Goal: Task Accomplishment & Management: Use online tool/utility

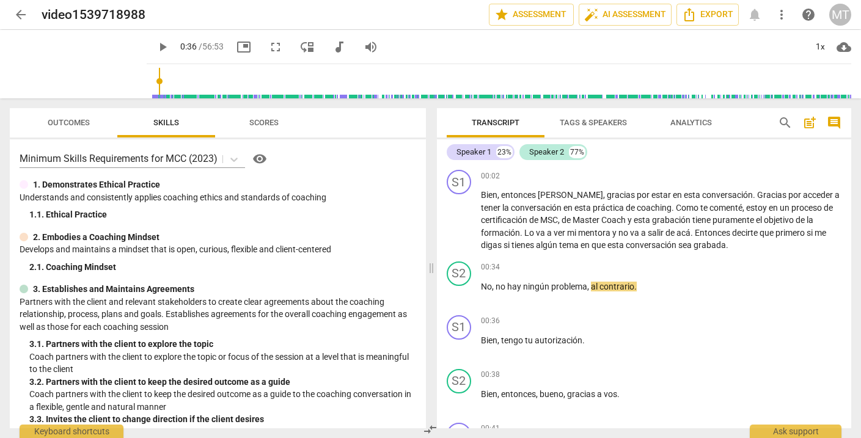
scroll to position [115, 0]
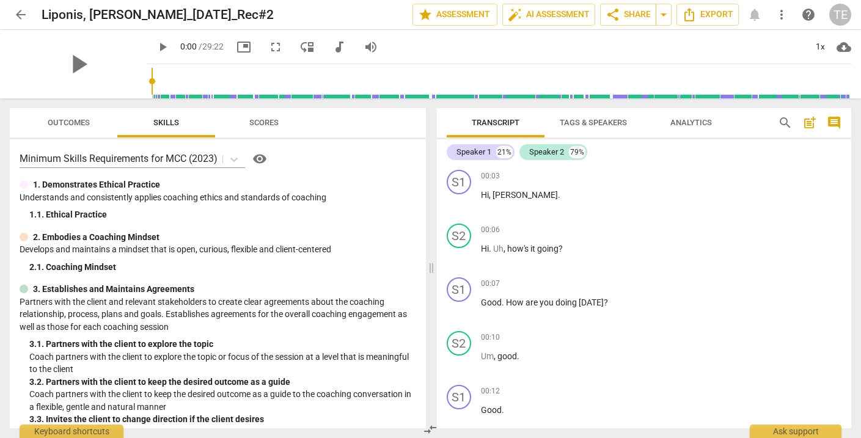
scroll to position [1, 0]
click at [19, 11] on span "arrow_back" at bounding box center [20, 14] width 15 height 15
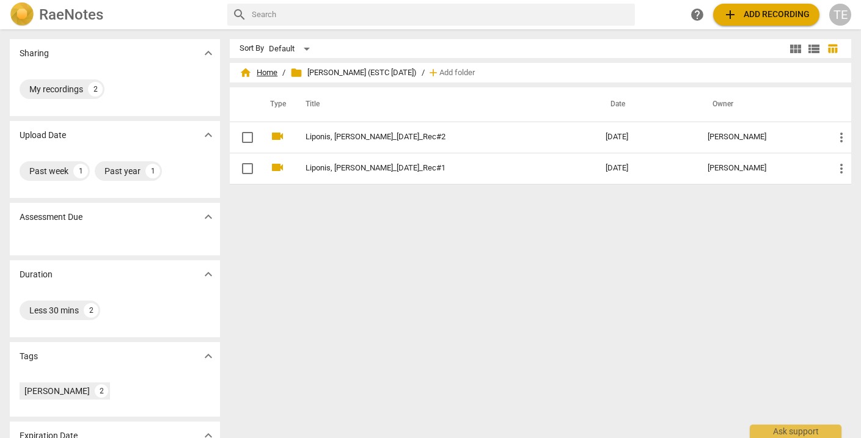
click at [263, 70] on span "home Home" at bounding box center [259, 73] width 38 height 12
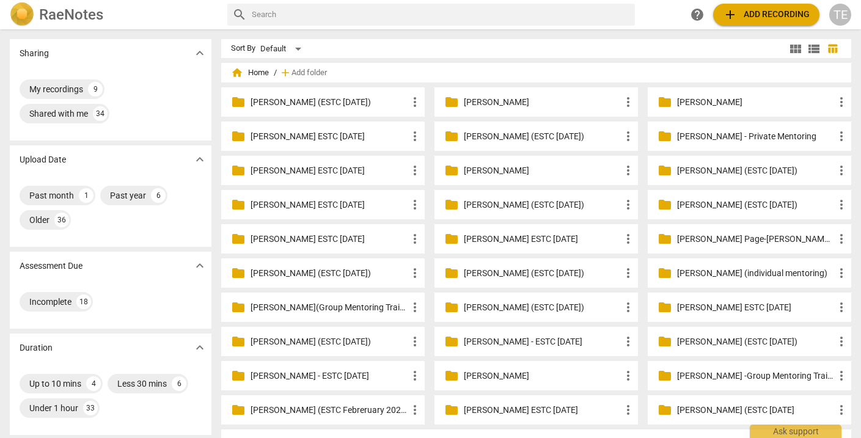
click at [342, 105] on p "[PERSON_NAME] (ESTC [DATE])" at bounding box center [329, 102] width 157 height 13
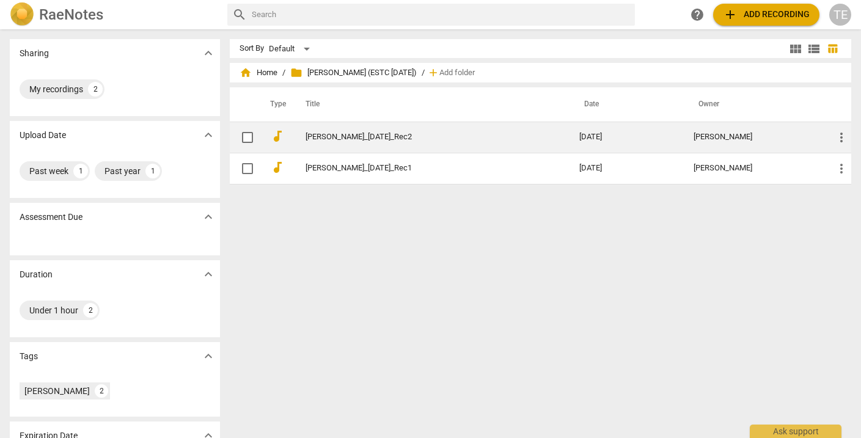
click at [347, 136] on link "[PERSON_NAME]_[DATE]_Rec2" at bounding box center [421, 137] width 230 height 9
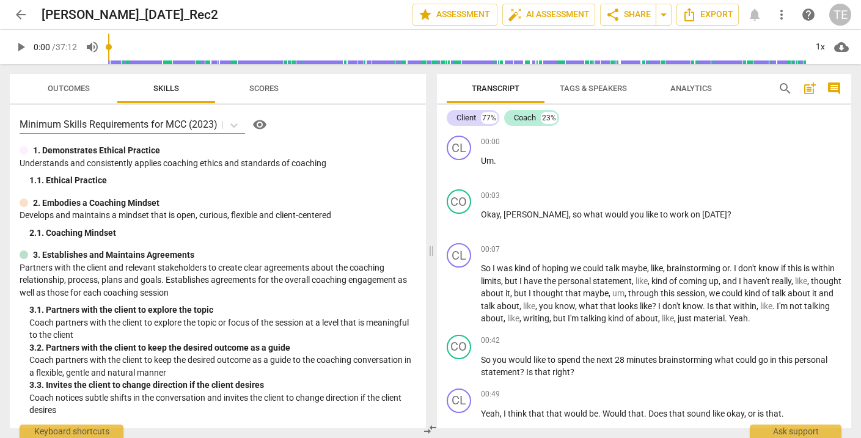
click at [21, 47] on span "play_arrow" at bounding box center [20, 47] width 15 height 15
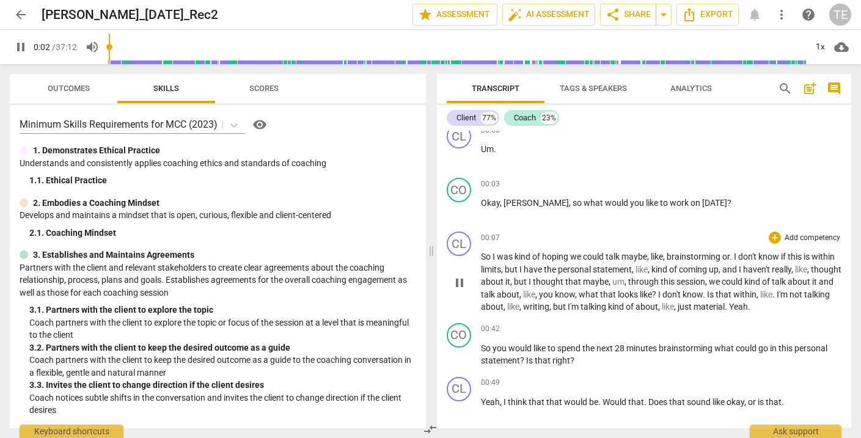
scroll to position [13, 0]
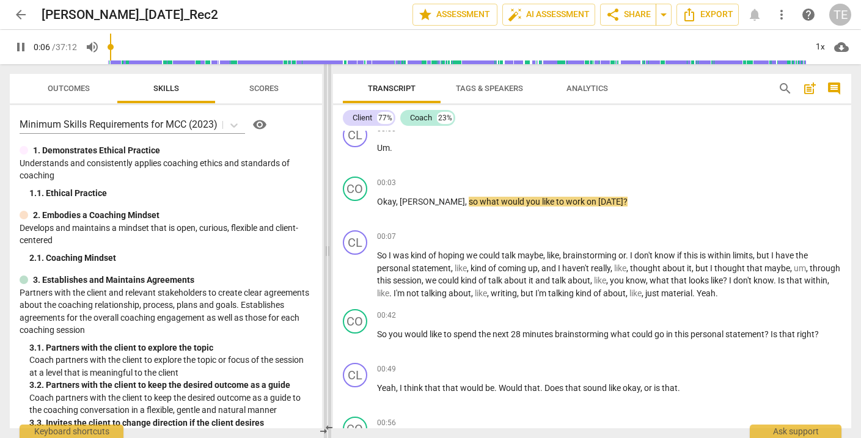
drag, startPoint x: 431, startPoint y: 253, endPoint x: 327, endPoint y: 249, distance: 104.0
click at [327, 249] on span at bounding box center [327, 251] width 7 height 374
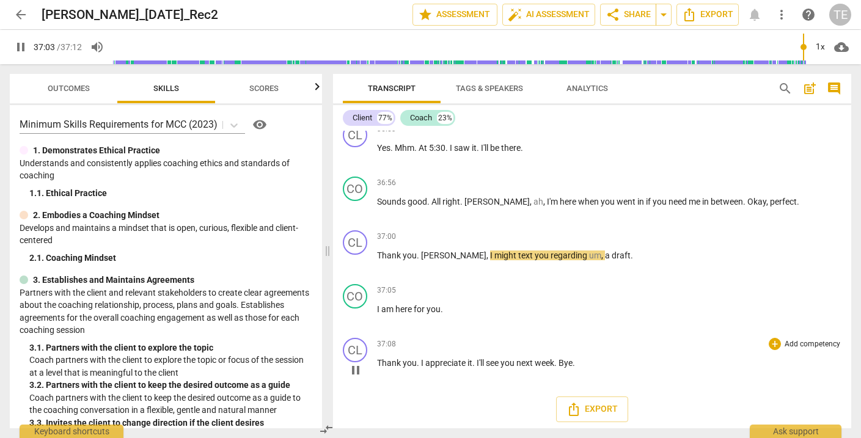
scroll to position [10690, 0]
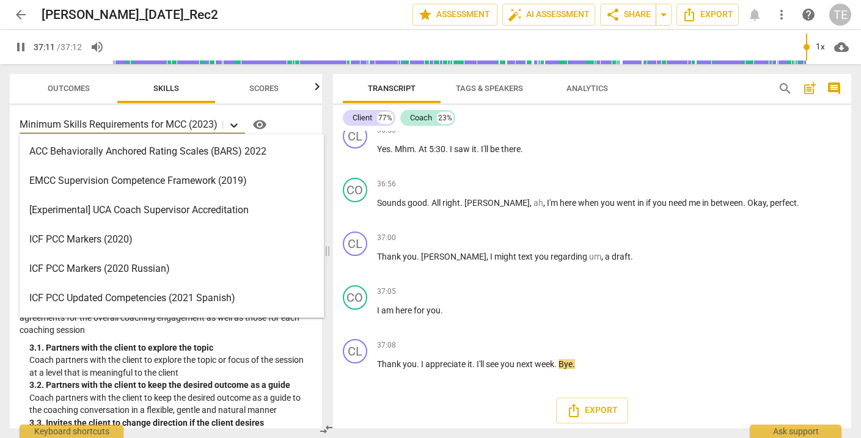
click at [236, 123] on icon at bounding box center [234, 125] width 12 height 12
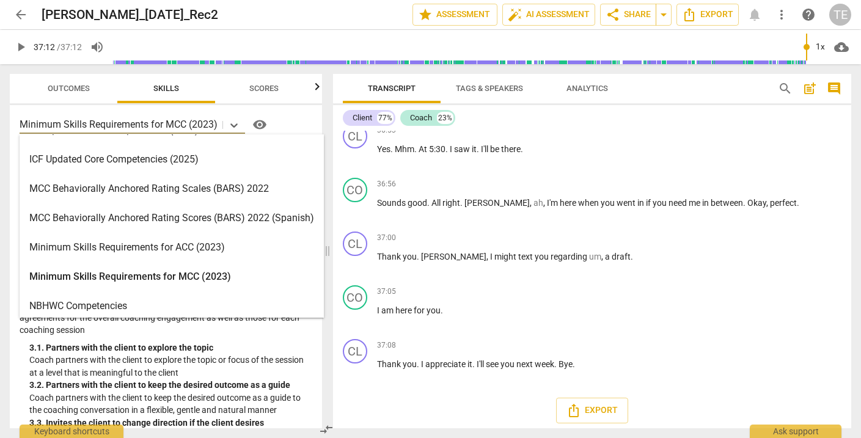
scroll to position [289, 0]
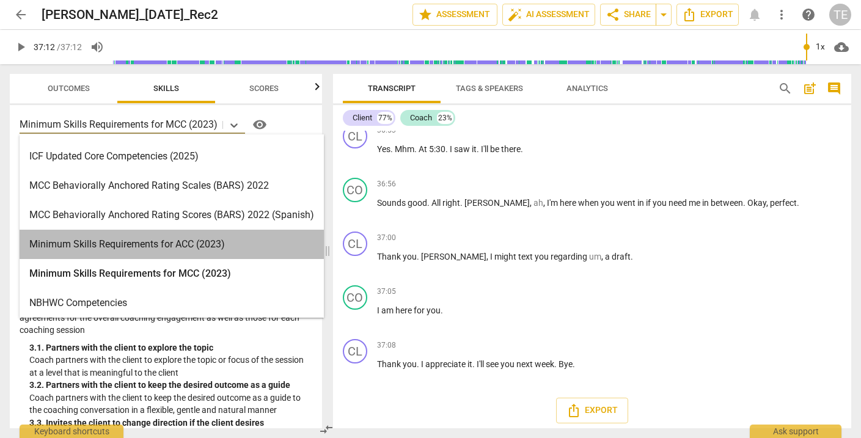
click at [213, 245] on div "Minimum Skills Requirements for ACC (2023)" at bounding box center [172, 244] width 304 height 29
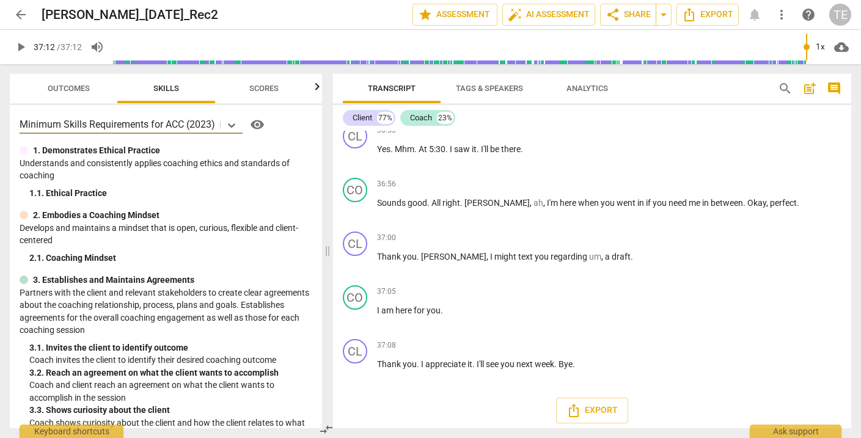
type input "2232"
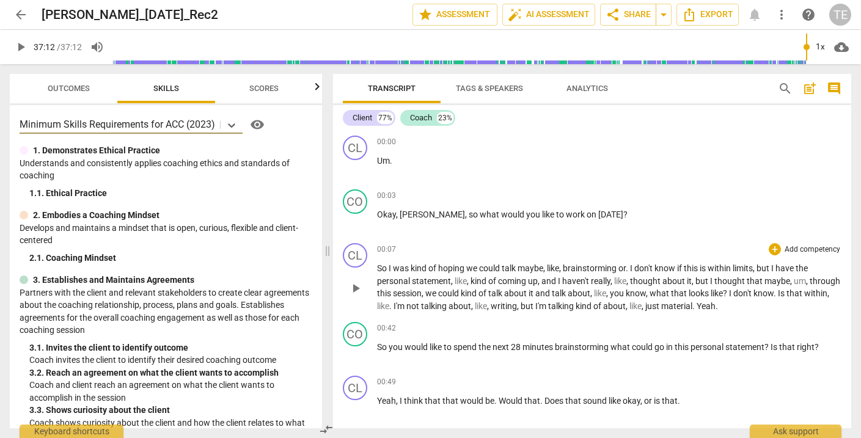
scroll to position [0, 0]
click at [772, 194] on div "+" at bounding box center [775, 196] width 12 height 12
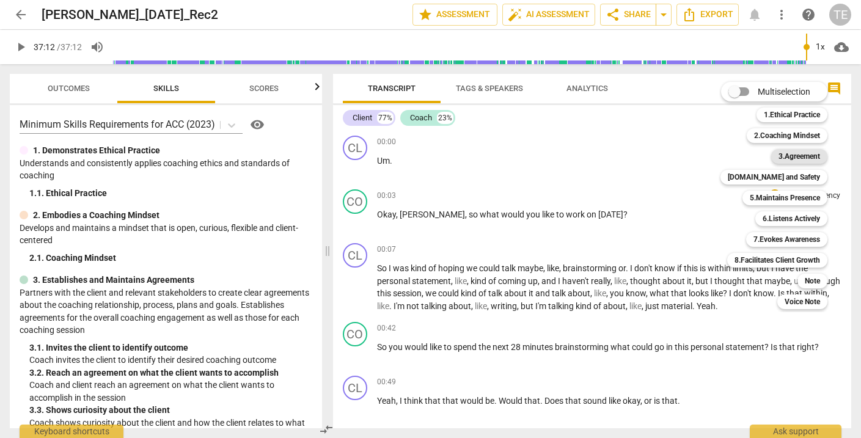
click at [790, 155] on b "3.Agreement" at bounding box center [800, 156] width 42 height 15
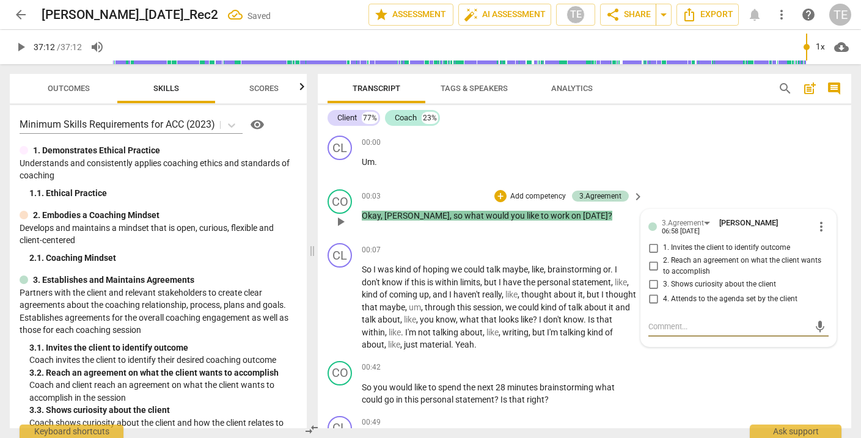
click at [652, 248] on input "1. Invites the client to identify outcome" at bounding box center [654, 248] width 20 height 15
checkbox input "true"
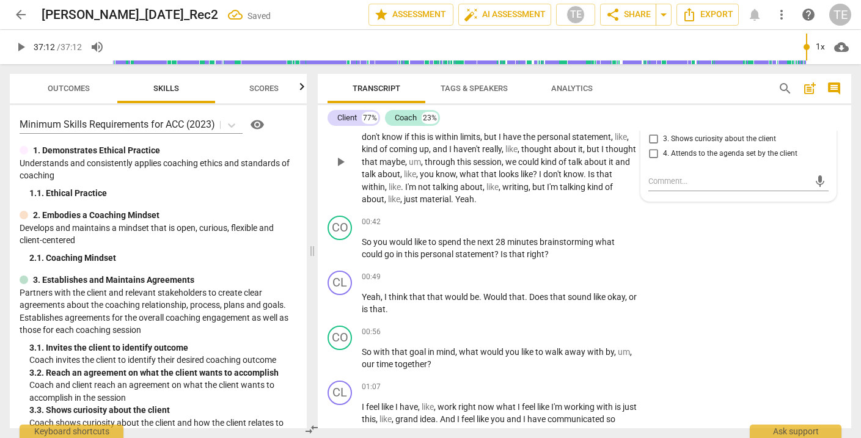
scroll to position [146, 0]
click at [561, 219] on div "+" at bounding box center [562, 222] width 12 height 12
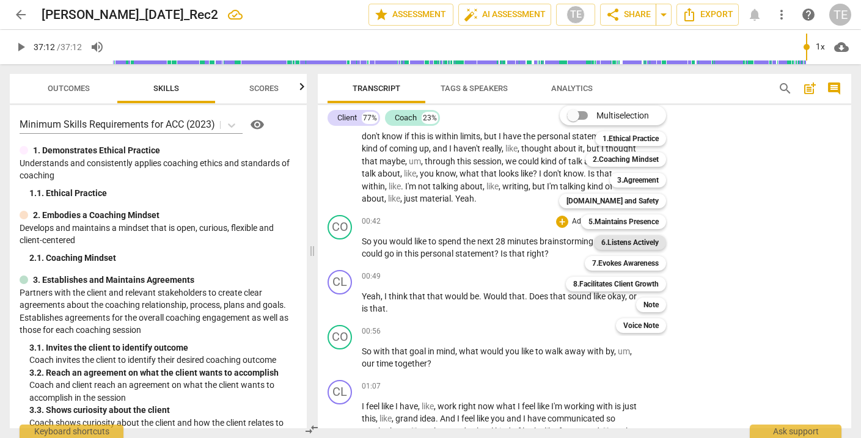
click at [635, 241] on b "6.Listens Actively" at bounding box center [630, 242] width 57 height 15
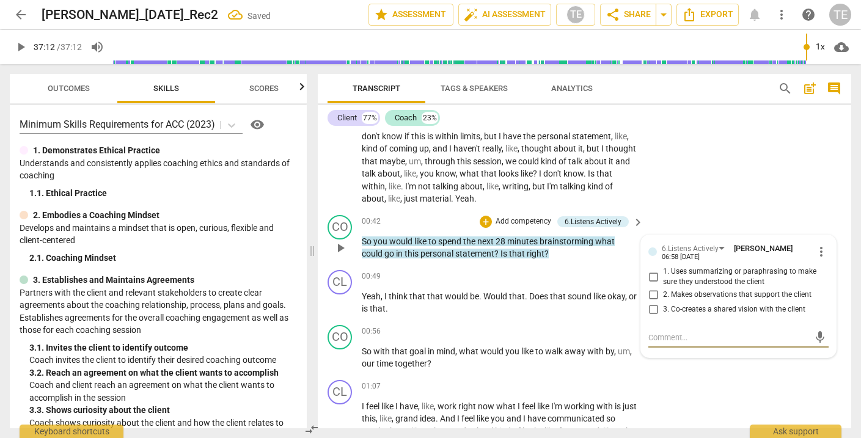
click at [651, 273] on input "1. Uses summarizing or paraphrasing to make sure they understood the client" at bounding box center [654, 277] width 20 height 15
checkbox input "true"
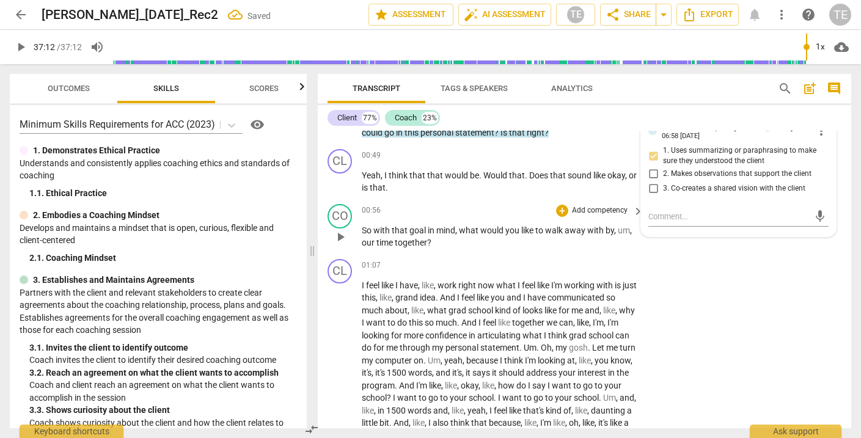
scroll to position [271, 0]
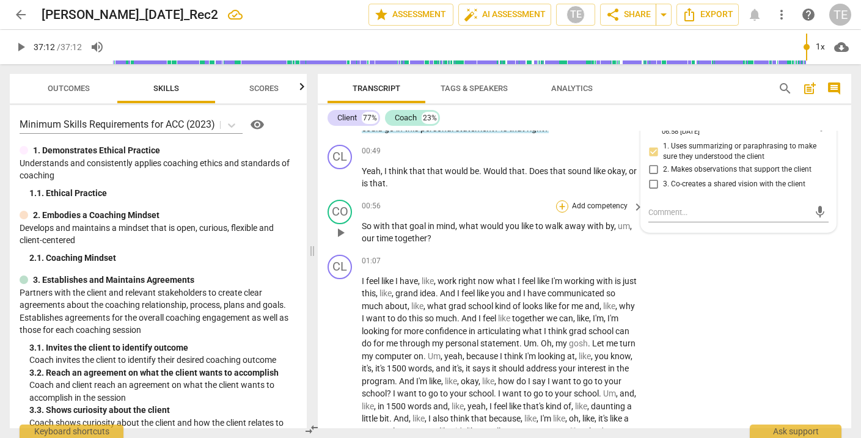
click at [560, 204] on div "+" at bounding box center [562, 207] width 12 height 12
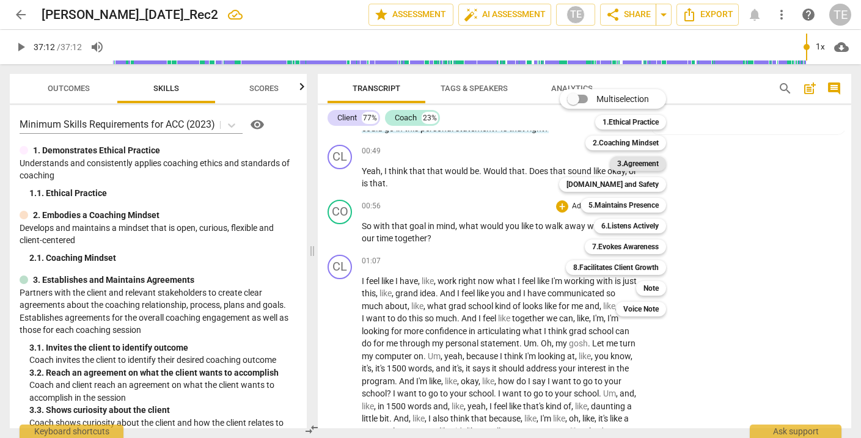
click at [632, 164] on b "3.Agreement" at bounding box center [638, 163] width 42 height 15
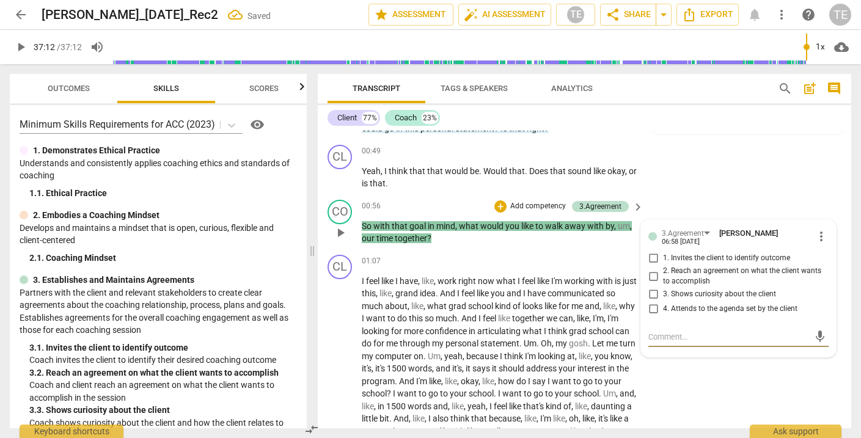
click at [650, 252] on input "1. Invites the client to identify outcome" at bounding box center [654, 258] width 20 height 15
checkbox input "true"
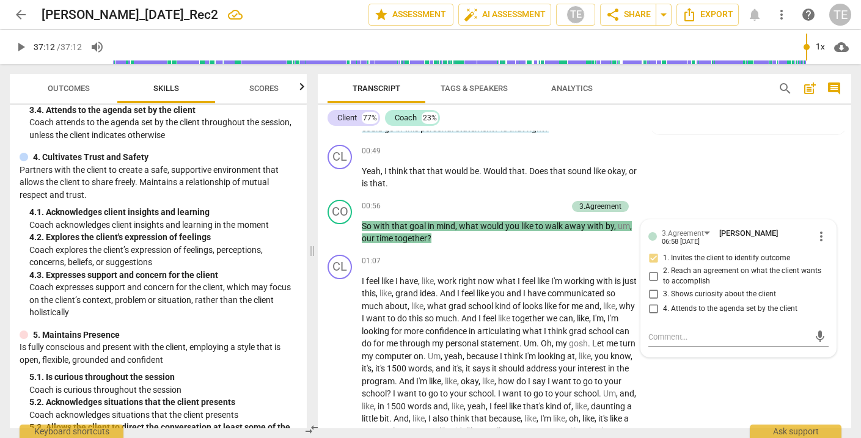
scroll to position [339, 0]
click at [502, 204] on div "+" at bounding box center [501, 207] width 12 height 12
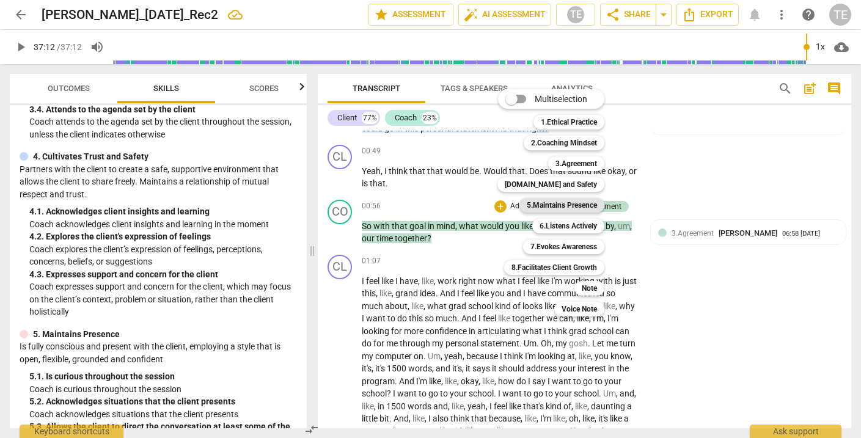
click at [564, 204] on b "5.Maintains Presence" at bounding box center [562, 205] width 70 height 15
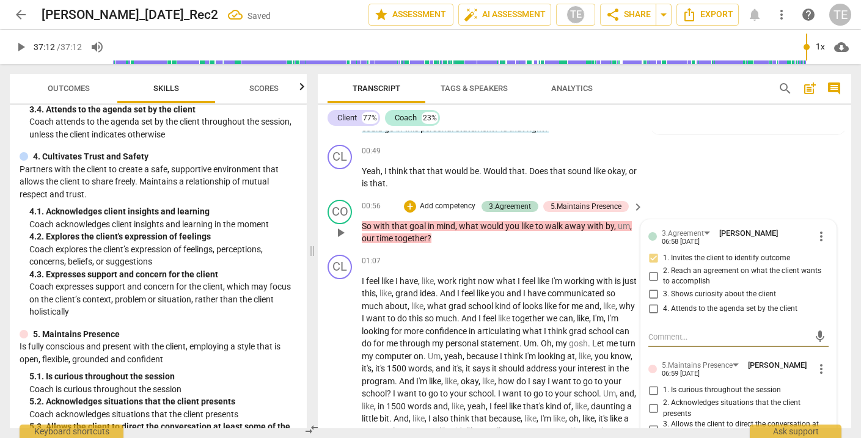
click at [650, 384] on input "1. Is curious throughout the session" at bounding box center [654, 390] width 20 height 15
checkbox input "true"
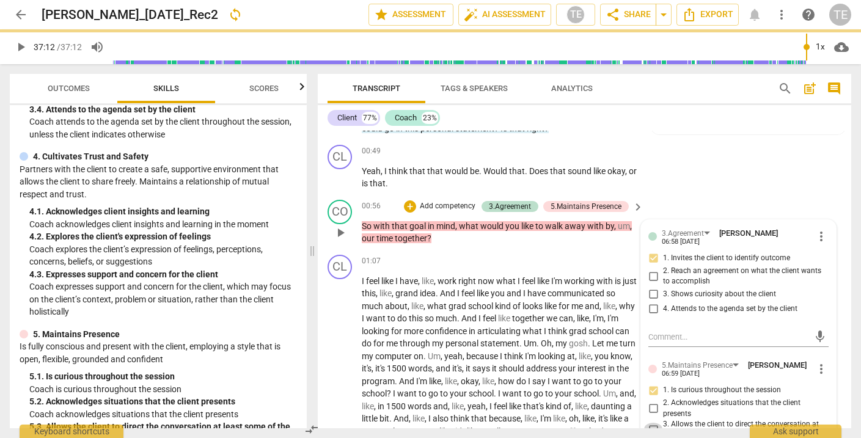
click at [651, 424] on input "3. Allows the client to direct the conversation at least some of the time" at bounding box center [654, 430] width 20 height 15
checkbox input "true"
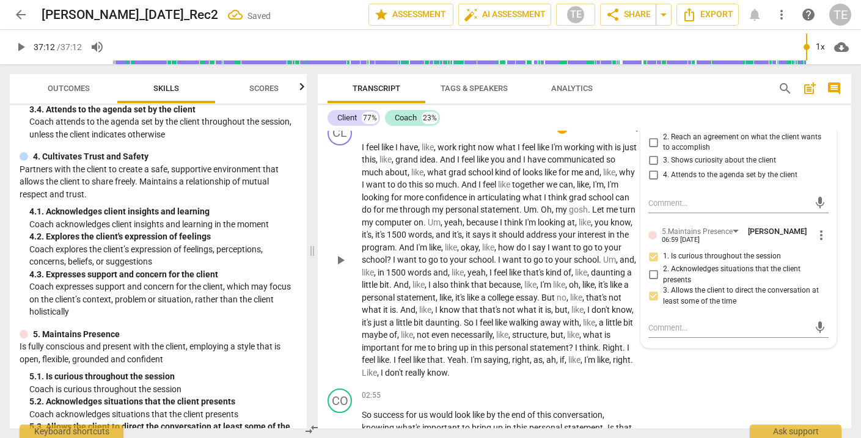
scroll to position [407, 0]
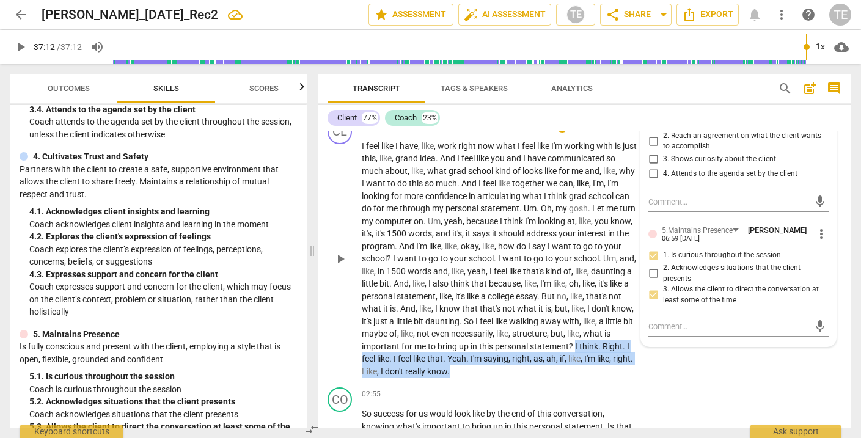
drag, startPoint x: 407, startPoint y: 350, endPoint x: 583, endPoint y: 359, distance: 176.9
click at [583, 359] on p "I feel like I have , like , work right now what I feel like I'm working with is…" at bounding box center [500, 259] width 276 height 238
click at [606, 383] on div "CO play_arrow pause 02:55 + Add competency keyboard_arrow_right So success for …" at bounding box center [585, 417] width 534 height 68
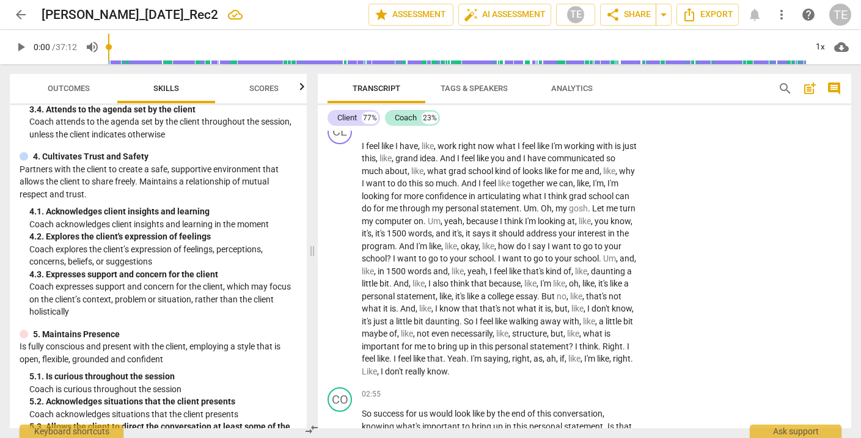
drag, startPoint x: 806, startPoint y: 47, endPoint x: 99, endPoint y: 40, distance: 706.7
click at [99, 40] on div "play_arrow 0:00 / 37:12 volume_up 1x cloud_download" at bounding box center [431, 47] width 842 height 34
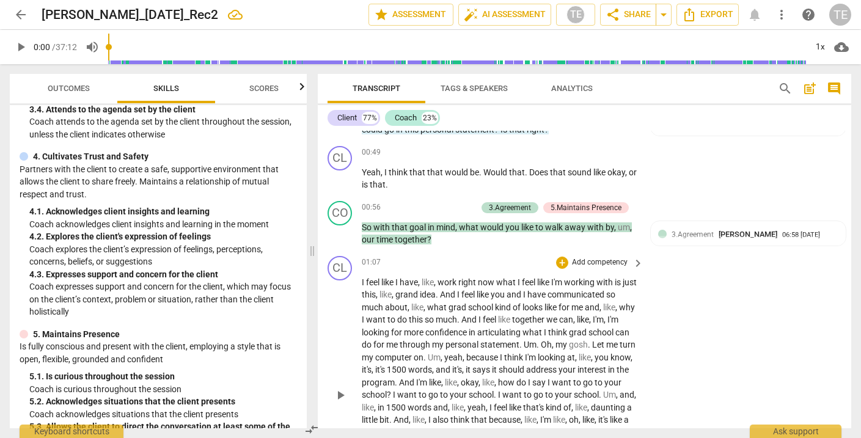
scroll to position [271, 0]
click at [21, 46] on span "play_arrow" at bounding box center [20, 47] width 15 height 15
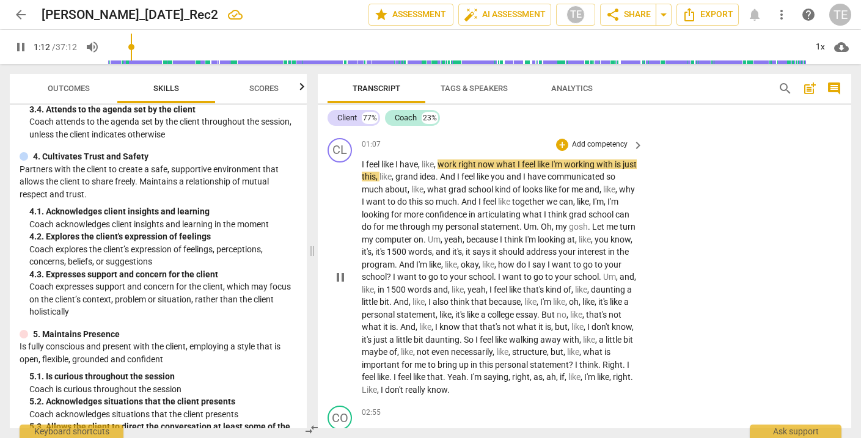
scroll to position [389, 0]
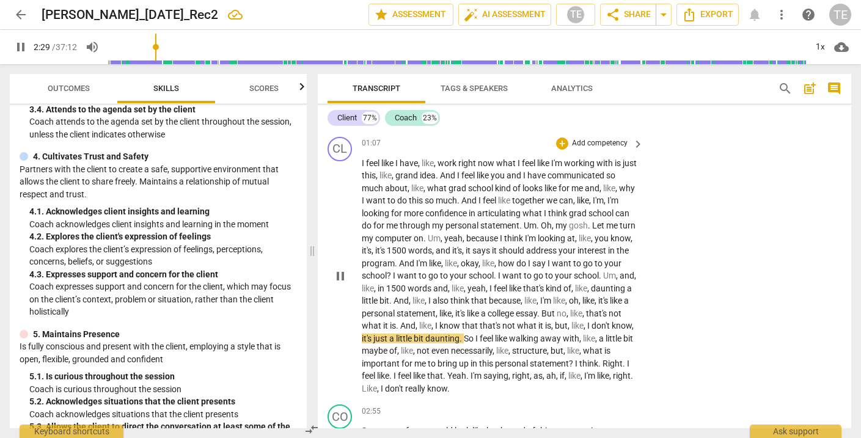
click at [486, 284] on span "yeah" at bounding box center [477, 289] width 18 height 10
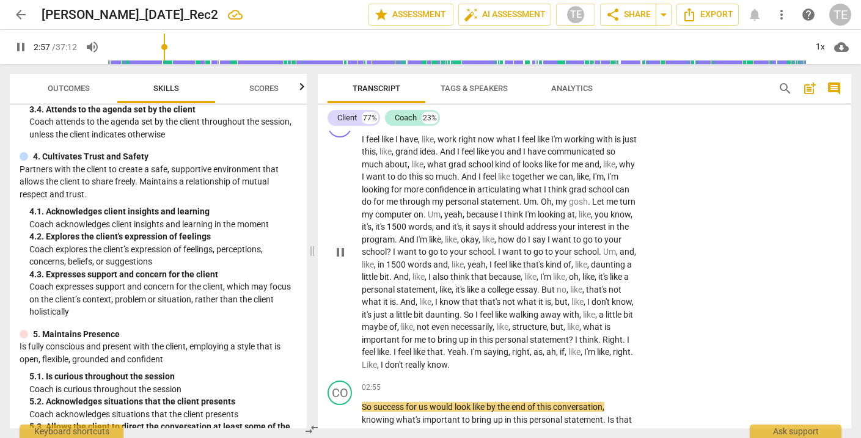
scroll to position [413, 0]
click at [341, 413] on span "pause" at bounding box center [340, 420] width 15 height 15
type input "179"
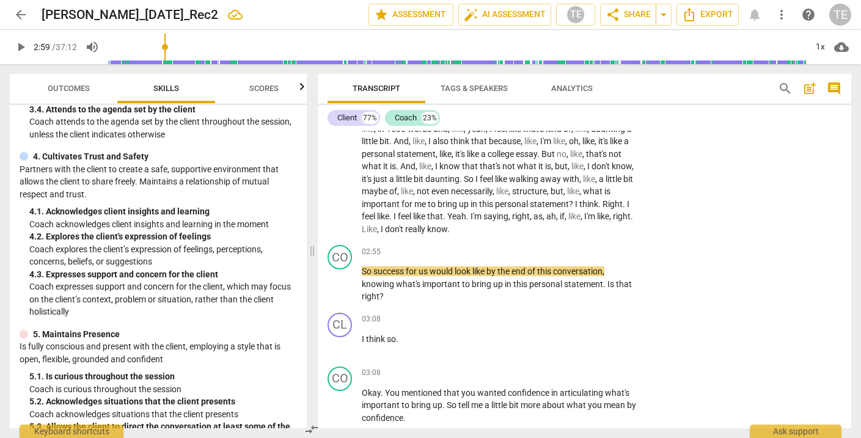
scroll to position [551, 0]
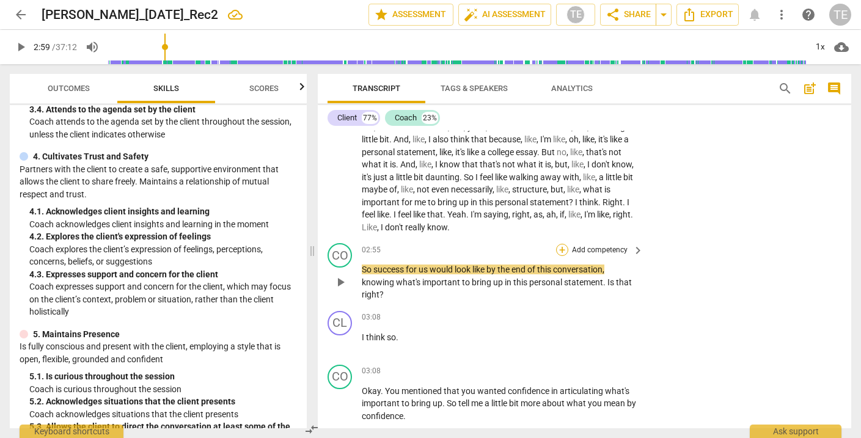
click at [561, 244] on div "+" at bounding box center [562, 250] width 12 height 12
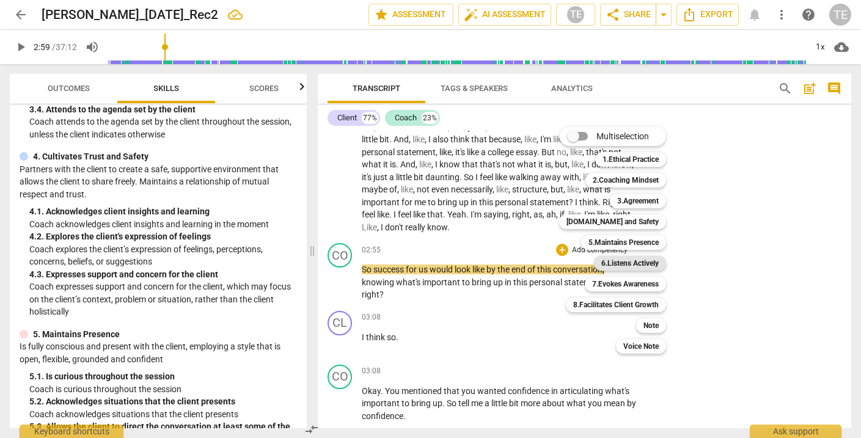
click at [616, 262] on b "6.Listens Actively" at bounding box center [630, 263] width 57 height 15
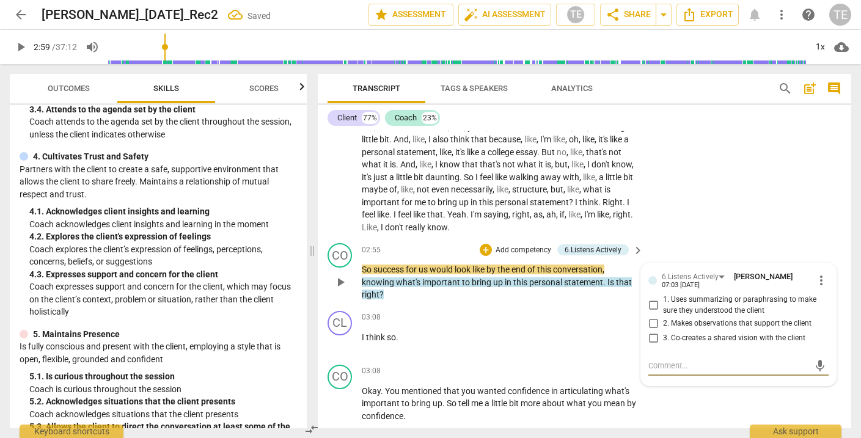
click at [651, 298] on input "1. Uses summarizing or paraphrasing to make sure they understood the client" at bounding box center [654, 305] width 20 height 15
checkbox input "true"
click at [341, 275] on span "play_arrow" at bounding box center [340, 282] width 15 height 15
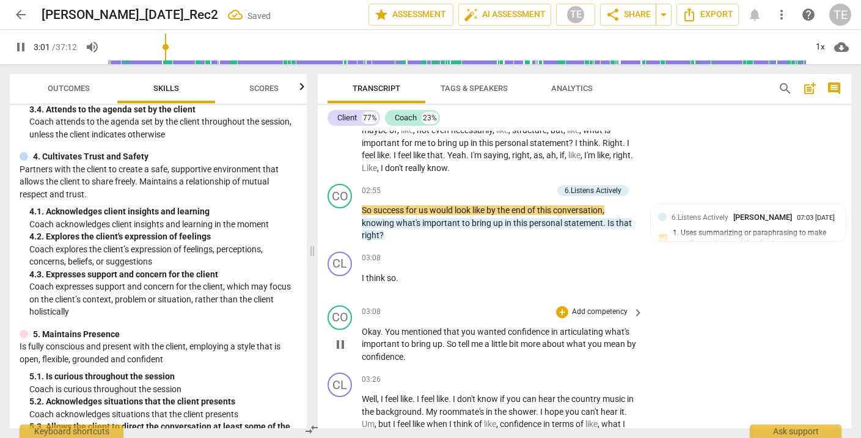
scroll to position [620, 0]
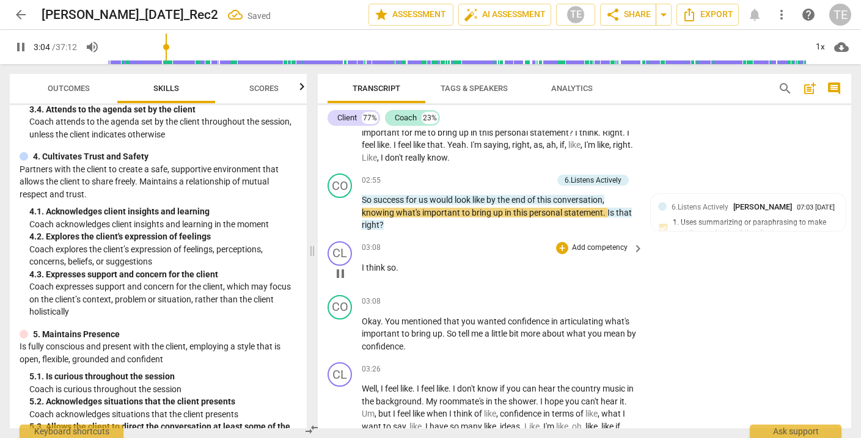
click at [340, 267] on span "pause" at bounding box center [340, 274] width 15 height 15
click at [340, 267] on span "play_arrow" at bounding box center [340, 274] width 15 height 15
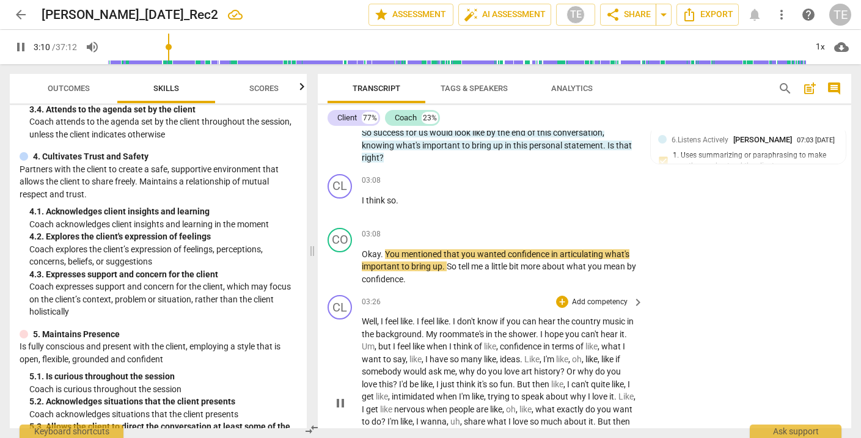
scroll to position [693, 0]
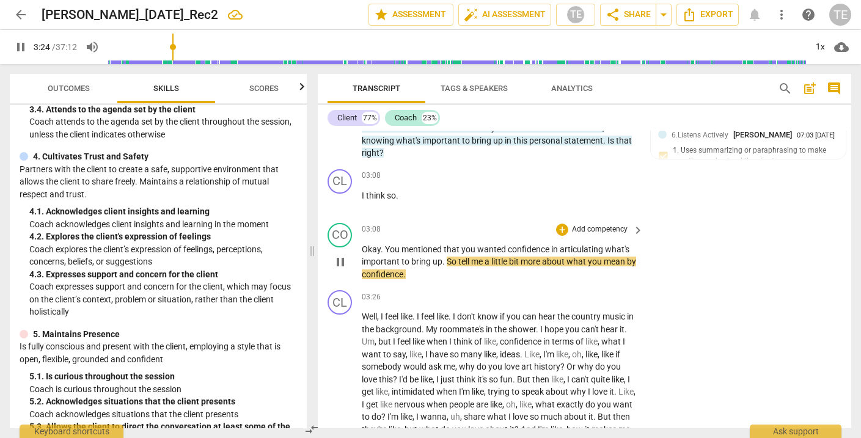
click at [342, 255] on span "pause" at bounding box center [340, 262] width 15 height 15
type input "205"
click at [562, 224] on div "+" at bounding box center [562, 230] width 12 height 12
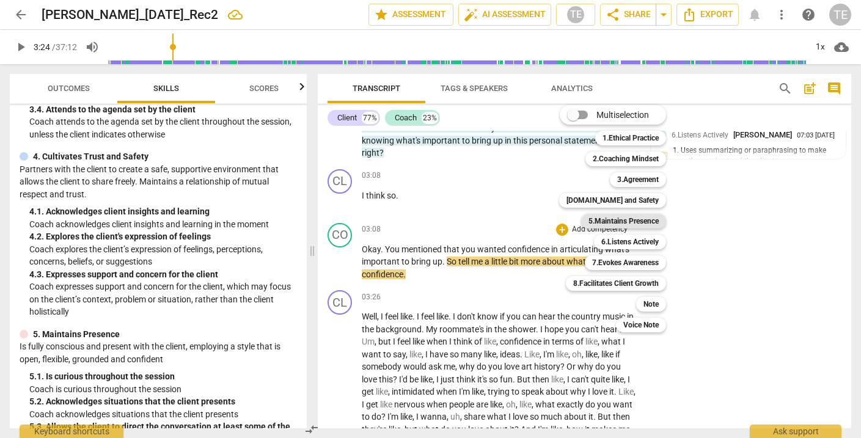
click at [611, 223] on b "5.Maintains Presence" at bounding box center [624, 221] width 70 height 15
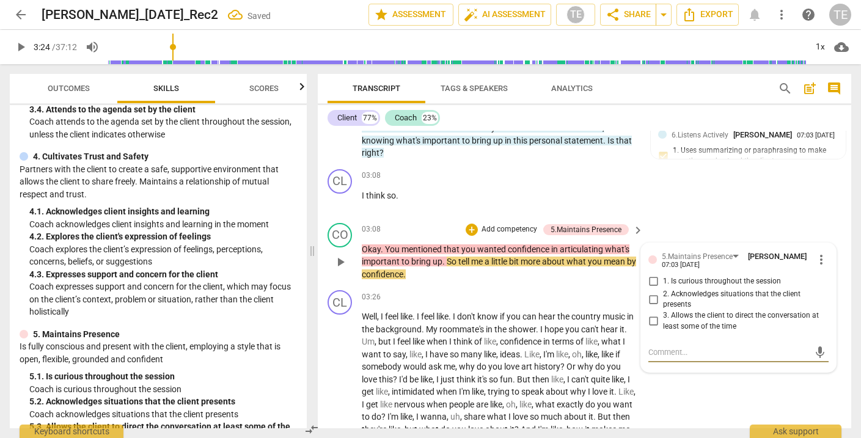
click at [651, 274] on input "1. Is curious throughout the session" at bounding box center [654, 281] width 20 height 15
checkbox input "true"
click at [650, 292] on input "2. Acknowledges situations that the client presents" at bounding box center [654, 299] width 20 height 15
checkbox input "true"
click at [652, 314] on input "3. Allows the client to direct the conversation at least some of the time" at bounding box center [654, 321] width 20 height 15
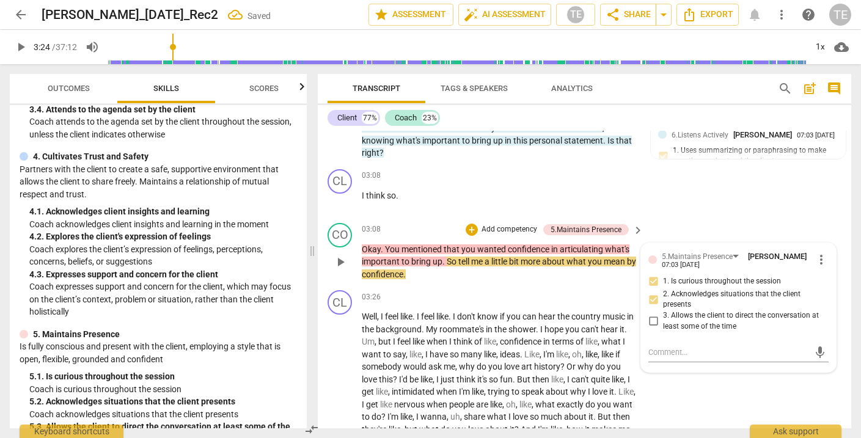
checkbox input "true"
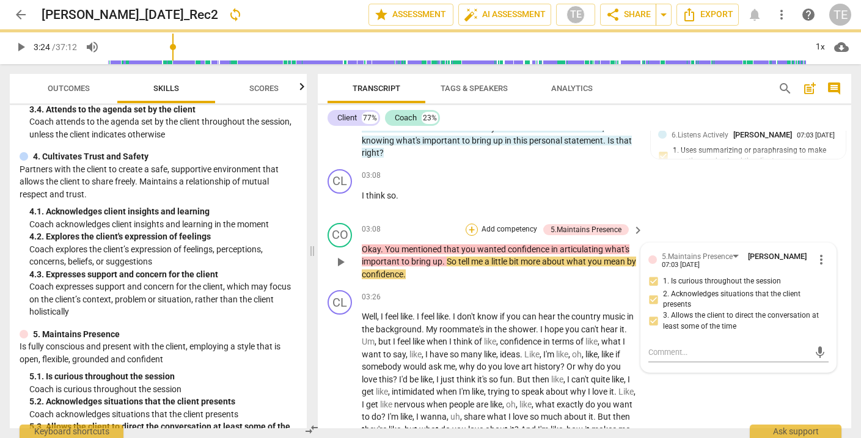
click at [473, 224] on div "+" at bounding box center [472, 230] width 12 height 12
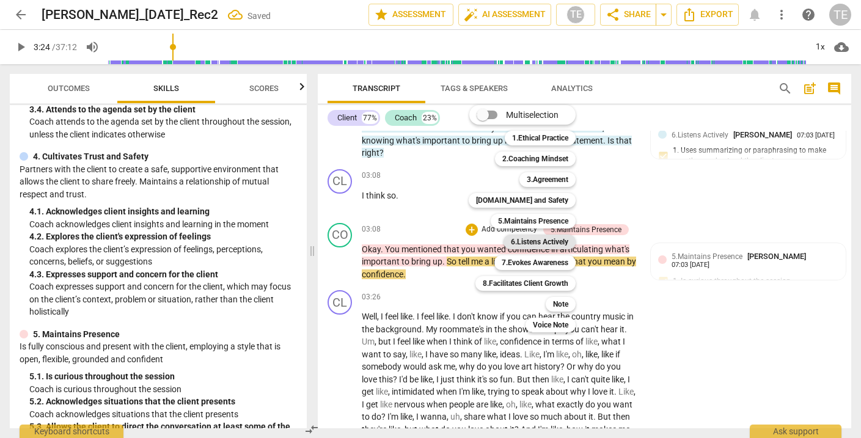
click at [523, 240] on b "6.Listens Actively" at bounding box center [539, 242] width 57 height 15
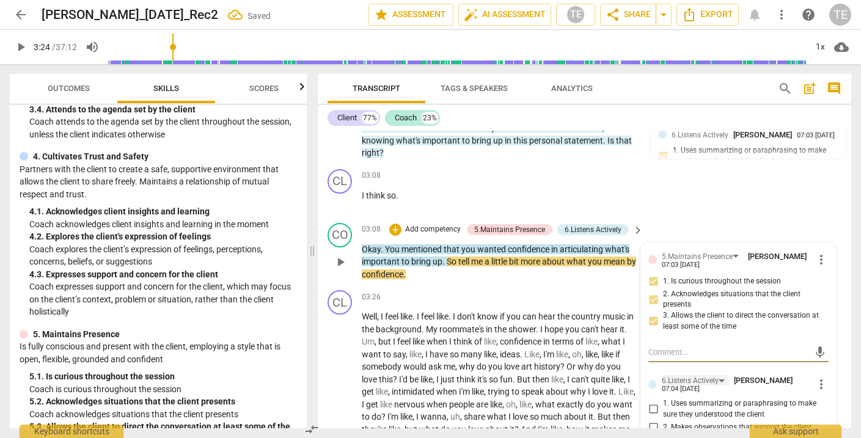
scroll to position [774, 0]
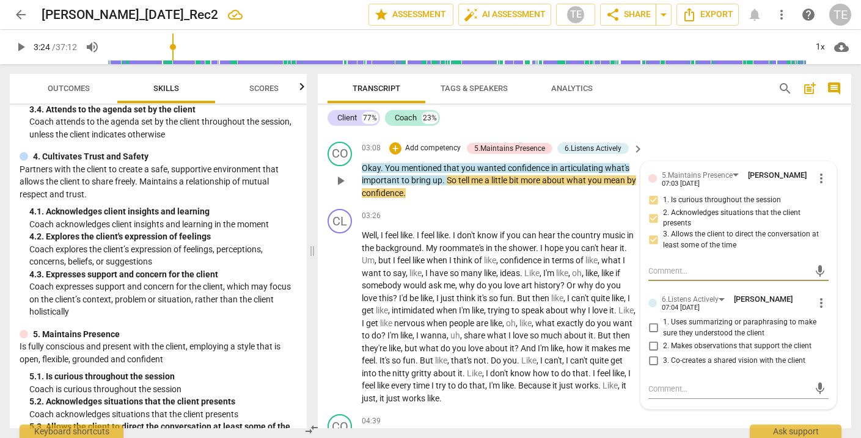
click at [652, 321] on input "1. Uses summarizing or paraphrasing to make sure they understood the client" at bounding box center [654, 328] width 20 height 15
checkbox input "true"
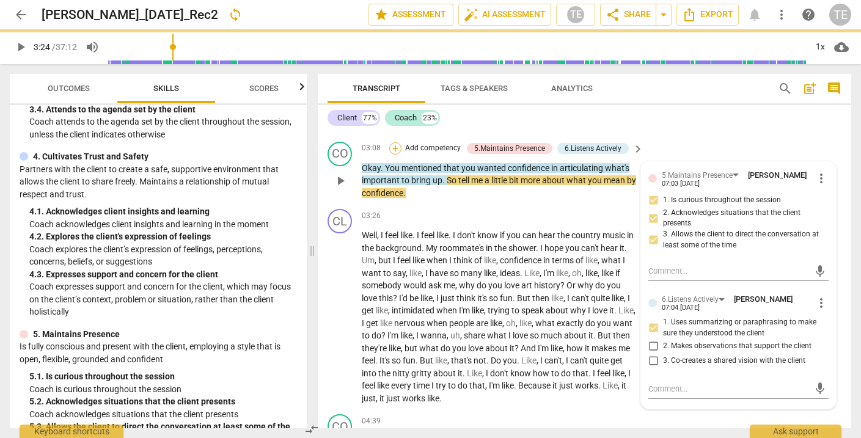
click at [394, 142] on div "+" at bounding box center [395, 148] width 12 height 12
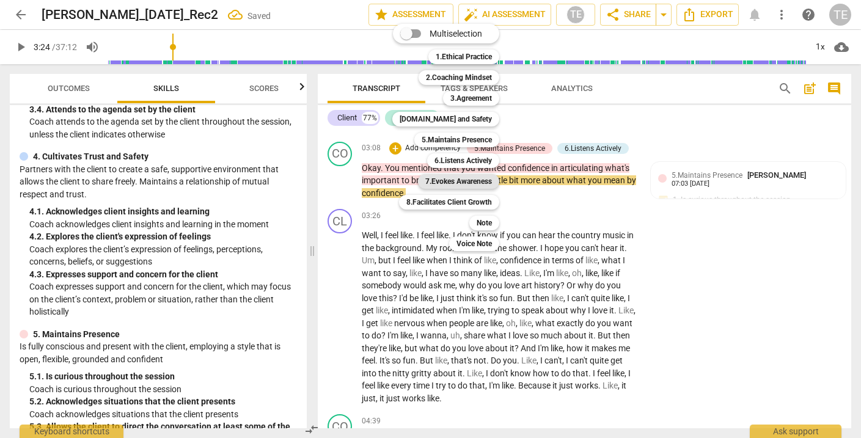
click at [445, 180] on b "7.Evokes Awareness" at bounding box center [458, 181] width 67 height 15
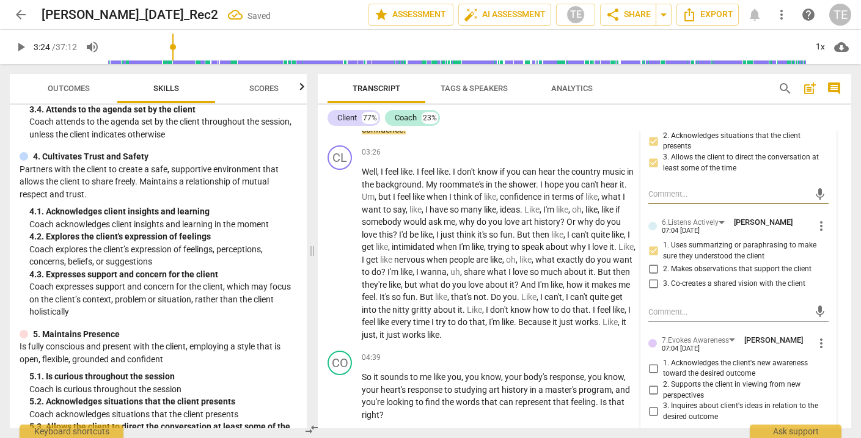
scroll to position [854, 0]
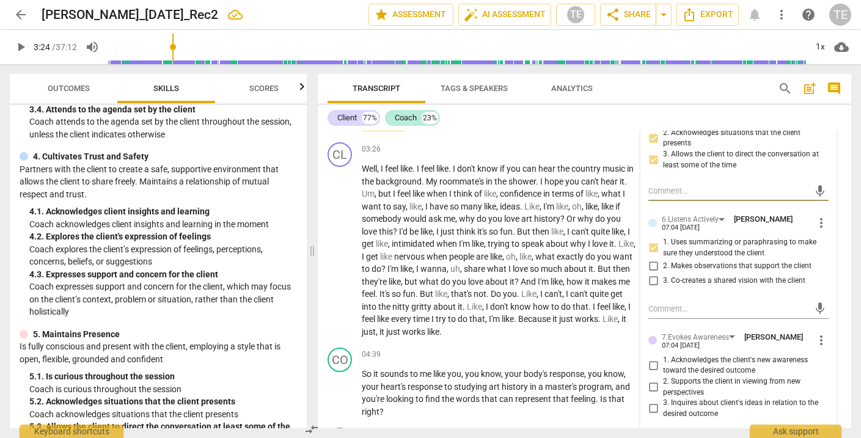
click at [653, 402] on input "3. Inquires about client's ideas in relation to the desired outcome" at bounding box center [654, 409] width 20 height 15
checkbox input "true"
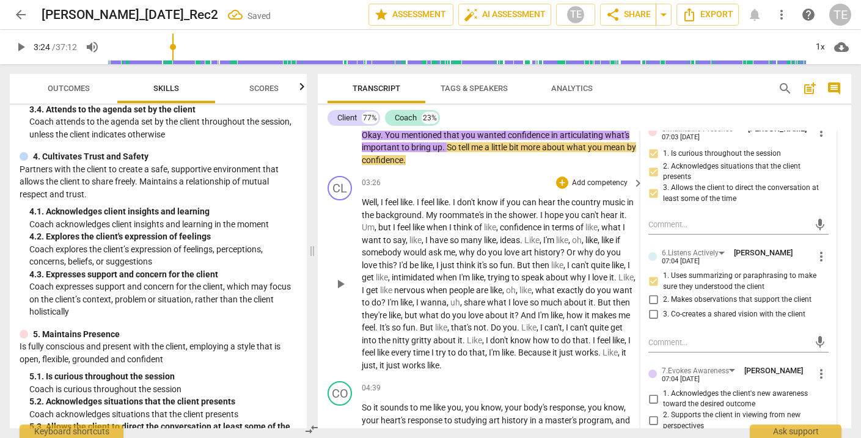
scroll to position [822, 0]
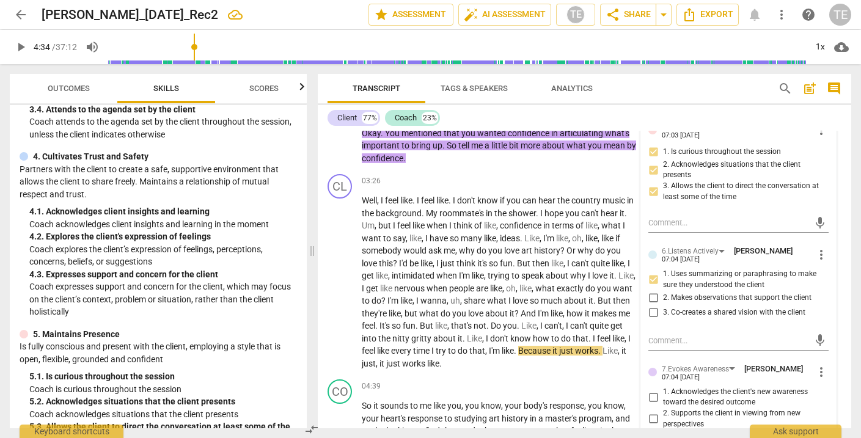
drag, startPoint x: 175, startPoint y: 46, endPoint x: 196, endPoint y: 47, distance: 20.8
click at [196, 47] on input "range" at bounding box center [457, 47] width 698 height 39
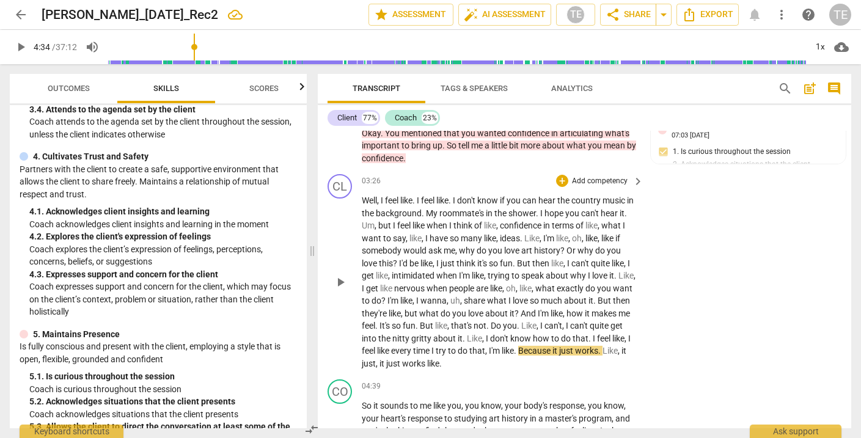
click at [342, 275] on span "play_arrow" at bounding box center [340, 282] width 15 height 15
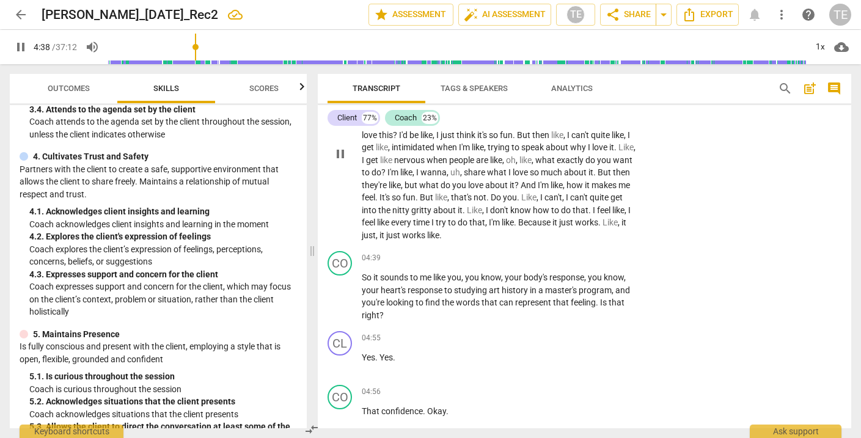
scroll to position [952, 0]
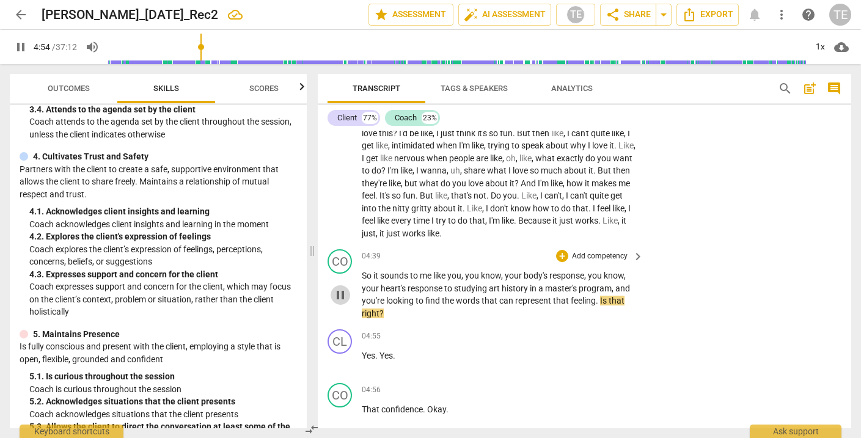
click at [344, 288] on span "pause" at bounding box center [340, 295] width 15 height 15
type input "295"
click at [558, 250] on div "+" at bounding box center [562, 256] width 12 height 12
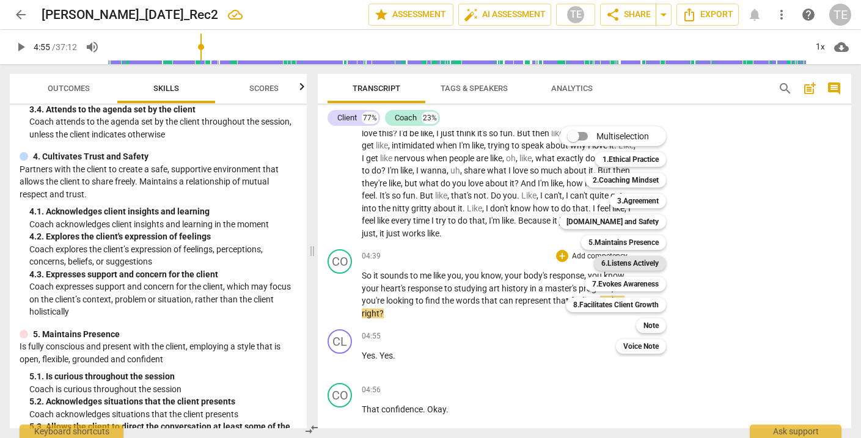
click at [618, 262] on b "6.Listens Actively" at bounding box center [630, 263] width 57 height 15
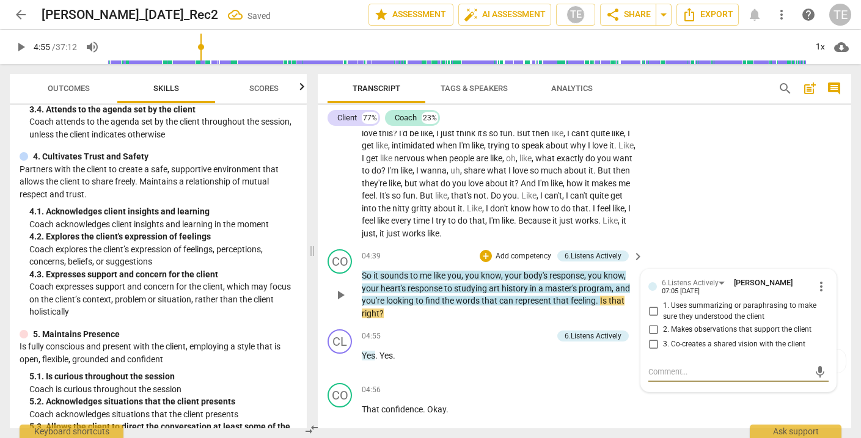
click at [652, 322] on input "2. Makes observations that support the client" at bounding box center [654, 329] width 20 height 15
checkbox input "true"
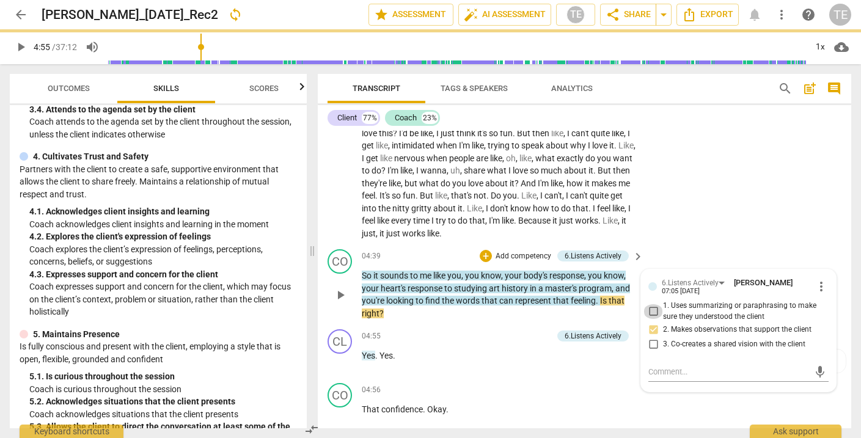
click at [653, 304] on input "1. Uses summarizing or paraphrasing to make sure they understood the client" at bounding box center [654, 311] width 20 height 15
checkbox input "true"
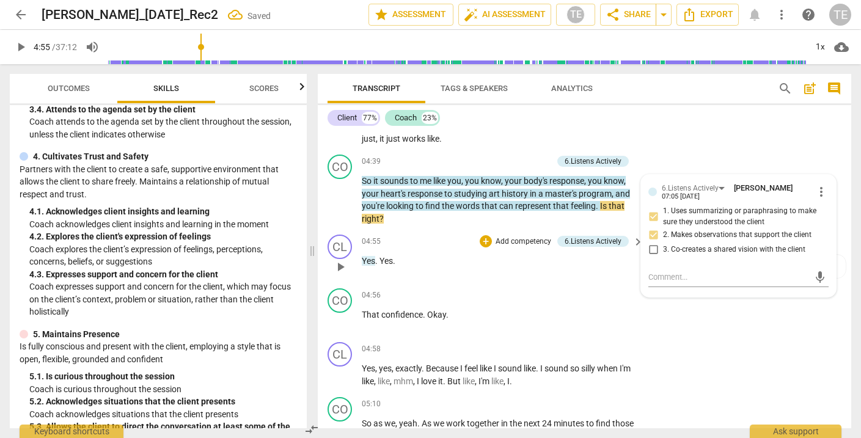
scroll to position [1048, 0]
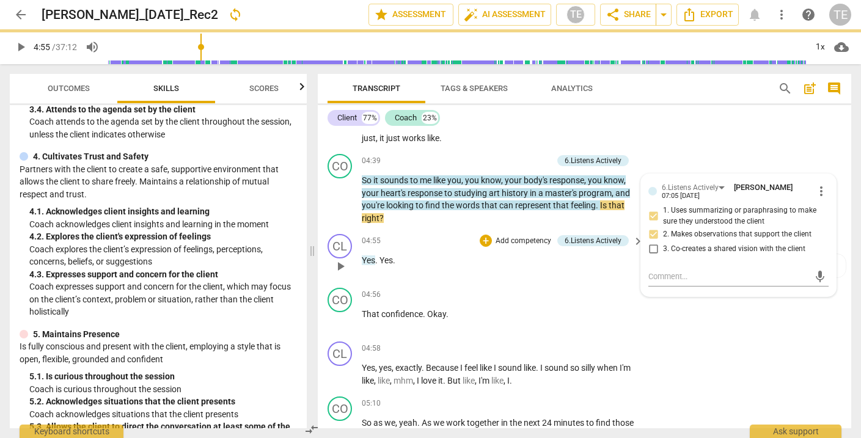
click at [345, 259] on span "play_arrow" at bounding box center [340, 266] width 15 height 15
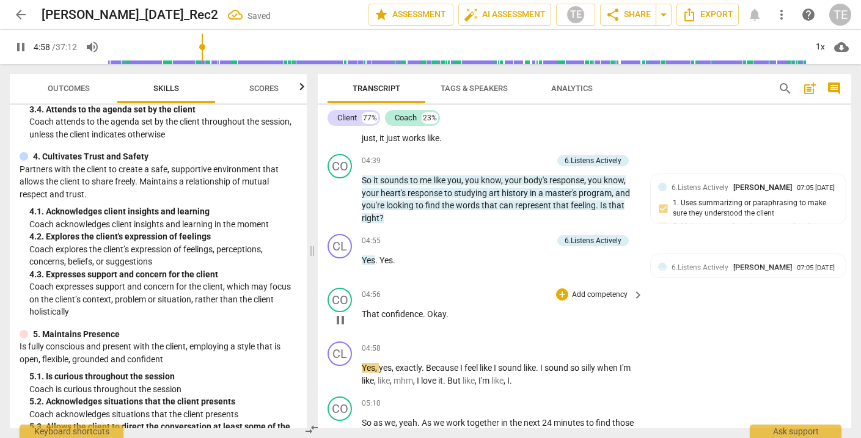
click at [342, 313] on span "pause" at bounding box center [340, 320] width 15 height 15
type input "299"
click at [561, 289] on div "+" at bounding box center [562, 295] width 12 height 12
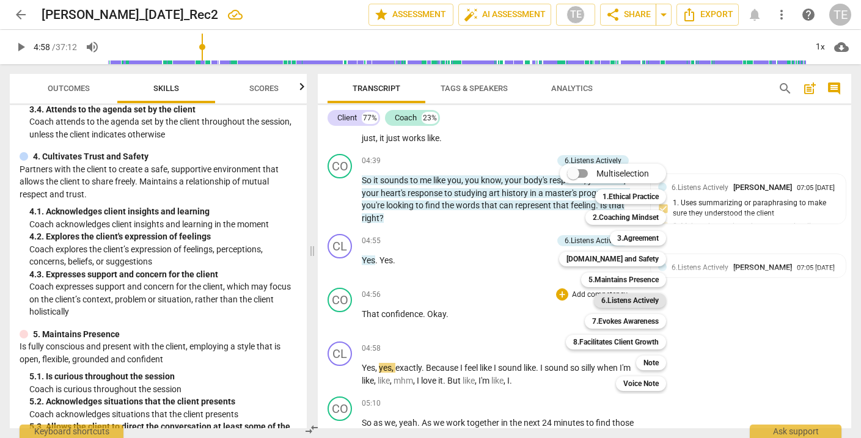
click at [614, 300] on b "6.Listens Actively" at bounding box center [630, 300] width 57 height 15
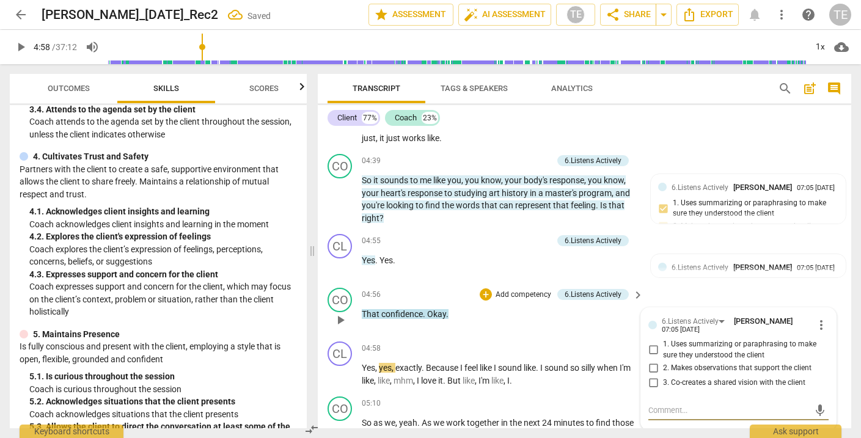
click at [652, 343] on input "1. Uses summarizing or paraphrasing to make sure they understood the client" at bounding box center [654, 350] width 20 height 15
checkbox input "true"
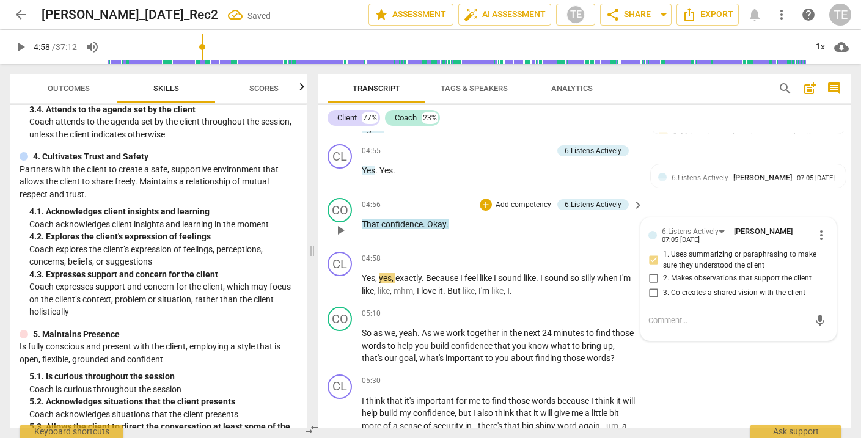
scroll to position [1139, 0]
click at [342, 276] on span "play_arrow" at bounding box center [340, 283] width 15 height 15
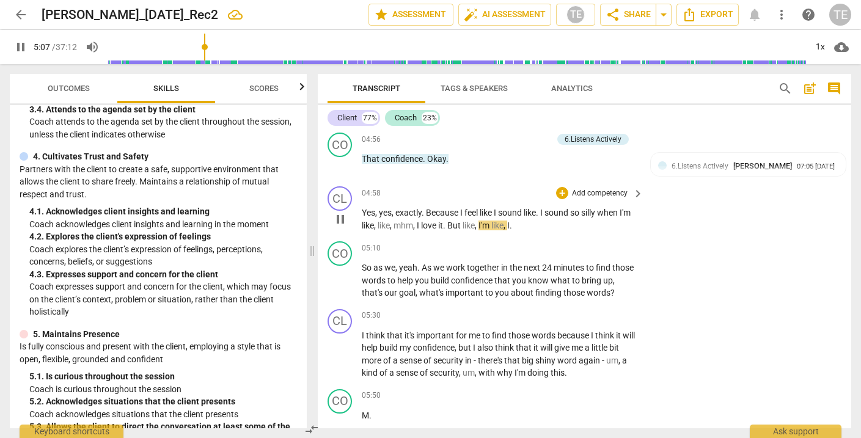
scroll to position [1205, 0]
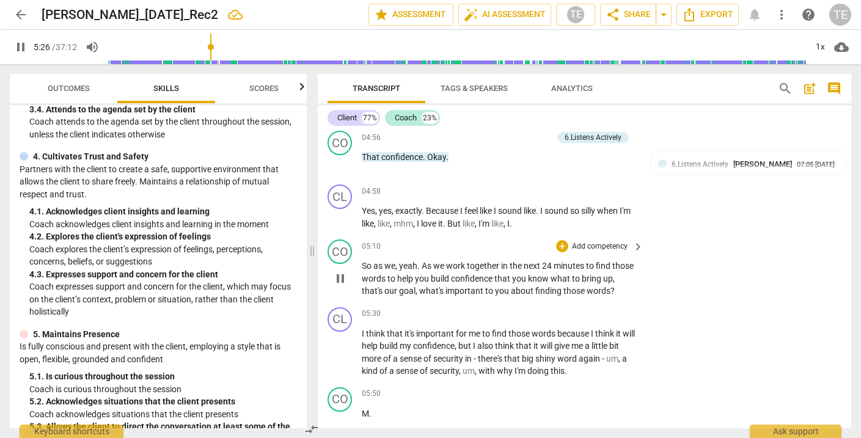
click at [342, 271] on span "pause" at bounding box center [340, 278] width 15 height 15
type input "327"
click at [559, 240] on div "+" at bounding box center [562, 246] width 12 height 12
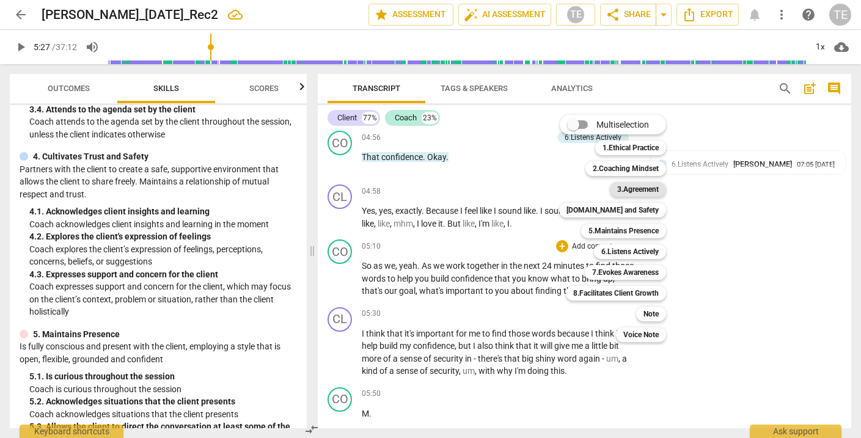
click at [638, 188] on b "3.Agreement" at bounding box center [638, 189] width 42 height 15
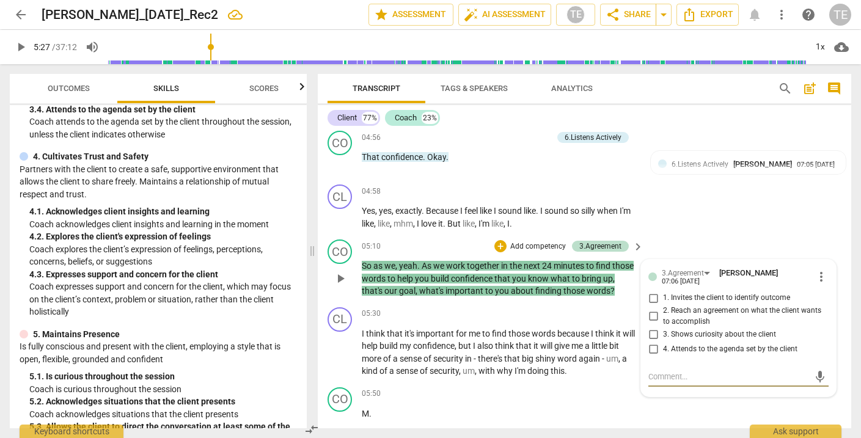
click at [653, 327] on input "3. Shows curiosity about the client" at bounding box center [654, 334] width 20 height 15
checkbox input "true"
click at [498, 240] on div "+" at bounding box center [501, 246] width 12 height 12
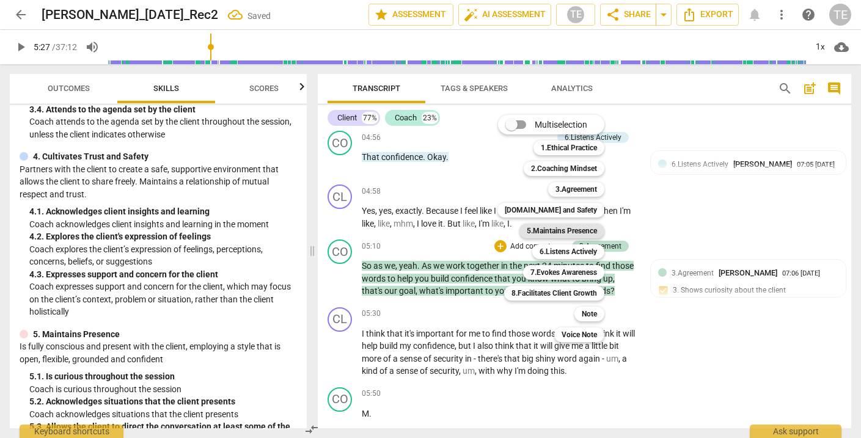
click at [561, 232] on b "5.Maintains Presence" at bounding box center [562, 231] width 70 height 15
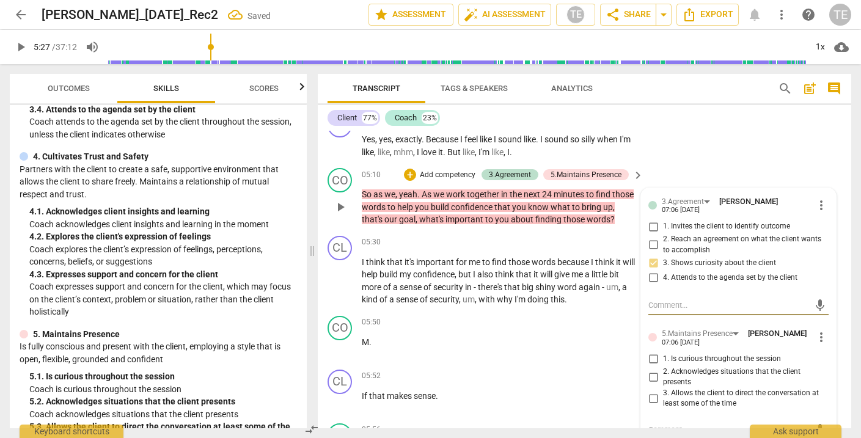
scroll to position [1281, 0]
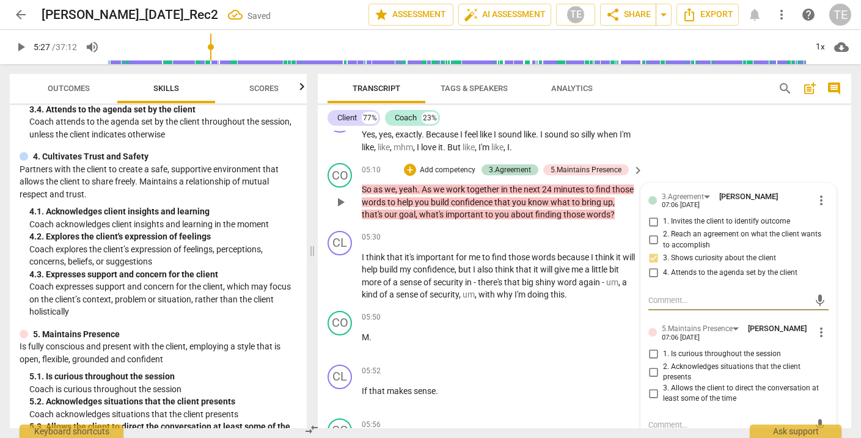
click at [652, 347] on input "1. Is curious throughout the session" at bounding box center [654, 354] width 20 height 15
checkbox input "true"
click at [650, 386] on input "3. Allows the client to direct the conversation at least some of the time" at bounding box center [654, 393] width 20 height 15
checkbox input "true"
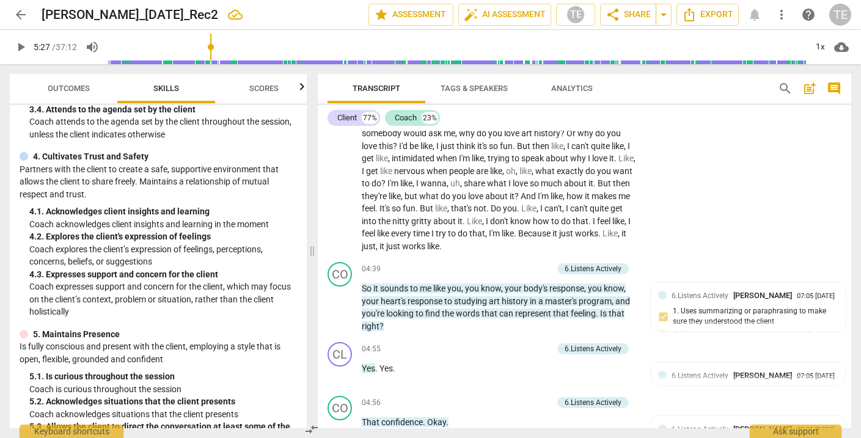
scroll to position [942, 0]
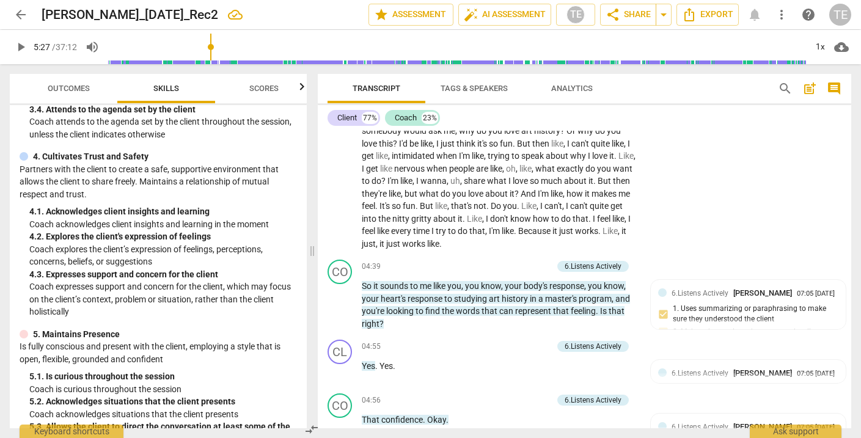
click at [584, 341] on div "6.Listens Actively" at bounding box center [593, 346] width 57 height 11
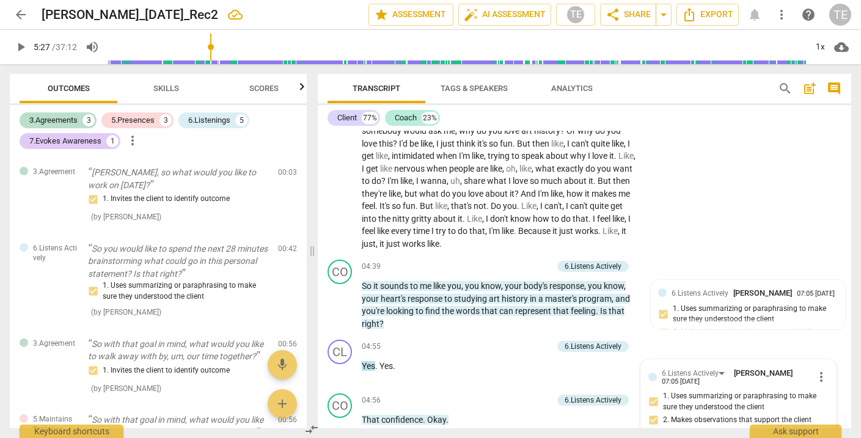
scroll to position [735, 0]
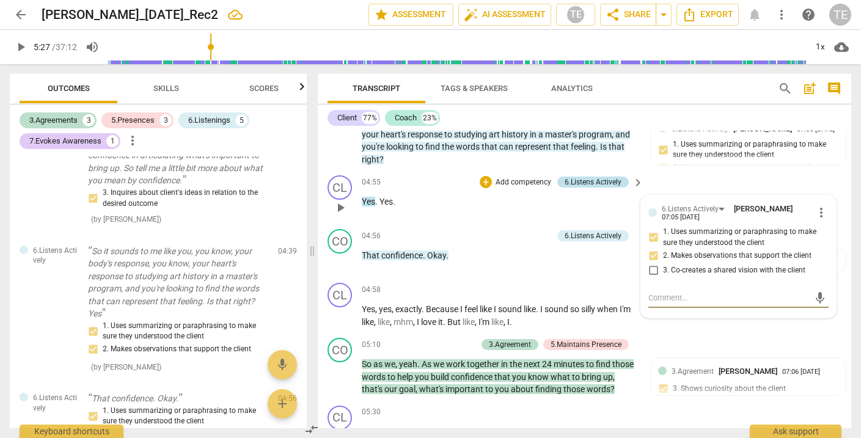
click at [595, 177] on div "6.Listens Actively" at bounding box center [593, 182] width 57 height 11
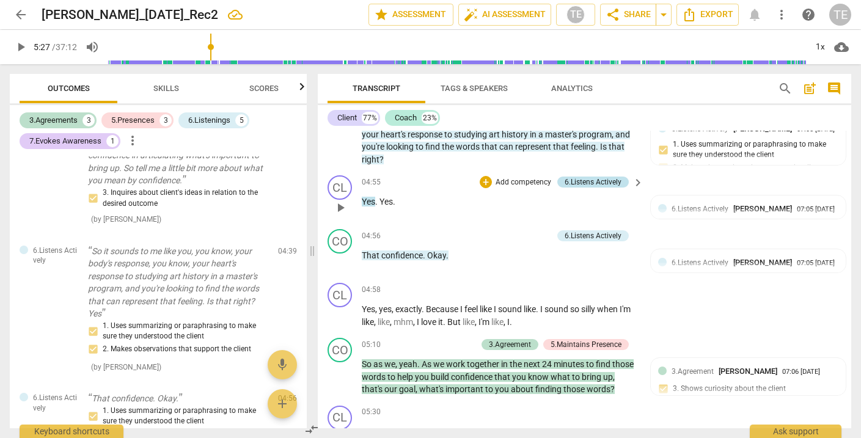
click at [599, 177] on div "6.Listens Actively" at bounding box center [593, 182] width 57 height 11
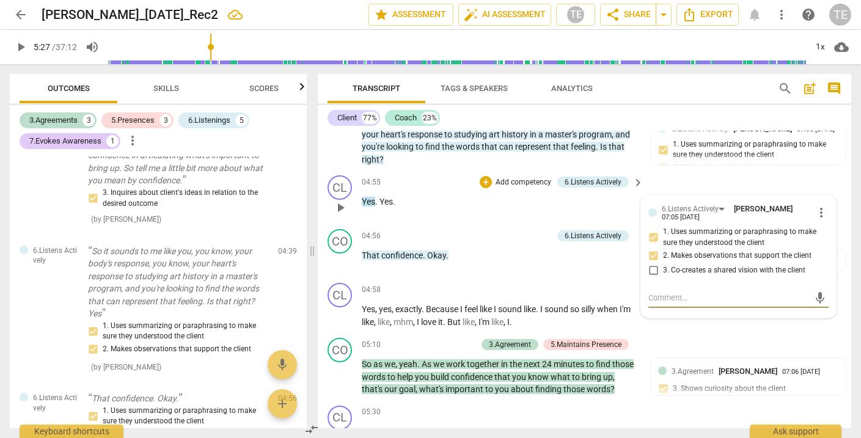
click at [817, 205] on span "more_vert" at bounding box center [821, 212] width 15 height 15
click at [825, 216] on li "Delete" at bounding box center [830, 218] width 42 height 23
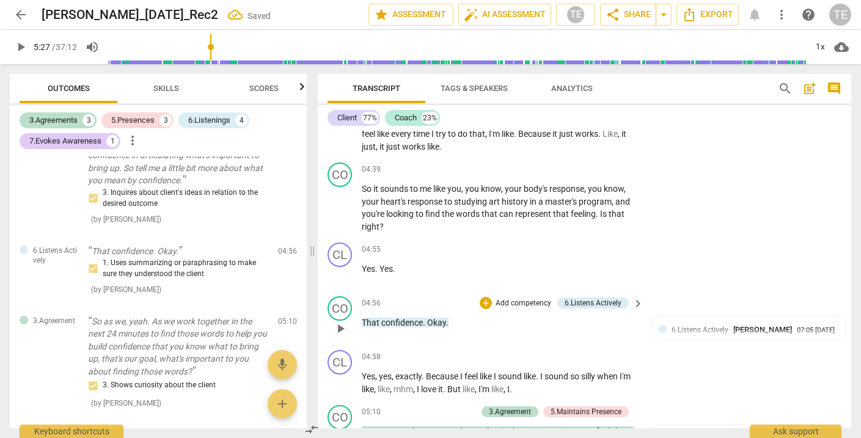
scroll to position [1023, 0]
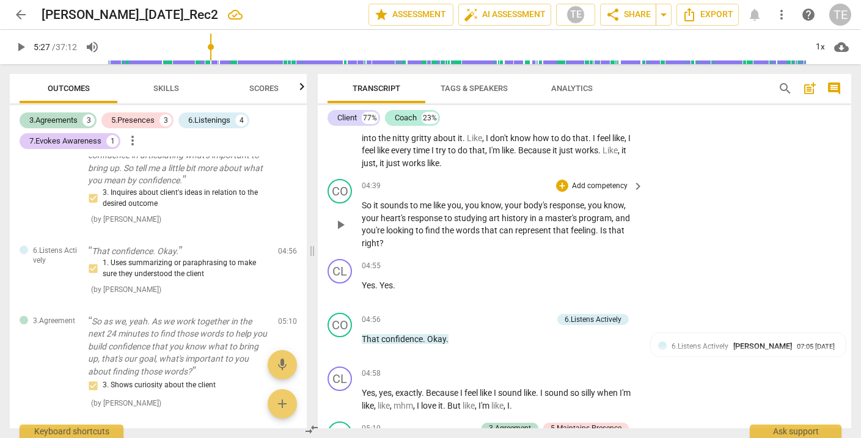
click at [625, 226] on span "that" at bounding box center [617, 231] width 16 height 10
click at [561, 180] on div "+" at bounding box center [562, 186] width 12 height 12
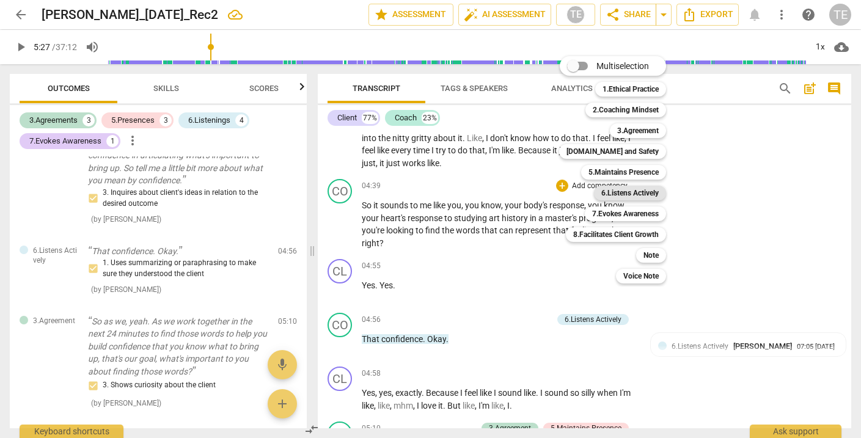
click at [611, 191] on b "6.Listens Actively" at bounding box center [630, 193] width 57 height 15
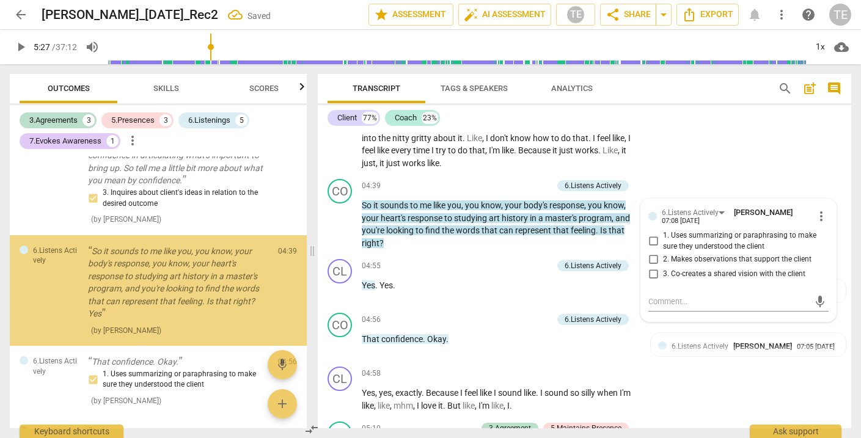
scroll to position [717, 0]
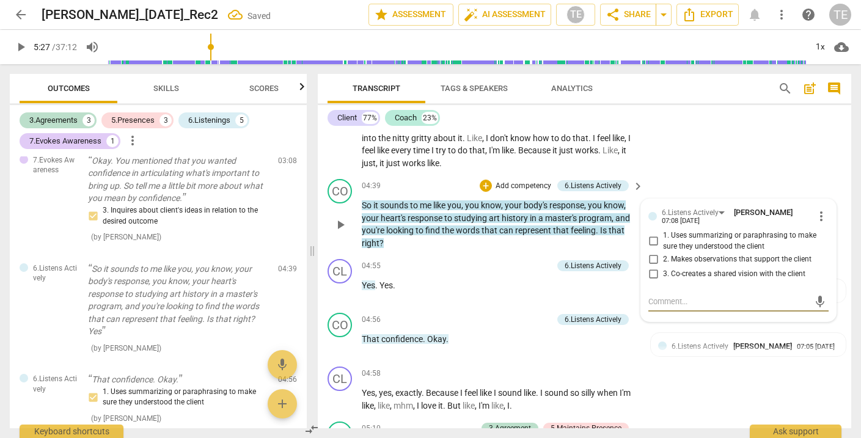
click at [652, 252] on input "2. Makes observations that support the client" at bounding box center [654, 259] width 20 height 15
checkbox input "true"
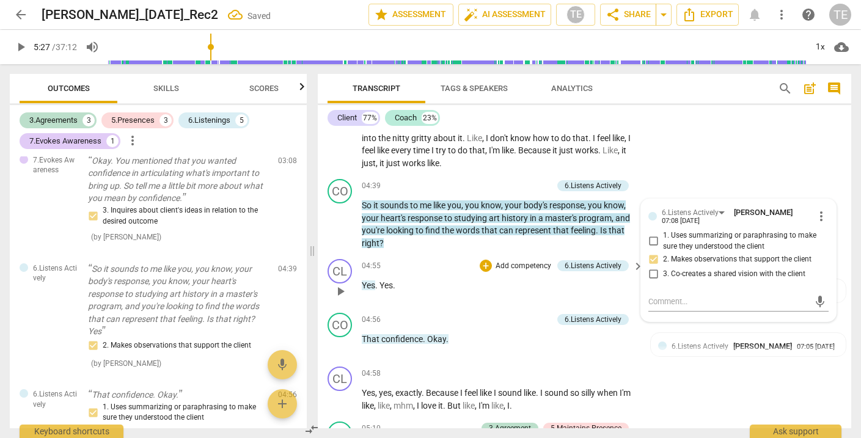
click at [377, 281] on span "." at bounding box center [377, 286] width 4 height 10
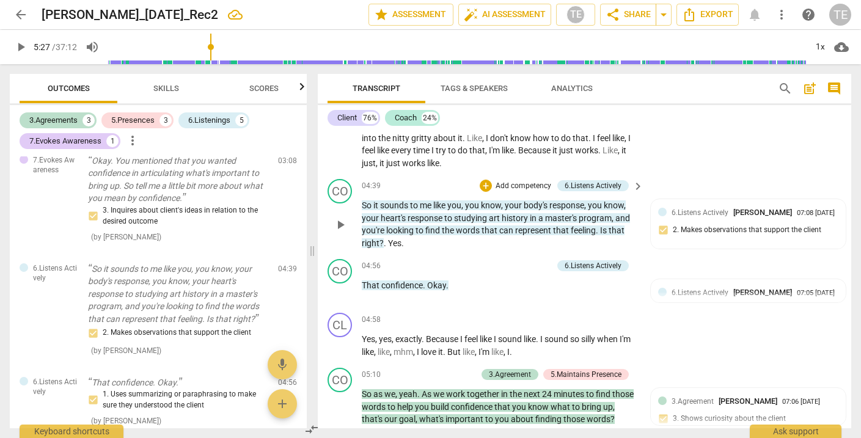
click at [389, 238] on span "Yes" at bounding box center [394, 243] width 13 height 10
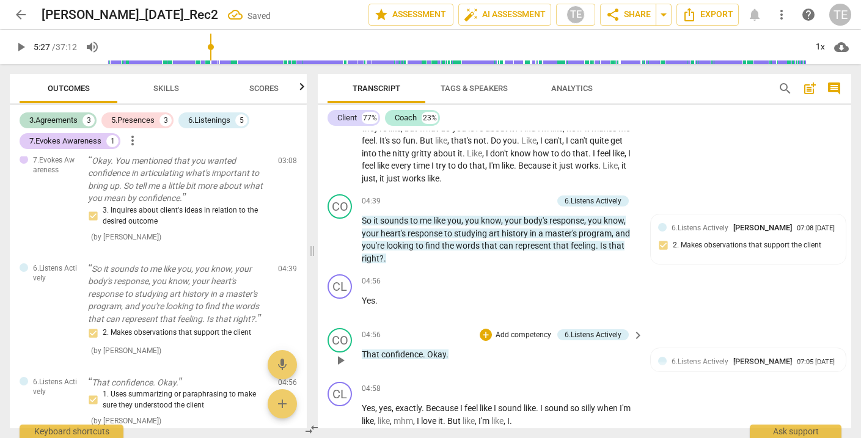
scroll to position [1007, 0]
click at [386, 295] on p "Yes ." at bounding box center [500, 301] width 276 height 13
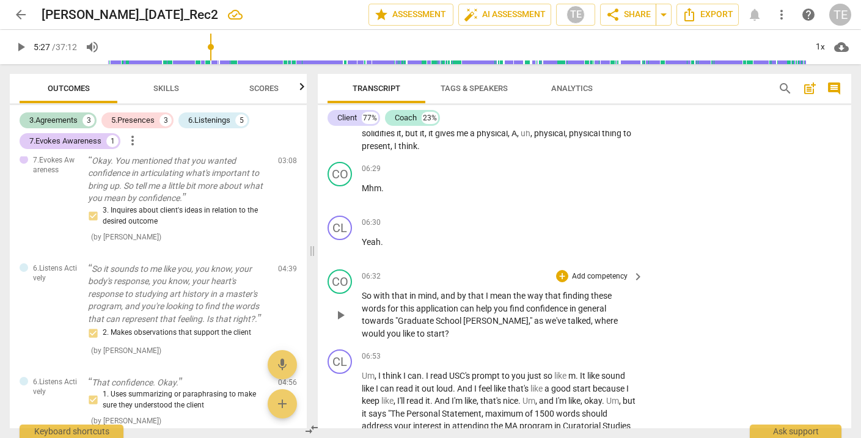
scroll to position [1711, 0]
click at [560, 268] on div "+" at bounding box center [562, 274] width 12 height 12
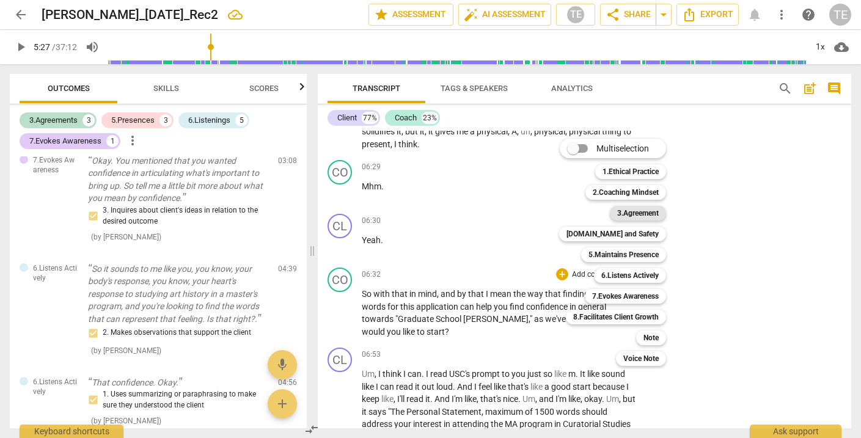
click at [638, 208] on b "3.Agreement" at bounding box center [638, 213] width 42 height 15
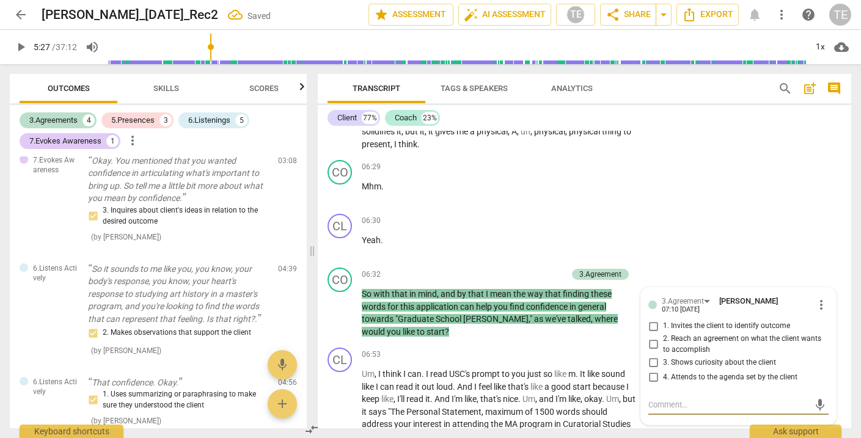
scroll to position [1110, 0]
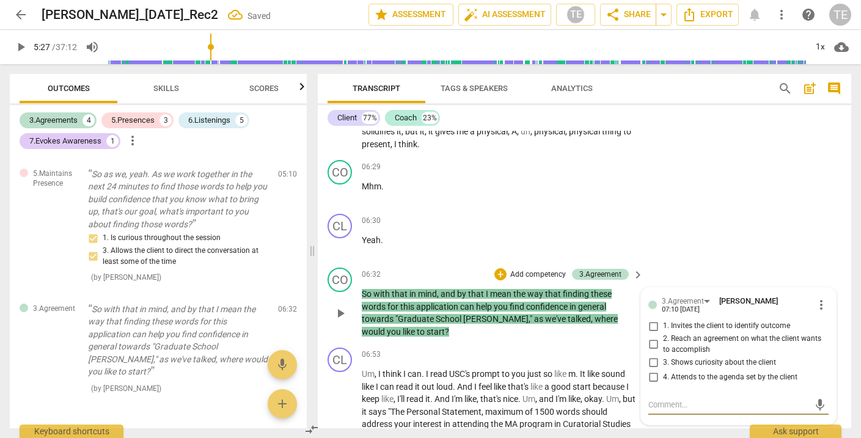
click at [651, 337] on input "2. Reach an agreement on what the client wants to accomplish" at bounding box center [654, 344] width 20 height 15
checkbox input "true"
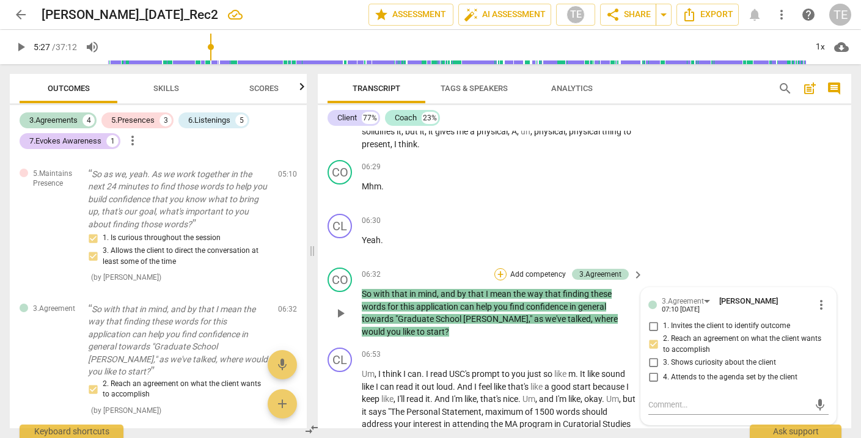
click at [498, 268] on div "+" at bounding box center [501, 274] width 12 height 12
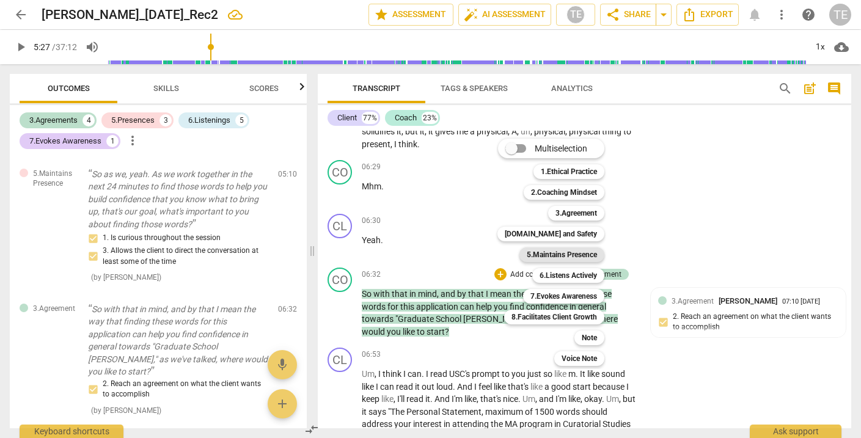
click at [564, 254] on b "5.Maintains Presence" at bounding box center [562, 255] width 70 height 15
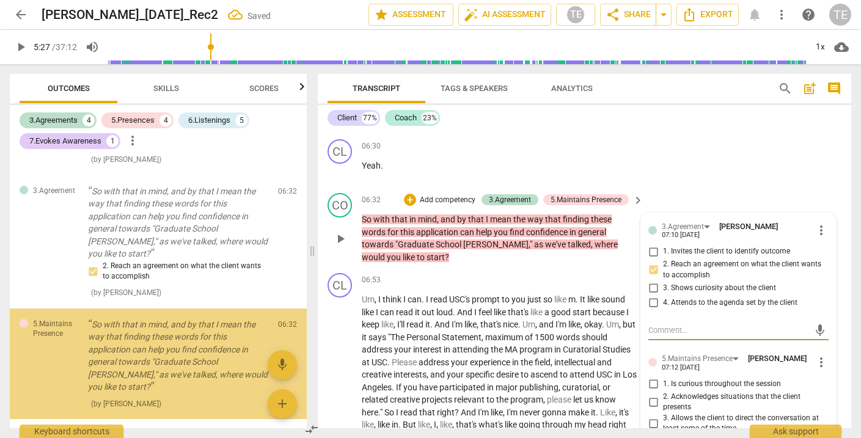
scroll to position [1821, 0]
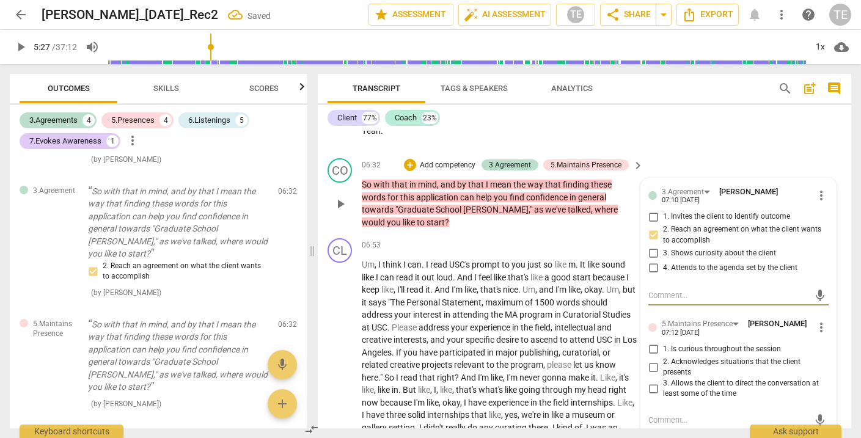
click at [650, 381] on input "3. Allows the client to direct the conversation at least some of the time" at bounding box center [654, 388] width 20 height 15
checkbox input "true"
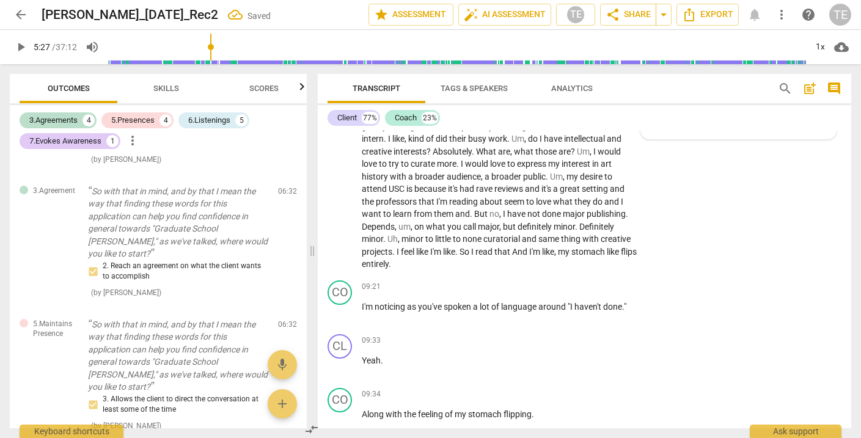
scroll to position [2126, 0]
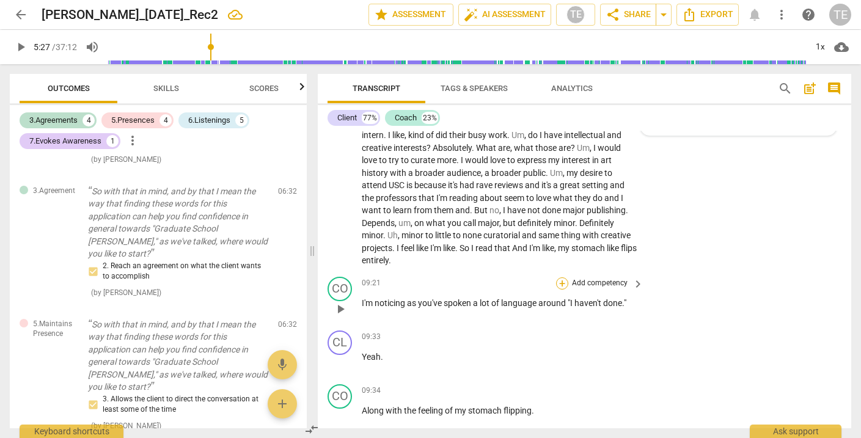
click at [561, 278] on div "+" at bounding box center [562, 284] width 12 height 12
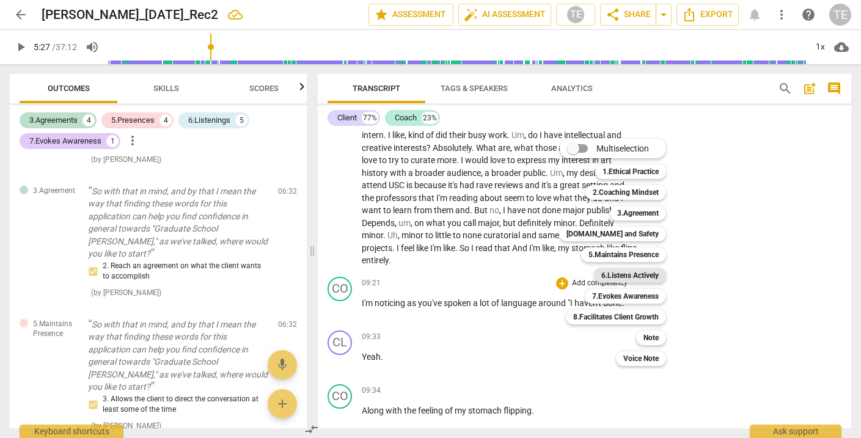
click at [619, 278] on b "6.Listens Actively" at bounding box center [630, 275] width 57 height 15
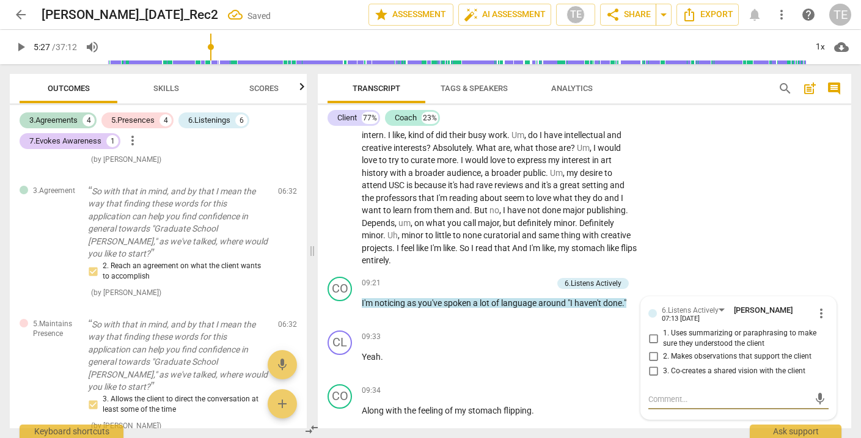
scroll to position [1309, 0]
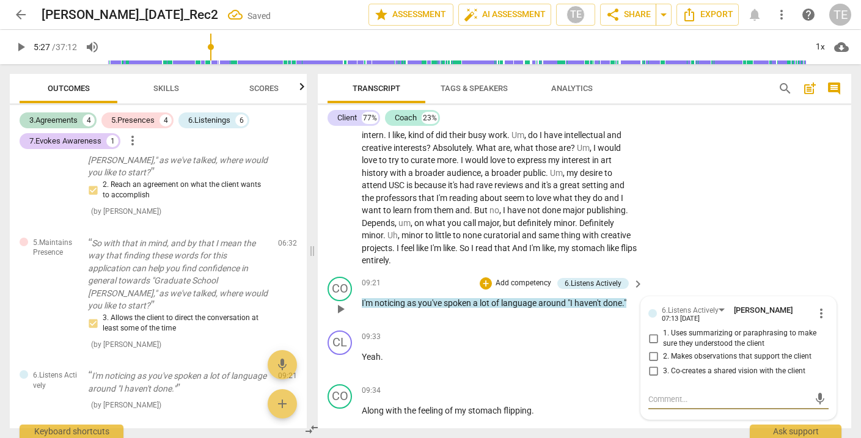
click at [650, 350] on input "2. Makes observations that support the client" at bounding box center [654, 357] width 20 height 15
checkbox input "true"
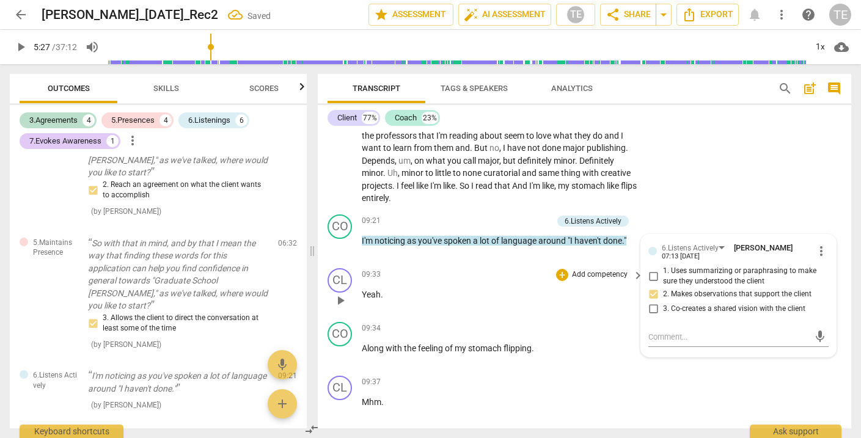
scroll to position [2194, 0]
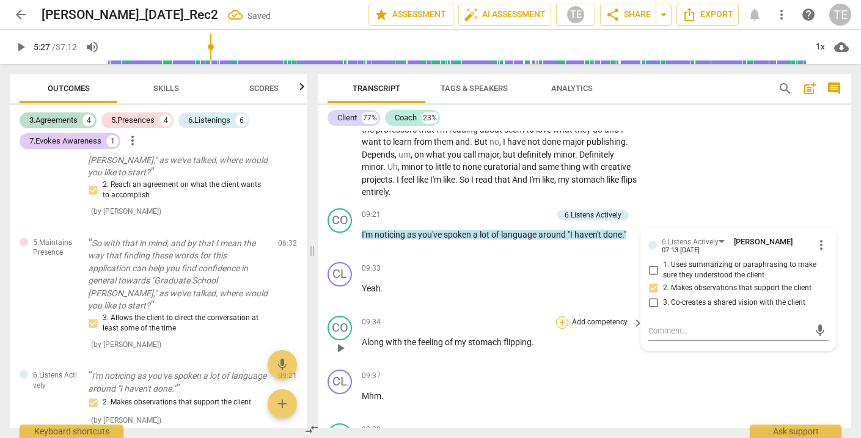
click at [562, 317] on div "+" at bounding box center [562, 323] width 12 height 12
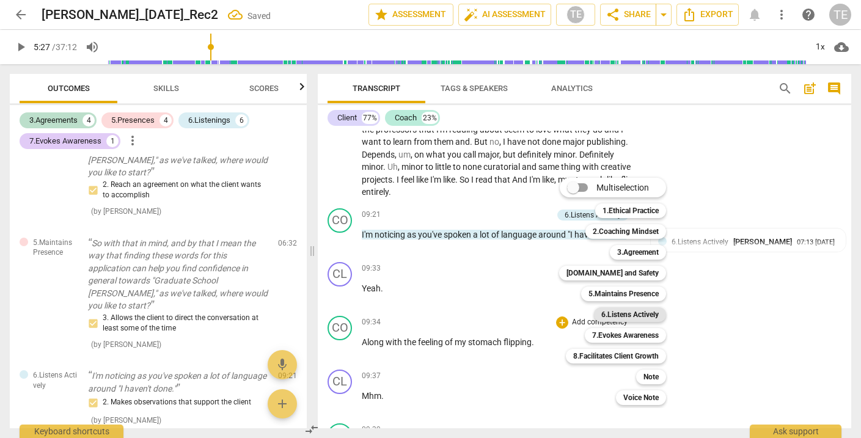
click at [612, 314] on b "6.Listens Actively" at bounding box center [630, 314] width 57 height 15
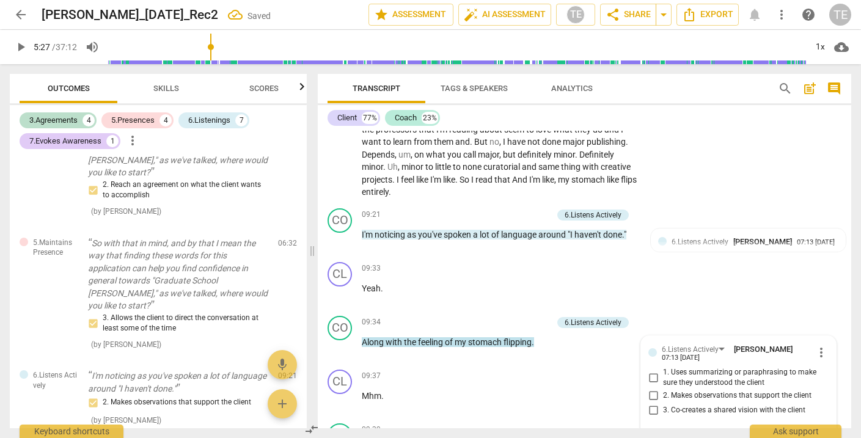
scroll to position [1384, 0]
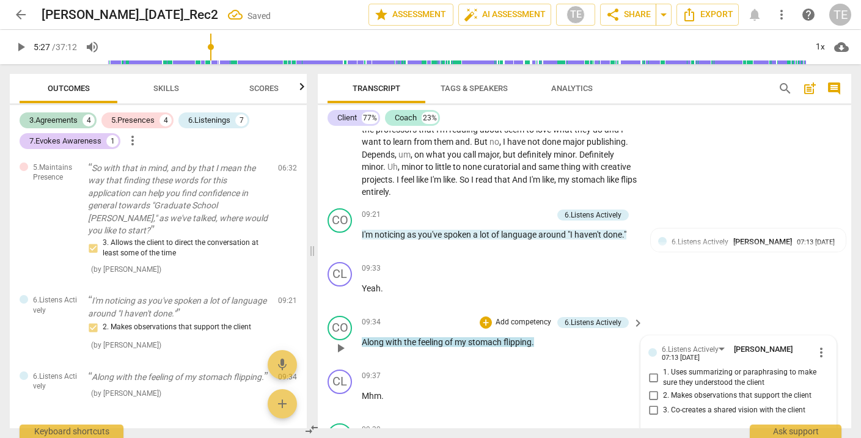
click at [652, 389] on input "2. Makes observations that support the client" at bounding box center [654, 396] width 20 height 15
checkbox input "true"
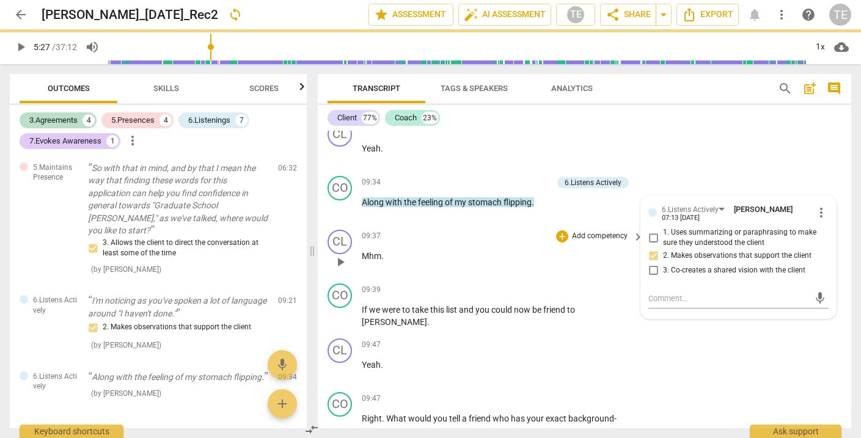
scroll to position [2335, 0]
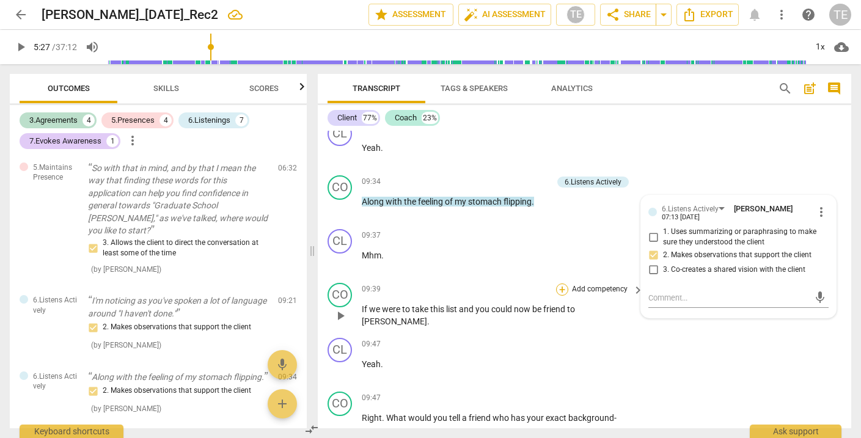
click at [562, 284] on div "+" at bounding box center [562, 290] width 12 height 12
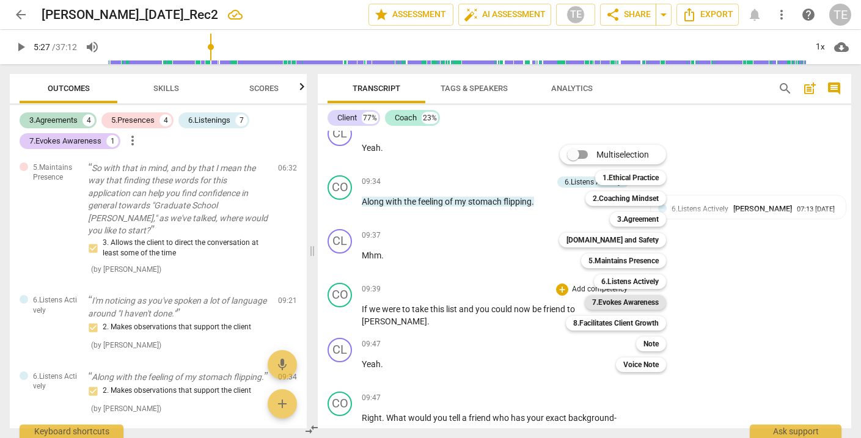
click at [613, 303] on b "7.Evokes Awareness" at bounding box center [625, 302] width 67 height 15
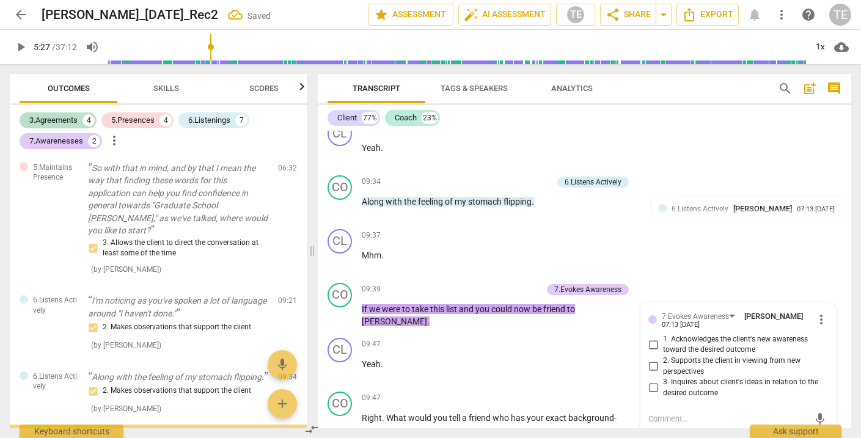
scroll to position [1459, 0]
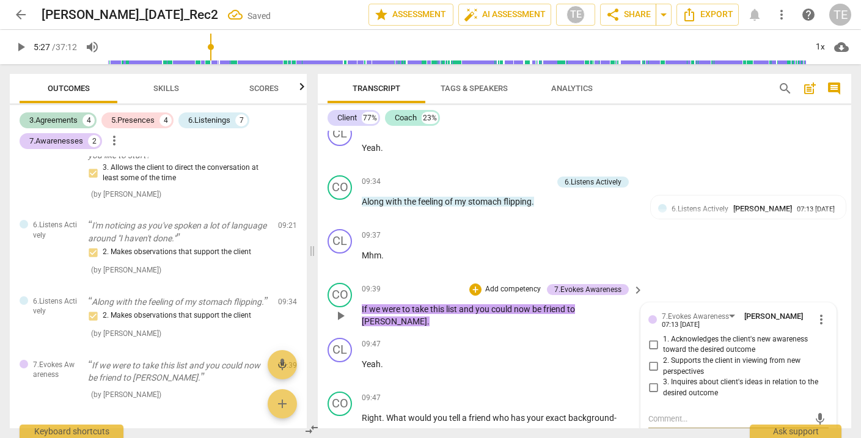
click at [652, 381] on input "3. Inquires about client's ideas in relation to the desired outcome" at bounding box center [654, 388] width 20 height 15
checkbox input "true"
click at [652, 359] on input "2. Supports the client in viewing from new perspectives" at bounding box center [654, 366] width 20 height 15
checkbox input "true"
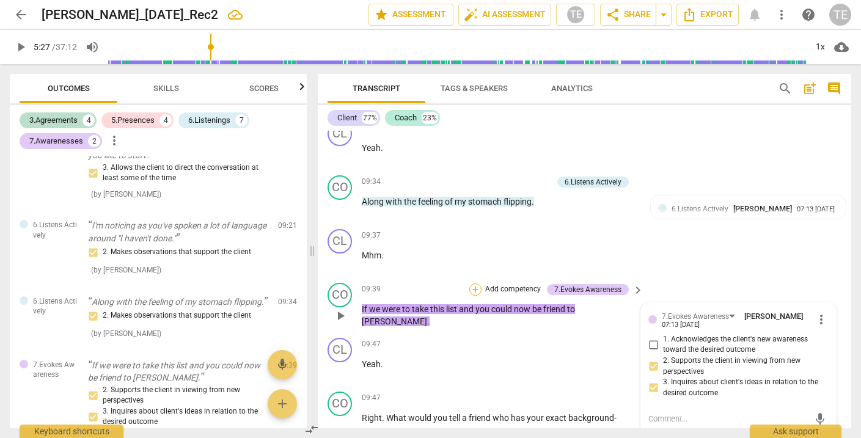
click at [473, 284] on div "+" at bounding box center [475, 290] width 12 height 12
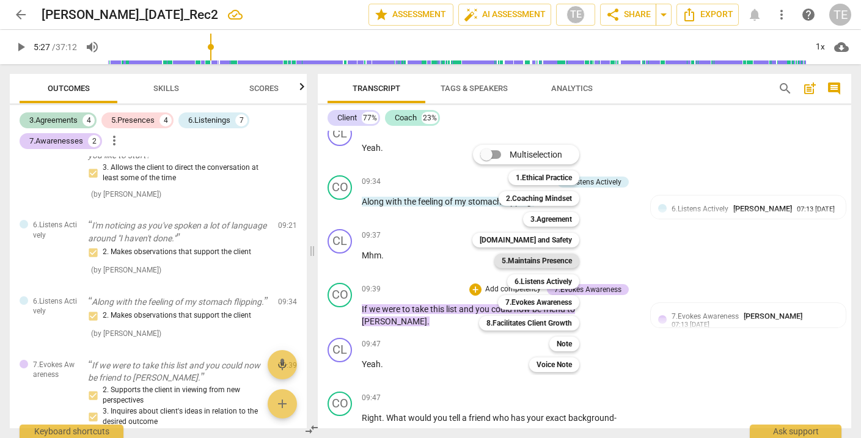
click at [518, 260] on b "5.Maintains Presence" at bounding box center [537, 261] width 70 height 15
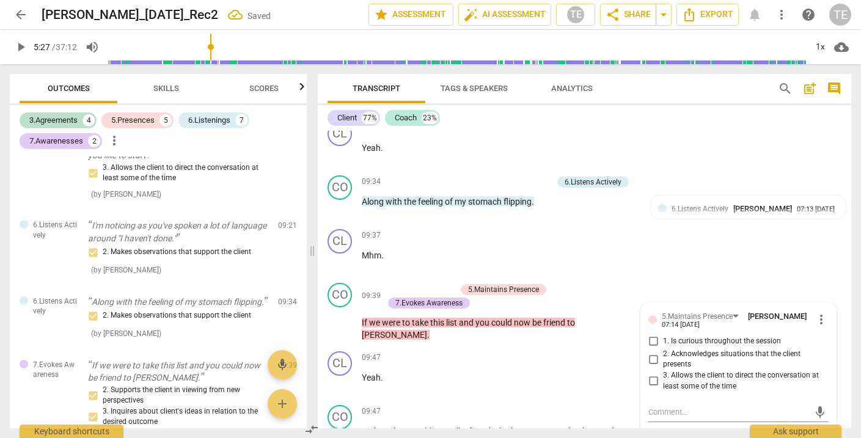
scroll to position [1561, 0]
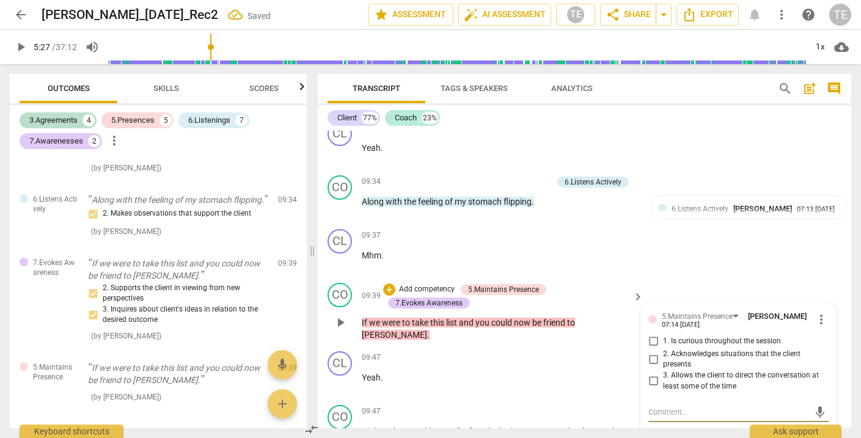
click at [654, 334] on input "1. Is curious throughout the session" at bounding box center [654, 341] width 20 height 15
checkbox input "true"
click at [654, 374] on input "3. Allows the client to direct the conversation at least some of the time" at bounding box center [654, 381] width 20 height 15
checkbox input "true"
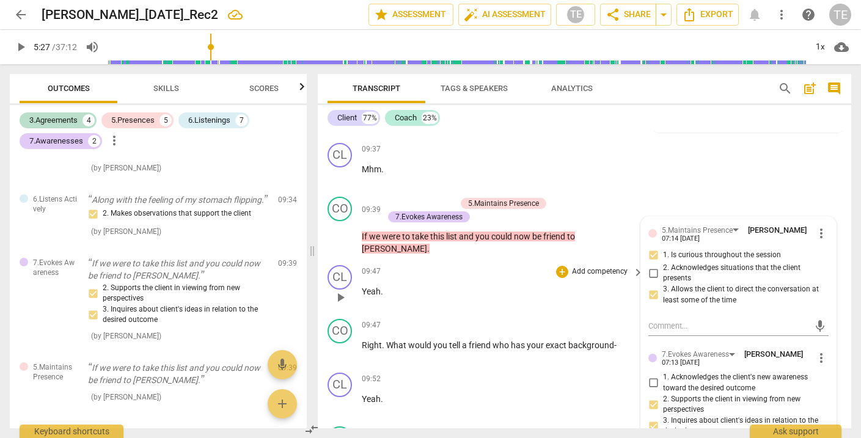
scroll to position [2422, 0]
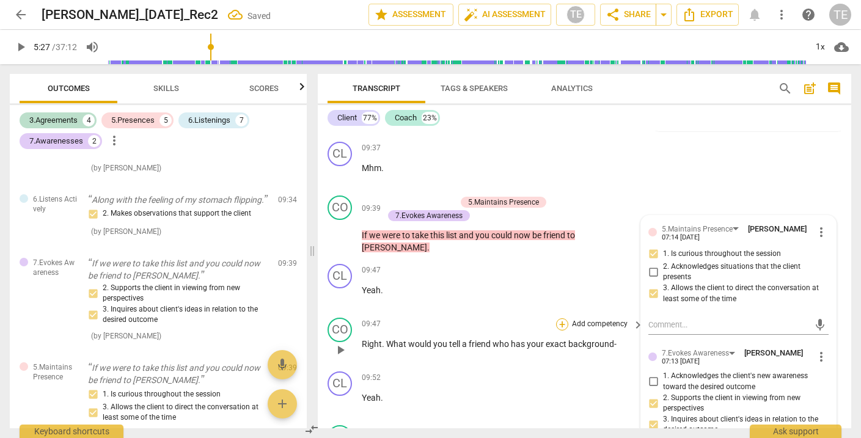
click at [563, 319] on div "+" at bounding box center [562, 325] width 12 height 12
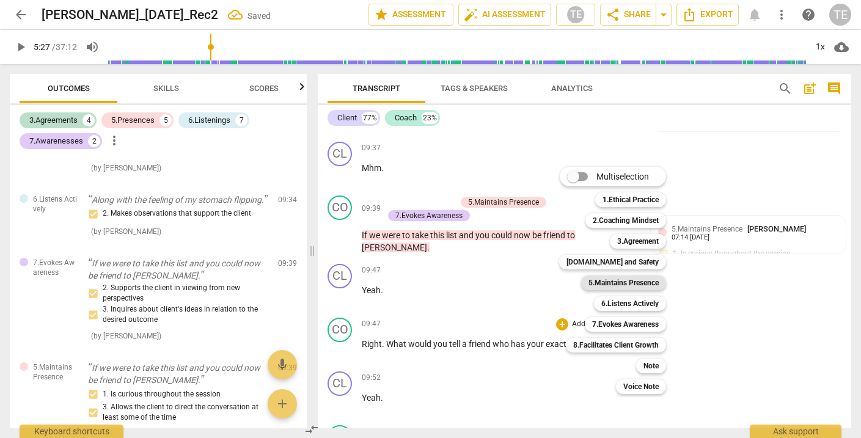
click at [613, 283] on b "5.Maintains Presence" at bounding box center [624, 283] width 70 height 15
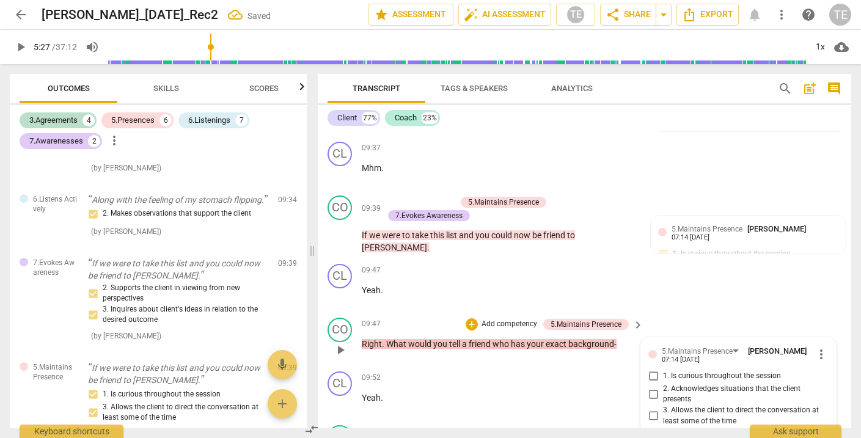
scroll to position [1657, 0]
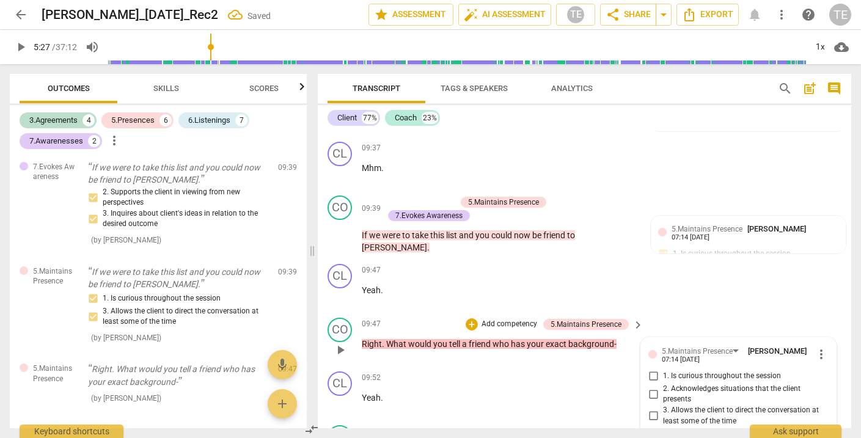
click at [651, 369] on input "1. Is curious throughout the session" at bounding box center [654, 376] width 20 height 15
checkbox input "true"
click at [651, 409] on input "3. Allows the client to direct the conversation at least some of the time" at bounding box center [654, 416] width 20 height 15
checkbox input "true"
click at [472, 319] on div "+" at bounding box center [472, 325] width 12 height 12
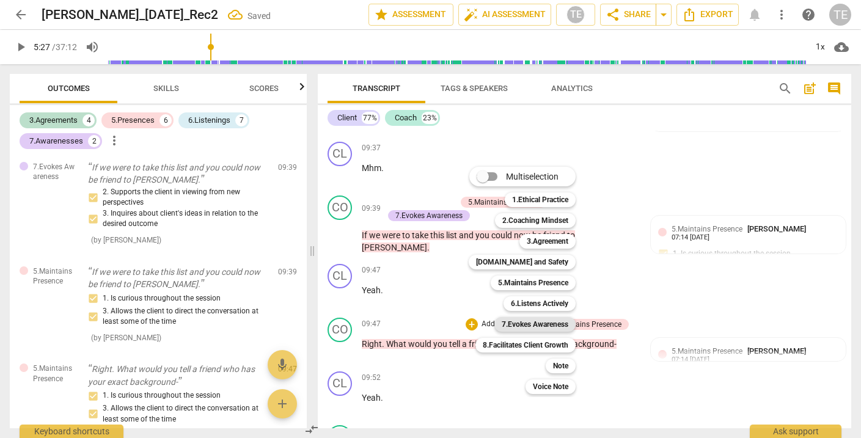
click at [526, 324] on b "7.Evokes Awareness" at bounding box center [535, 324] width 67 height 15
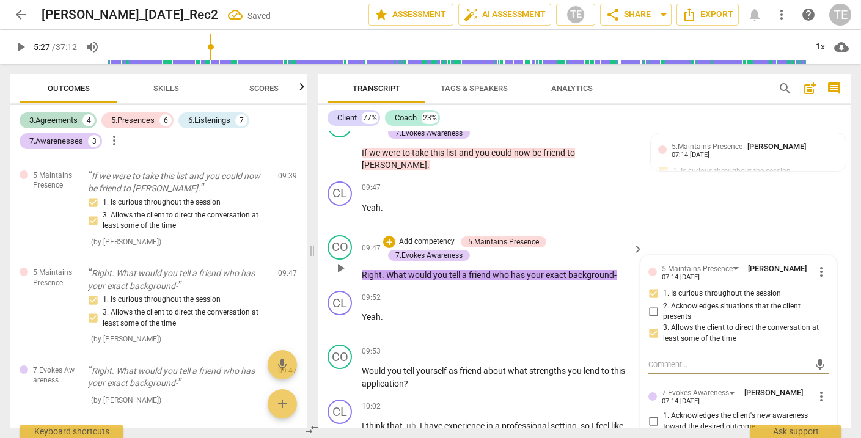
scroll to position [2506, 0]
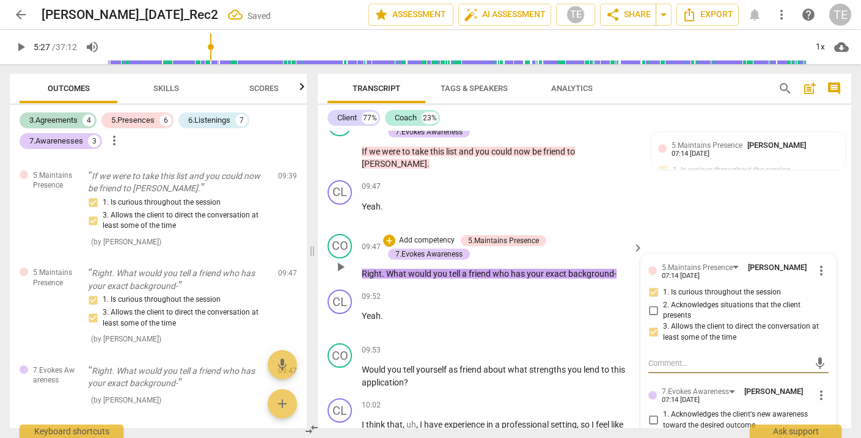
click at [651, 435] on input "2. Supports the client in viewing from new perspectives" at bounding box center [654, 442] width 20 height 15
checkbox input "true"
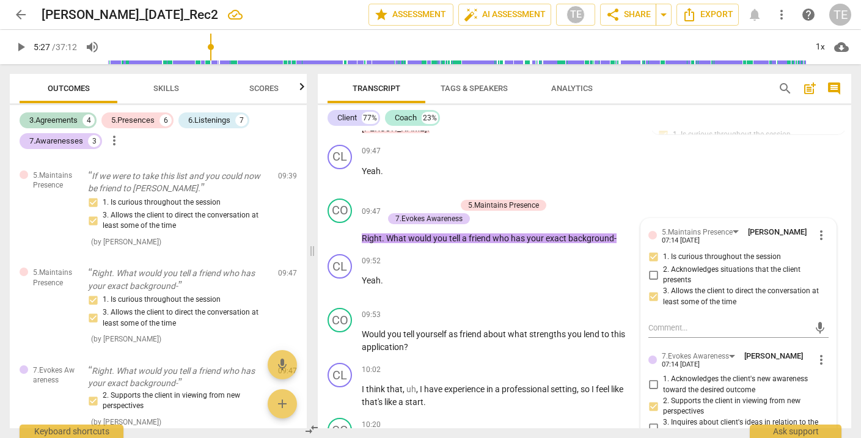
scroll to position [2554, 0]
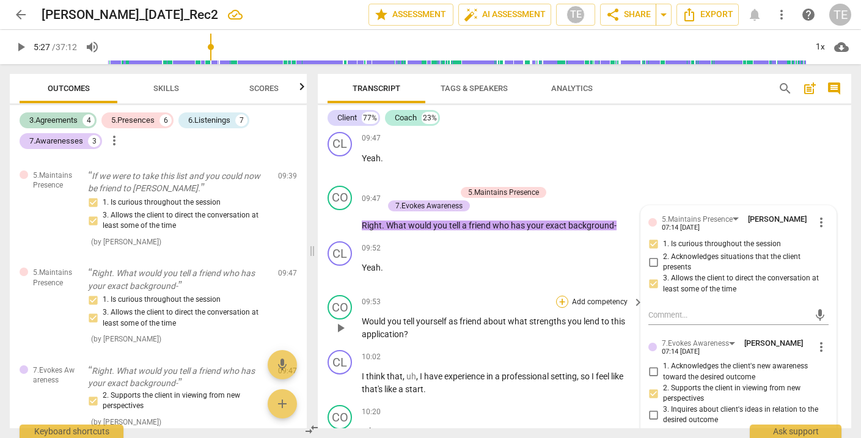
click at [560, 296] on div "+" at bounding box center [562, 302] width 12 height 12
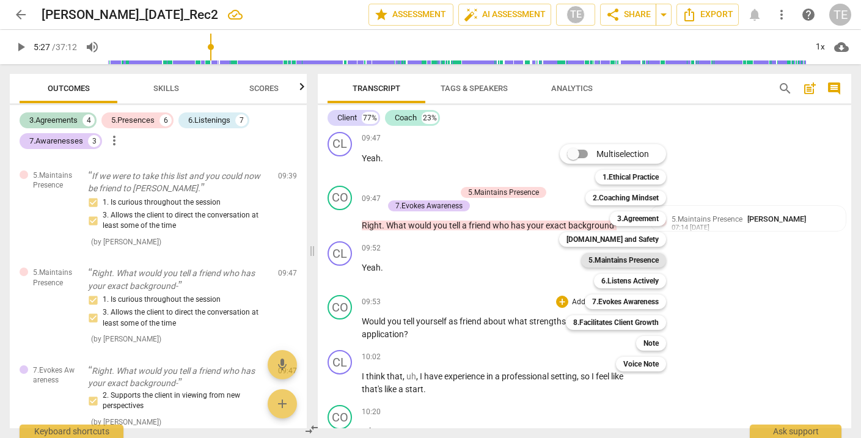
click at [617, 259] on b "5.Maintains Presence" at bounding box center [624, 260] width 70 height 15
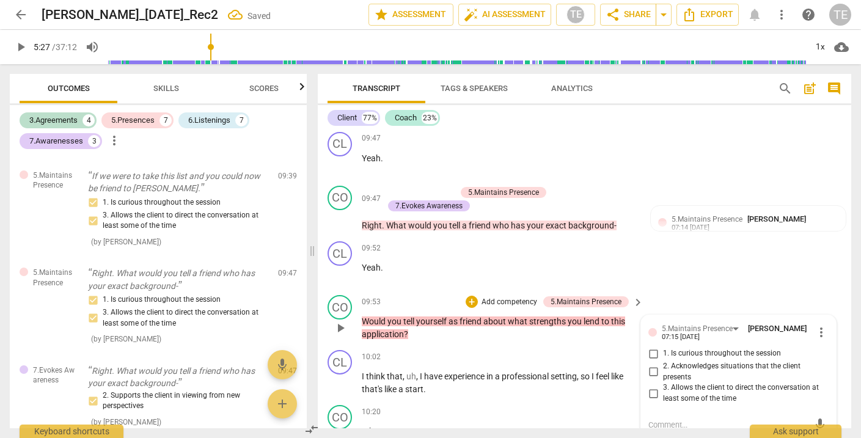
scroll to position [1835, 0]
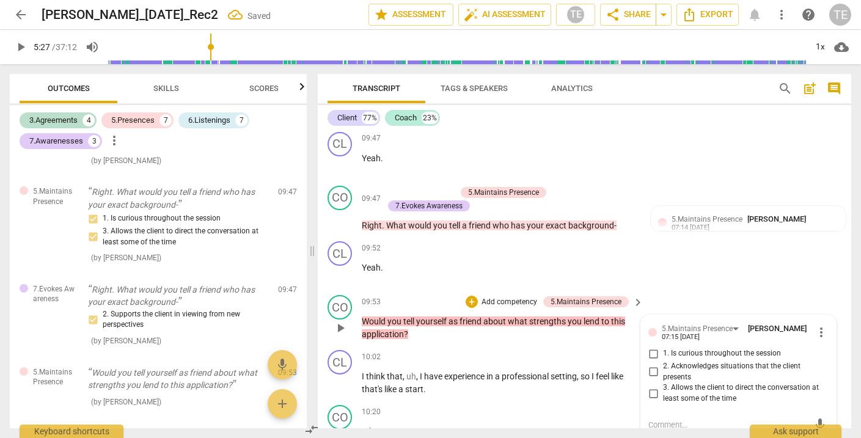
click at [651, 347] on input "1. Is curious throughout the session" at bounding box center [654, 354] width 20 height 15
checkbox input "true"
click at [652, 386] on input "3. Allows the client to direct the conversation at least some of the time" at bounding box center [654, 393] width 20 height 15
checkbox input "true"
click at [475, 296] on div "+" at bounding box center [472, 302] width 12 height 12
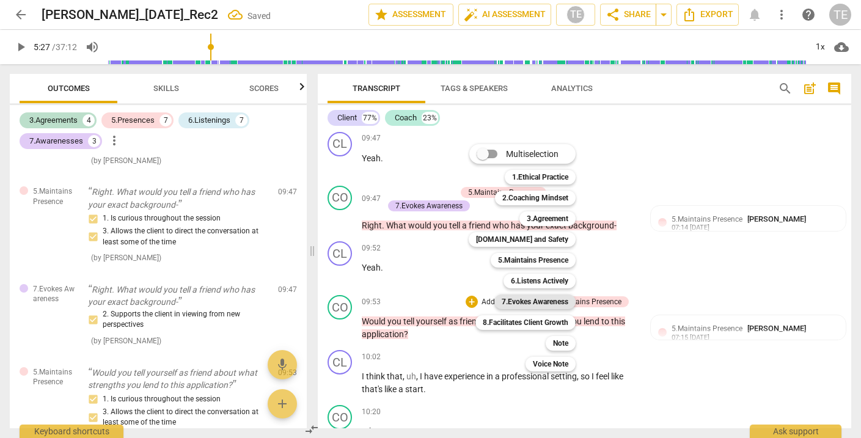
click at [518, 305] on b "7.Evokes Awareness" at bounding box center [535, 302] width 67 height 15
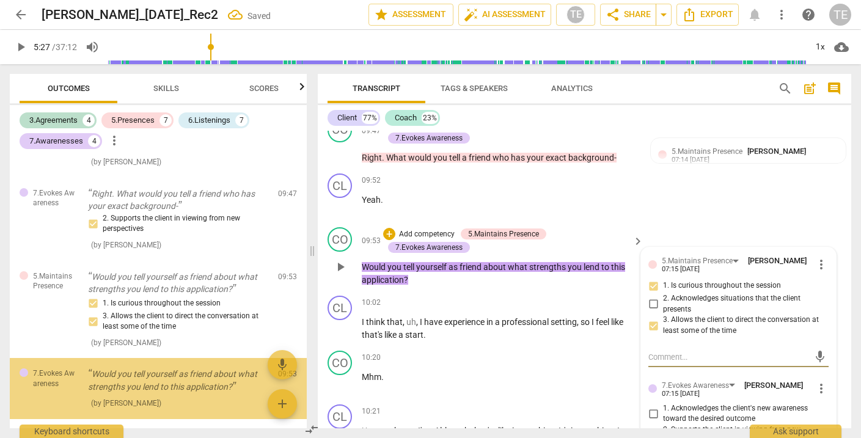
scroll to position [2643, 0]
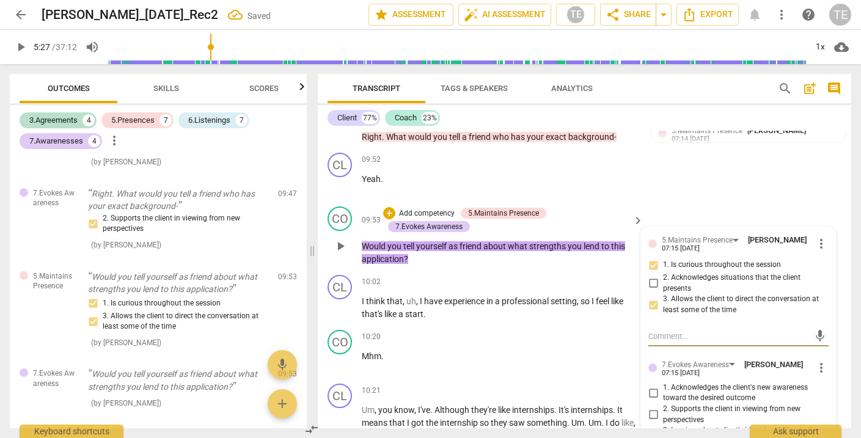
click at [650, 408] on input "2. Supports the client in viewing from new perspectives" at bounding box center [654, 415] width 20 height 15
checkbox input "true"
click at [652, 429] on input "3. Inquires about client's ideas in relation to the desired outcome" at bounding box center [654, 436] width 20 height 15
checkbox input "true"
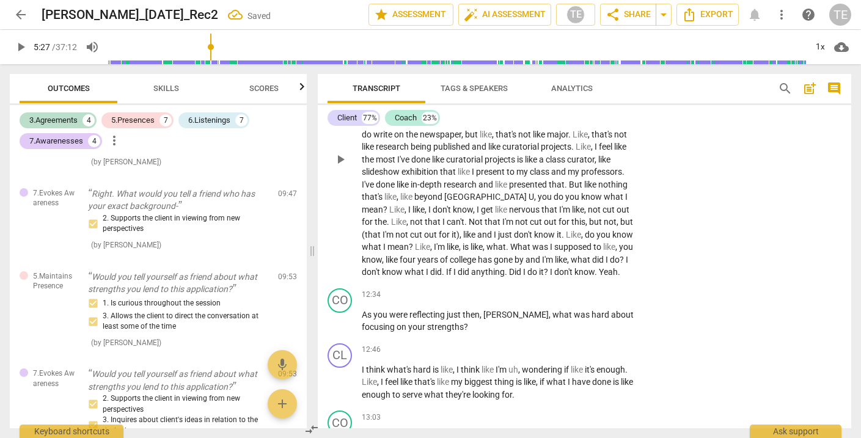
scroll to position [3008, 0]
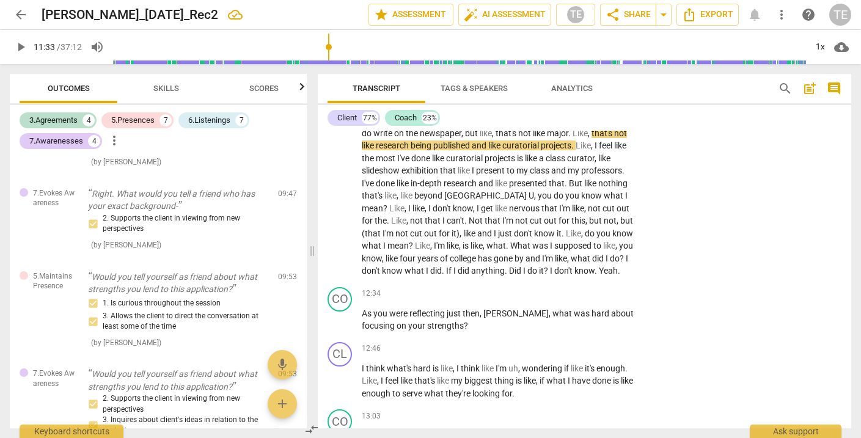
drag, startPoint x: 213, startPoint y: 47, endPoint x: 330, endPoint y: 50, distance: 116.8
click at [330, 50] on input "range" at bounding box center [459, 47] width 693 height 39
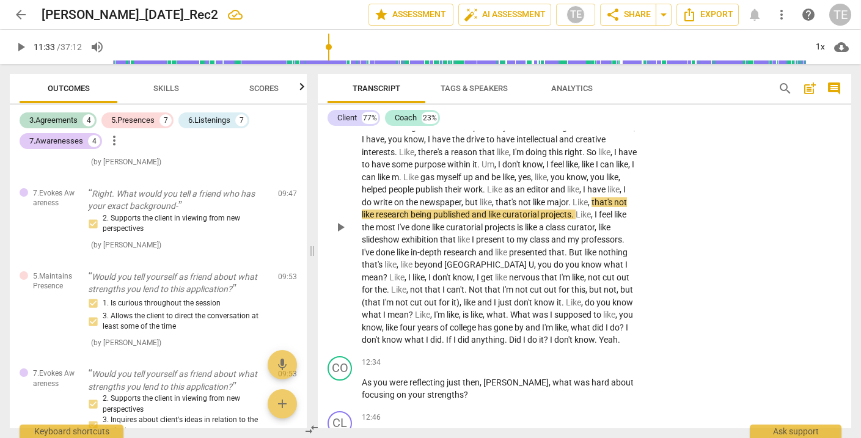
scroll to position [2937, 0]
click at [341, 221] on span "play_arrow" at bounding box center [340, 228] width 15 height 15
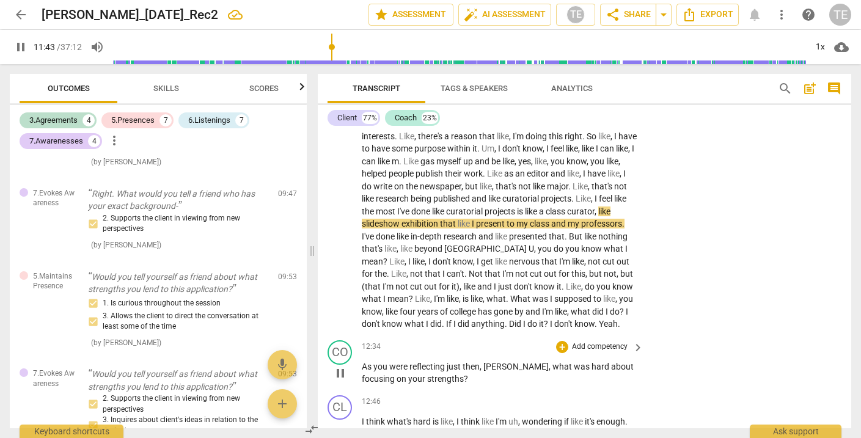
scroll to position [2955, 0]
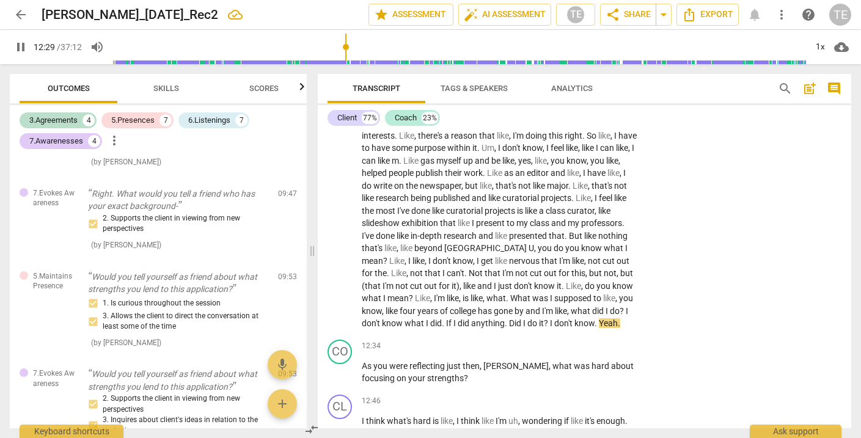
drag, startPoint x: 334, startPoint y: 45, endPoint x: 347, endPoint y: 47, distance: 13.0
click at [347, 47] on input "range" at bounding box center [459, 47] width 693 height 39
click at [343, 204] on span "pause" at bounding box center [340, 211] width 15 height 15
type input "756"
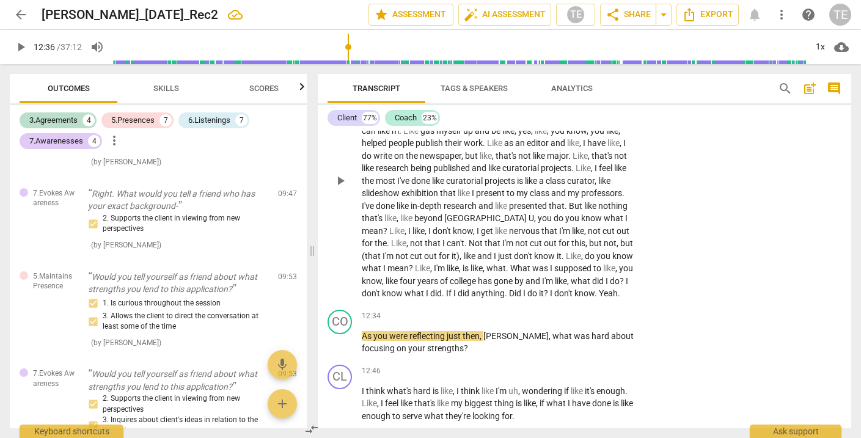
scroll to position [2997, 0]
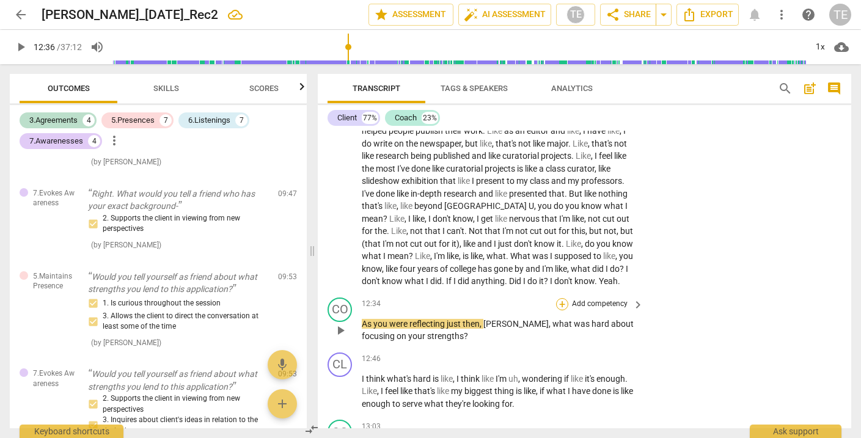
click at [562, 298] on div "+" at bounding box center [562, 304] width 12 height 12
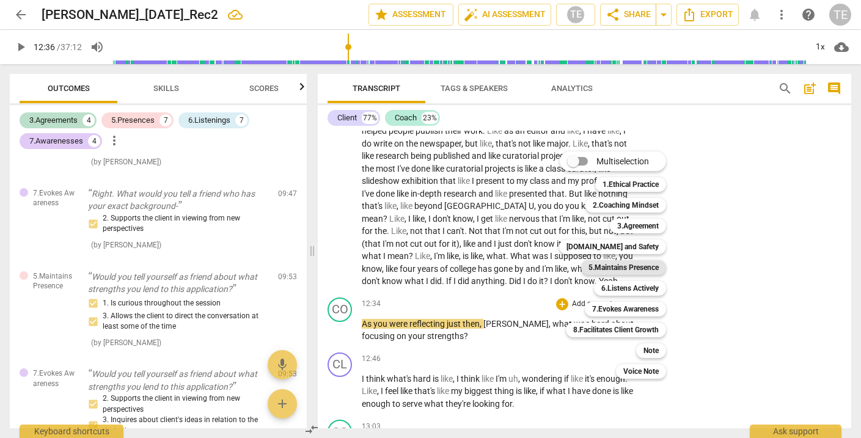
click at [611, 265] on b "5.Maintains Presence" at bounding box center [624, 267] width 70 height 15
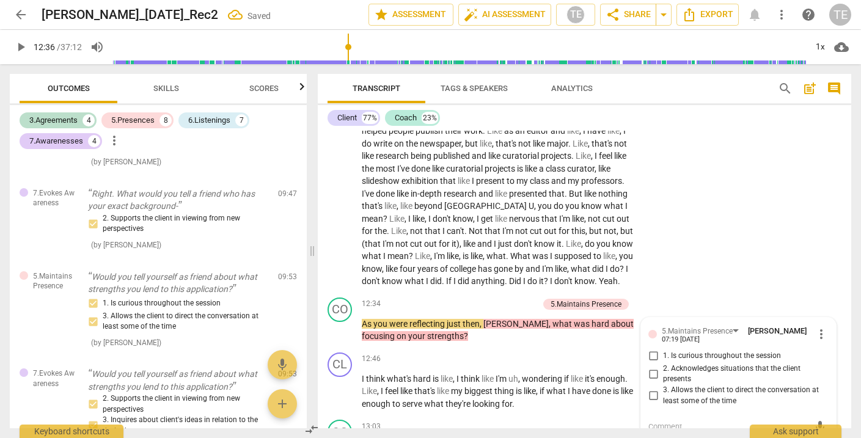
scroll to position [2033, 0]
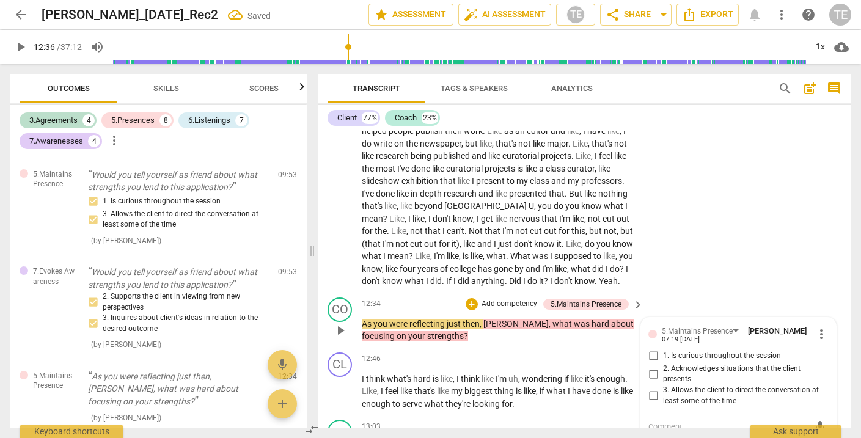
click at [653, 349] on input "1. Is curious throughout the session" at bounding box center [654, 356] width 20 height 15
checkbox input "true"
click at [649, 389] on input "3. Allows the client to direct the conversation at least some of the time" at bounding box center [654, 396] width 20 height 15
checkbox input "true"
click at [470, 298] on div "+" at bounding box center [472, 304] width 12 height 12
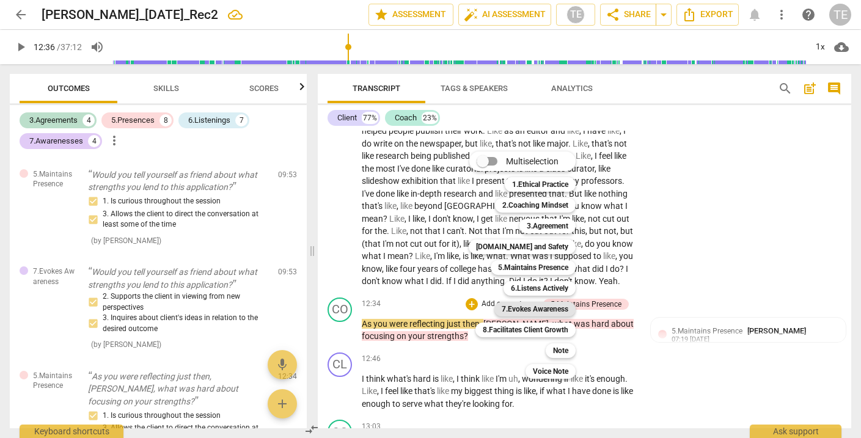
click at [531, 309] on b "7.Evokes Awareness" at bounding box center [535, 309] width 67 height 15
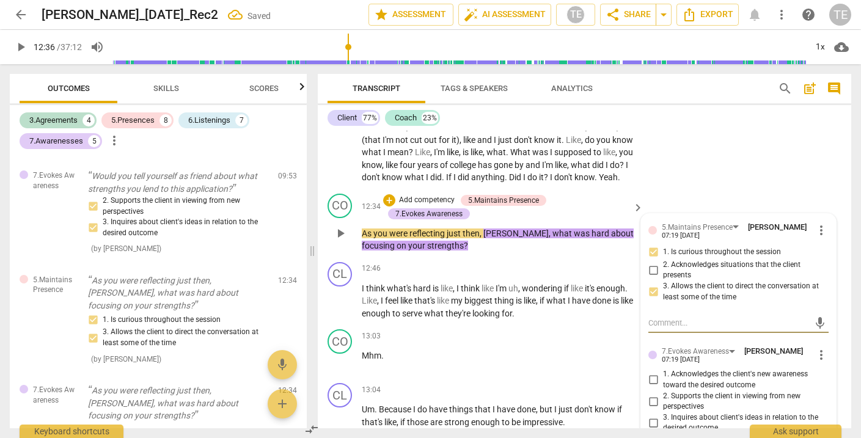
scroll to position [3105, 0]
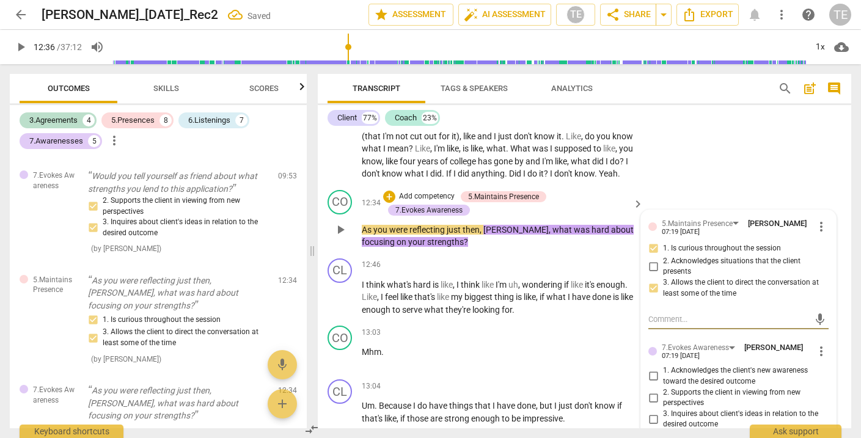
click at [652, 412] on input "3. Inquires about client's ideas in relation to the desired outcome" at bounding box center [654, 419] width 20 height 15
checkbox input "true"
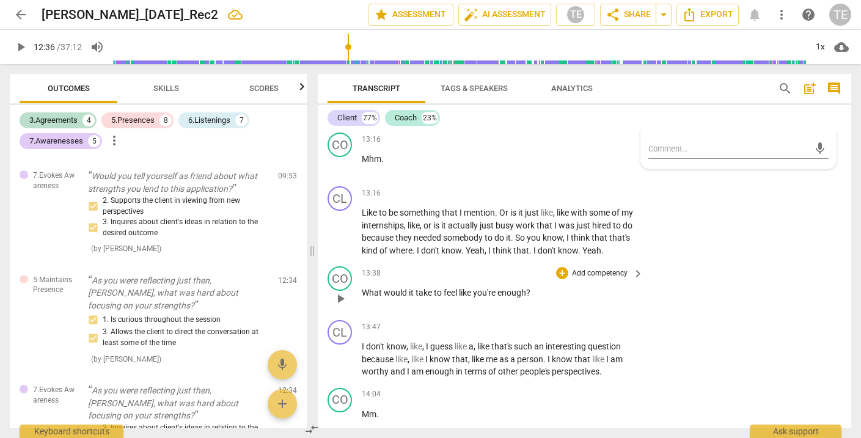
scroll to position [3408, 0]
click at [561, 267] on div "+" at bounding box center [562, 273] width 12 height 12
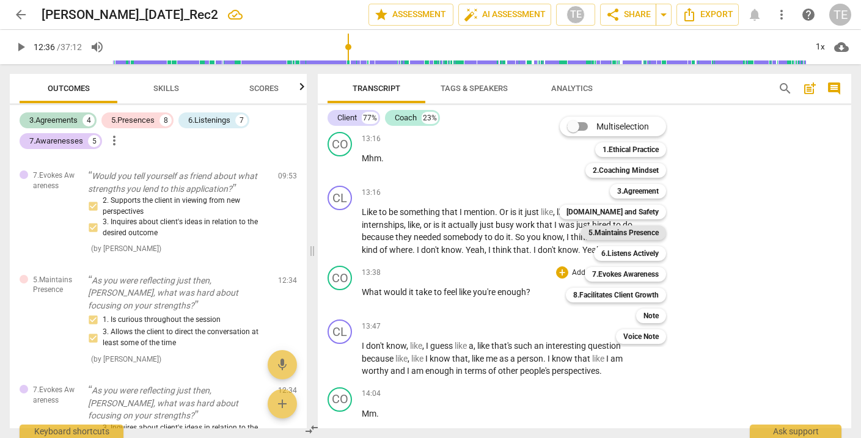
click at [619, 230] on b "5.Maintains Presence" at bounding box center [624, 233] width 70 height 15
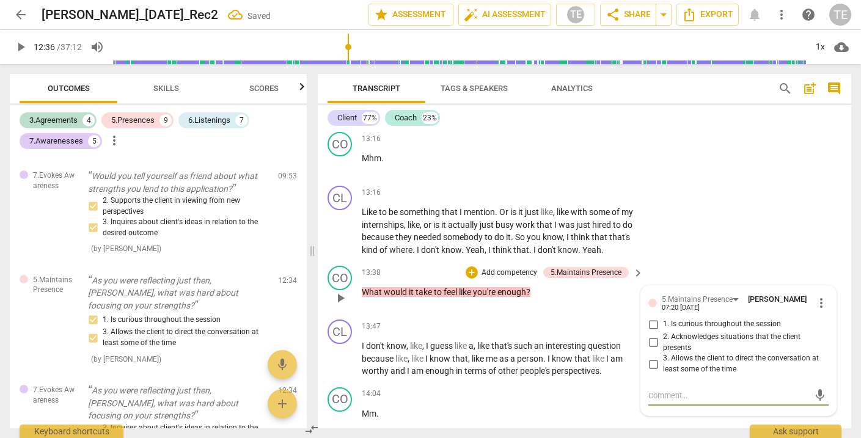
scroll to position [2210, 0]
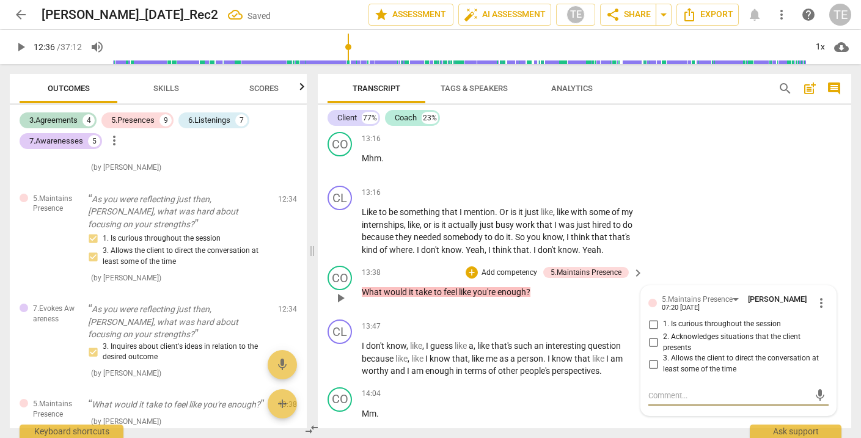
click at [654, 317] on input "1. Is curious throughout the session" at bounding box center [654, 324] width 20 height 15
checkbox input "true"
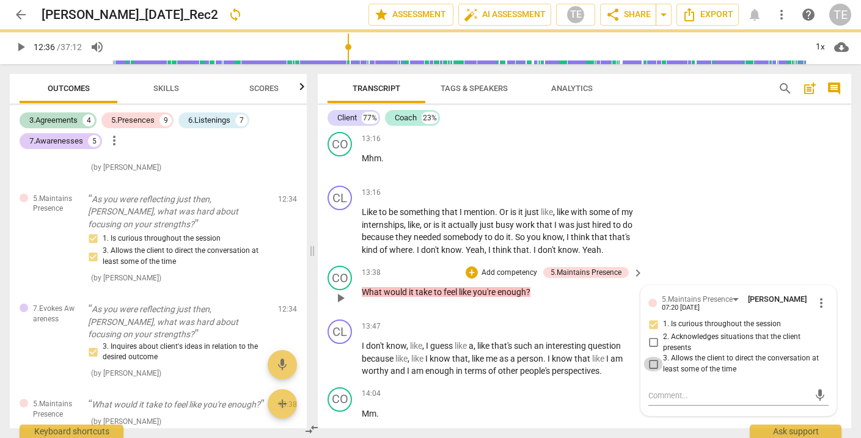
click at [651, 357] on input "3. Allows the client to direct the conversation at least some of the time" at bounding box center [654, 364] width 20 height 15
checkbox input "true"
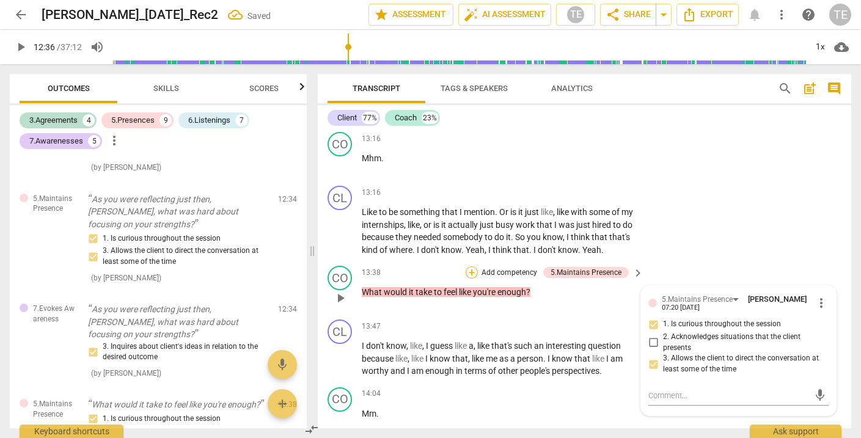
click at [473, 267] on div "+" at bounding box center [472, 273] width 12 height 12
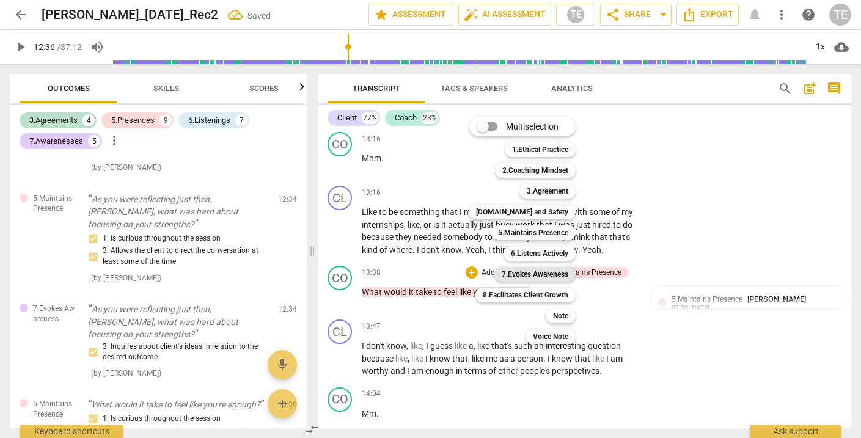
click at [521, 273] on b "7.Evokes Awareness" at bounding box center [535, 274] width 67 height 15
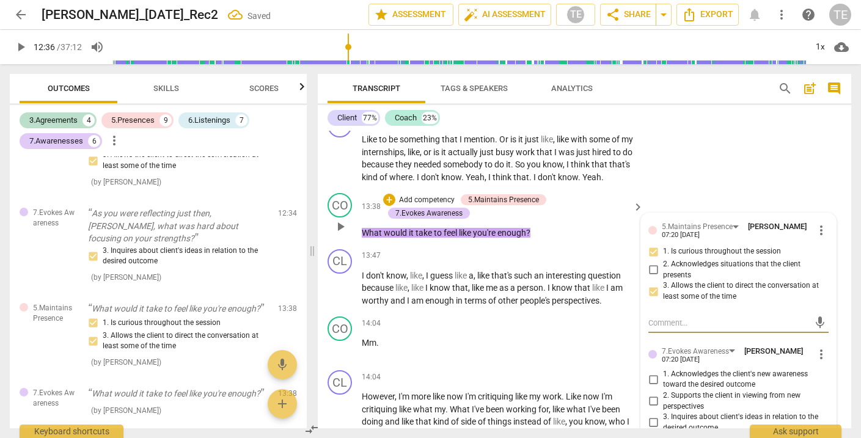
scroll to position [3486, 0]
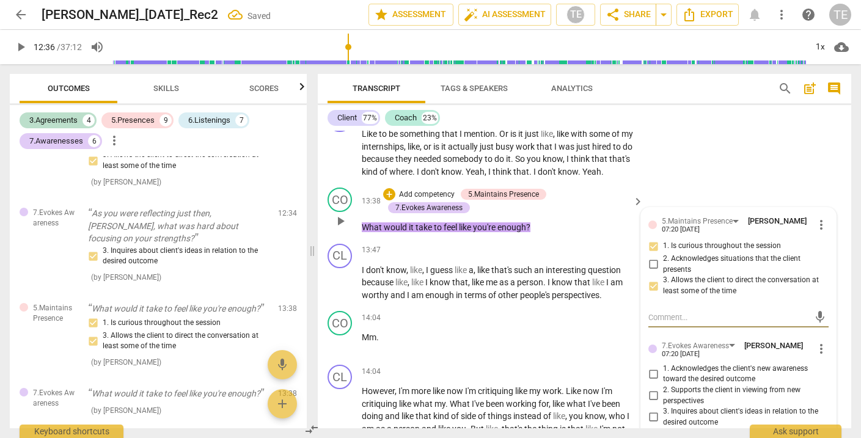
type input "756"
click at [652, 410] on input "3. Inquires about client's ideas in relation to the desired outcome" at bounding box center [654, 417] width 20 height 15
checkbox input "true"
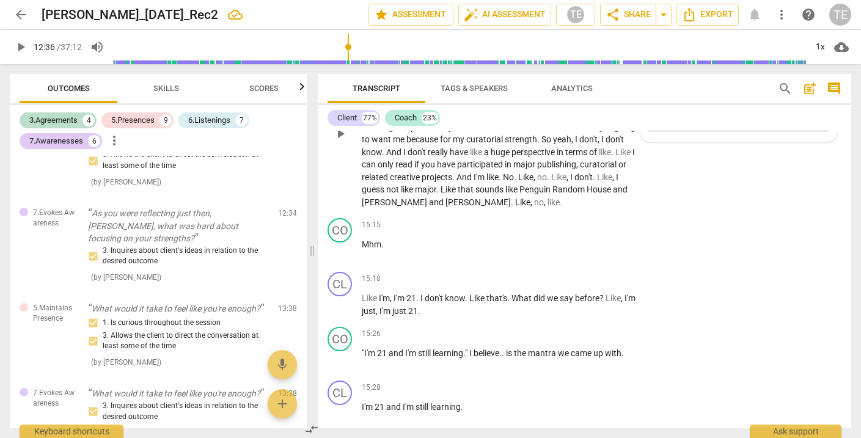
scroll to position [3813, 0]
click at [562, 327] on div "+" at bounding box center [562, 333] width 12 height 12
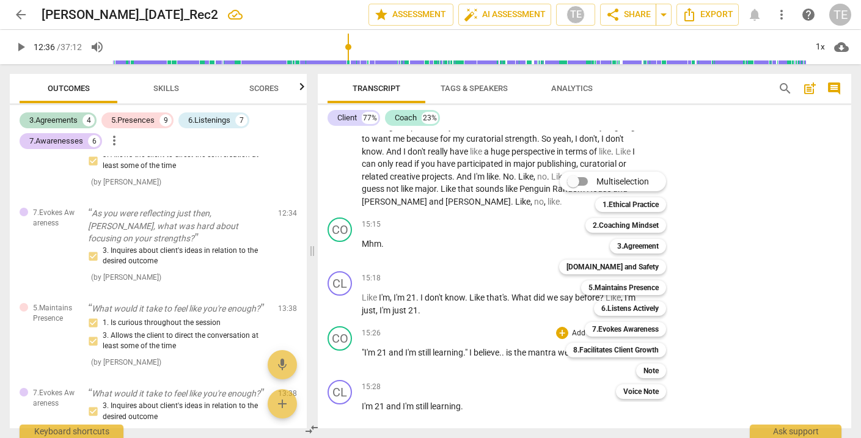
click at [340, 256] on div at bounding box center [430, 219] width 861 height 438
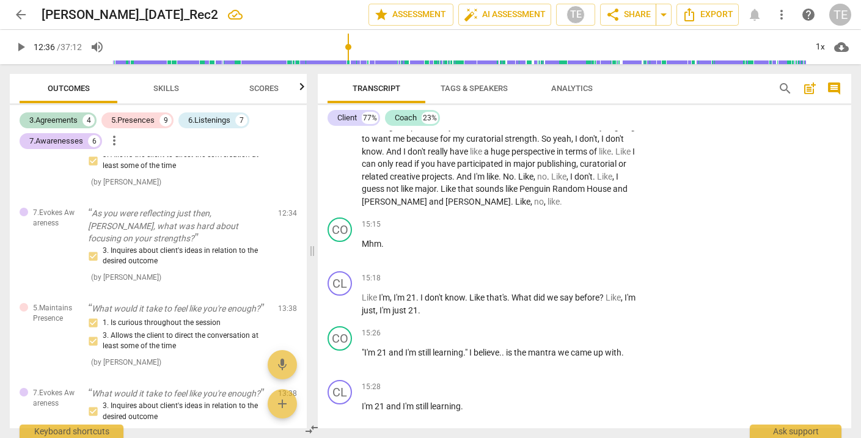
click at [340, 297] on span "play_arrow" at bounding box center [340, 304] width 15 height 15
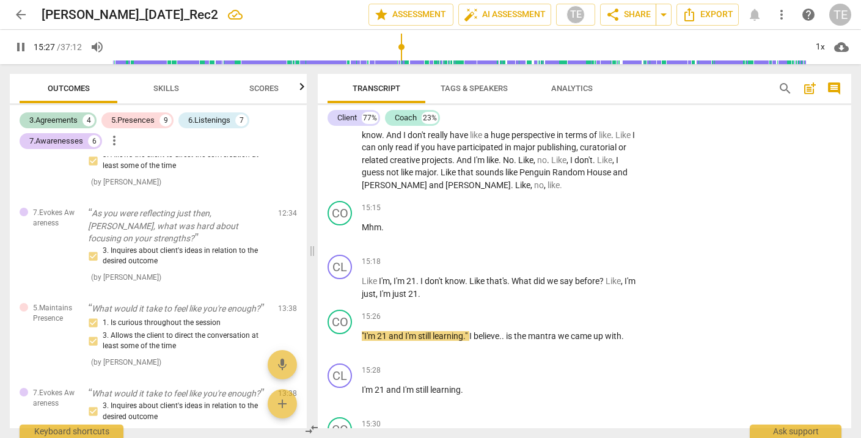
scroll to position [3833, 0]
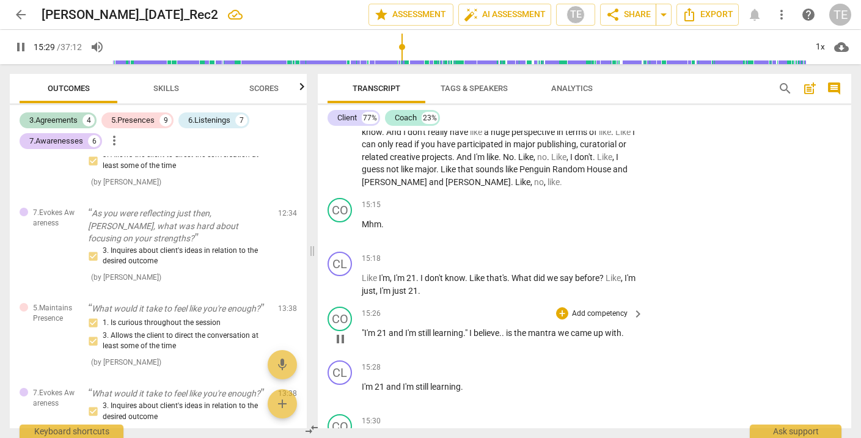
click at [338, 332] on span "pause" at bounding box center [340, 339] width 15 height 15
type input "930"
click at [560, 307] on div "+" at bounding box center [562, 313] width 12 height 12
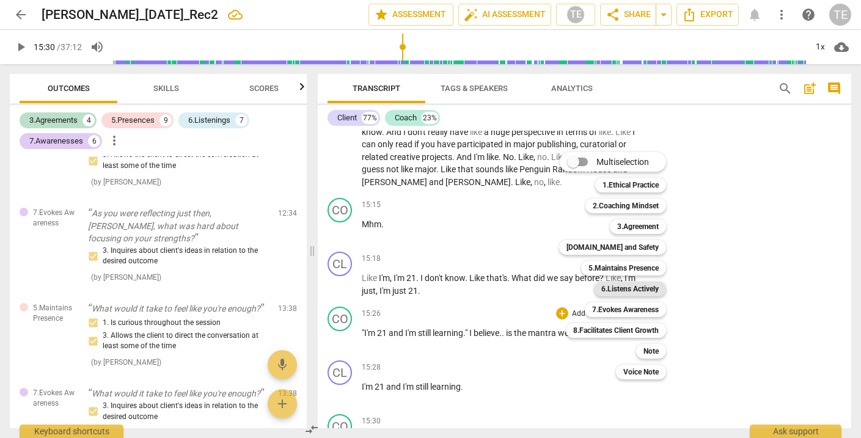
click at [614, 292] on b "6.Listens Actively" at bounding box center [630, 289] width 57 height 15
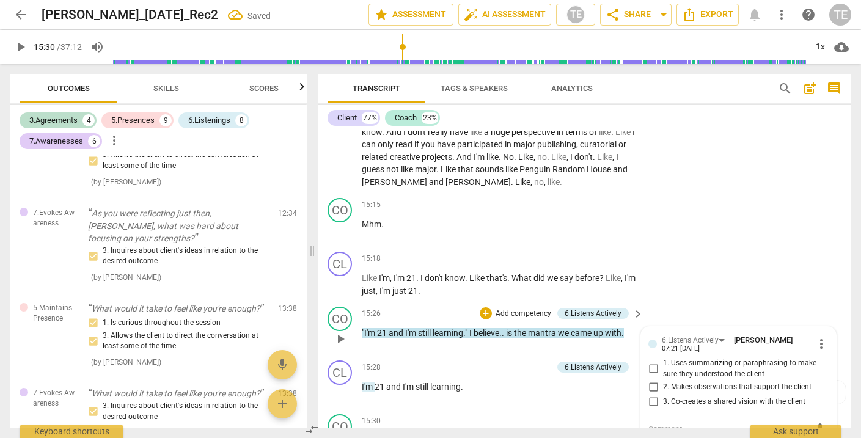
scroll to position [2387, 0]
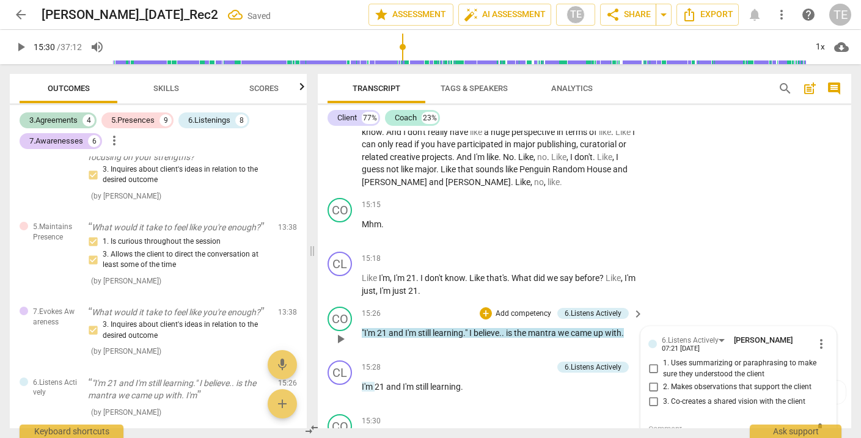
click at [650, 362] on input "1. Uses summarizing or paraphrasing to make sure they understood the client" at bounding box center [654, 369] width 20 height 15
checkbox input "true"
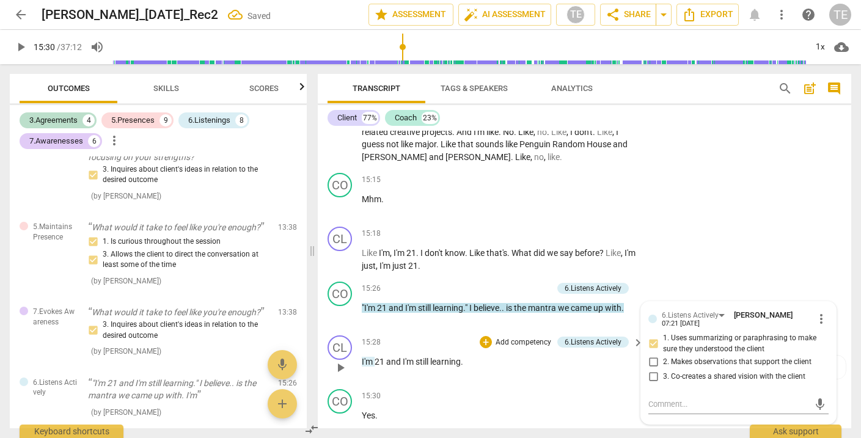
scroll to position [3861, 0]
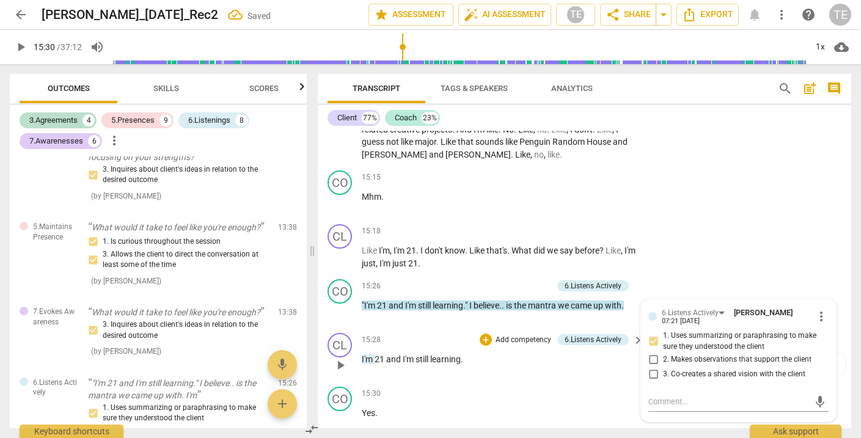
click at [375, 355] on span "21" at bounding box center [381, 360] width 12 height 10
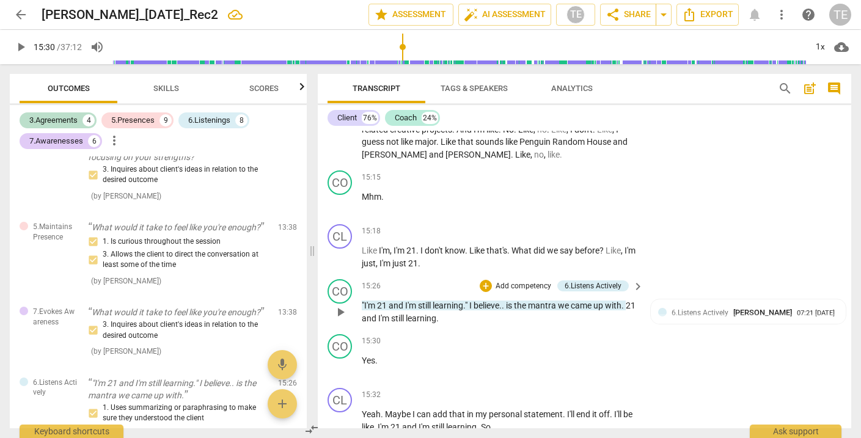
click at [626, 301] on span "21" at bounding box center [631, 306] width 10 height 10
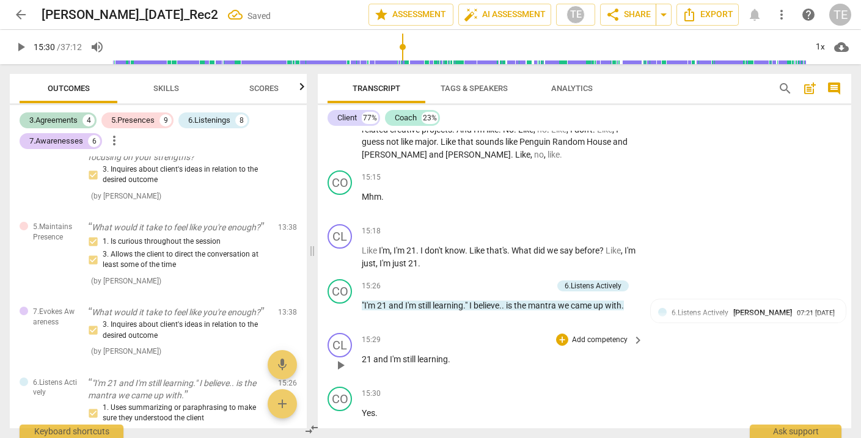
click at [362, 355] on span "21" at bounding box center [368, 360] width 12 height 10
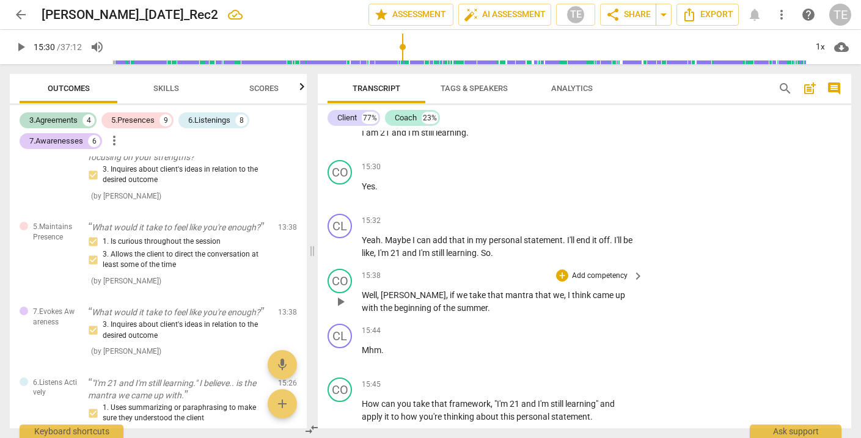
scroll to position [4089, 0]
click at [559, 268] on div "+" at bounding box center [562, 274] width 12 height 12
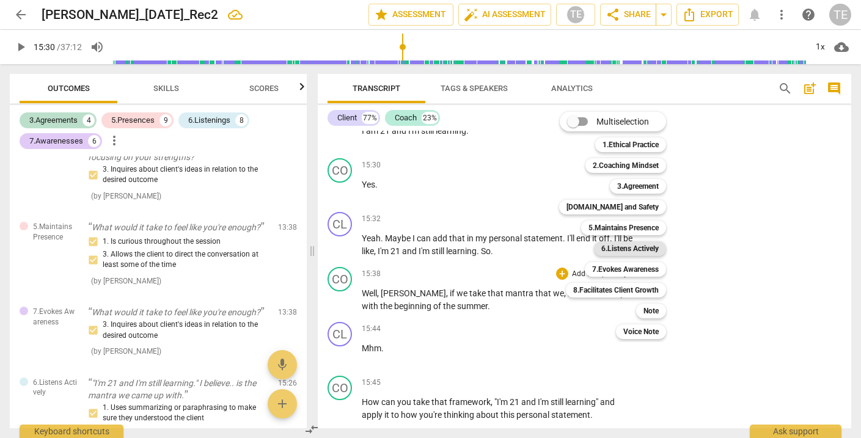
click at [616, 248] on b "6.Listens Actively" at bounding box center [630, 248] width 57 height 15
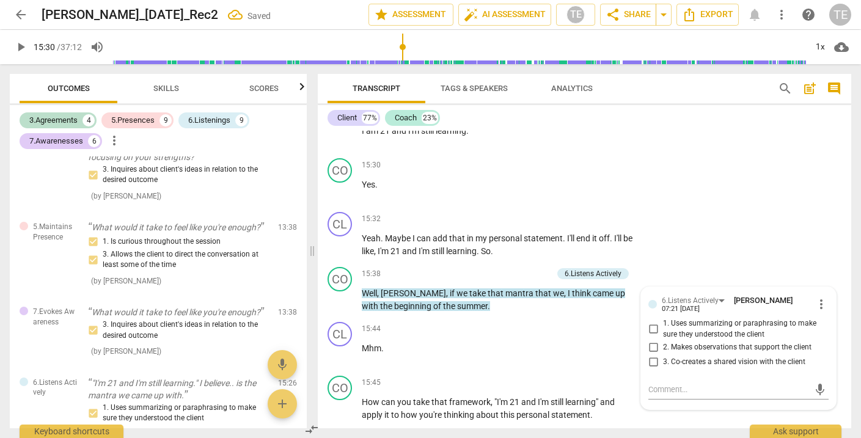
scroll to position [2481, 0]
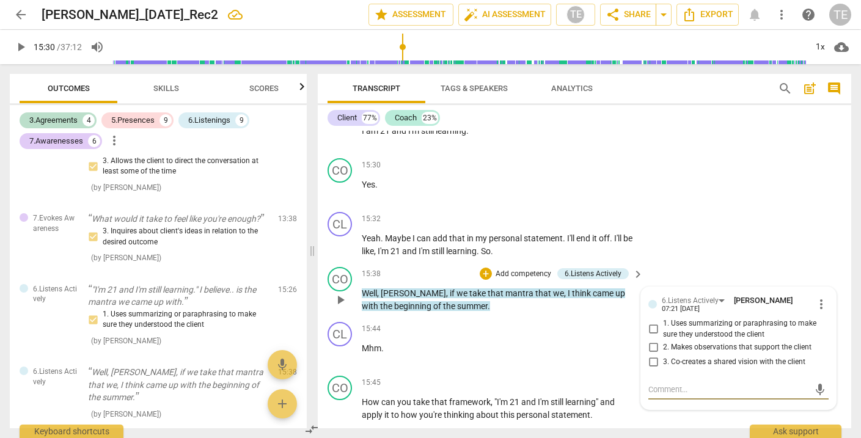
click at [816, 297] on span "more_vert" at bounding box center [821, 304] width 15 height 15
click at [828, 278] on li "Delete" at bounding box center [830, 278] width 42 height 23
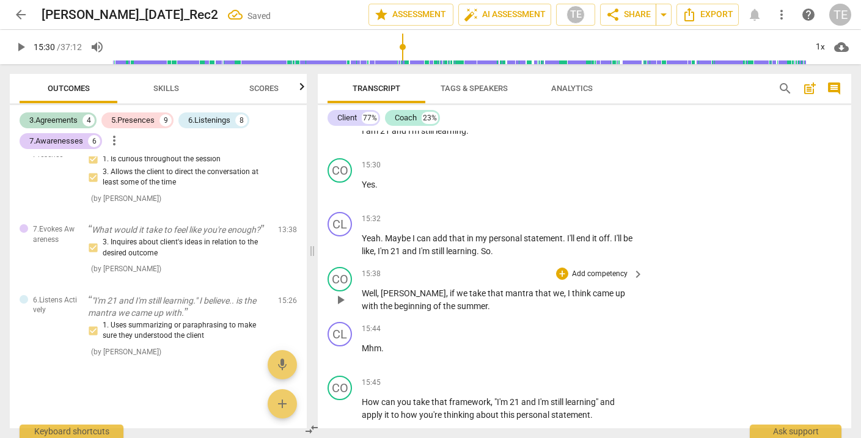
scroll to position [2409, 0]
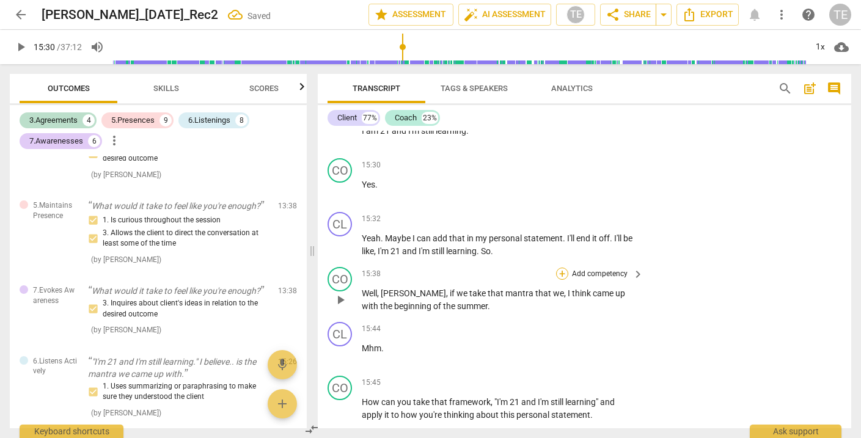
click at [560, 268] on div "+" at bounding box center [562, 274] width 12 height 12
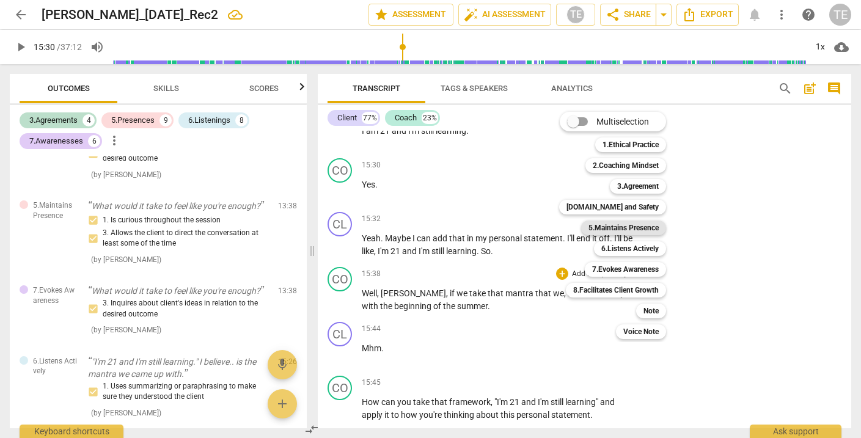
click at [615, 228] on b "5.Maintains Presence" at bounding box center [624, 228] width 70 height 15
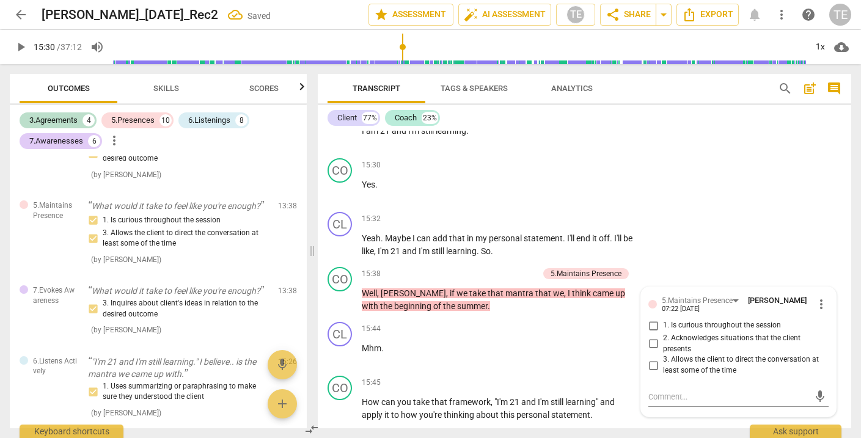
scroll to position [2481, 0]
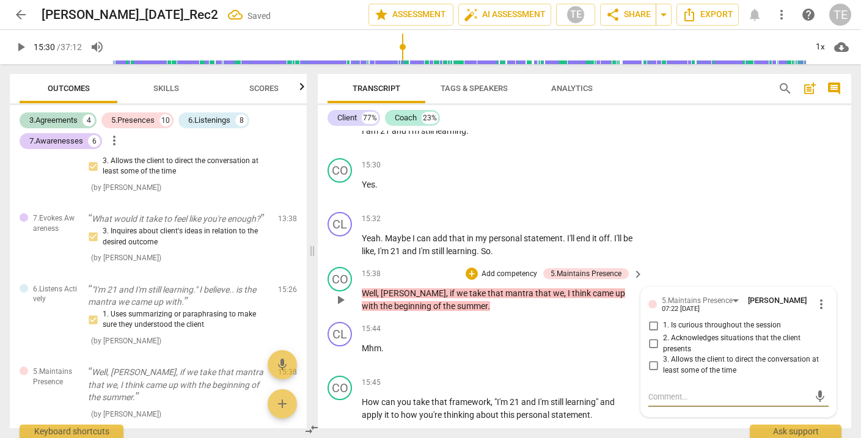
click at [652, 319] on input "1. Is curious throughout the session" at bounding box center [654, 326] width 20 height 15
checkbox input "true"
click at [652, 337] on input "2. Acknowledges situations that the client presents" at bounding box center [654, 344] width 20 height 15
checkbox input "true"
click at [652, 358] on input "3. Allows the client to direct the conversation at least some of the time" at bounding box center [654, 365] width 20 height 15
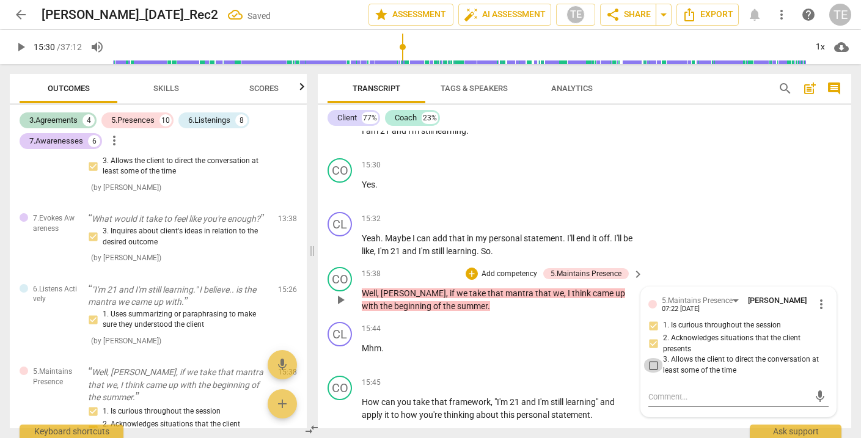
checkbox input "true"
click at [819, 297] on span "more_vert" at bounding box center [821, 304] width 15 height 15
click at [830, 273] on li "Delete" at bounding box center [830, 278] width 42 height 23
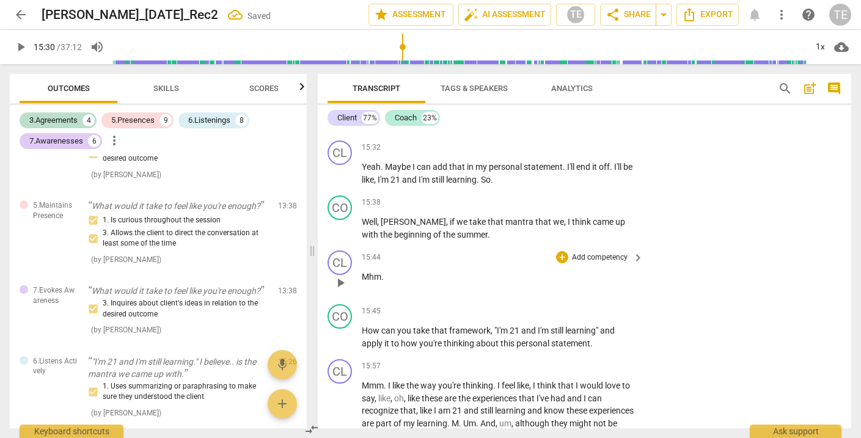
scroll to position [4164, 0]
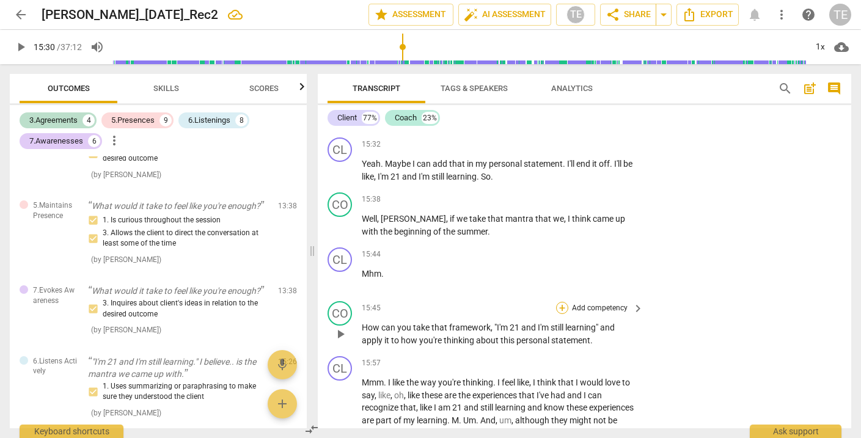
click at [559, 302] on div "+" at bounding box center [562, 308] width 12 height 12
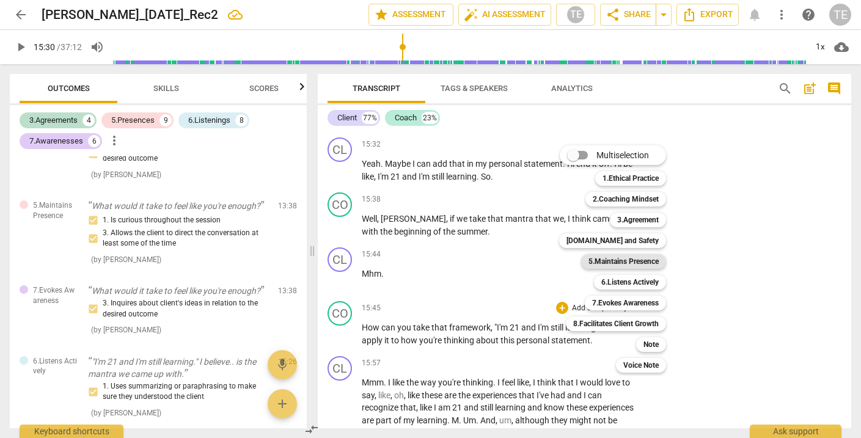
click at [612, 261] on b "5.Maintains Presence" at bounding box center [624, 261] width 70 height 15
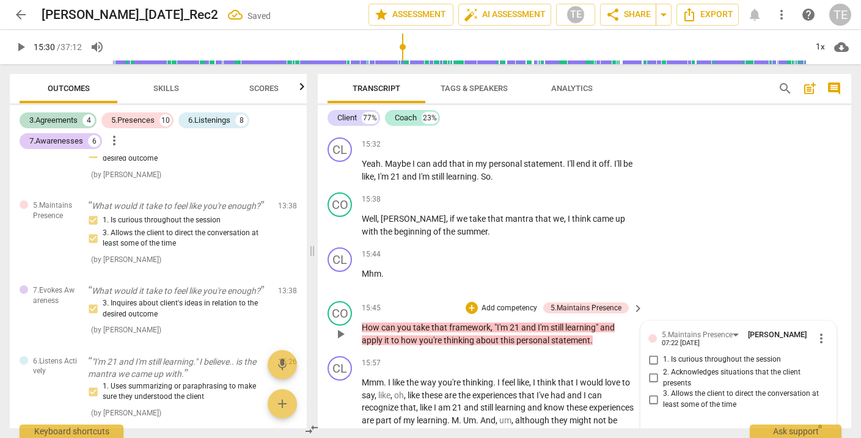
scroll to position [2493, 0]
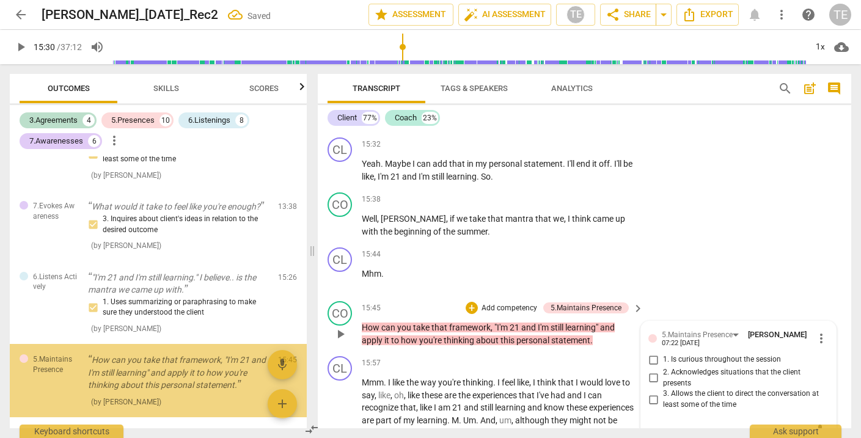
click at [651, 353] on input "1. Is curious throughout the session" at bounding box center [654, 360] width 20 height 15
checkbox input "true"
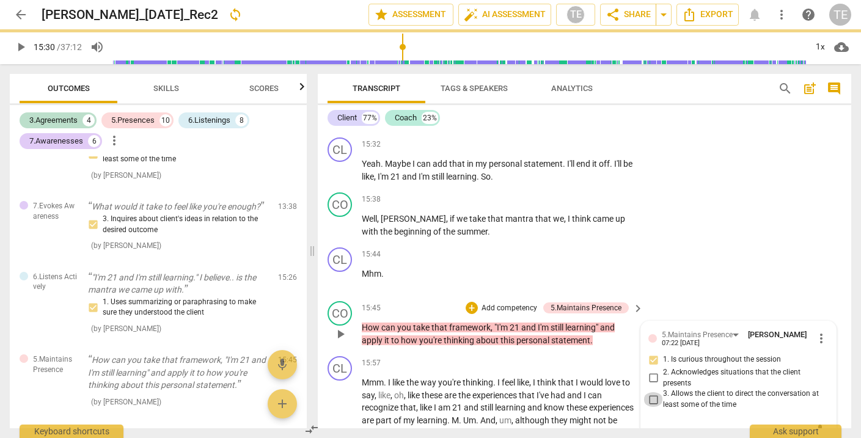
click at [651, 392] on input "3. Allows the client to direct the conversation at least some of the time" at bounding box center [654, 399] width 20 height 15
checkbox input "true"
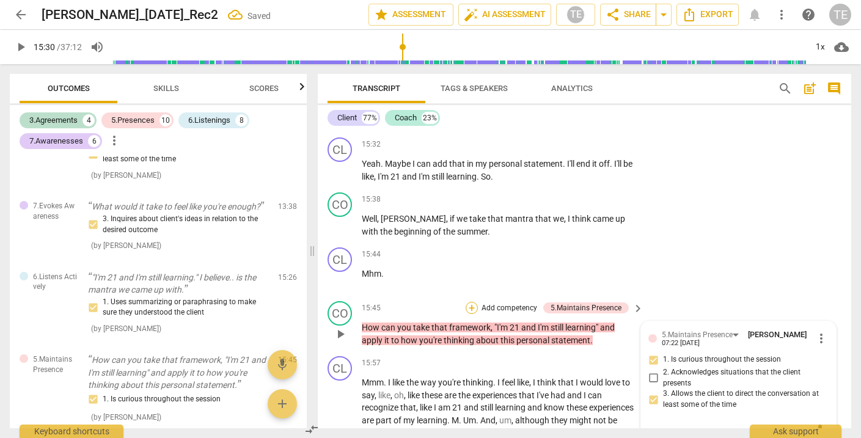
click at [469, 302] on div "+" at bounding box center [472, 308] width 12 height 12
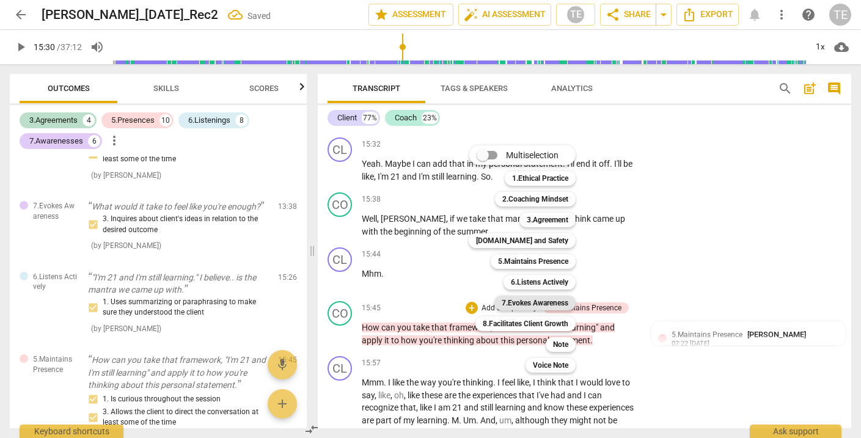
click at [539, 302] on b "7.Evokes Awareness" at bounding box center [535, 303] width 67 height 15
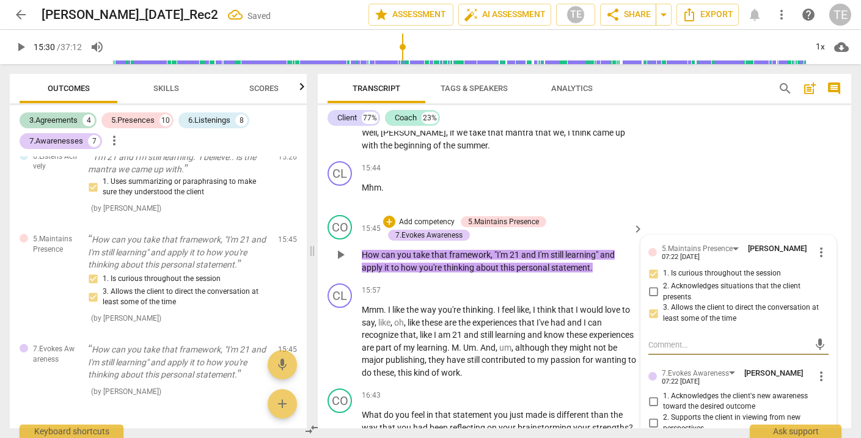
scroll to position [4251, 0]
click at [654, 415] on input "2. Supports the client in viewing from new perspectives" at bounding box center [654, 422] width 20 height 15
checkbox input "true"
click at [654, 436] on input "3. Inquires about client's ideas in relation to the desired outcome" at bounding box center [654, 443] width 20 height 15
checkbox input "true"
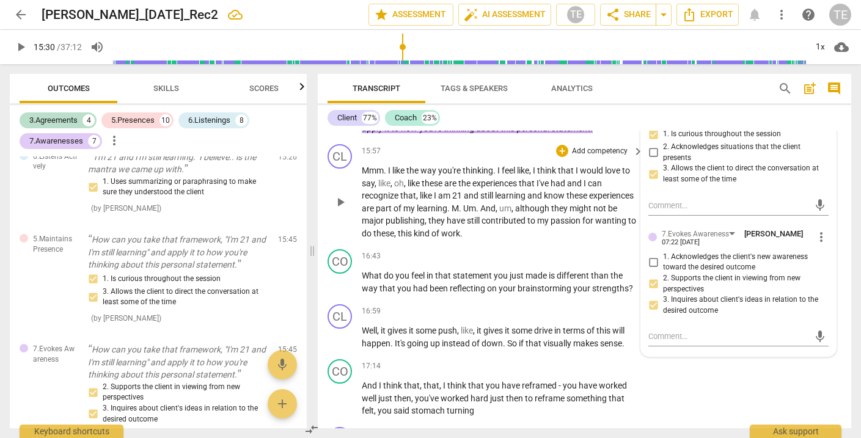
scroll to position [4392, 0]
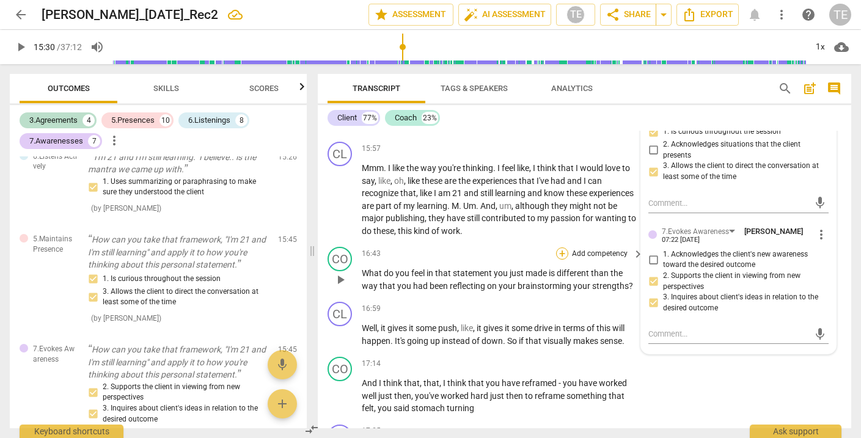
click at [561, 248] on div "+" at bounding box center [562, 254] width 12 height 12
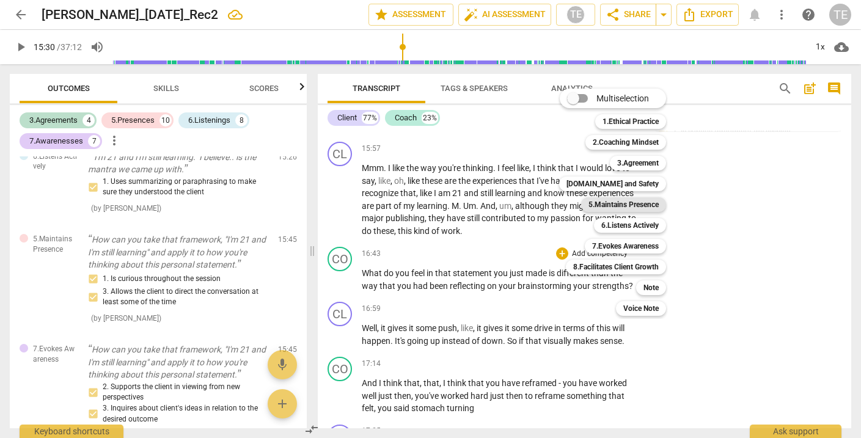
click at [630, 207] on b "5.Maintains Presence" at bounding box center [624, 204] width 70 height 15
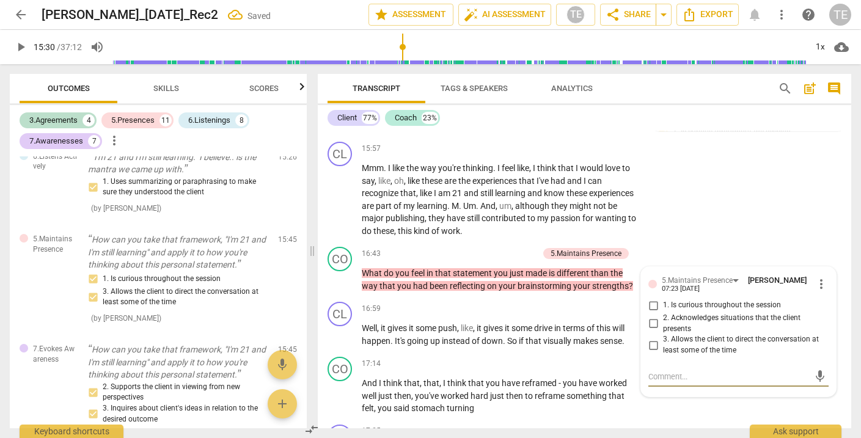
scroll to position [2740, 0]
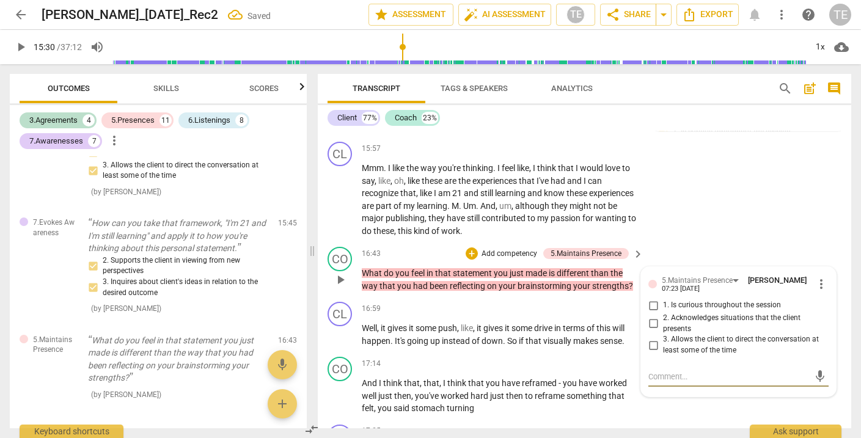
click at [649, 298] on input "1. Is curious throughout the session" at bounding box center [654, 305] width 20 height 15
checkbox input "true"
click at [653, 338] on input "3. Allows the client to direct the conversation at least some of the time" at bounding box center [654, 345] width 20 height 15
checkbox input "true"
click at [470, 248] on div "+" at bounding box center [472, 254] width 12 height 12
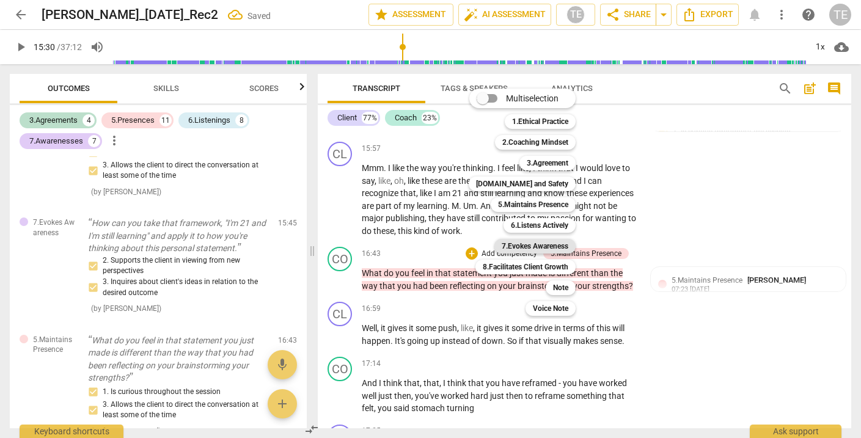
click at [521, 243] on b "7.Evokes Awareness" at bounding box center [535, 246] width 67 height 15
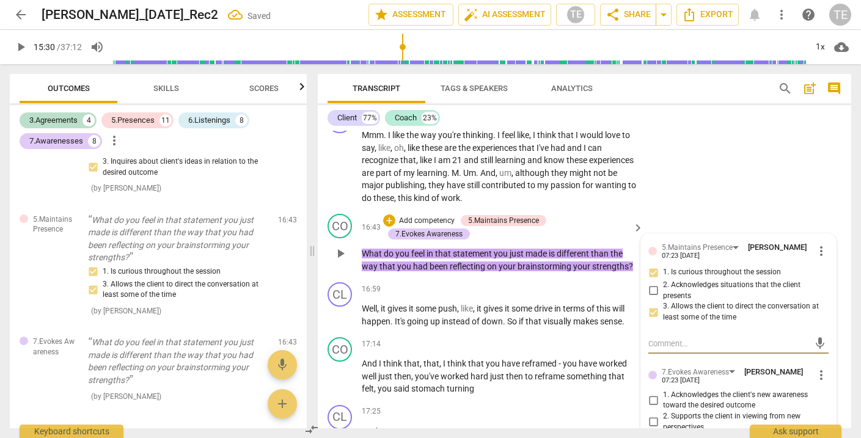
scroll to position [4427, 0]
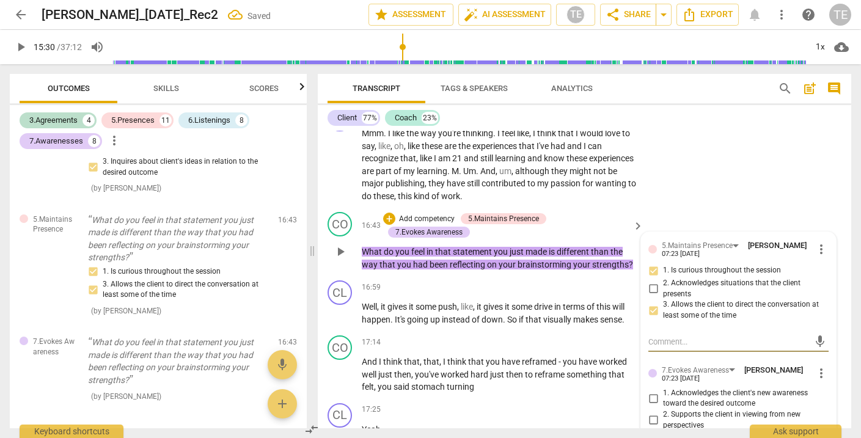
click at [654, 413] on input "2. Supports the client in viewing from new perspectives" at bounding box center [654, 420] width 20 height 15
checkbox input "true"
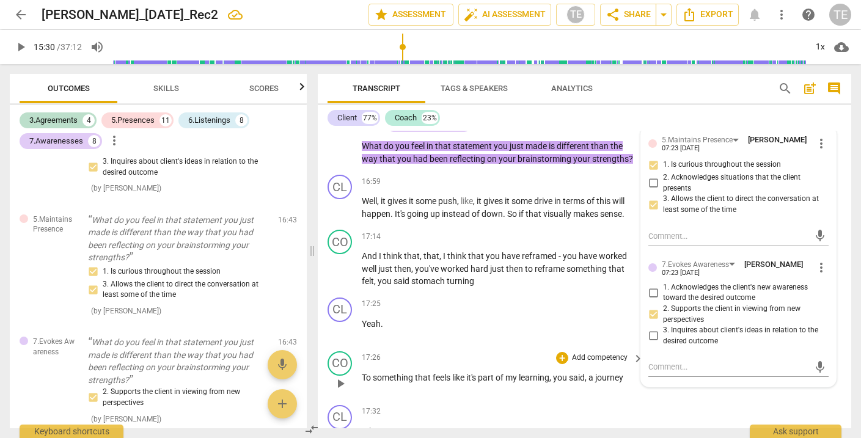
scroll to position [4534, 0]
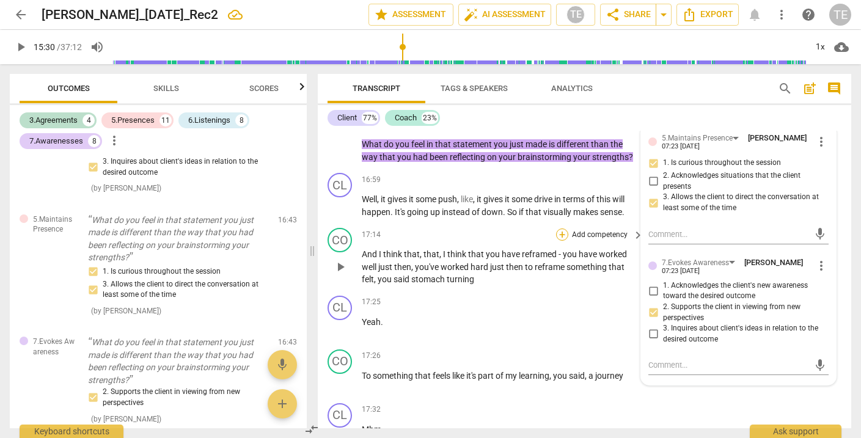
click at [560, 229] on div "+" at bounding box center [562, 235] width 12 height 12
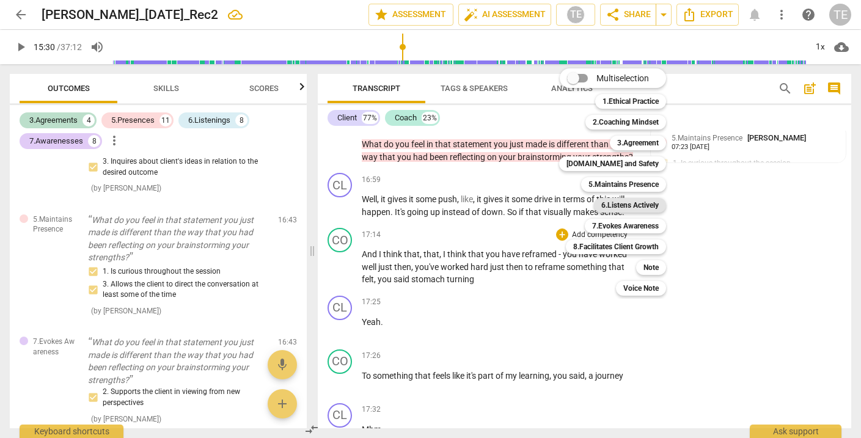
click at [617, 204] on b "6.Listens Actively" at bounding box center [630, 205] width 57 height 15
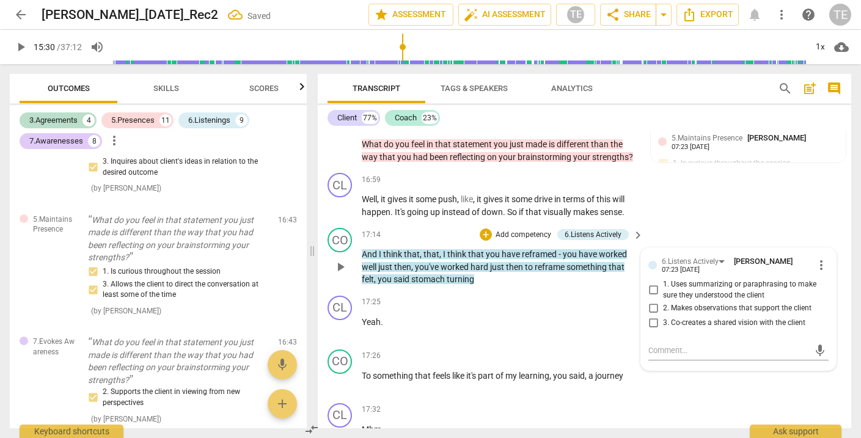
scroll to position [2966, 0]
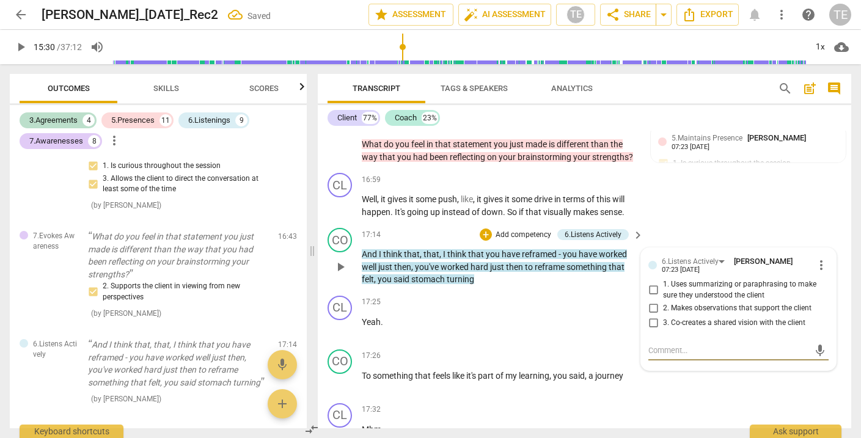
click at [650, 301] on input "2. Makes observations that support the client" at bounding box center [654, 308] width 20 height 15
checkbox input "true"
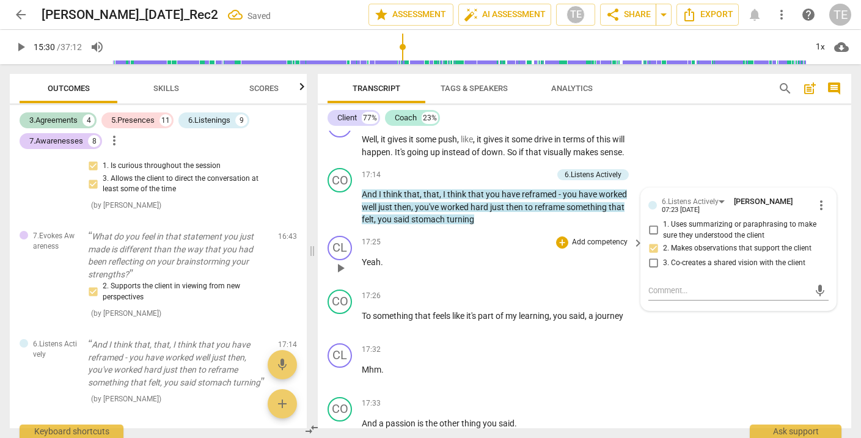
scroll to position [4610, 0]
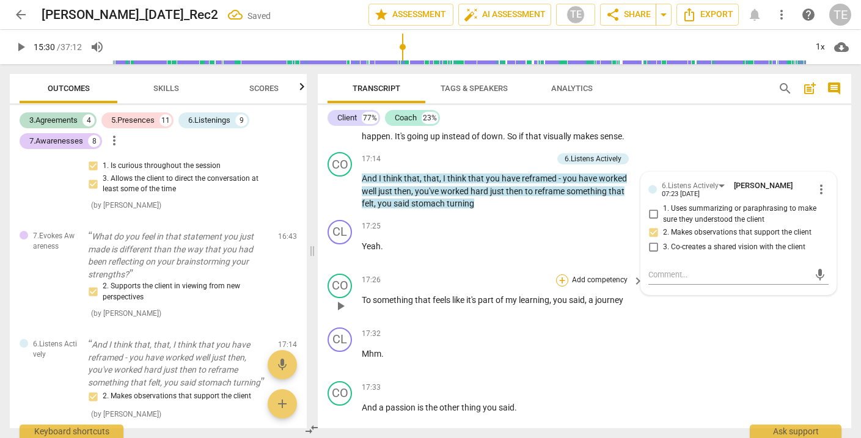
click at [562, 274] on div "+" at bounding box center [562, 280] width 12 height 12
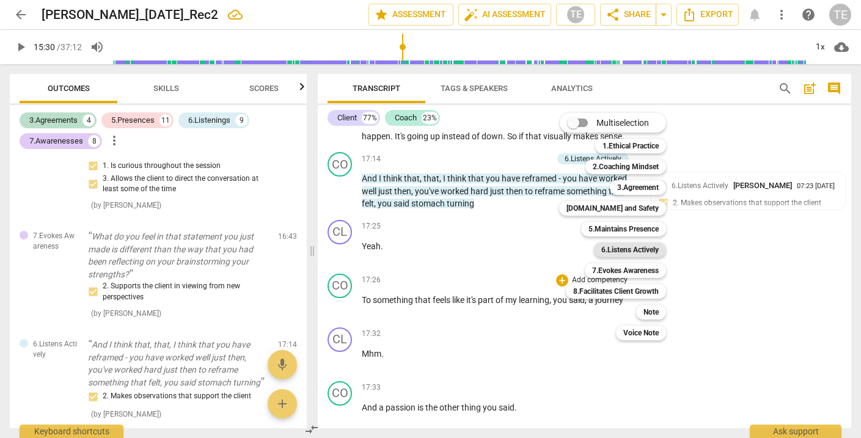
click at [621, 248] on b "6.Listens Actively" at bounding box center [630, 250] width 57 height 15
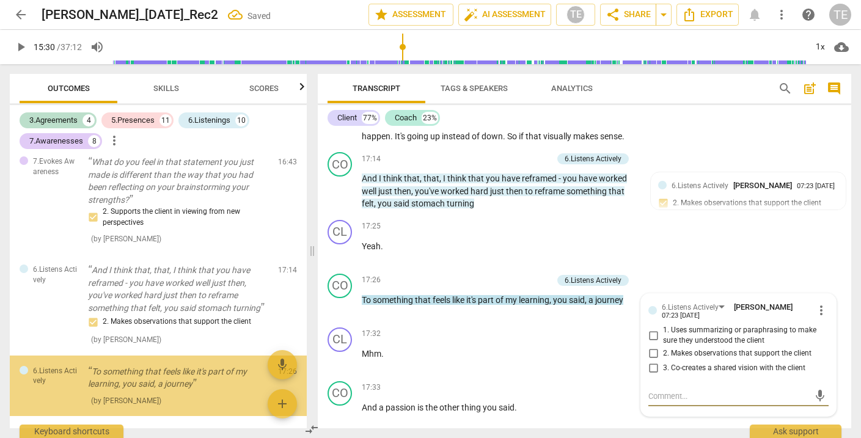
scroll to position [3041, 0]
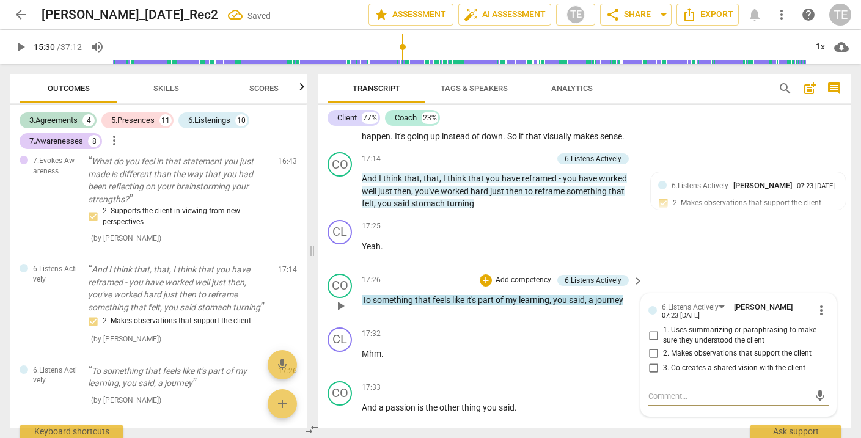
click at [652, 347] on input "2. Makes observations that support the client" at bounding box center [654, 354] width 20 height 15
checkbox input "true"
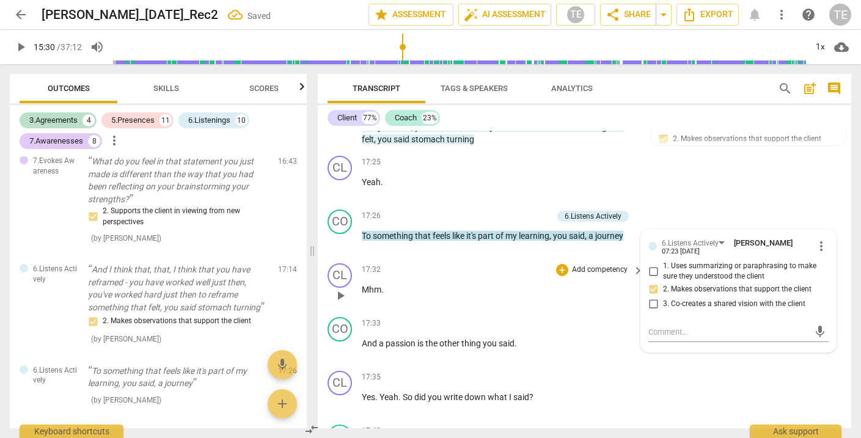
scroll to position [4680, 0]
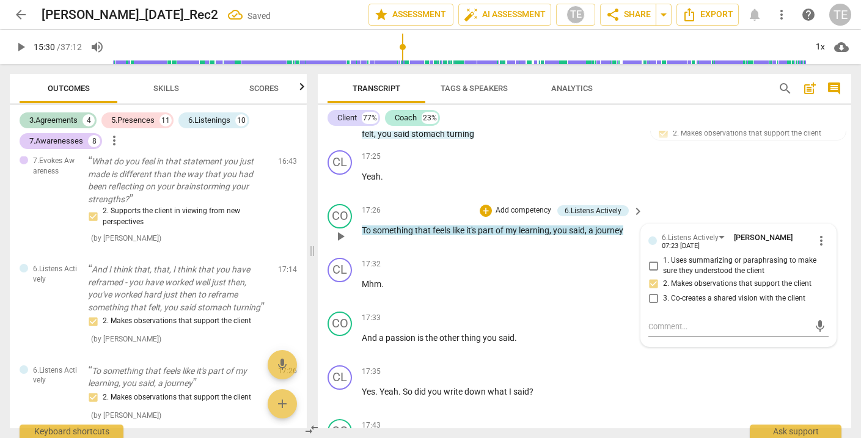
click at [654, 259] on input "1. Uses summarizing or paraphrasing to make sure they understood the client" at bounding box center [654, 266] width 20 height 15
checkbox input "true"
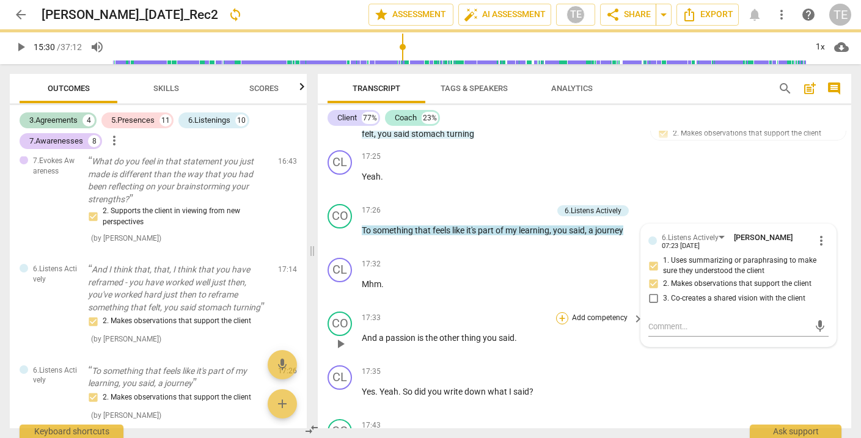
click at [561, 312] on div "+" at bounding box center [562, 318] width 12 height 12
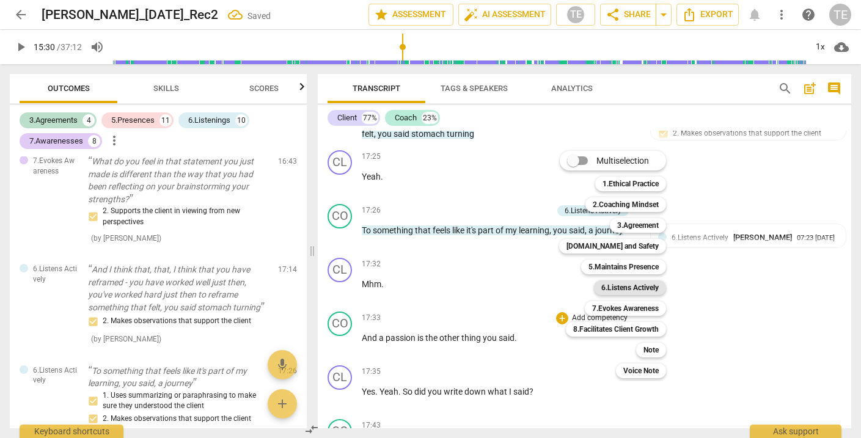
click at [622, 289] on b "6.Listens Actively" at bounding box center [630, 288] width 57 height 15
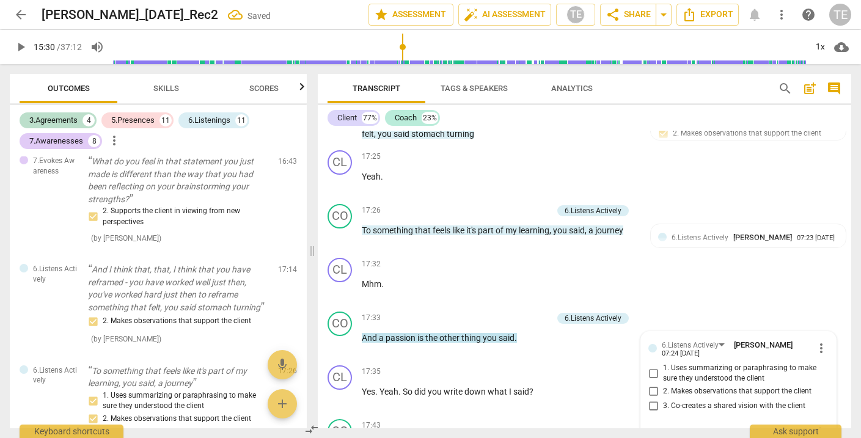
scroll to position [3127, 0]
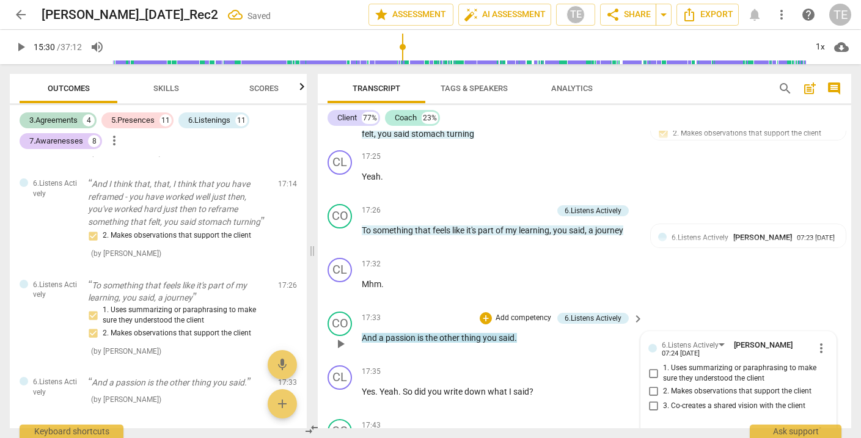
click at [652, 366] on input "1. Uses summarizing or paraphrasing to make sure they understood the client" at bounding box center [654, 373] width 20 height 15
checkbox input "true"
click at [651, 385] on input "2. Makes observations that support the client" at bounding box center [654, 392] width 20 height 15
checkbox input "true"
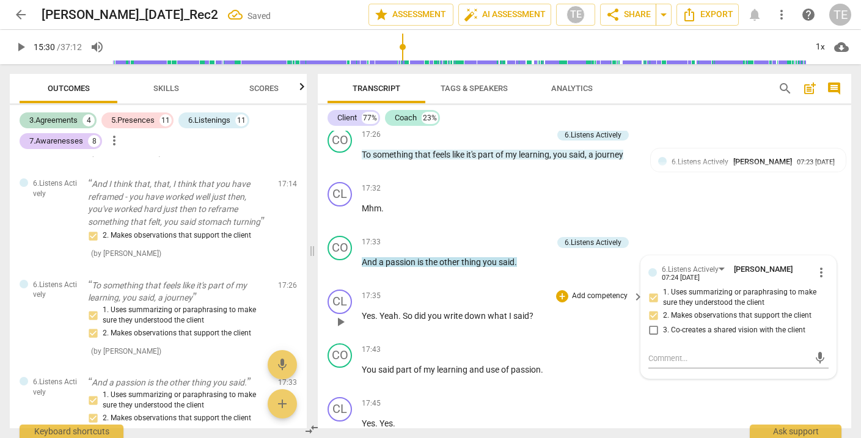
scroll to position [4763, 0]
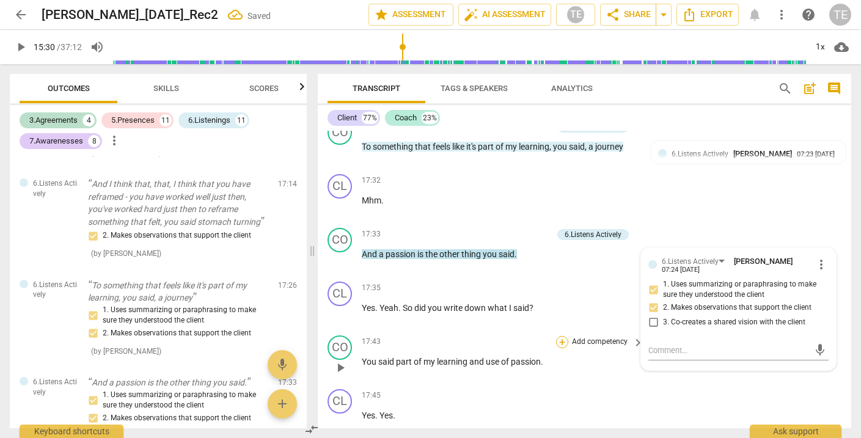
click at [561, 336] on div "+" at bounding box center [562, 342] width 12 height 12
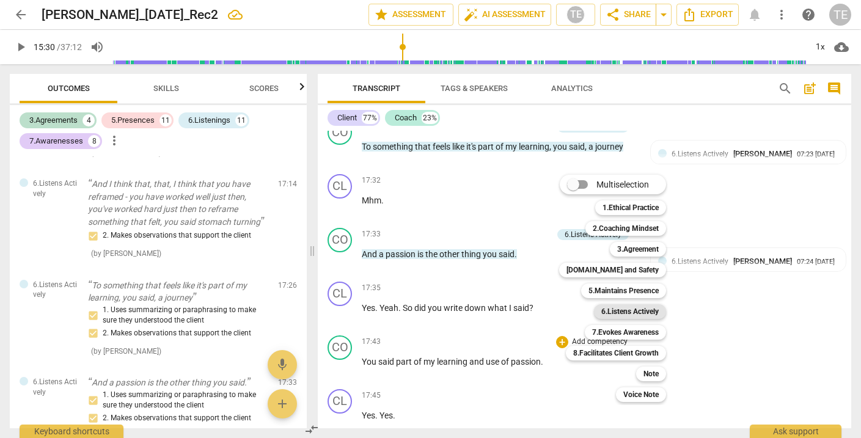
click at [618, 311] on b "6.Listens Actively" at bounding box center [630, 311] width 57 height 15
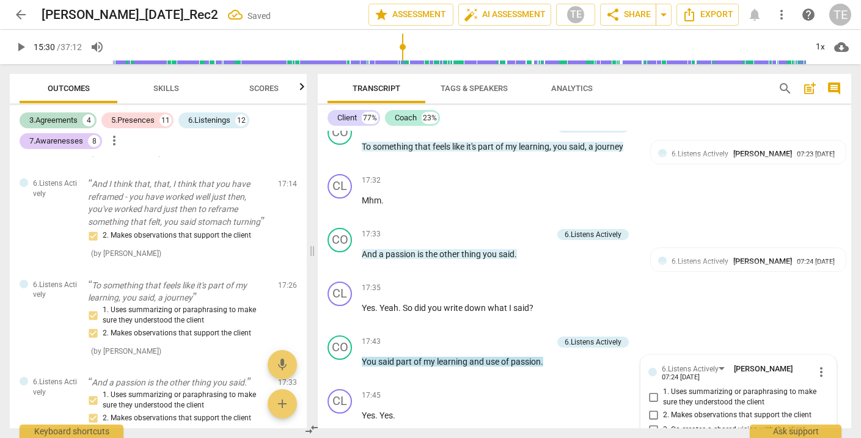
scroll to position [3221, 0]
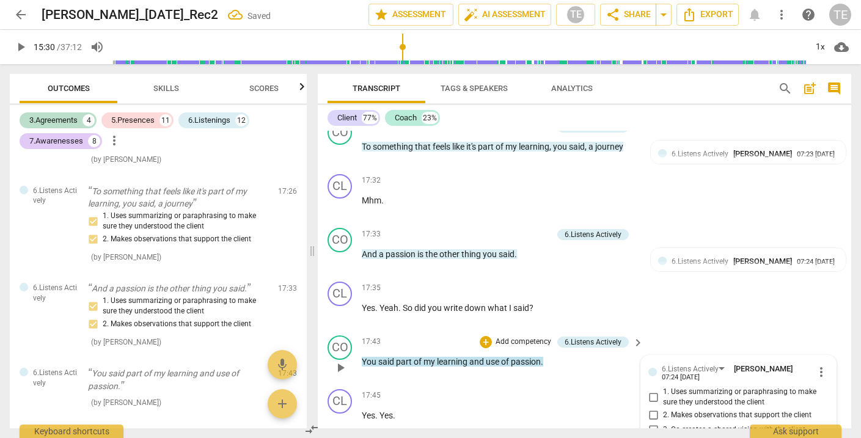
click at [650, 390] on input "1. Uses summarizing or paraphrasing to make sure they understood the client" at bounding box center [654, 397] width 20 height 15
checkbox input "true"
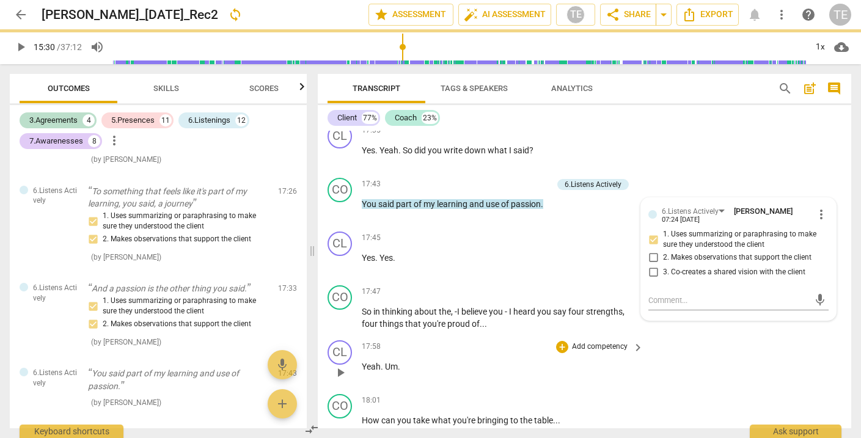
scroll to position [4922, 0]
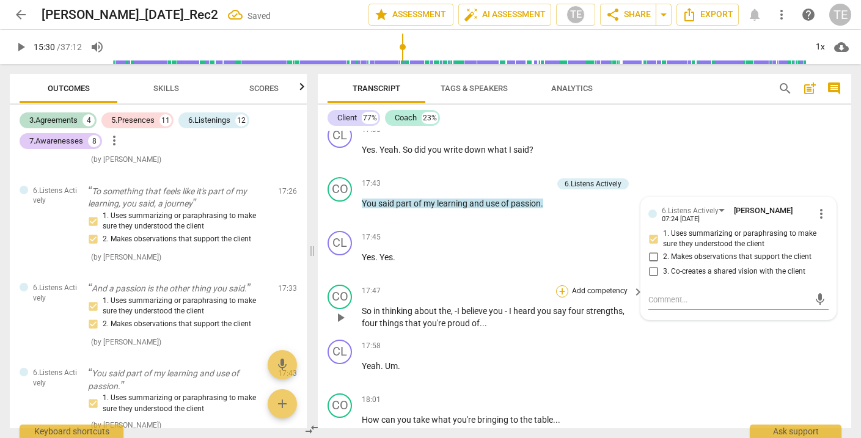
click at [562, 285] on div "+" at bounding box center [562, 291] width 12 height 12
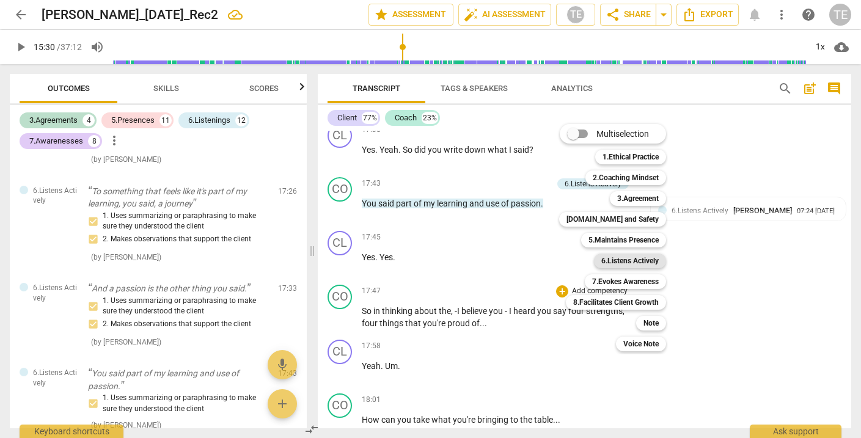
click at [609, 263] on b "6.Listens Actively" at bounding box center [630, 261] width 57 height 15
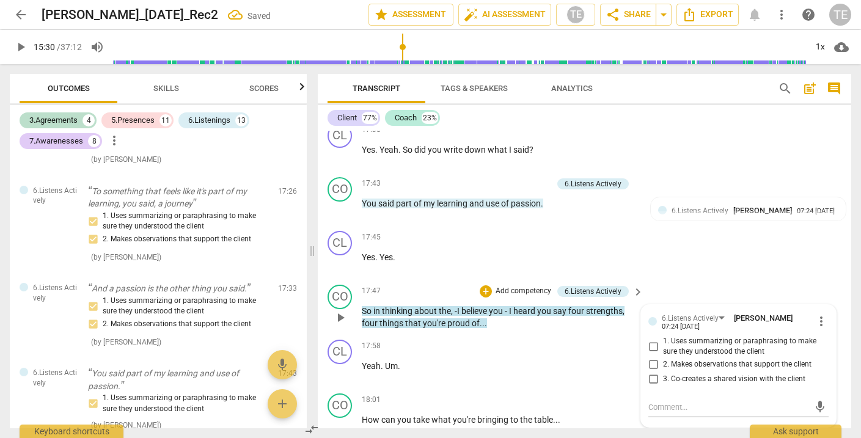
scroll to position [3315, 0]
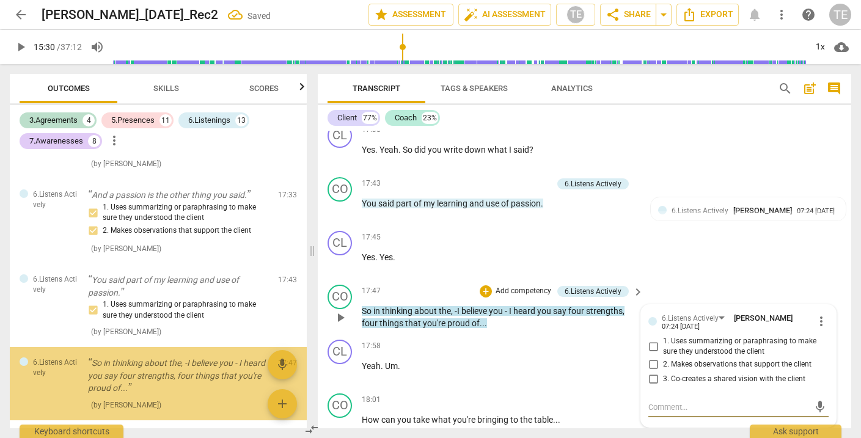
click at [652, 339] on input "1. Uses summarizing or paraphrasing to make sure they understood the client" at bounding box center [654, 346] width 20 height 15
checkbox input "true"
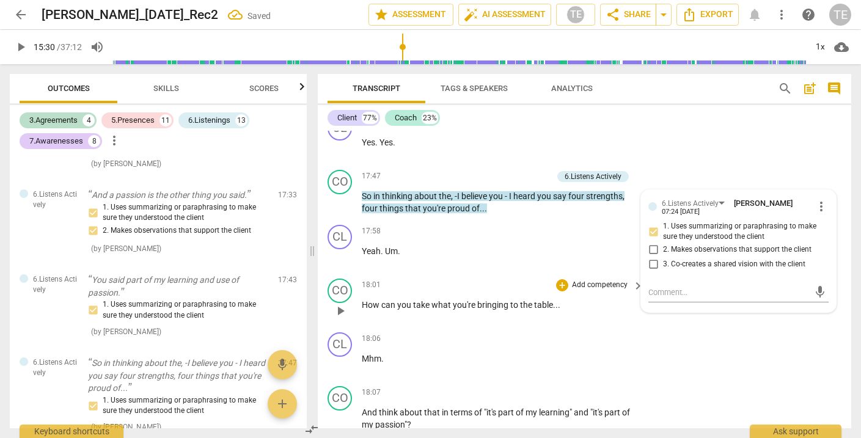
scroll to position [5043, 0]
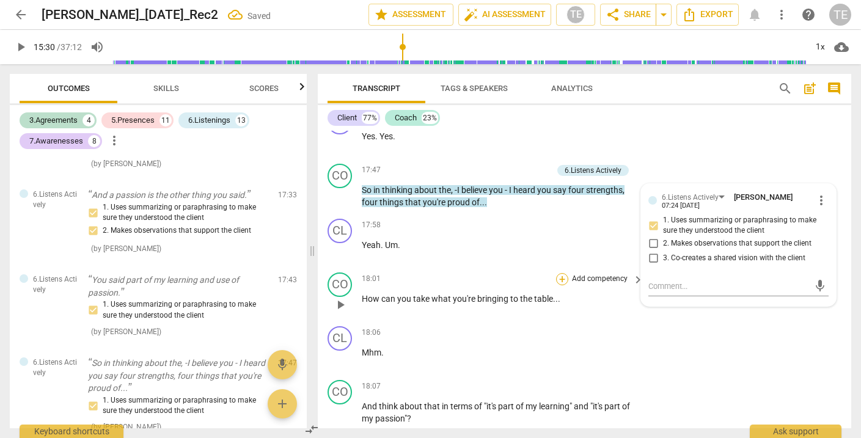
click at [560, 273] on div "+" at bounding box center [562, 279] width 12 height 12
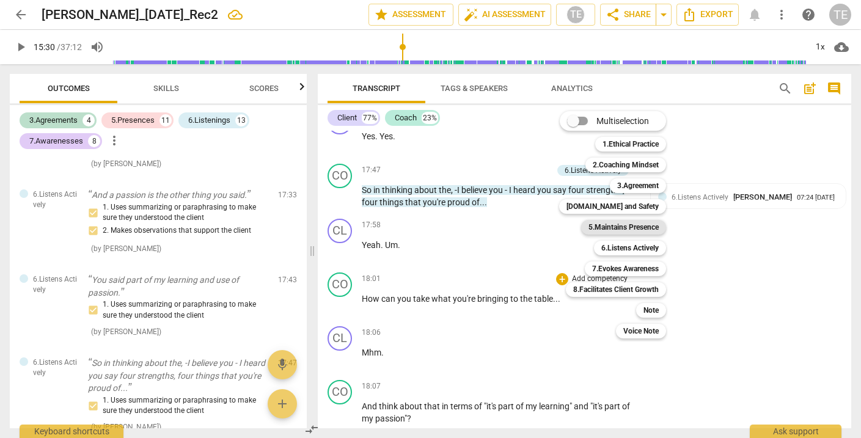
click at [617, 226] on b "5.Maintains Presence" at bounding box center [624, 227] width 70 height 15
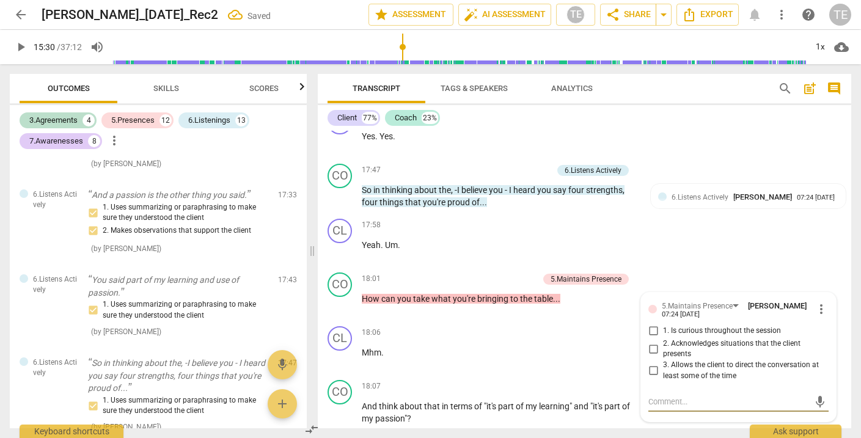
scroll to position [3396, 0]
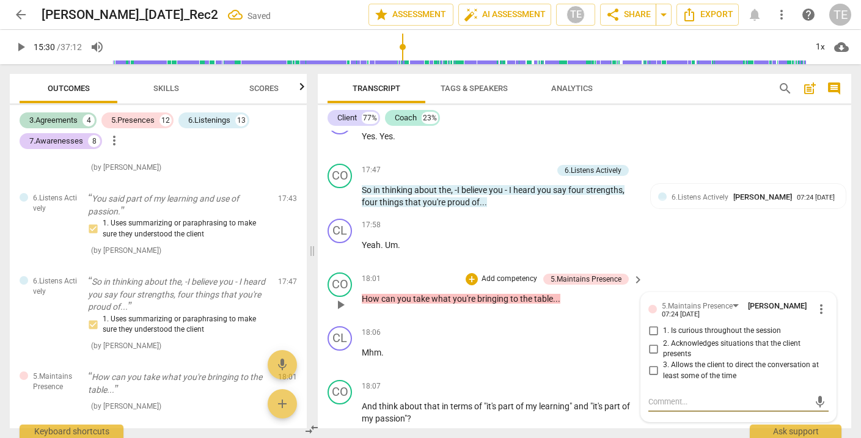
click at [652, 324] on input "1. Is curious throughout the session" at bounding box center [654, 331] width 20 height 15
checkbox input "true"
click at [650, 364] on input "3. Allows the client to direct the conversation at least some of the time" at bounding box center [654, 371] width 20 height 15
checkbox input "true"
click at [472, 273] on div "+" at bounding box center [472, 279] width 12 height 12
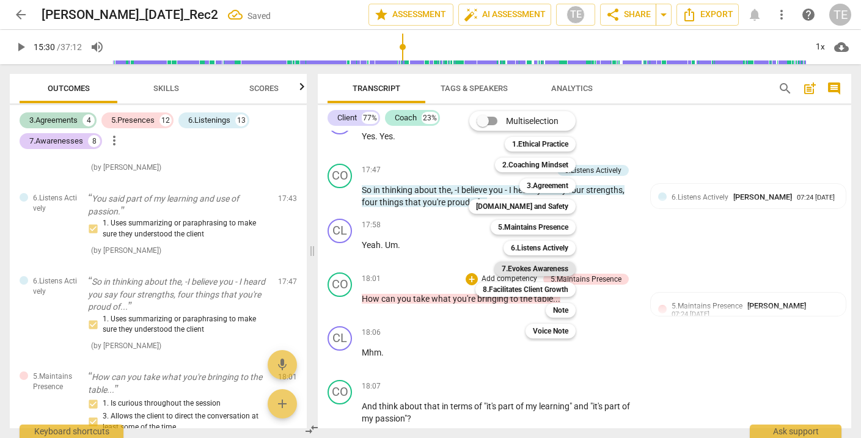
click at [523, 267] on b "7.Evokes Awareness" at bounding box center [535, 269] width 67 height 15
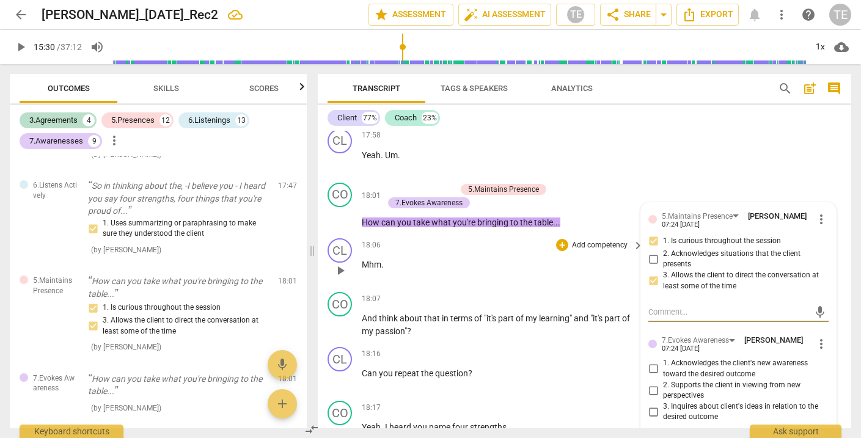
scroll to position [5133, 0]
click at [652, 404] on input "3. Inquires about client's ideas in relation to the desired outcome" at bounding box center [654, 411] width 20 height 15
checkbox input "true"
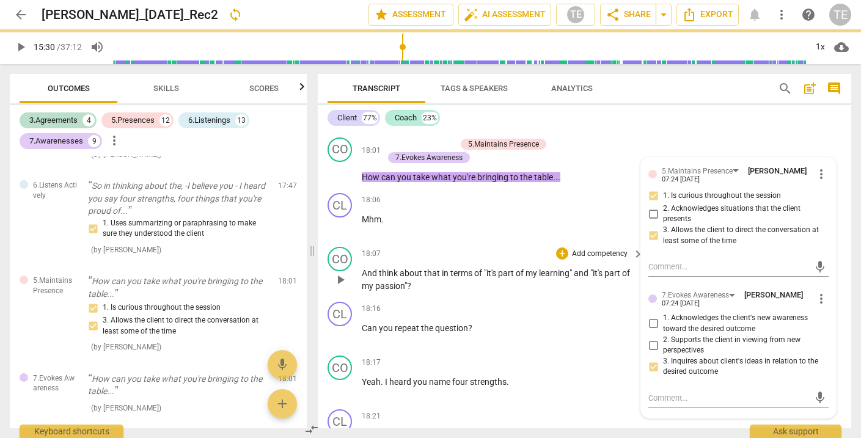
scroll to position [5179, 0]
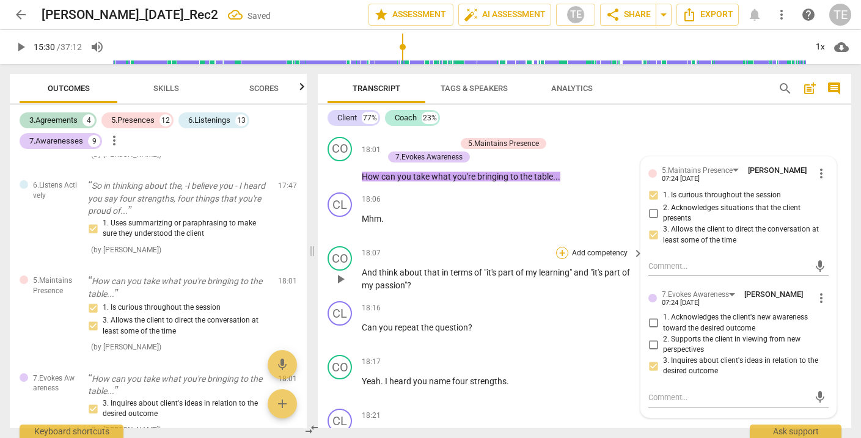
click at [561, 247] on div "+" at bounding box center [562, 253] width 12 height 12
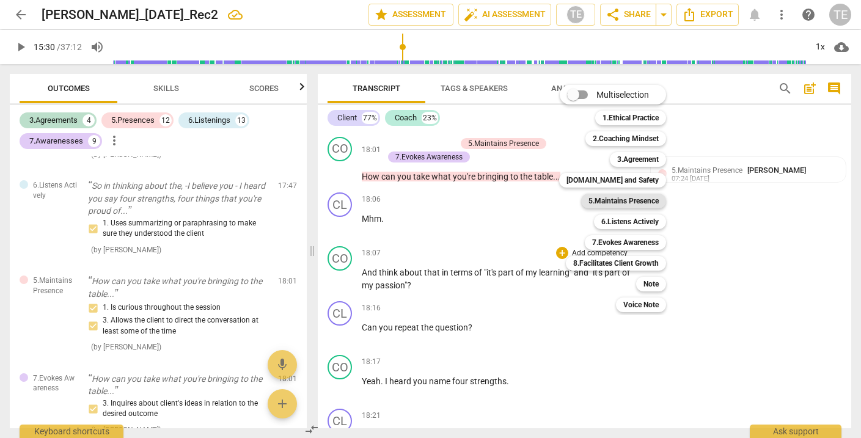
click at [608, 201] on b "5.Maintains Presence" at bounding box center [624, 201] width 70 height 15
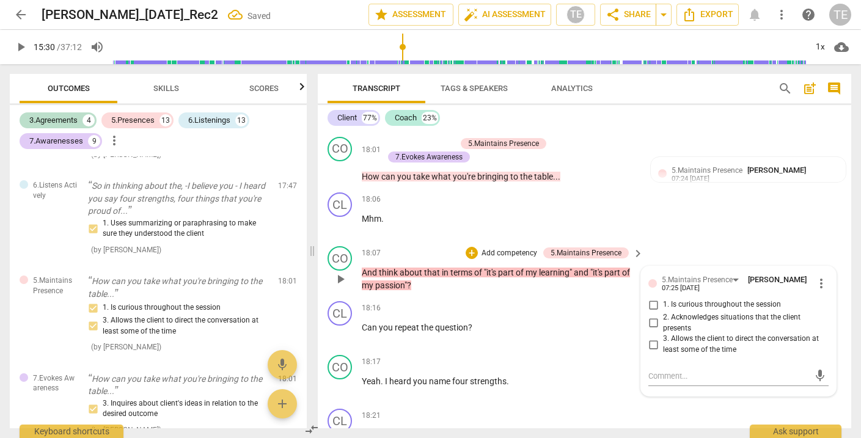
scroll to position [3573, 0]
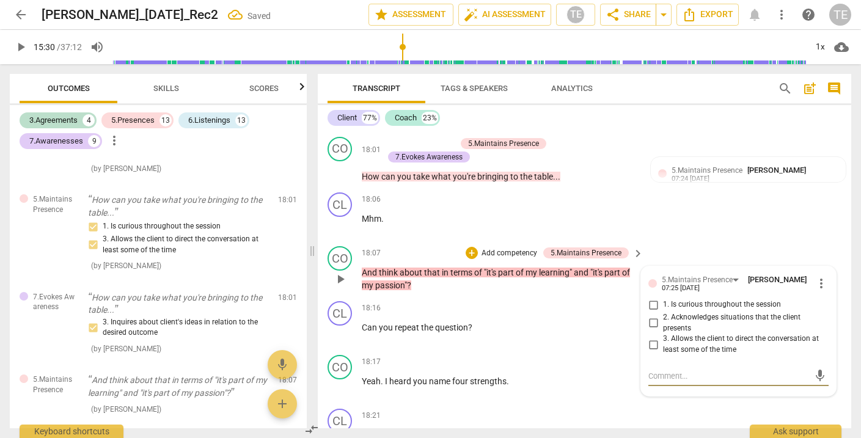
click at [654, 298] on input "1. Is curious throughout the session" at bounding box center [654, 305] width 20 height 15
checkbox input "true"
click at [652, 337] on input "3. Allows the client to direct the conversation at least some of the time" at bounding box center [654, 344] width 20 height 15
checkbox input "true"
click at [469, 247] on div "+" at bounding box center [472, 253] width 12 height 12
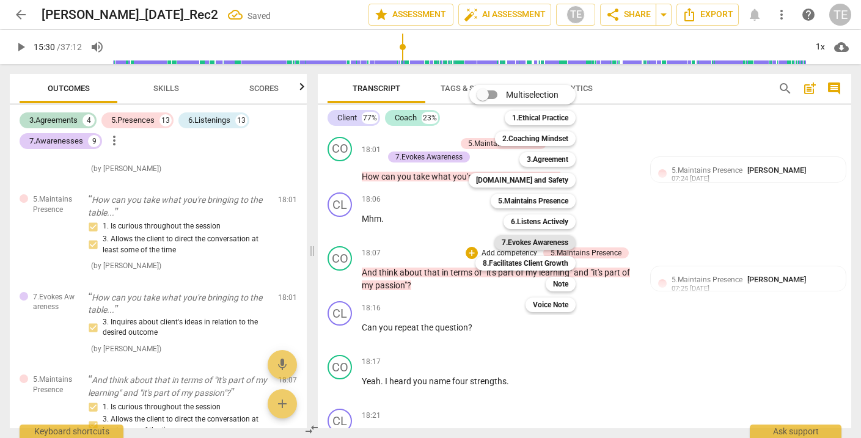
click at [525, 245] on b "7.Evokes Awareness" at bounding box center [535, 242] width 67 height 15
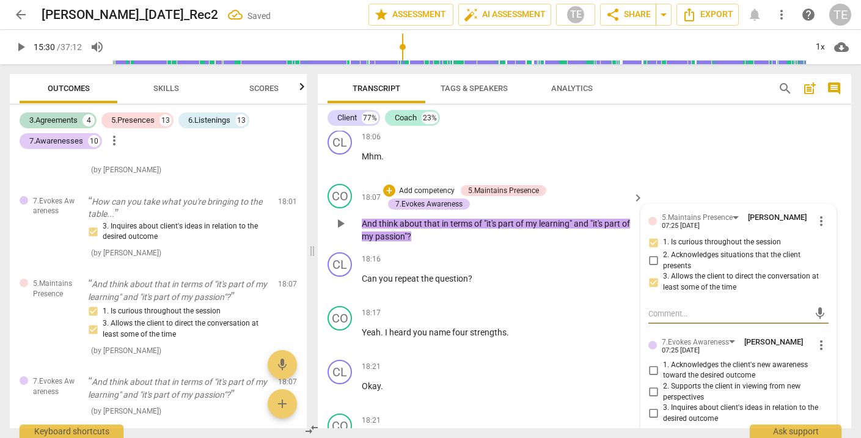
scroll to position [5242, 0]
click at [654, 406] on input "3. Inquires about client's ideas in relation to the desired outcome" at bounding box center [654, 413] width 20 height 15
checkbox input "true"
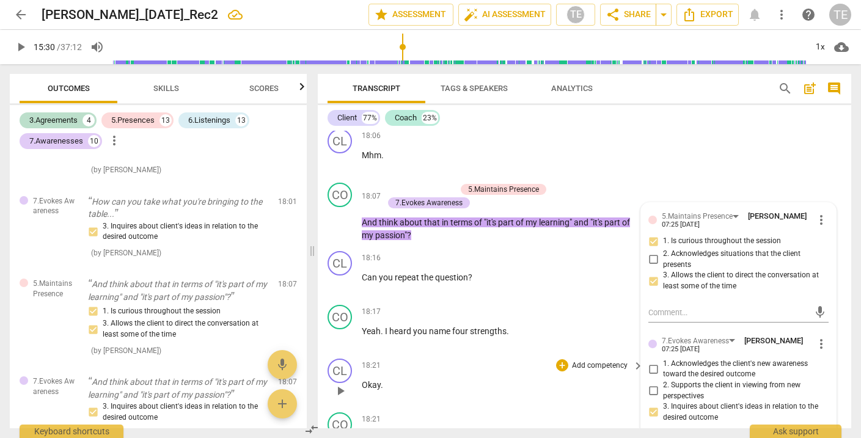
scroll to position [5243, 0]
click at [561, 305] on div "+" at bounding box center [562, 311] width 12 height 12
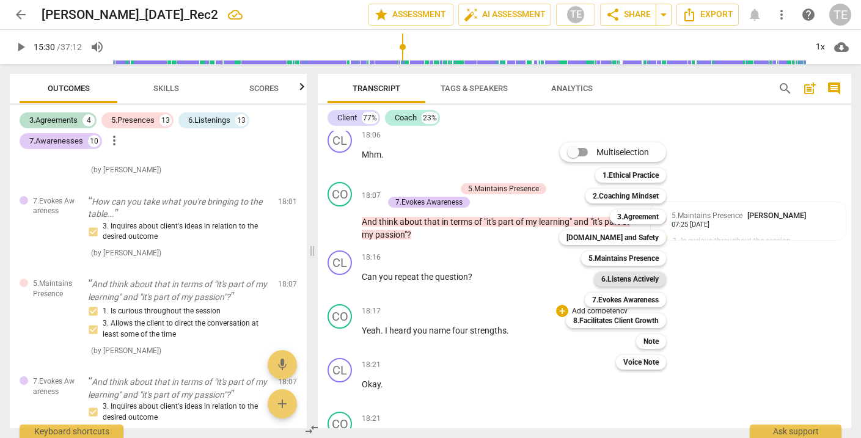
click at [611, 280] on b "6.Listens Actively" at bounding box center [630, 279] width 57 height 15
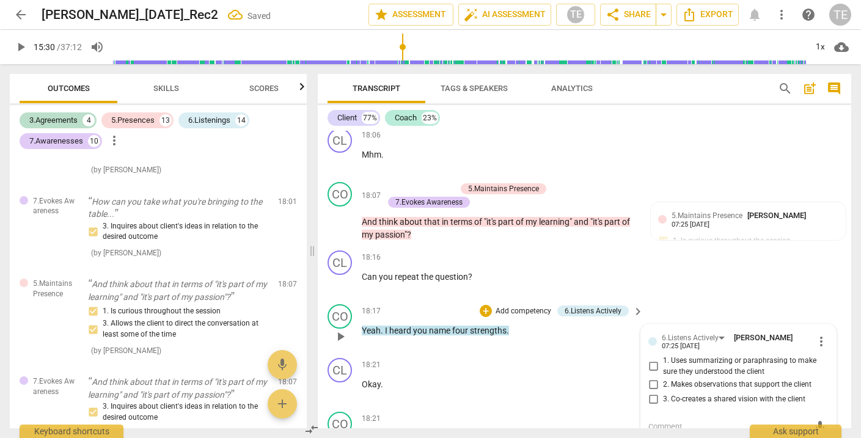
scroll to position [3740, 0]
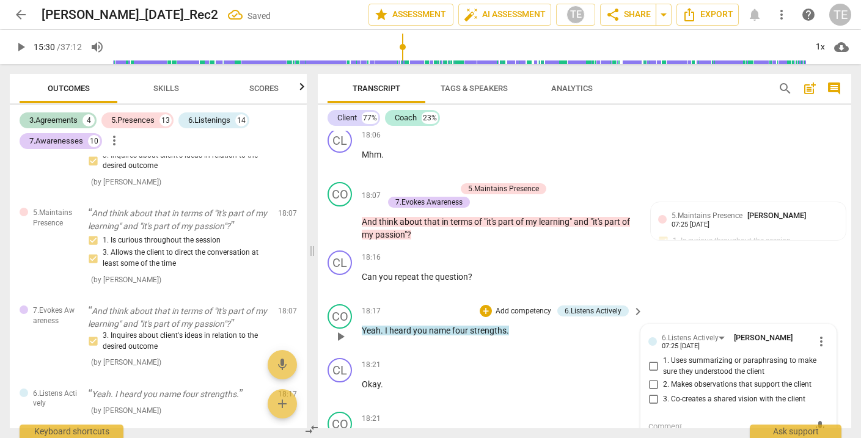
click at [652, 359] on input "1. Uses summarizing or paraphrasing to make sure they understood the client" at bounding box center [654, 366] width 20 height 15
checkbox input "true"
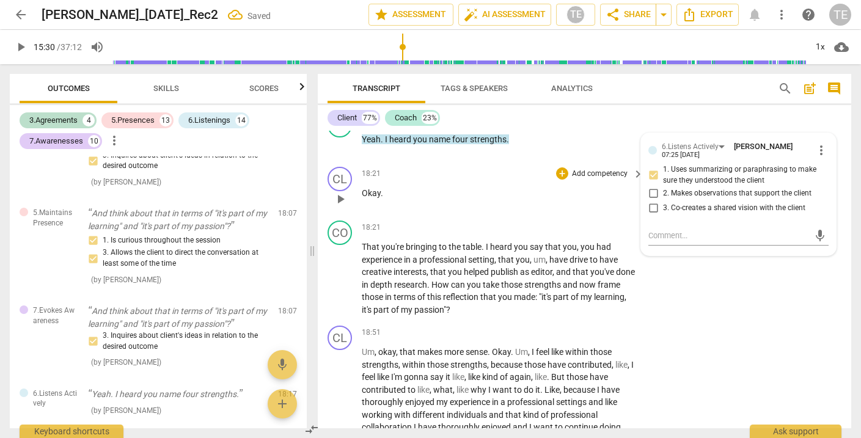
scroll to position [5435, 0]
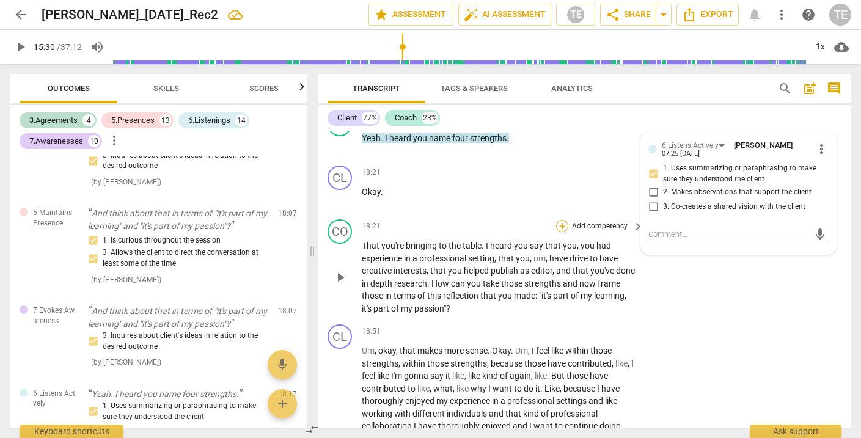
click at [561, 220] on div "+" at bounding box center [562, 226] width 12 height 12
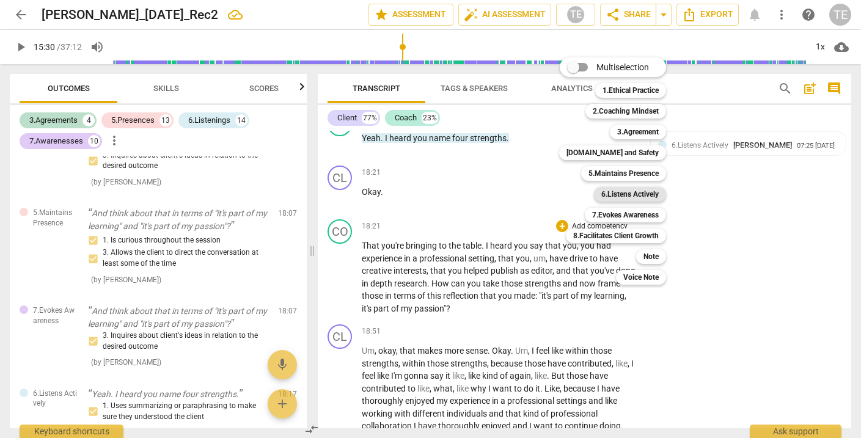
click at [619, 193] on b "6.Listens Actively" at bounding box center [630, 194] width 57 height 15
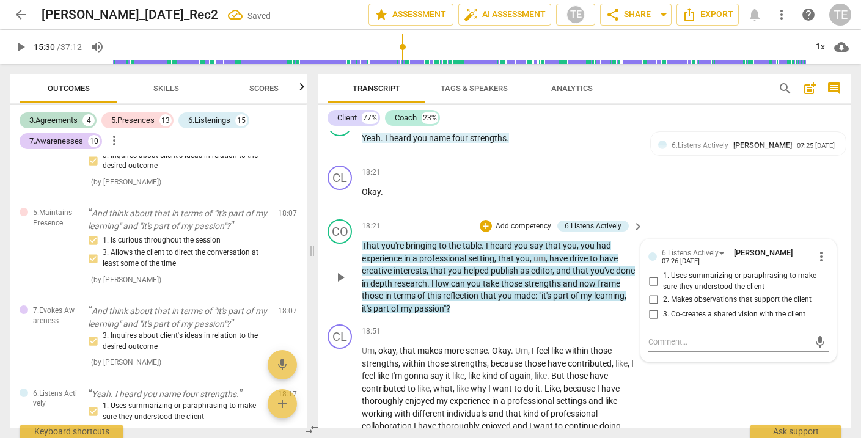
scroll to position [3905, 0]
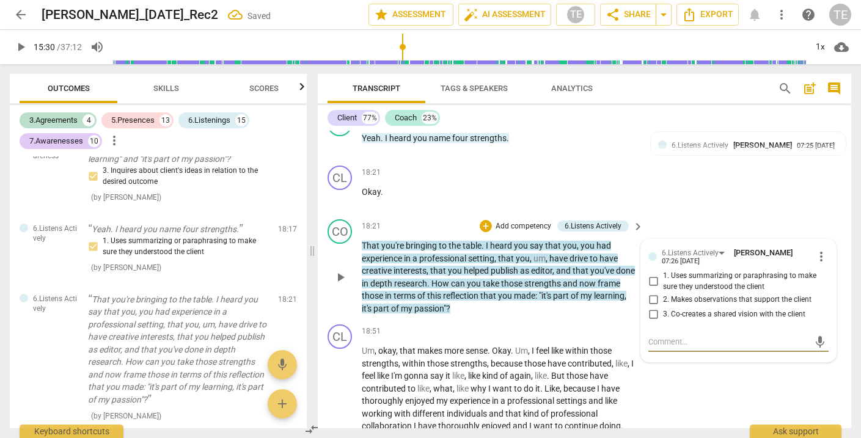
click at [650, 274] on input "1. Uses summarizing or paraphrasing to make sure they understood the client" at bounding box center [654, 281] width 20 height 15
checkbox input "true"
click at [484, 220] on div "+" at bounding box center [486, 226] width 12 height 12
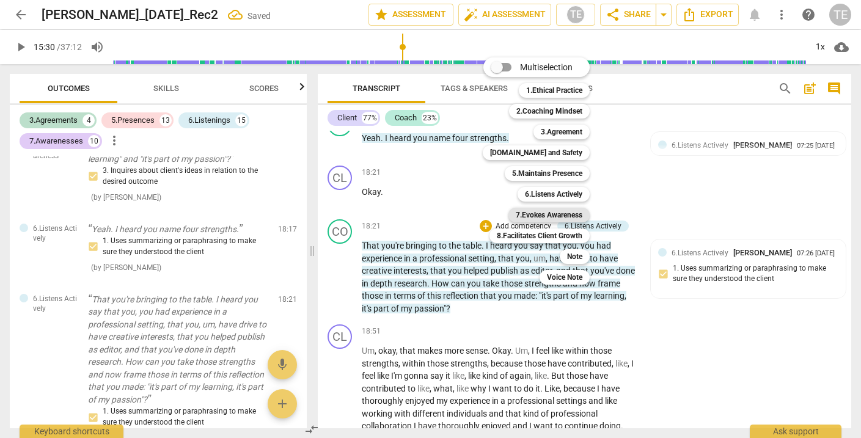
click at [535, 216] on b "7.Evokes Awareness" at bounding box center [549, 215] width 67 height 15
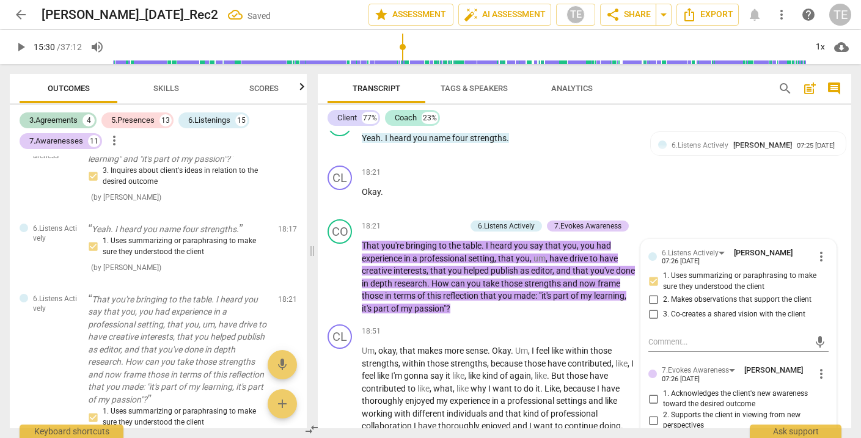
scroll to position [4072, 0]
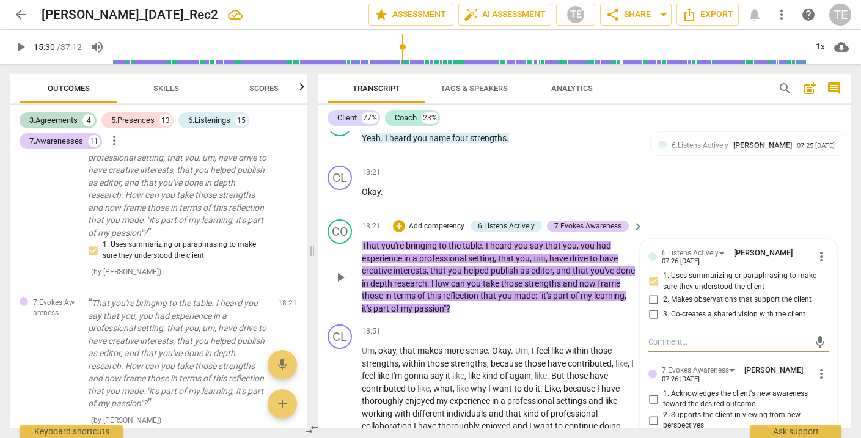
click at [652, 435] on input "3. Inquires about client's ideas in relation to the desired outcome" at bounding box center [654, 442] width 20 height 15
checkbox input "true"
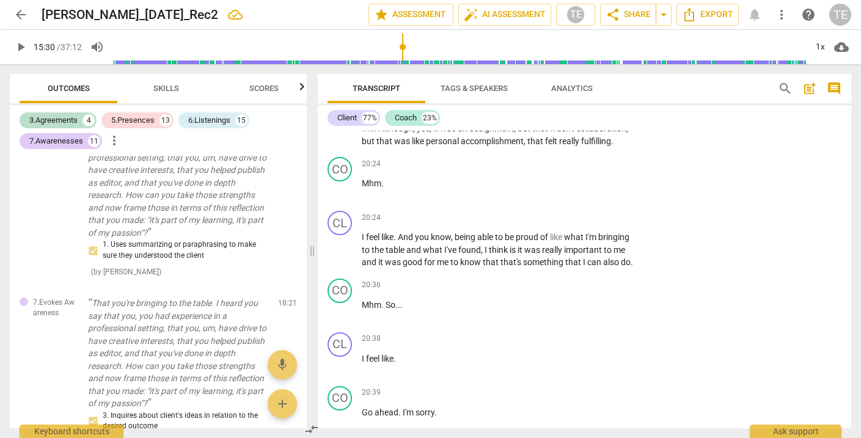
scroll to position [6001, 0]
click at [341, 235] on div "play_arrow pause" at bounding box center [346, 250] width 31 height 30
click at [341, 242] on span "play_arrow" at bounding box center [340, 249] width 15 height 15
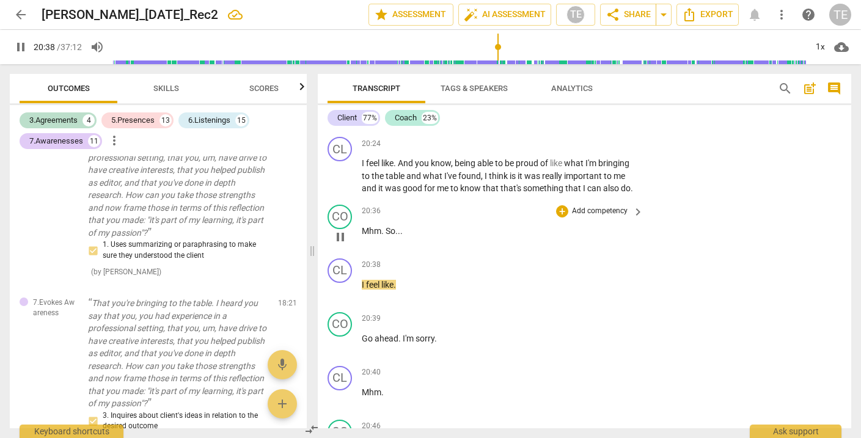
scroll to position [6079, 0]
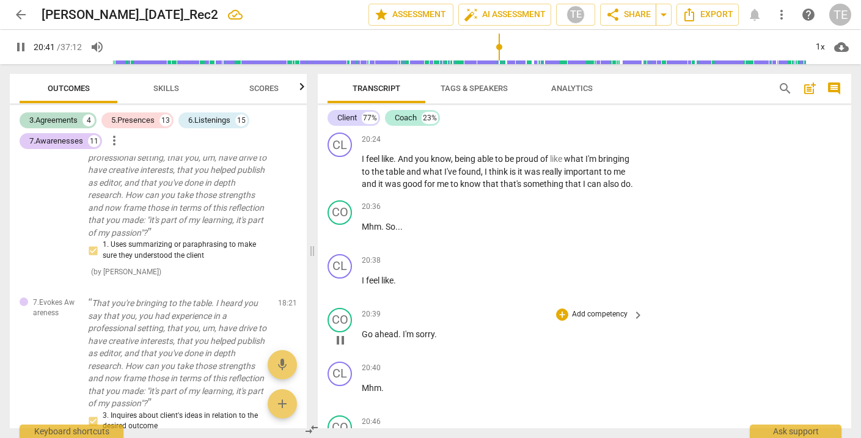
click at [341, 333] on span "pause" at bounding box center [340, 340] width 15 height 15
type input "1242"
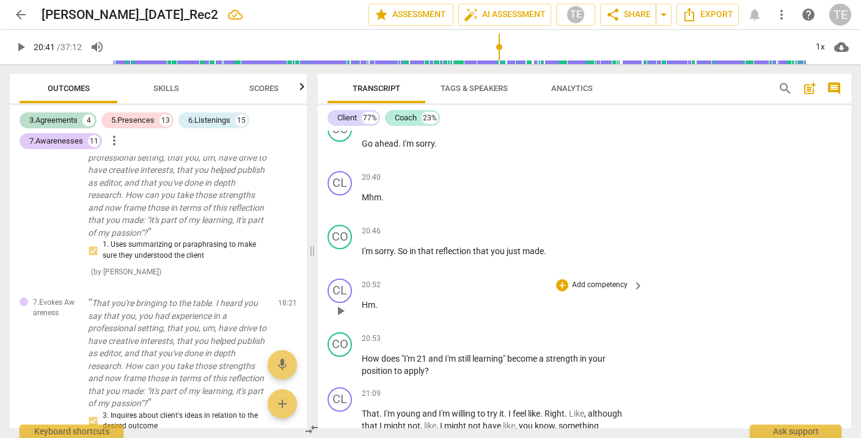
scroll to position [6273, 0]
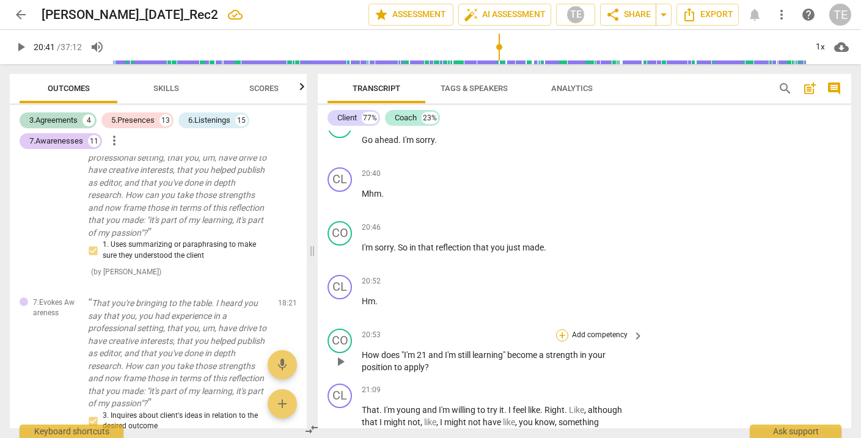
click at [560, 330] on div "+" at bounding box center [562, 336] width 12 height 12
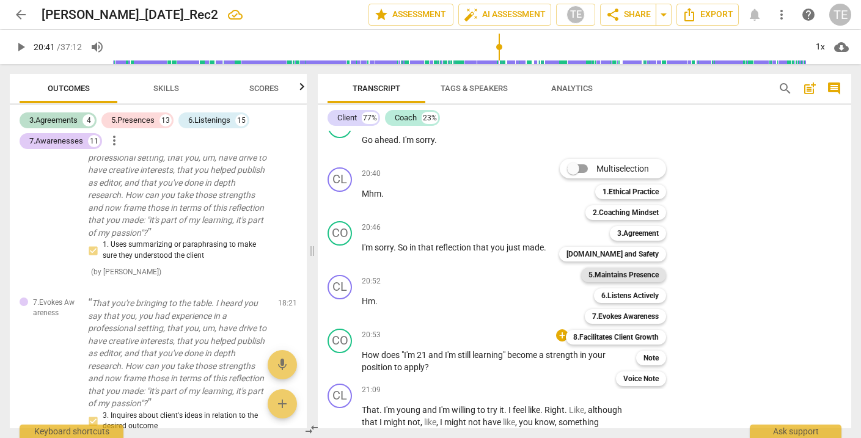
click at [607, 271] on b "5.Maintains Presence" at bounding box center [624, 275] width 70 height 15
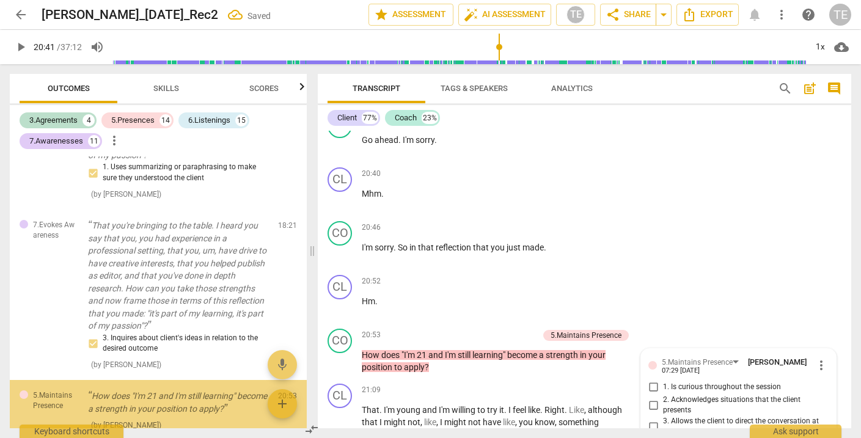
scroll to position [4153, 0]
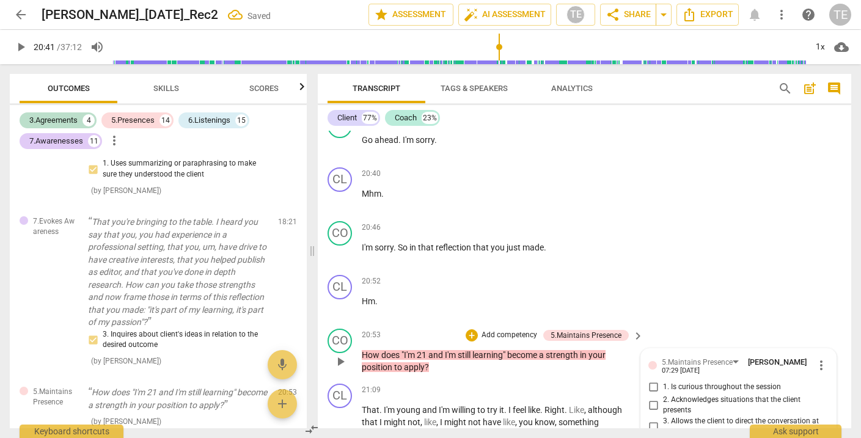
click at [650, 380] on input "1. Is curious throughout the session" at bounding box center [654, 387] width 20 height 15
checkbox input "true"
click at [650, 420] on input "3. Allows the client to direct the conversation at least some of the time" at bounding box center [654, 427] width 20 height 15
checkbox input "true"
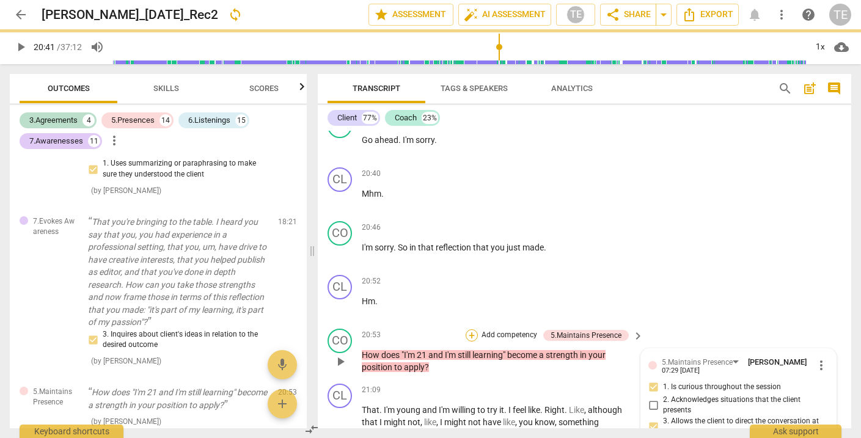
click at [471, 330] on div "+" at bounding box center [472, 336] width 12 height 12
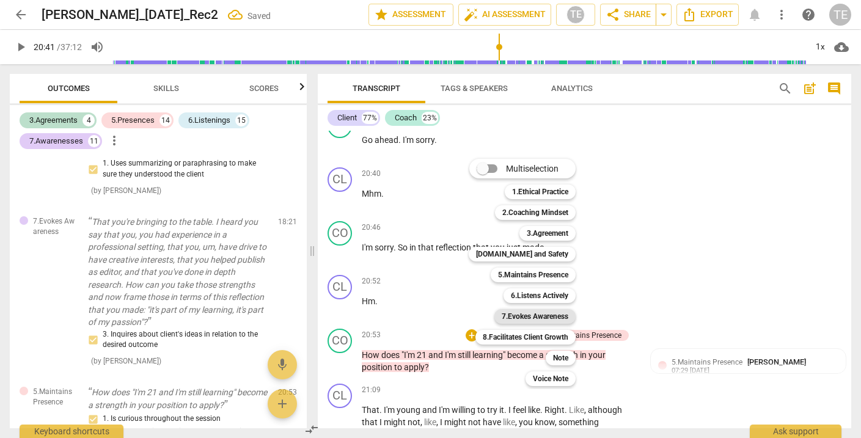
click at [529, 315] on b "7.Evokes Awareness" at bounding box center [535, 316] width 67 height 15
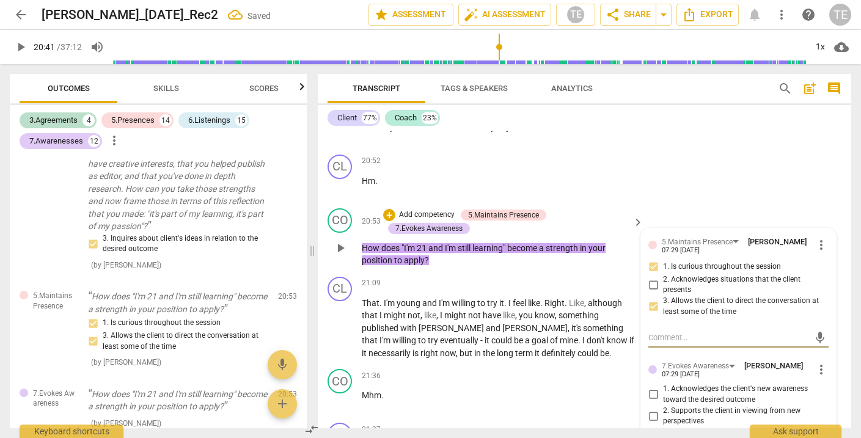
scroll to position [6394, 0]
click at [652, 430] on input "3. Inquires about client's ideas in relation to the desired outcome" at bounding box center [654, 437] width 20 height 15
checkbox input "true"
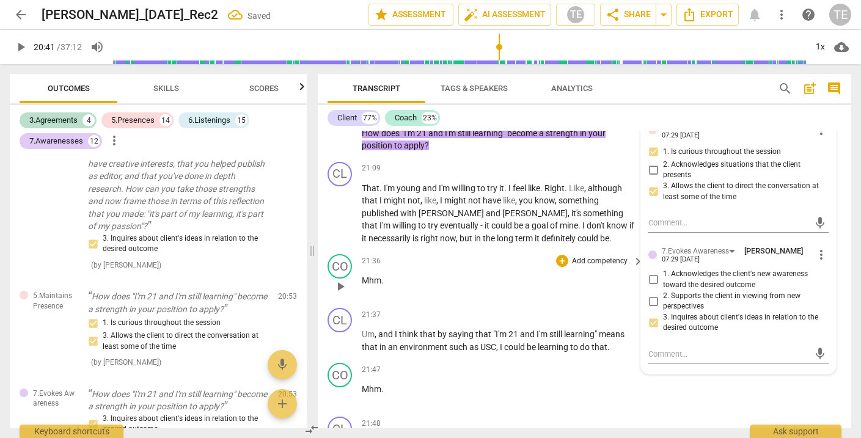
scroll to position [6509, 0]
click at [341, 333] on span "play_arrow" at bounding box center [340, 340] width 15 height 15
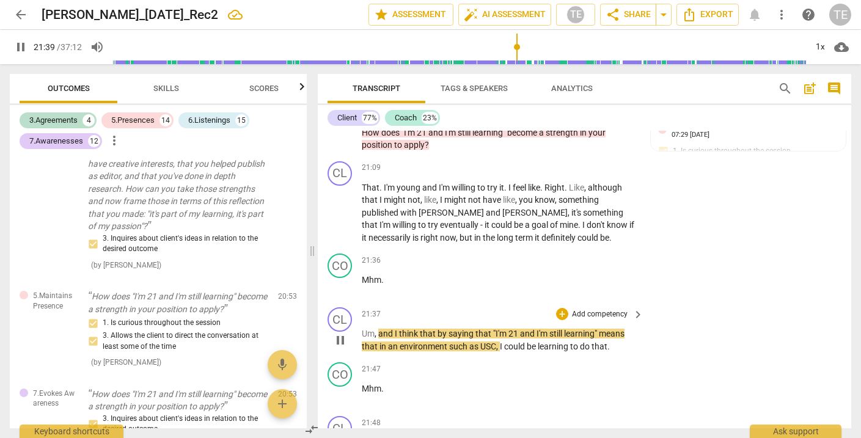
click at [341, 333] on span "pause" at bounding box center [340, 340] width 15 height 15
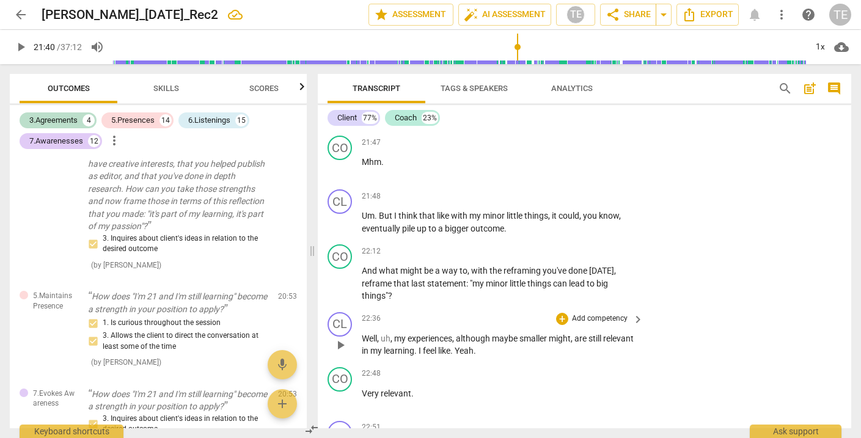
scroll to position [6739, 0]
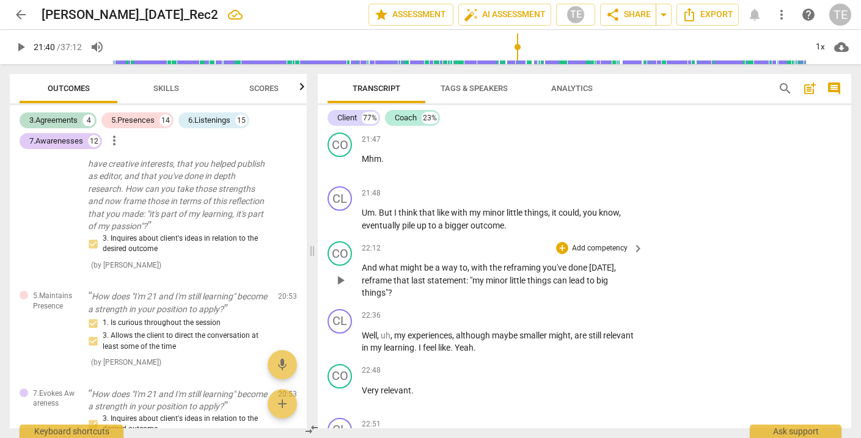
click at [342, 273] on span "play_arrow" at bounding box center [340, 280] width 15 height 15
click at [342, 273] on span "pause" at bounding box center [340, 280] width 15 height 15
type input "1349"
click at [562, 242] on div "+" at bounding box center [562, 248] width 12 height 12
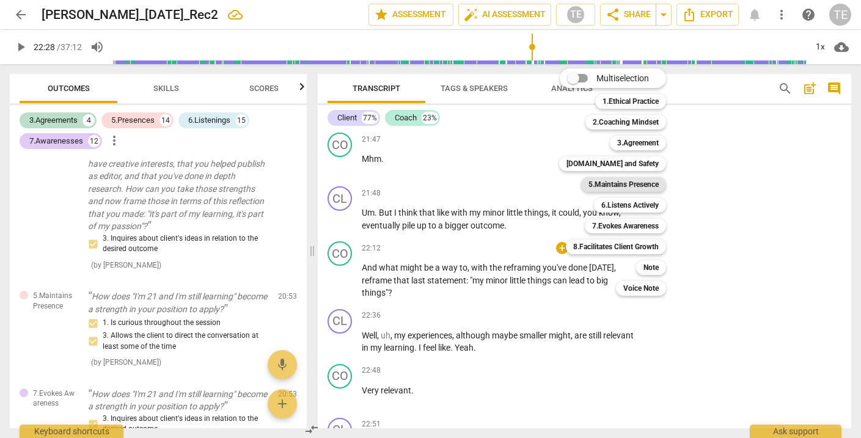
click at [630, 181] on b "5.Maintains Presence" at bounding box center [624, 184] width 70 height 15
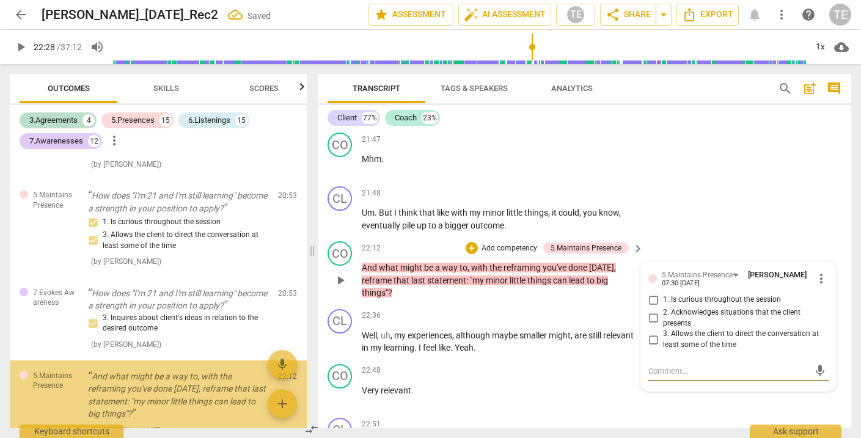
scroll to position [4355, 0]
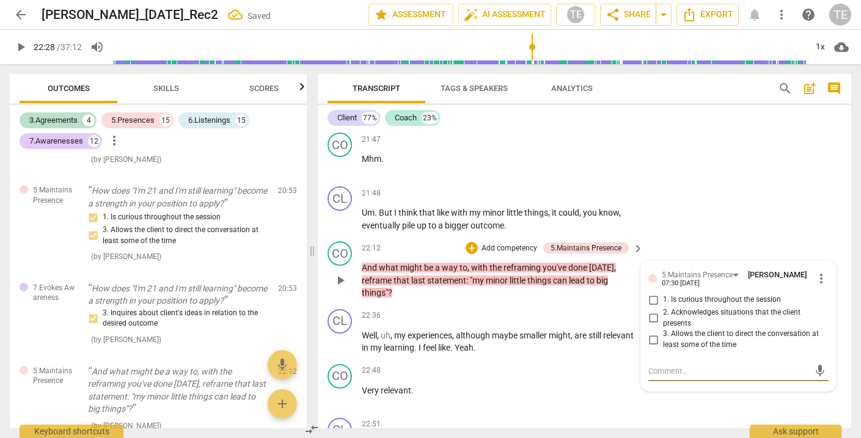
click at [653, 293] on input "1. Is curious throughout the session" at bounding box center [654, 300] width 20 height 15
checkbox input "true"
click at [653, 333] on input "3. Allows the client to direct the conversation at least some of the time" at bounding box center [654, 340] width 20 height 15
checkbox input "true"
click at [471, 242] on div "+" at bounding box center [472, 248] width 12 height 12
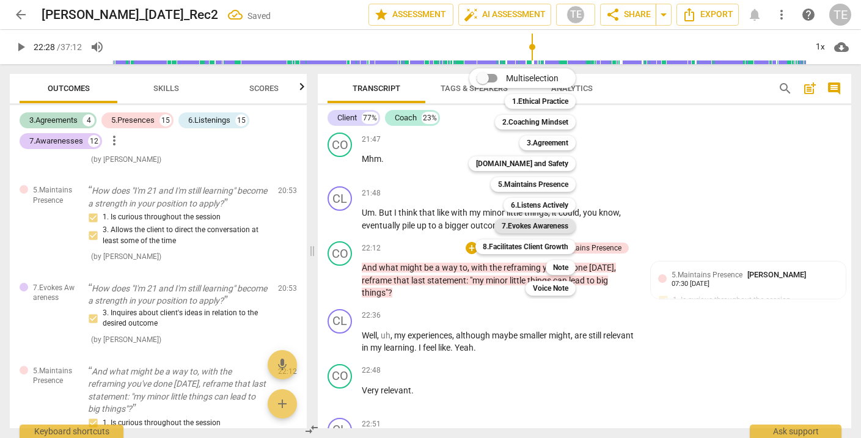
click at [525, 227] on b "7.Evokes Awareness" at bounding box center [535, 226] width 67 height 15
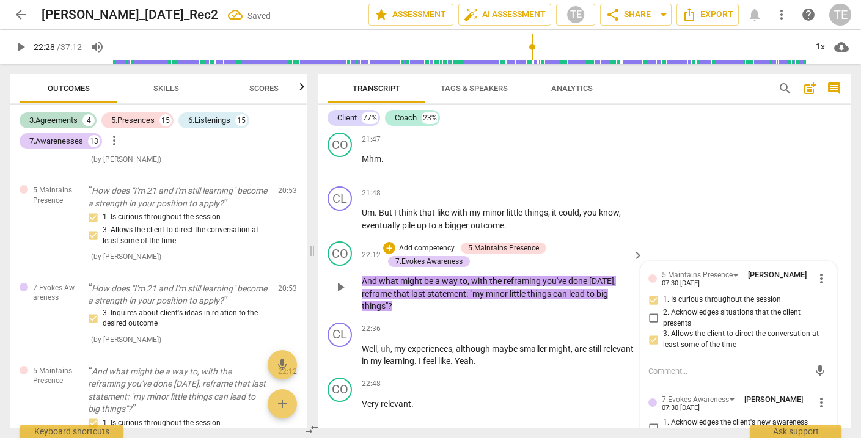
scroll to position [4476, 0]
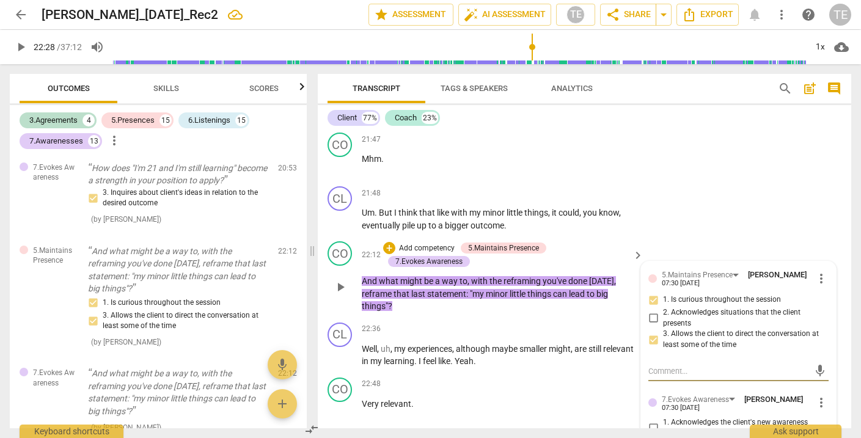
checkbox input "true"
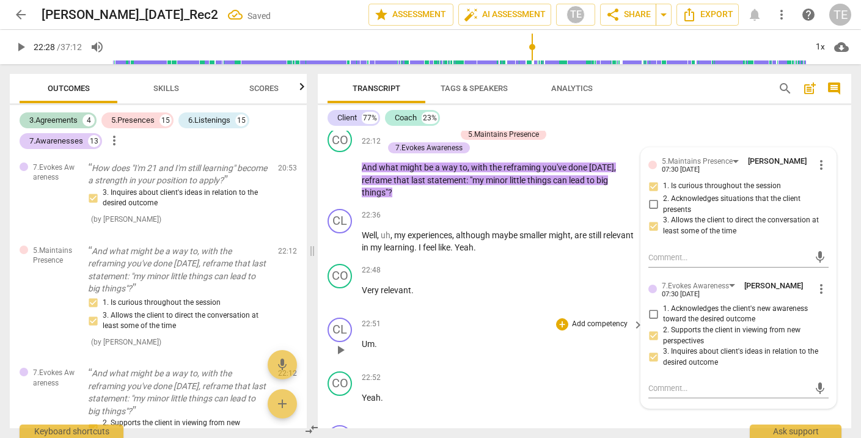
scroll to position [6854, 0]
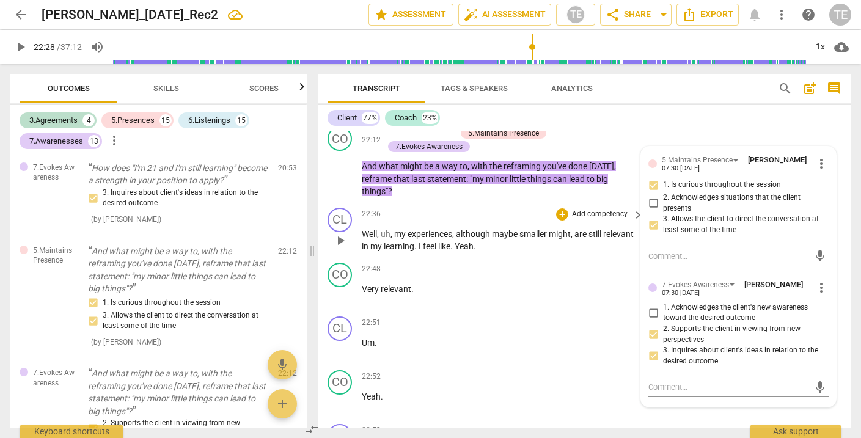
click at [344, 234] on span "play_arrow" at bounding box center [340, 241] width 15 height 15
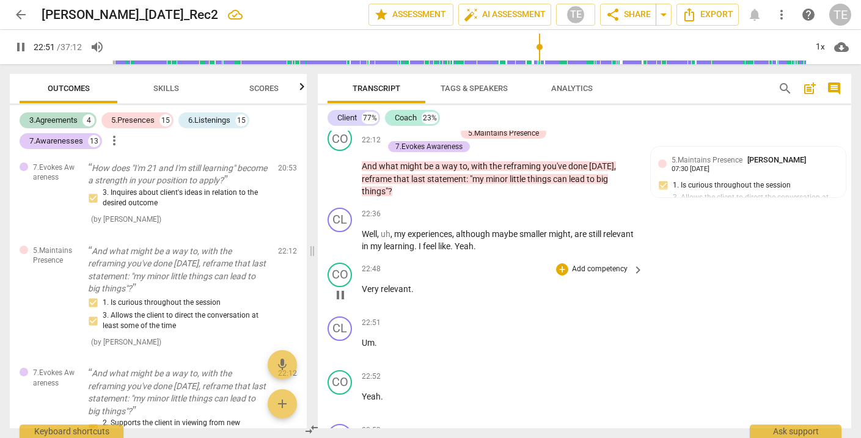
click at [342, 288] on span "pause" at bounding box center [340, 295] width 15 height 15
type input "1372"
click at [562, 263] on div "+" at bounding box center [562, 269] width 12 height 12
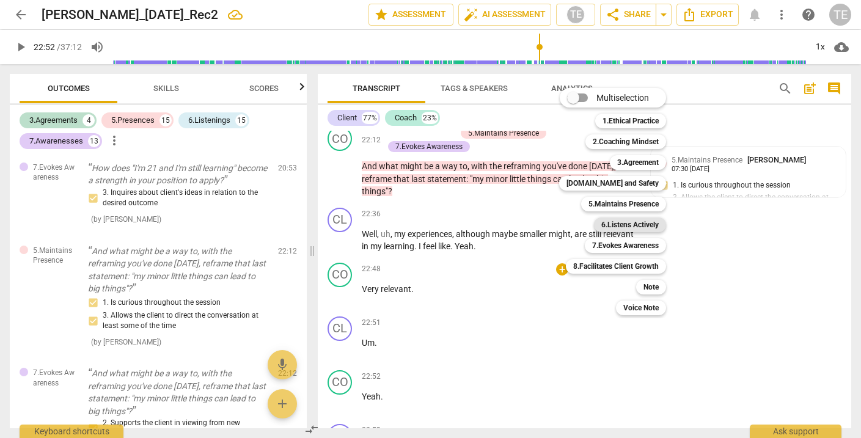
click at [619, 221] on b "6.Listens Actively" at bounding box center [630, 225] width 57 height 15
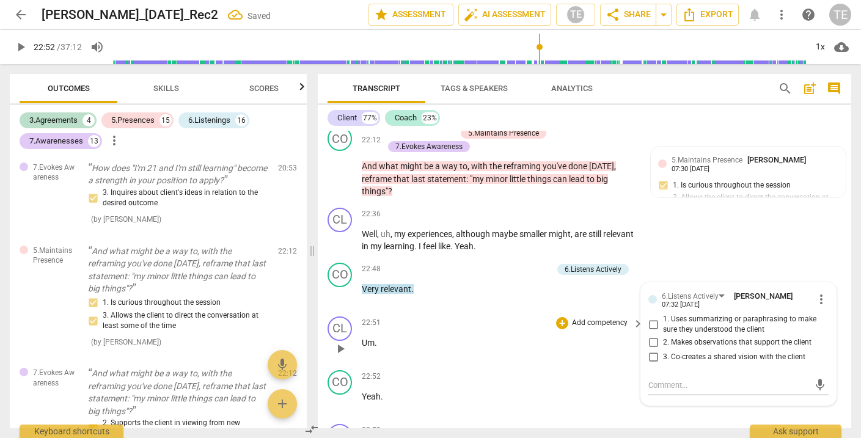
scroll to position [4567, 0]
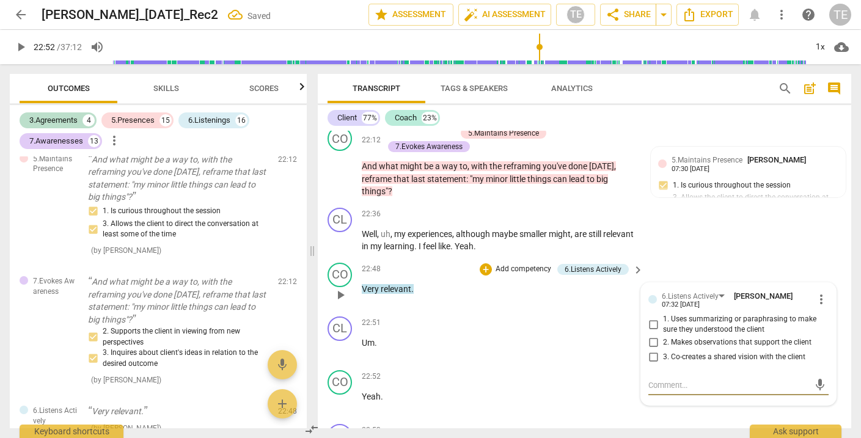
click at [650, 336] on input "2. Makes observations that support the client" at bounding box center [654, 343] width 20 height 15
checkbox input "true"
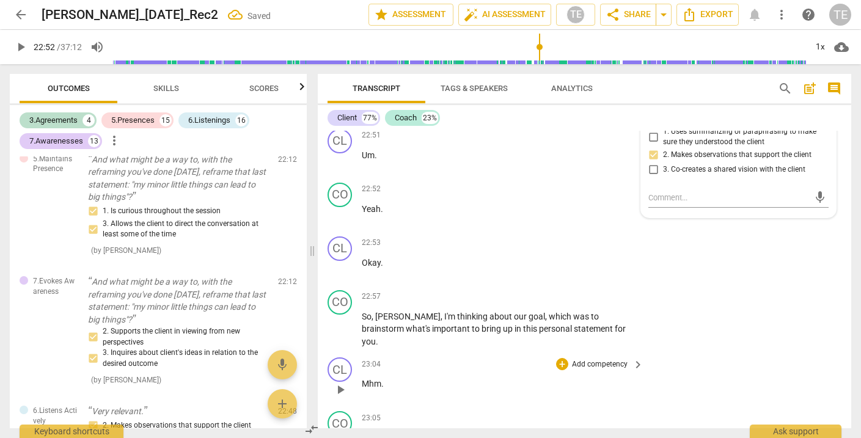
scroll to position [7046, 0]
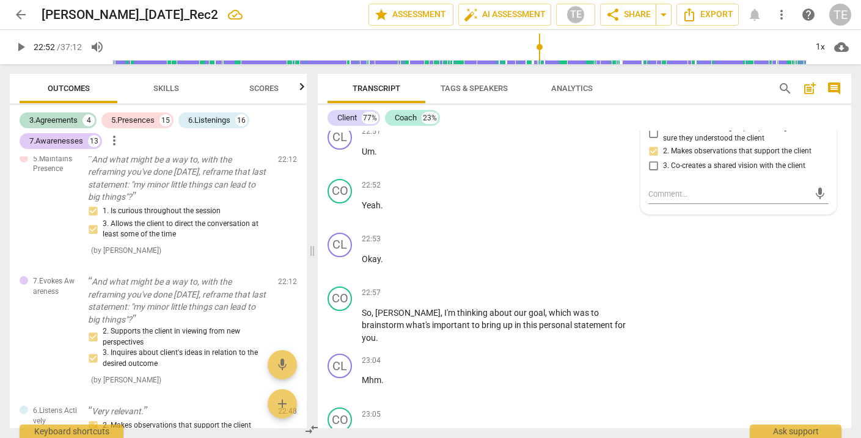
click at [160, 90] on span "Skills" at bounding box center [166, 88] width 26 height 9
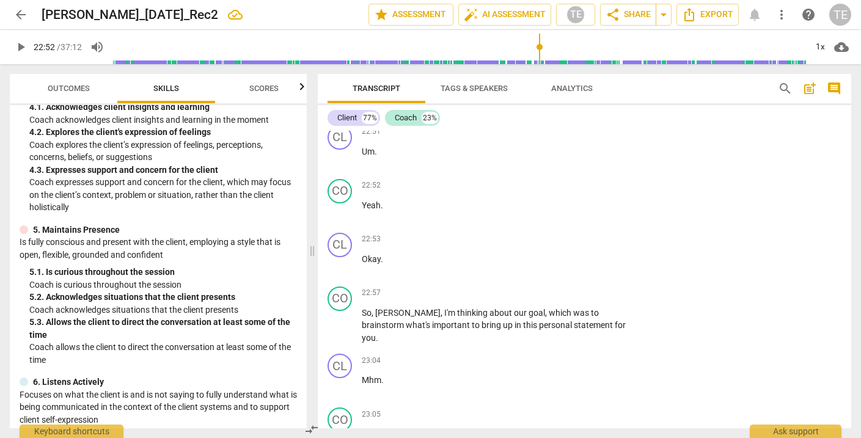
scroll to position [424, 0]
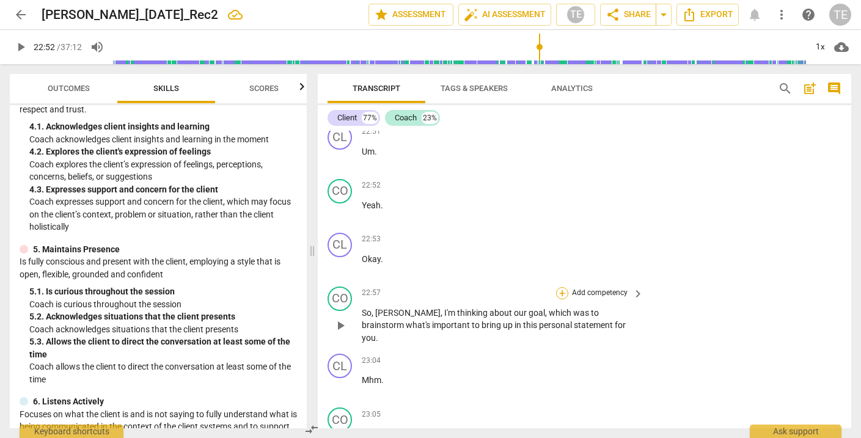
click at [561, 287] on div "+" at bounding box center [562, 293] width 12 height 12
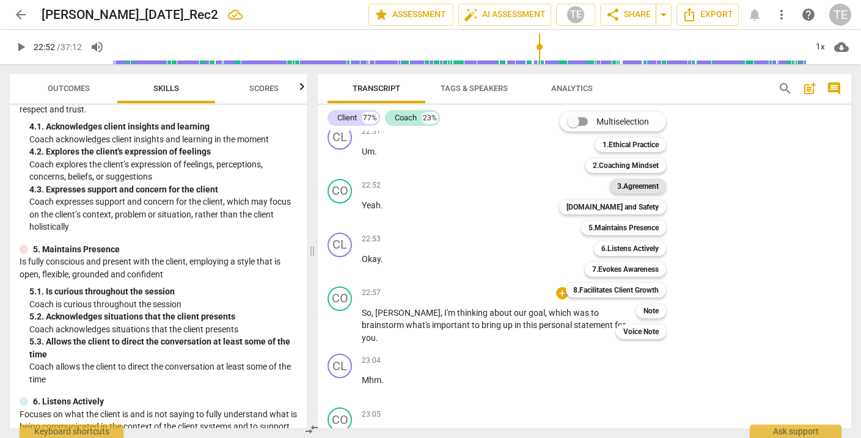
click at [632, 187] on b "3.Agreement" at bounding box center [638, 186] width 42 height 15
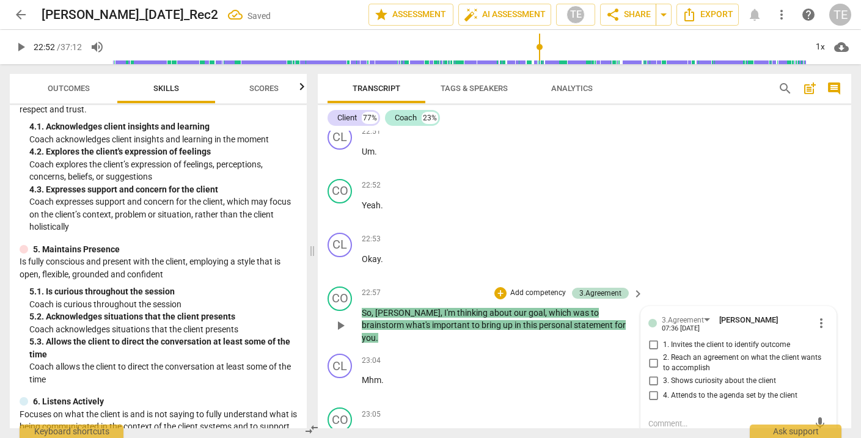
click at [652, 374] on input "3. Shows curiosity about the client" at bounding box center [654, 381] width 20 height 15
checkbox input "true"
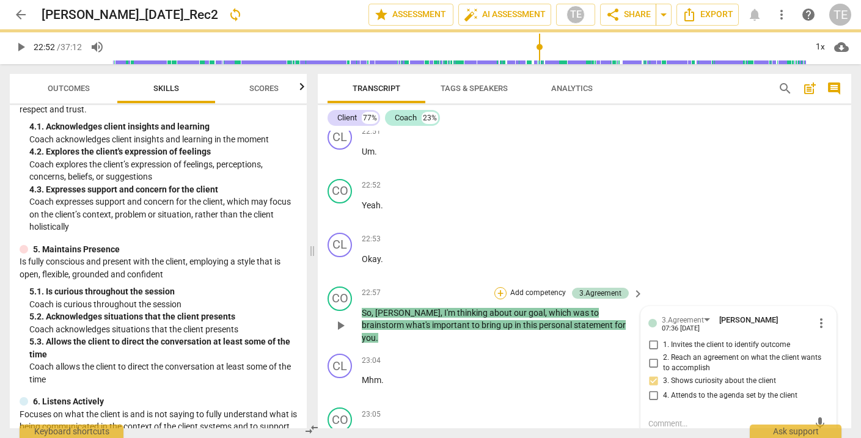
click at [501, 287] on div "+" at bounding box center [501, 293] width 12 height 12
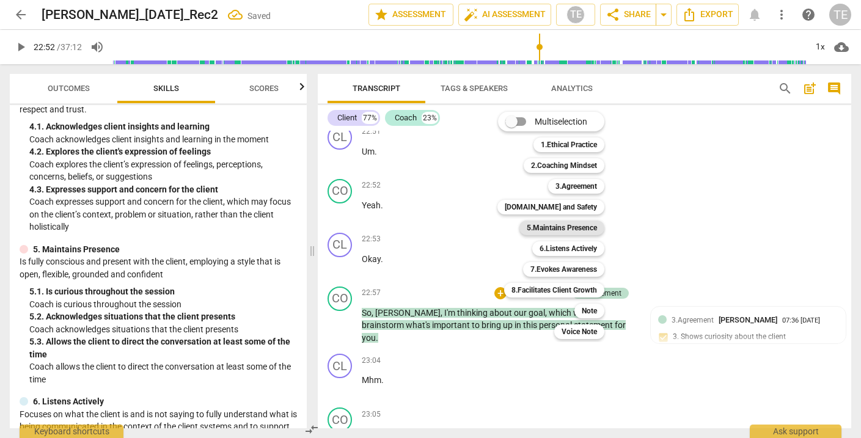
click at [570, 230] on b "5.Maintains Presence" at bounding box center [562, 228] width 70 height 15
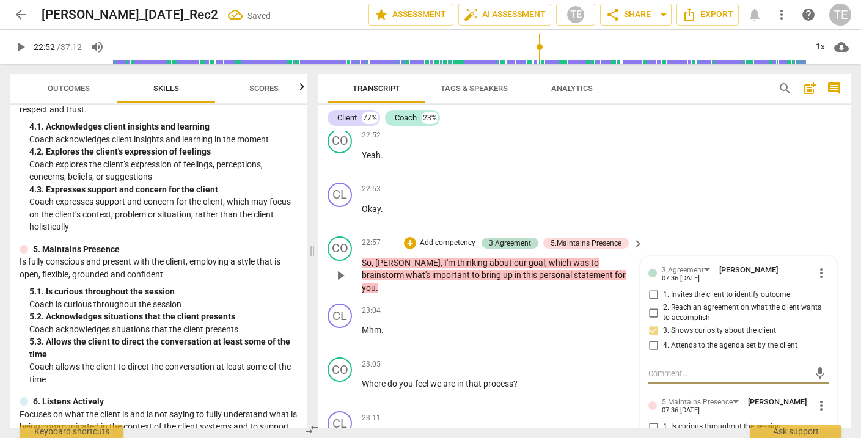
scroll to position [7108, 0]
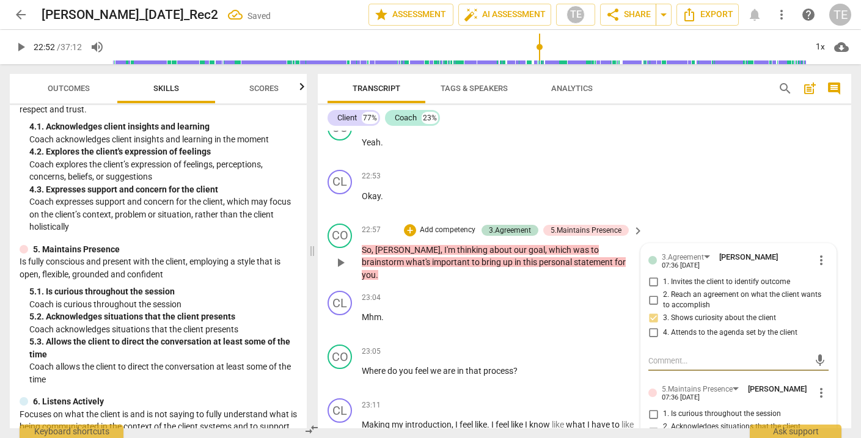
click at [653, 407] on input "1. Is curious throughout the session" at bounding box center [654, 414] width 20 height 15
checkbox input "true"
click at [652, 425] on input "2. Acknowledges situations that the client presents" at bounding box center [654, 432] width 20 height 15
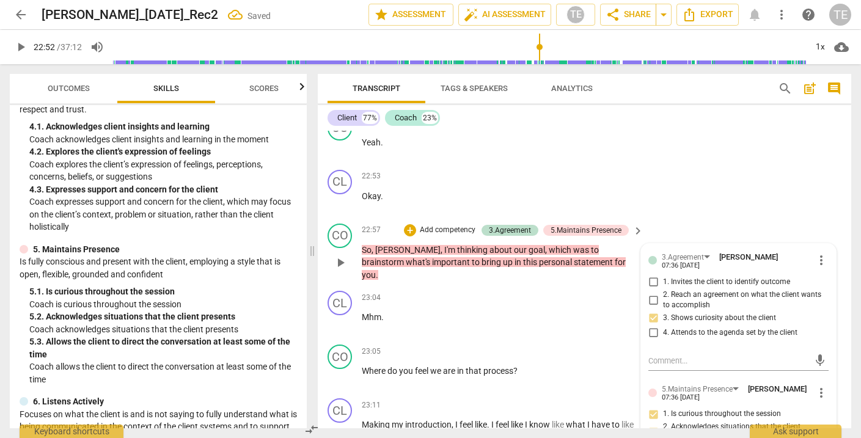
click at [654, 425] on input "2. Acknowledges situations that the client presents" at bounding box center [654, 432] width 20 height 15
checkbox input "false"
click at [411, 224] on div "+" at bounding box center [410, 230] width 12 height 12
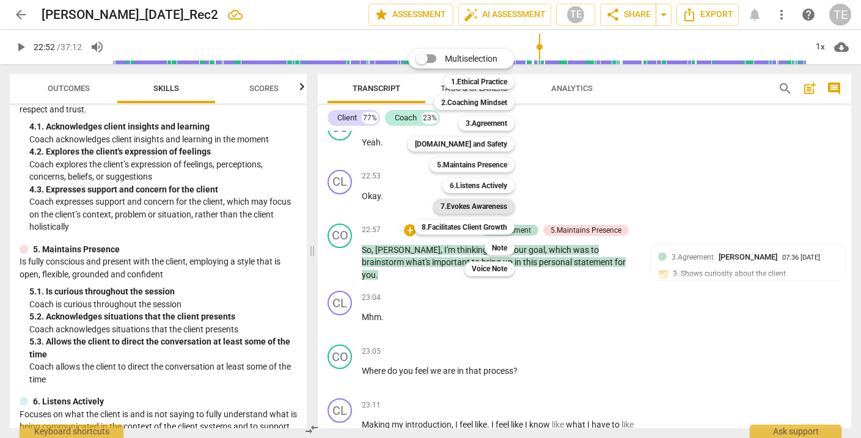
click at [468, 205] on b "7.Evokes Awareness" at bounding box center [474, 206] width 67 height 15
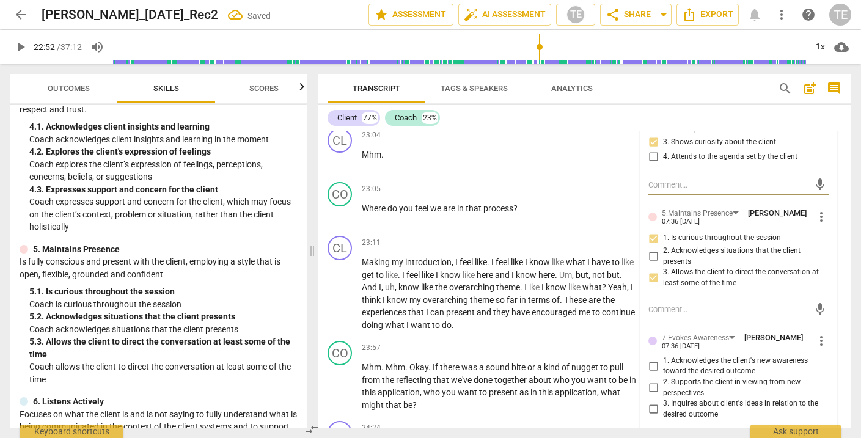
scroll to position [7294, 0]
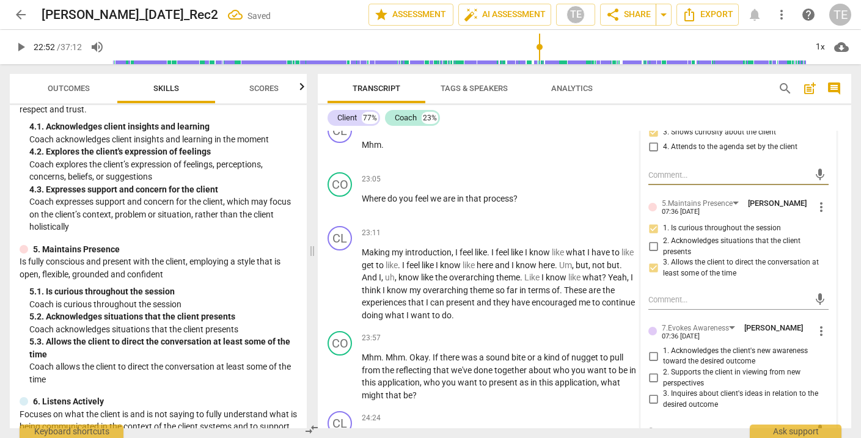
click at [652, 392] on input "3. Inquires about client's ideas in relation to the desired outcome" at bounding box center [654, 399] width 20 height 15
checkbox input "true"
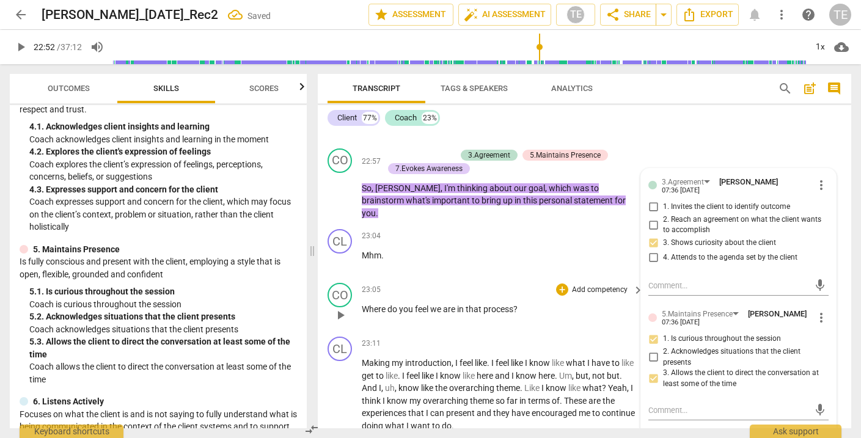
scroll to position [7152, 0]
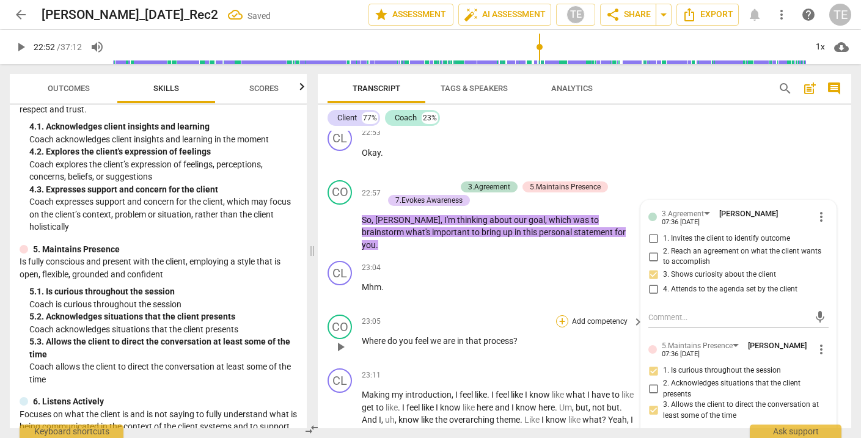
click at [562, 315] on div "+" at bounding box center [562, 321] width 12 height 12
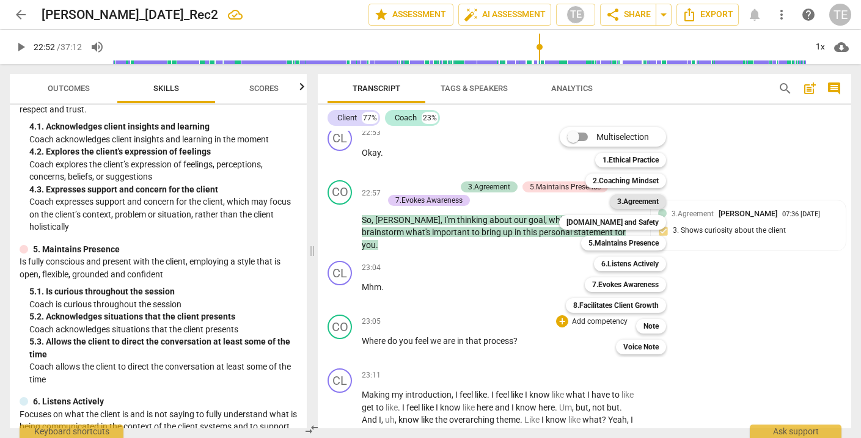
click at [638, 204] on b "3.Agreement" at bounding box center [638, 201] width 42 height 15
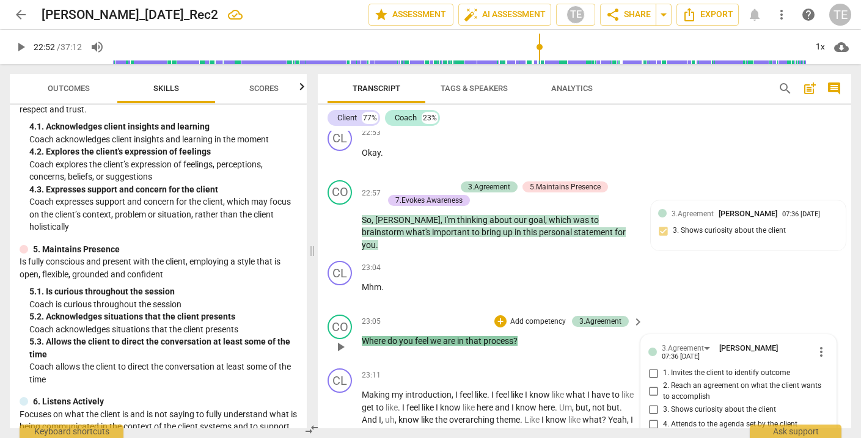
click at [652, 402] on input "3. Shows curiosity about the client" at bounding box center [654, 409] width 20 height 15
checkbox input "true"
click at [501, 315] on div "+" at bounding box center [501, 321] width 12 height 12
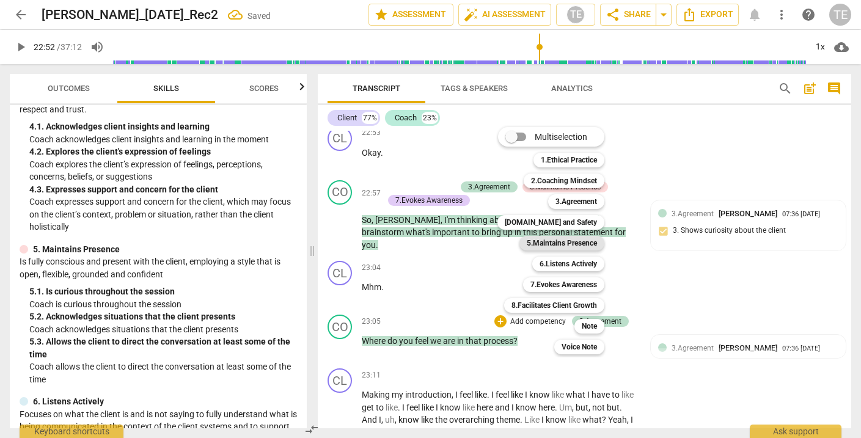
click at [558, 241] on b "5.Maintains Presence" at bounding box center [562, 243] width 70 height 15
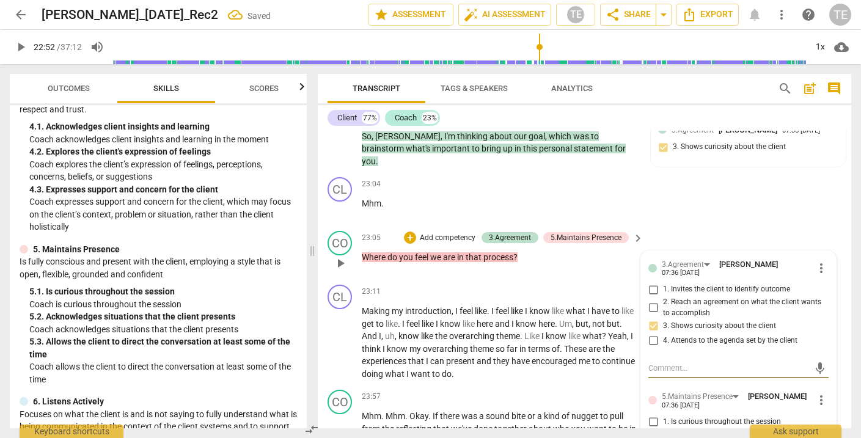
scroll to position [7239, 0]
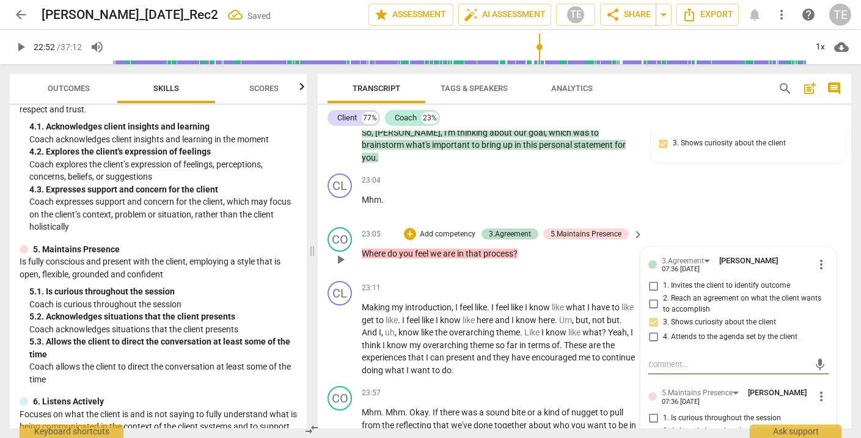
click at [650, 411] on input "1. Is curious throughout the session" at bounding box center [654, 418] width 20 height 15
checkbox input "true"
click at [408, 228] on div "+" at bounding box center [410, 234] width 12 height 12
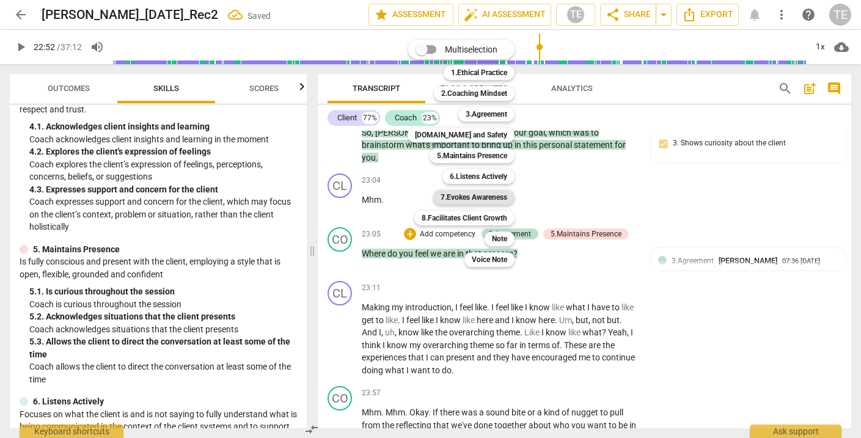
click at [478, 198] on b "7.Evokes Awareness" at bounding box center [474, 197] width 67 height 15
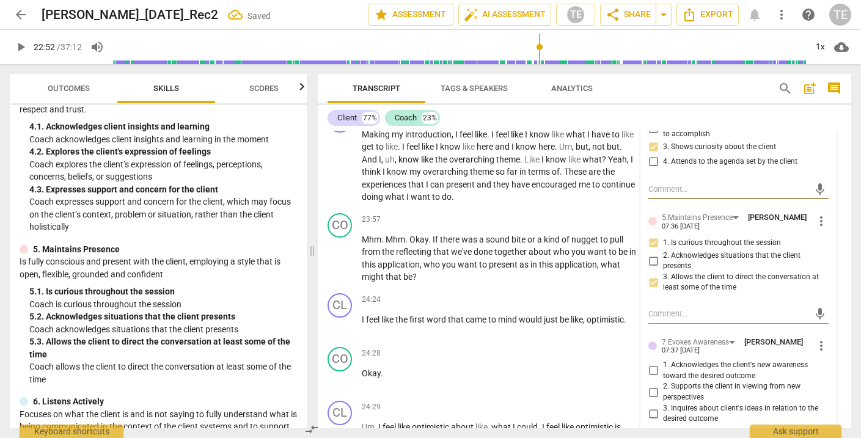
scroll to position [7417, 0]
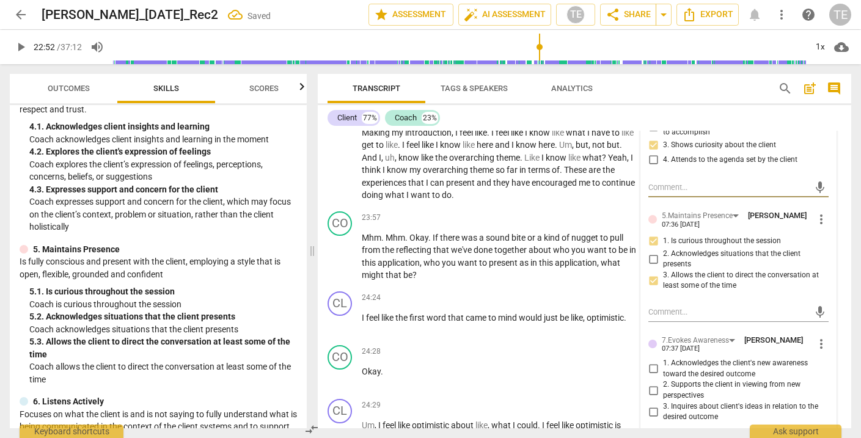
click at [651, 405] on input "3. Inquires about client's ideas in relation to the desired outcome" at bounding box center [654, 412] width 20 height 15
checkbox input "true"
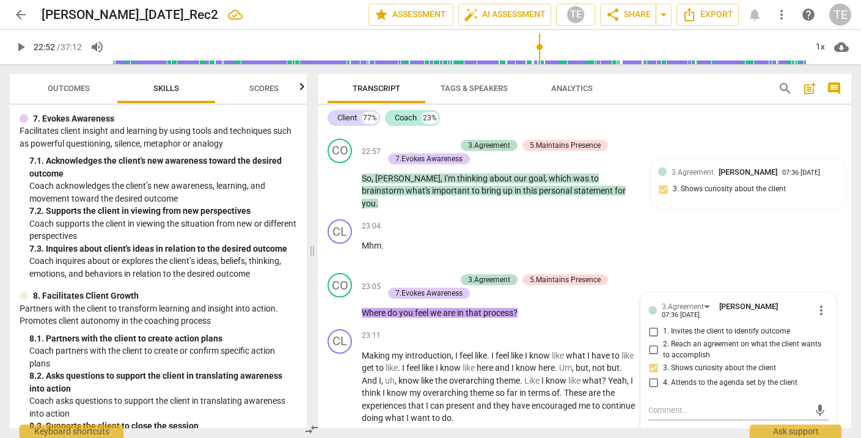
scroll to position [7177, 0]
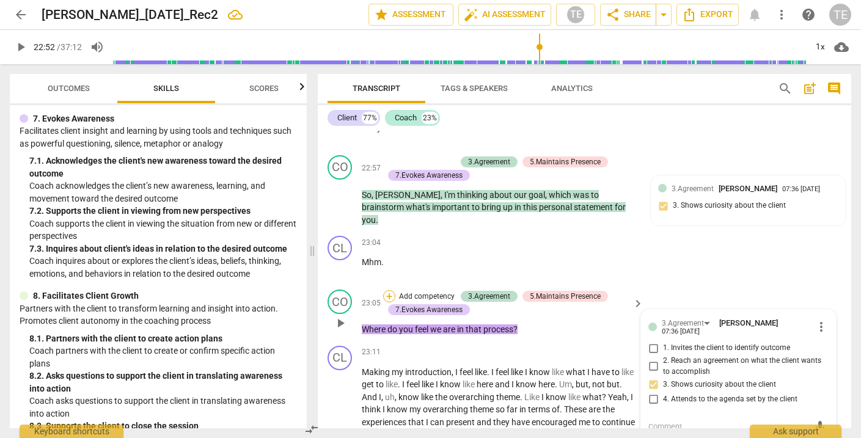
click at [390, 290] on div "+" at bounding box center [389, 296] width 12 height 12
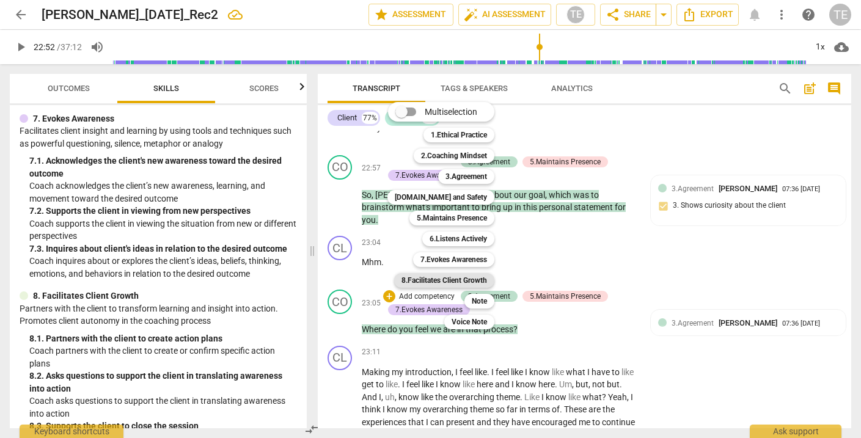
click at [454, 278] on b "8.Facilitates Client Growth" at bounding box center [445, 280] width 86 height 15
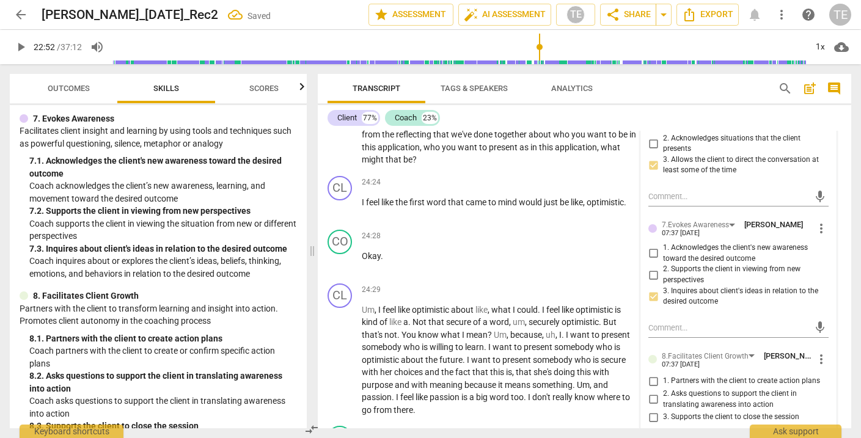
scroll to position [7533, 0]
click at [652, 391] on input "2. Asks questions to support the client in translating awareness into action" at bounding box center [654, 398] width 20 height 15
checkbox input "true"
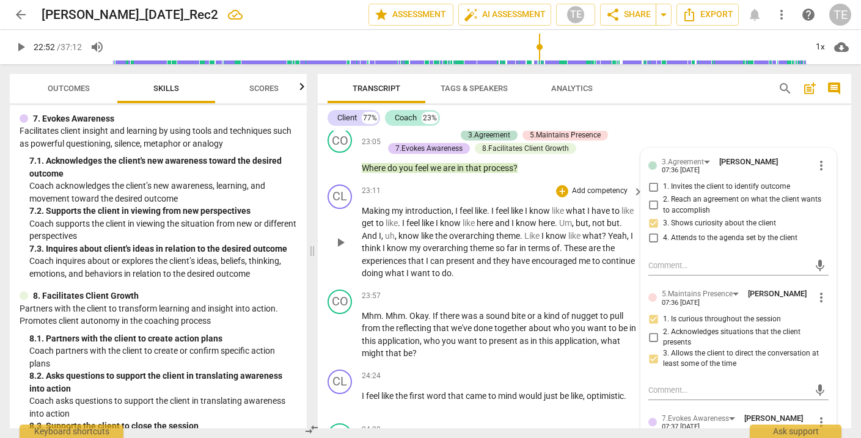
scroll to position [7349, 0]
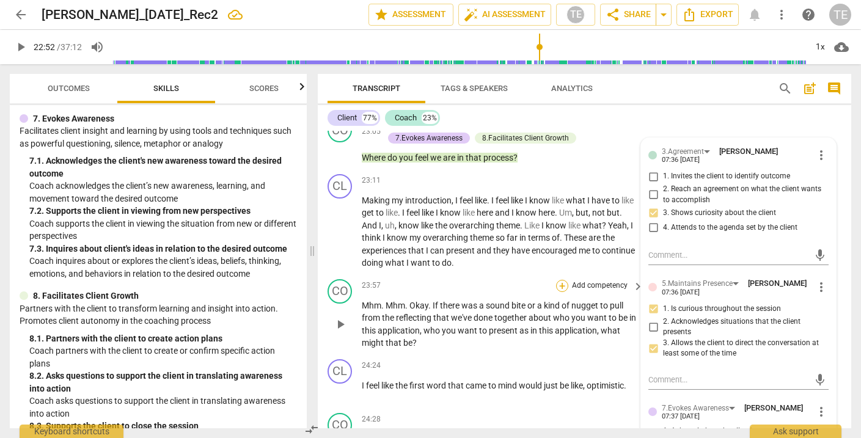
click at [561, 280] on div "+" at bounding box center [562, 286] width 12 height 12
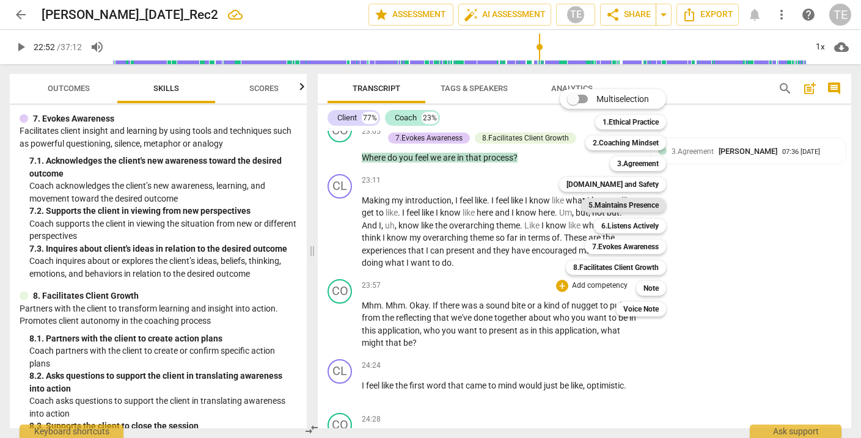
click at [628, 207] on b "5.Maintains Presence" at bounding box center [624, 205] width 70 height 15
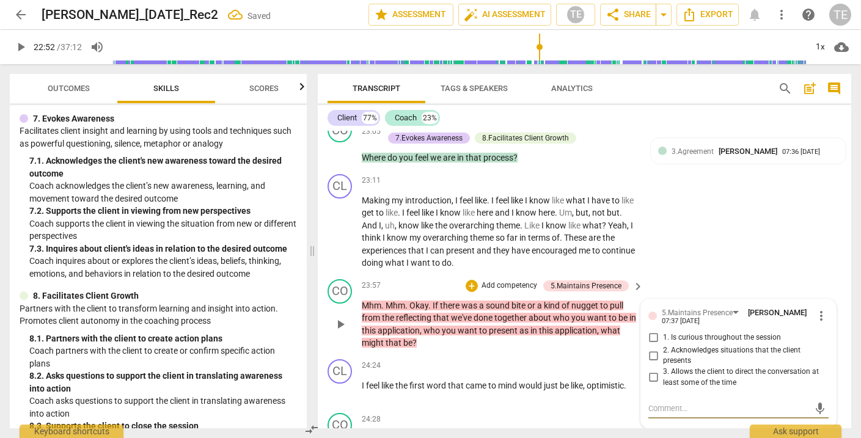
click at [652, 331] on input "1. Is curious throughout the session" at bounding box center [654, 338] width 20 height 15
checkbox input "true"
click at [652, 370] on input "3. Allows the client to direct the conversation at least some of the time" at bounding box center [654, 377] width 20 height 15
checkbox input "true"
click at [469, 280] on div "+" at bounding box center [472, 286] width 12 height 12
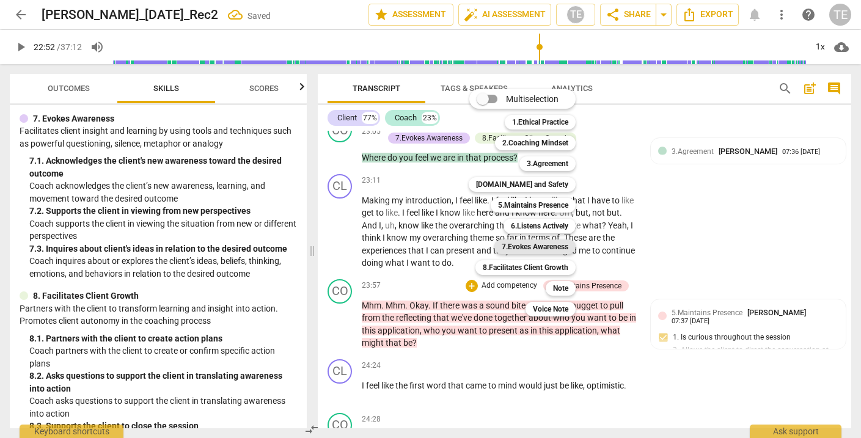
click at [516, 249] on b "7.Evokes Awareness" at bounding box center [535, 247] width 67 height 15
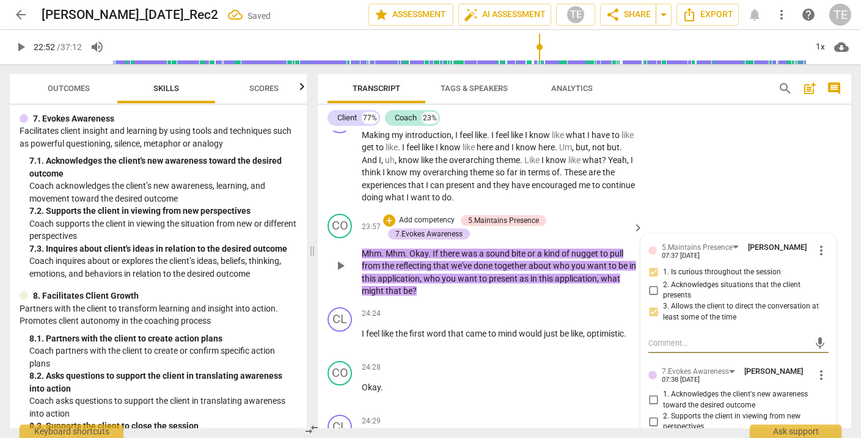
scroll to position [7415, 0]
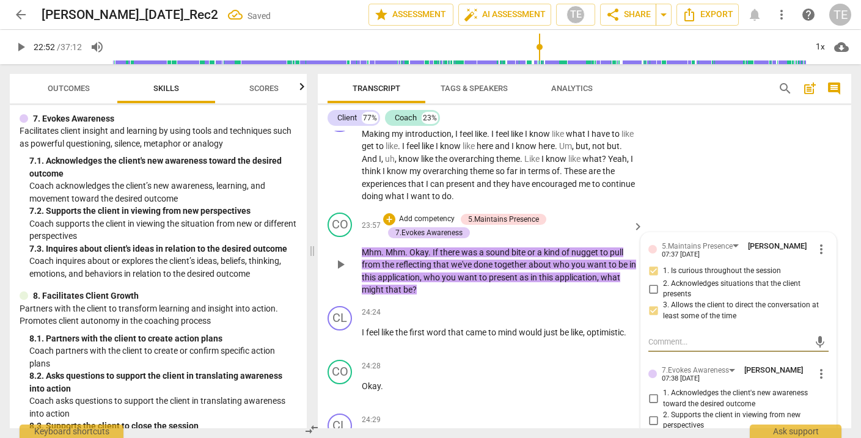
click at [653, 435] on input "3. Inquires about client's ideas in relation to the desired outcome" at bounding box center [654, 442] width 20 height 15
checkbox input "true"
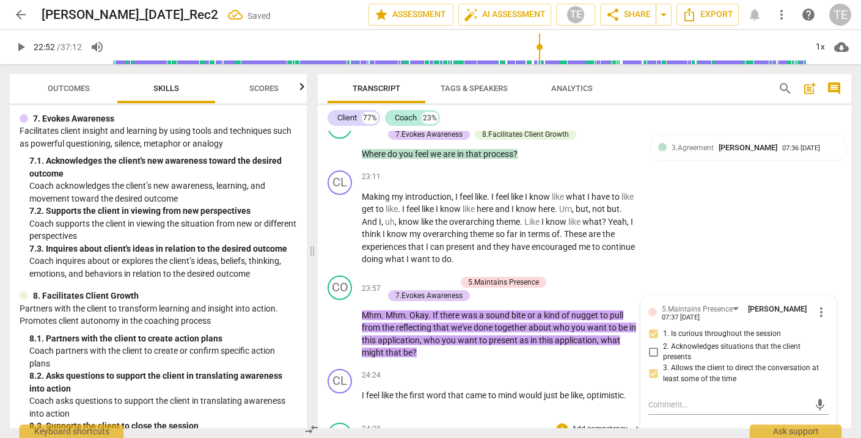
scroll to position [7351, 0]
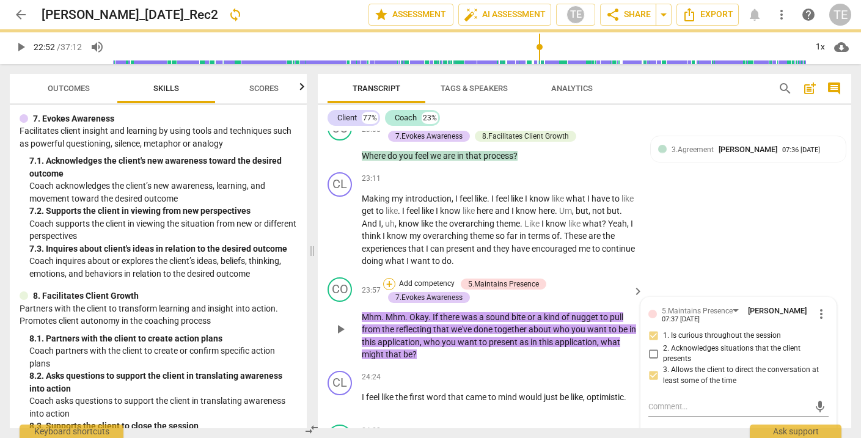
click at [388, 278] on div "+" at bounding box center [389, 284] width 12 height 12
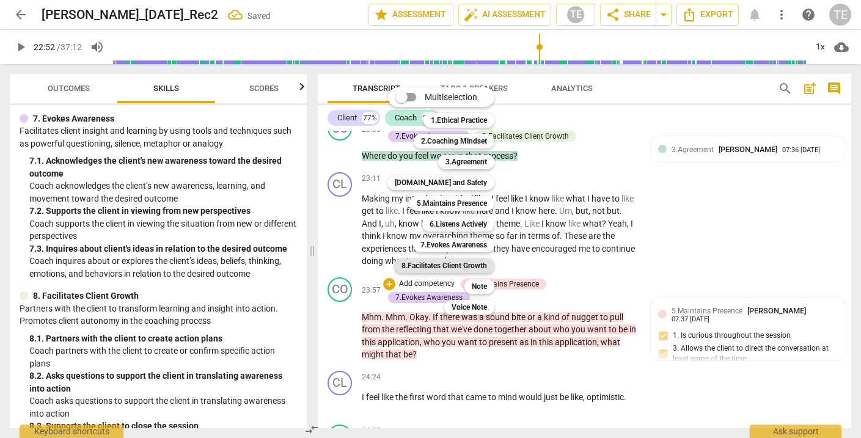
click at [452, 265] on b "8.Facilitates Client Growth" at bounding box center [445, 266] width 86 height 15
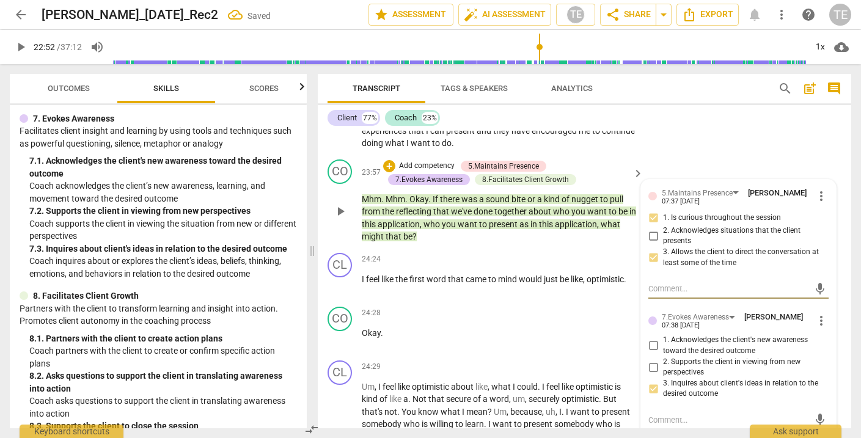
scroll to position [7483, 0]
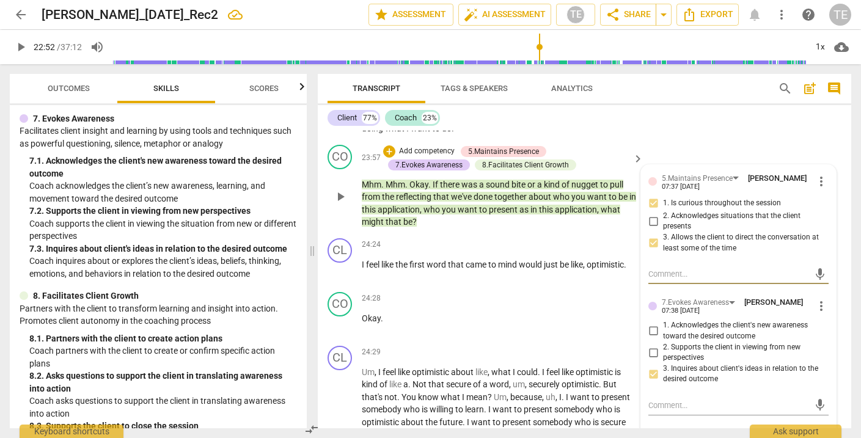
checkbox input "true"
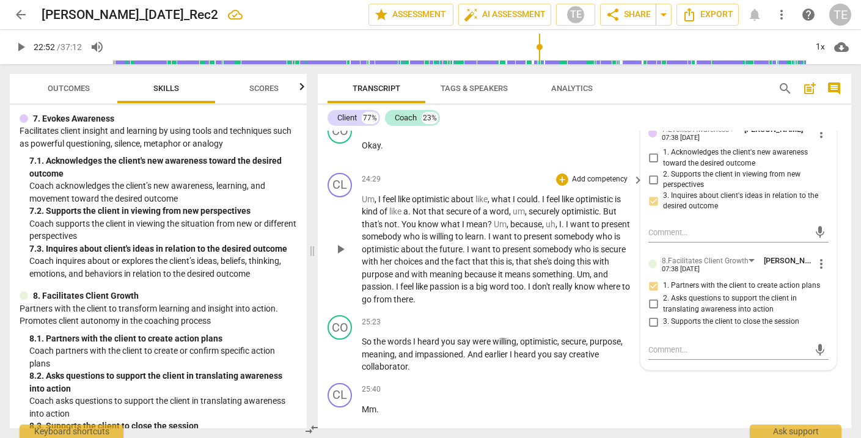
scroll to position [7657, 0]
click at [558, 315] on div "+" at bounding box center [562, 321] width 12 height 12
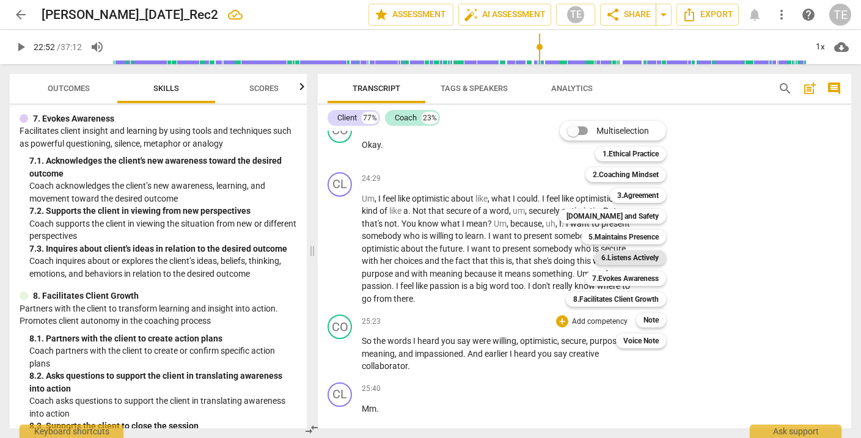
click at [613, 258] on b "6.Listens Actively" at bounding box center [630, 258] width 57 height 15
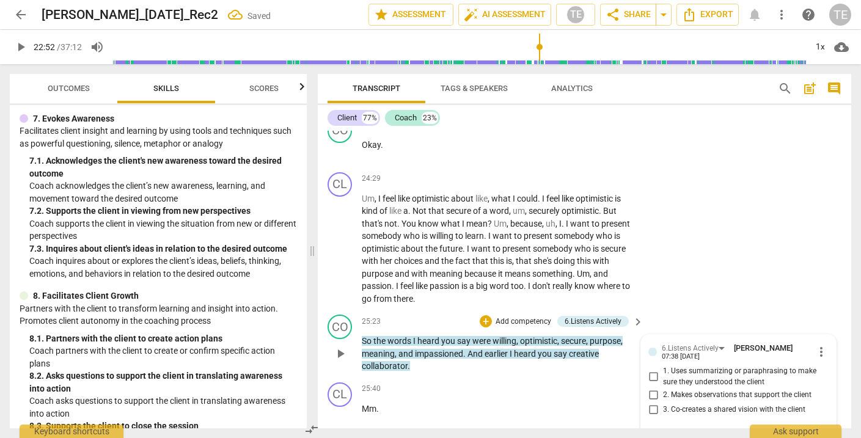
click at [653, 370] on input "1. Uses summarizing or paraphrasing to make sure they understood the client" at bounding box center [654, 377] width 20 height 15
checkbox input "true"
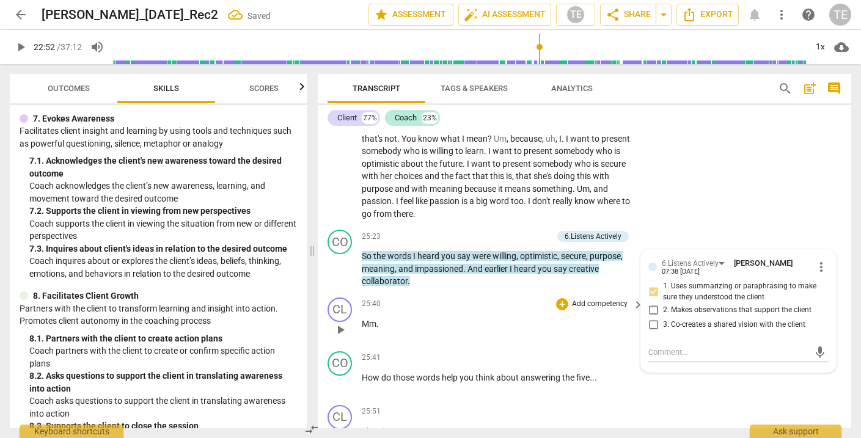
scroll to position [7743, 0]
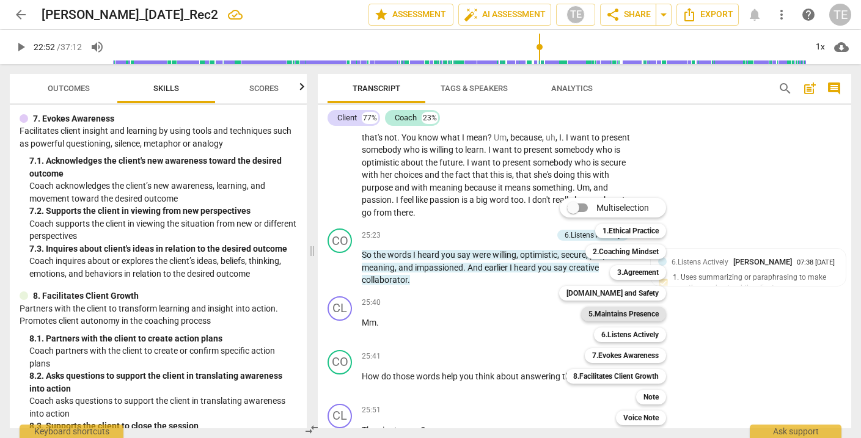
click at [628, 310] on b "5.Maintains Presence" at bounding box center [624, 314] width 70 height 15
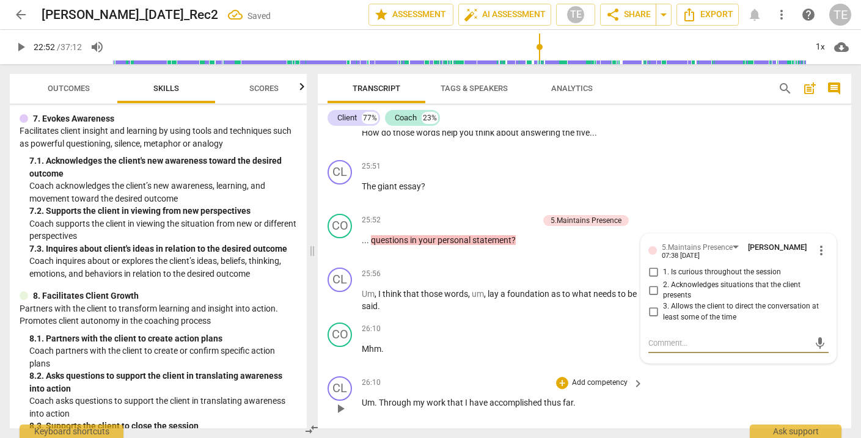
scroll to position [7986, 0]
click at [651, 266] on input "1. Is curious throughout the session" at bounding box center [654, 273] width 20 height 15
checkbox input "true"
click at [652, 306] on input "3. Allows the client to direct the conversation at least some of the time" at bounding box center [654, 313] width 20 height 15
checkbox input "true"
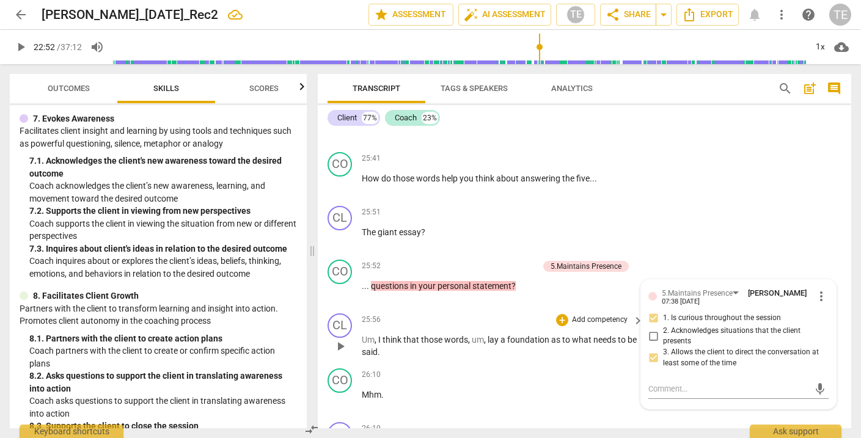
scroll to position [7923, 0]
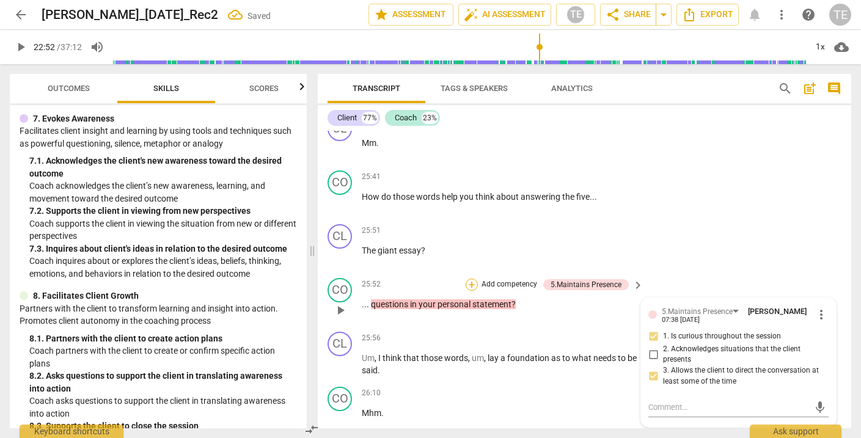
click at [473, 279] on div "+" at bounding box center [472, 285] width 12 height 12
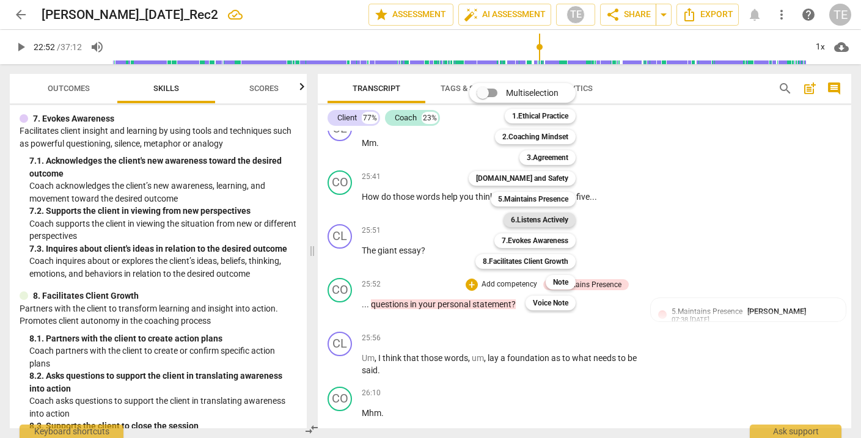
click at [539, 219] on b "6.Listens Actively" at bounding box center [539, 220] width 57 height 15
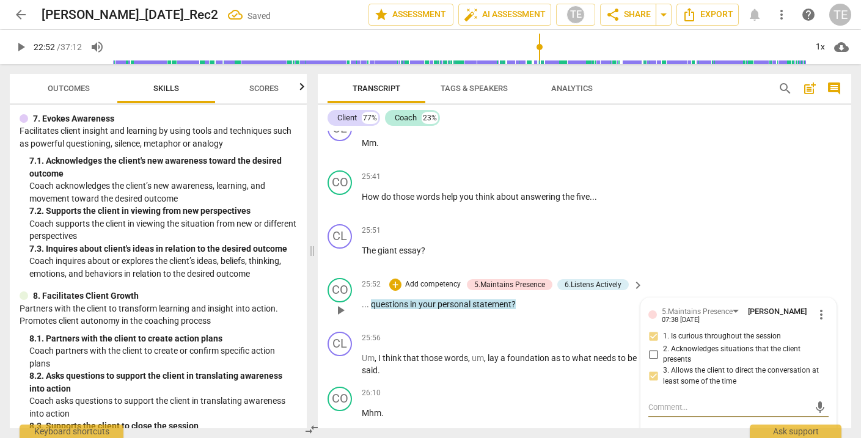
checkbox input "true"
click at [396, 279] on div "+" at bounding box center [395, 285] width 12 height 12
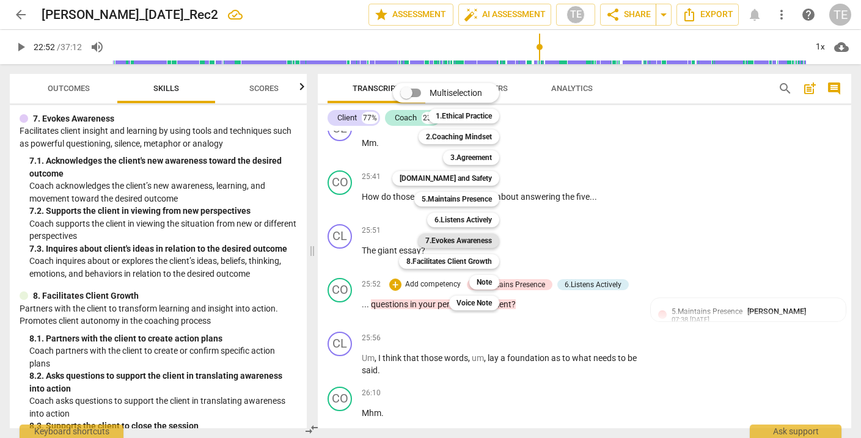
click at [466, 241] on b "7.Evokes Awareness" at bounding box center [458, 241] width 67 height 15
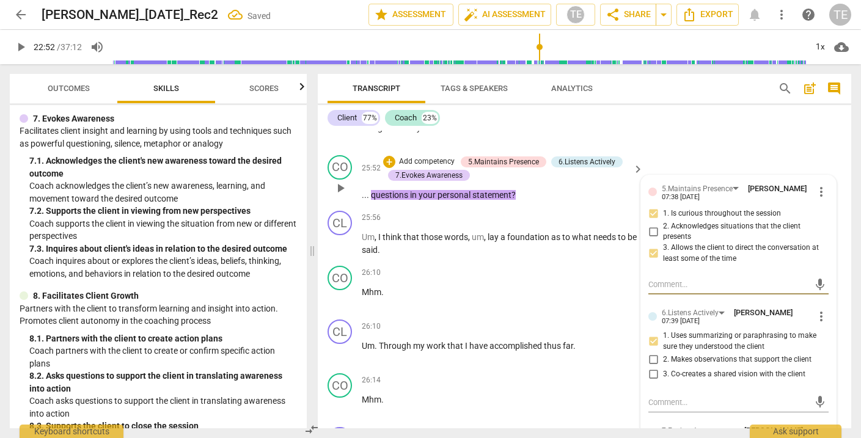
scroll to position [8047, 0]
checkbox input "true"
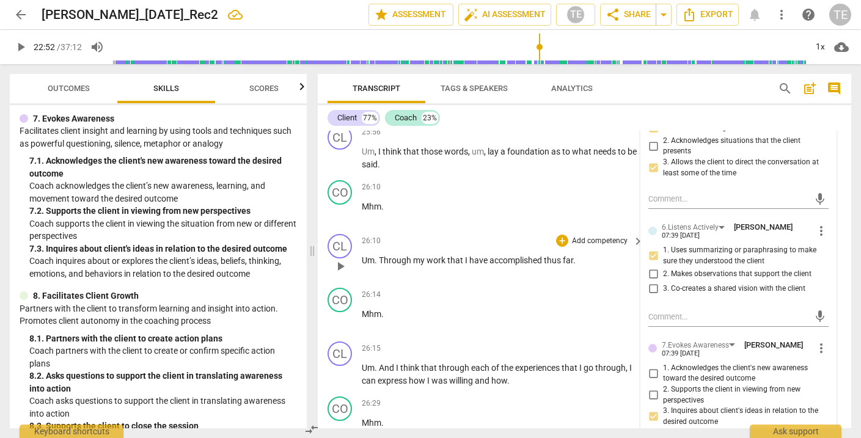
scroll to position [8145, 0]
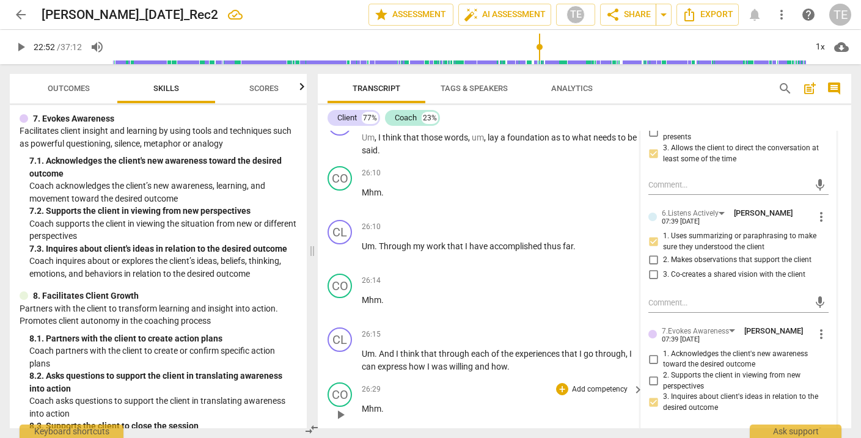
click at [545, 383] on div "26:29 + Add competency keyboard_arrow_right" at bounding box center [503, 389] width 283 height 13
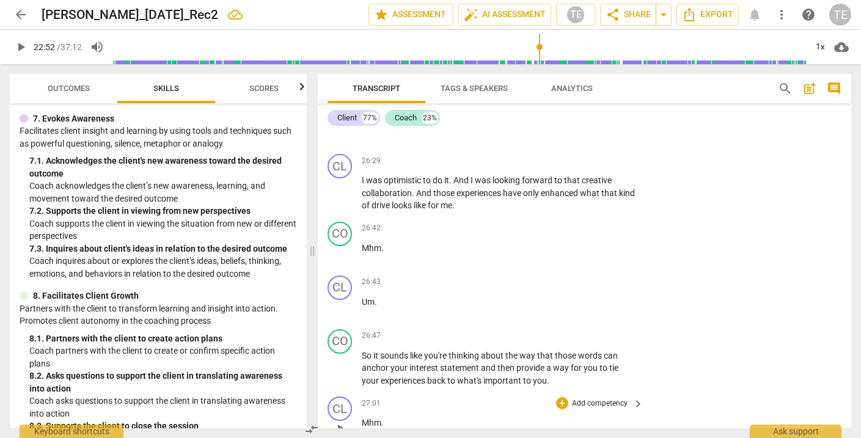
scroll to position [8433, 0]
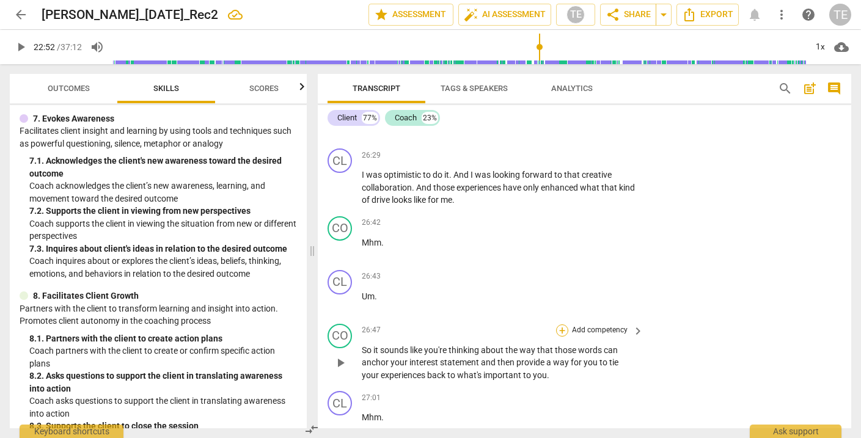
click at [559, 325] on div "+" at bounding box center [562, 331] width 12 height 12
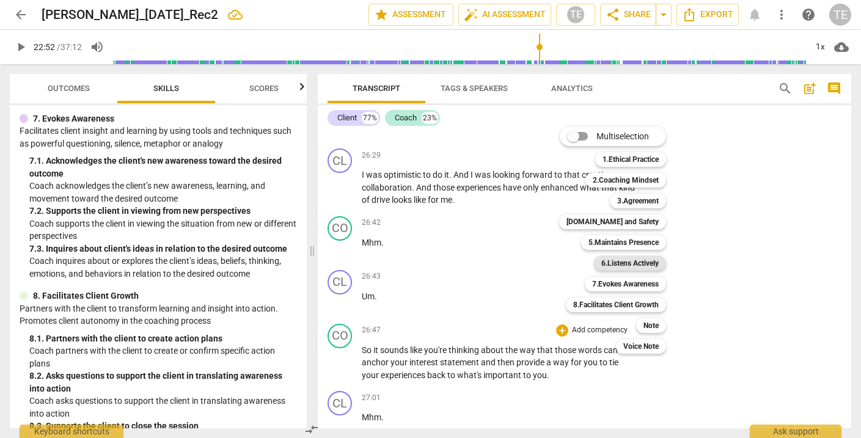
click at [615, 267] on b "6.Listens Actively" at bounding box center [630, 263] width 57 height 15
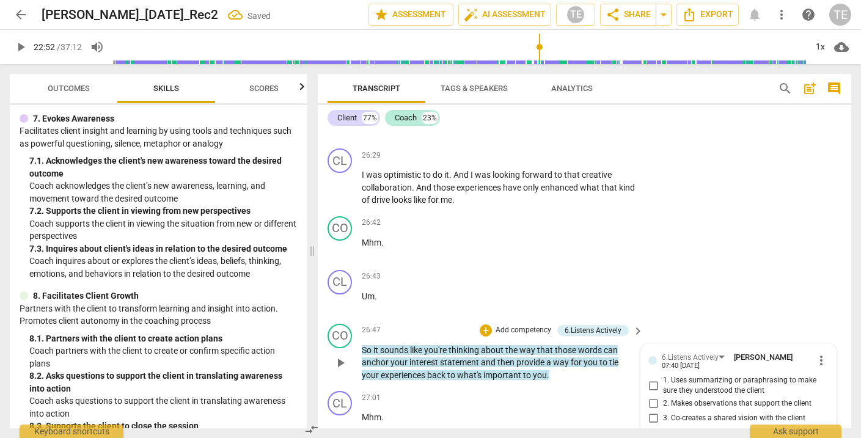
click at [653, 397] on input "2. Makes observations that support the client" at bounding box center [654, 404] width 20 height 15
checkbox input "true"
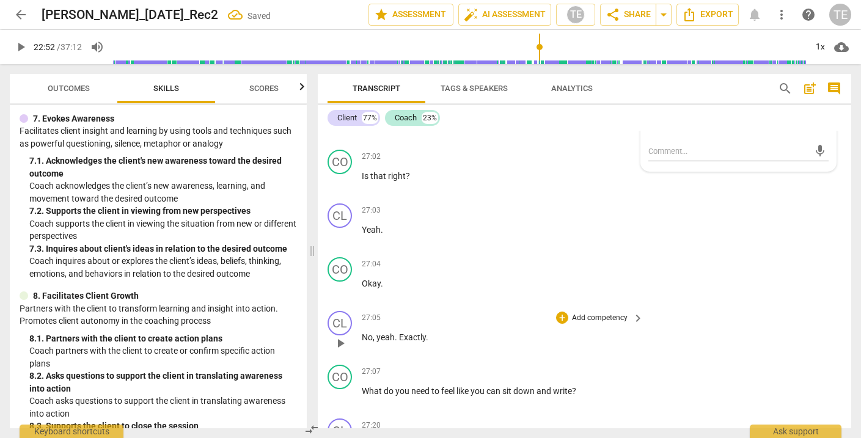
scroll to position [8736, 0]
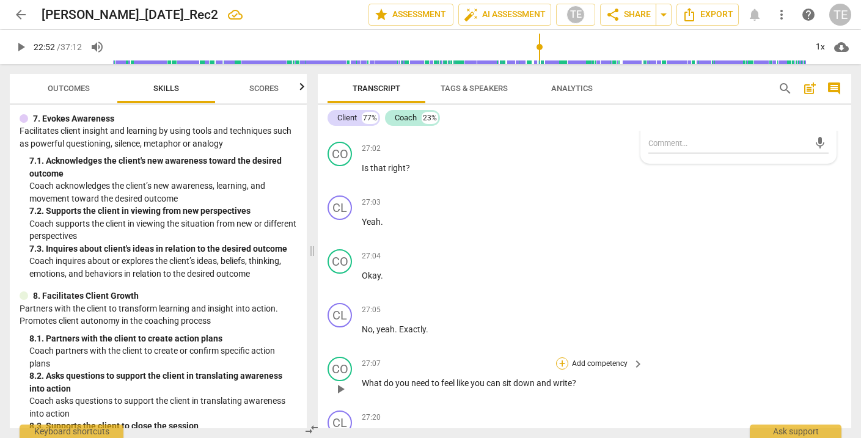
click at [559, 358] on div "+" at bounding box center [562, 364] width 12 height 12
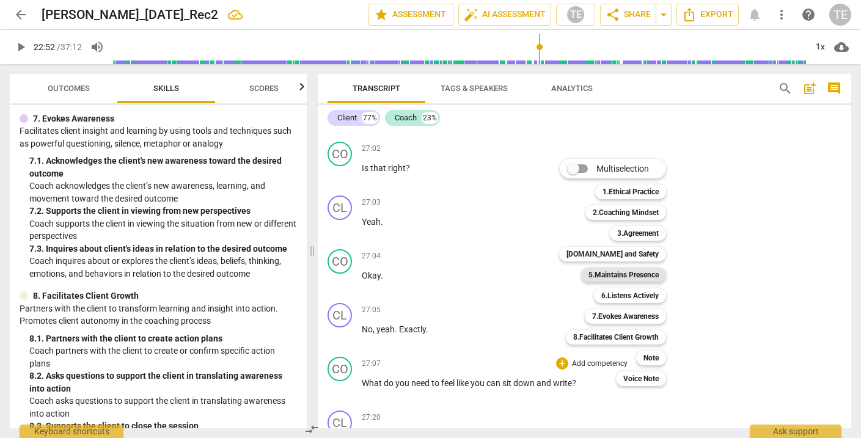
click at [629, 274] on b "5.Maintains Presence" at bounding box center [624, 275] width 70 height 15
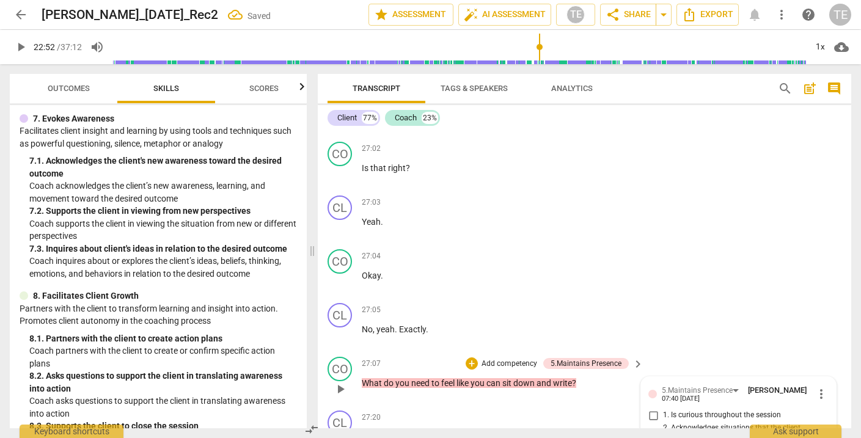
click at [651, 408] on input "1. Is curious throughout the session" at bounding box center [654, 415] width 20 height 15
checkbox input "true"
click at [471, 358] on div "+" at bounding box center [472, 364] width 12 height 12
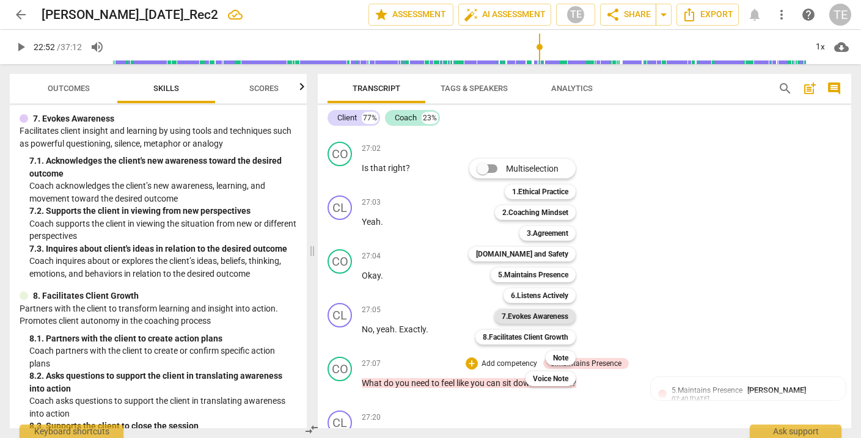
click at [532, 319] on b "7.Evokes Awareness" at bounding box center [535, 316] width 67 height 15
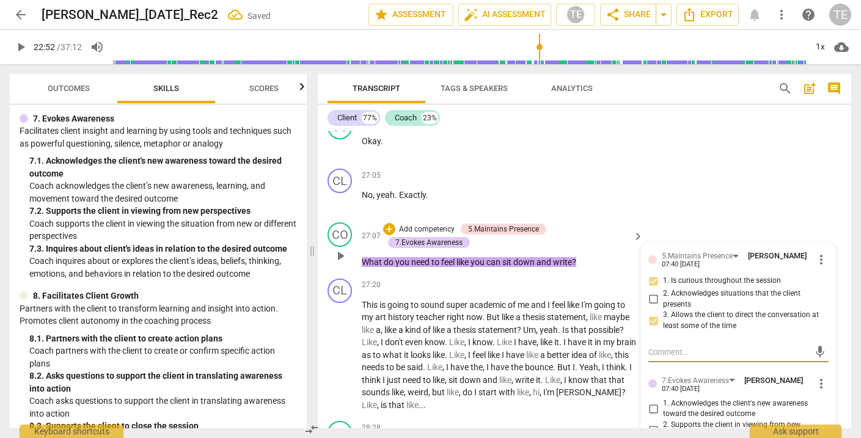
scroll to position [8882, 0]
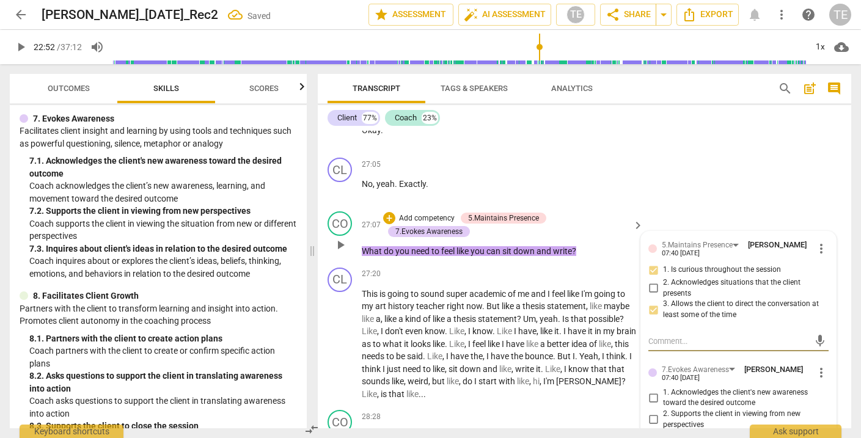
click at [652, 434] on input "3. Inquires about client's ideas in relation to the desired outcome" at bounding box center [654, 441] width 20 height 15
checkbox input "true"
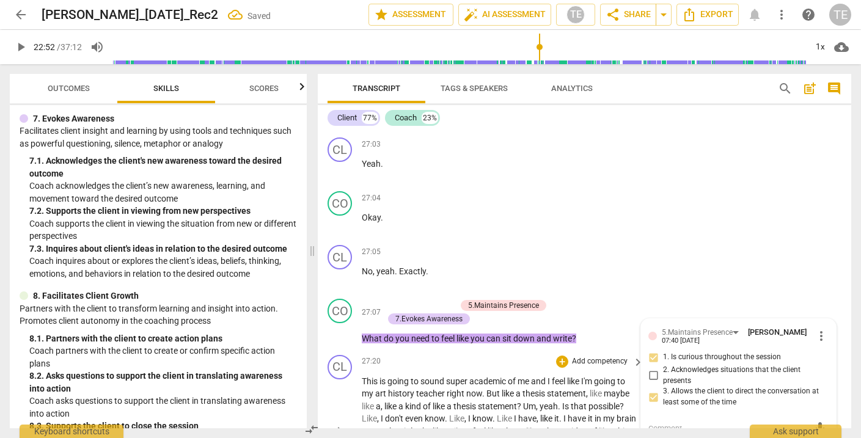
scroll to position [8780, 0]
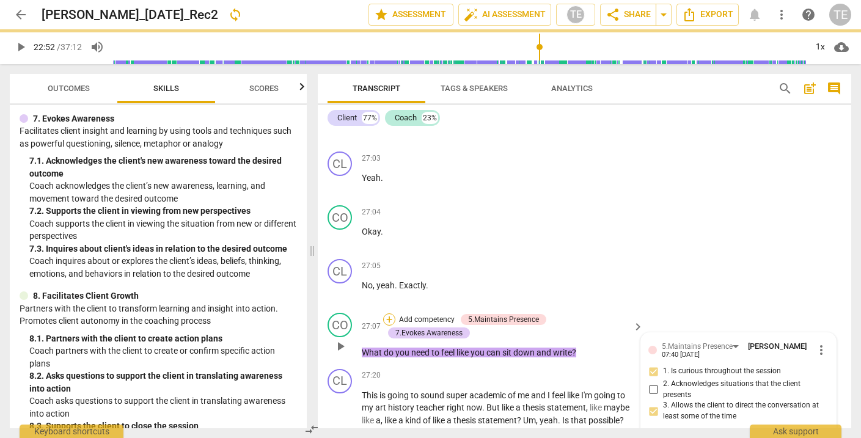
click at [389, 314] on div "+" at bounding box center [389, 320] width 12 height 12
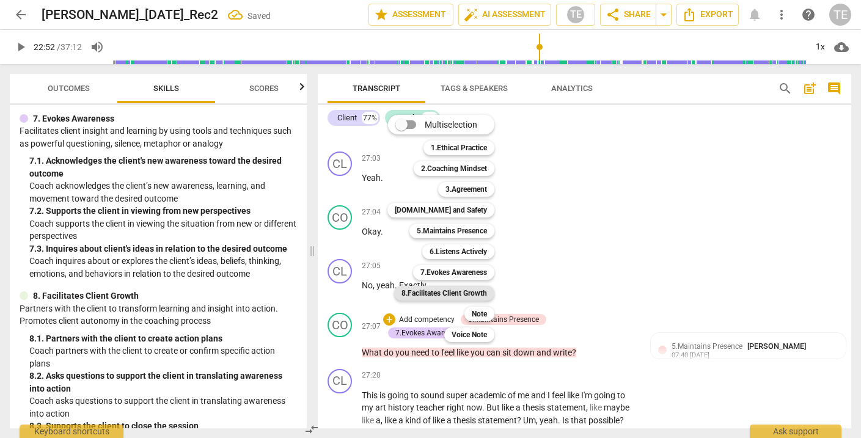
click at [457, 292] on b "8.Facilitates Client Growth" at bounding box center [445, 293] width 86 height 15
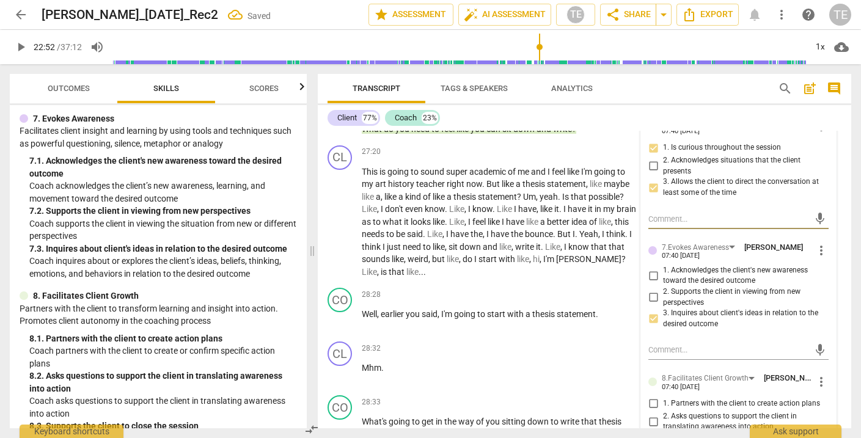
scroll to position [9005, 0]
click at [651, 396] on input "1. Partners with the client to create action plans" at bounding box center [654, 403] width 20 height 15
checkbox input "true"
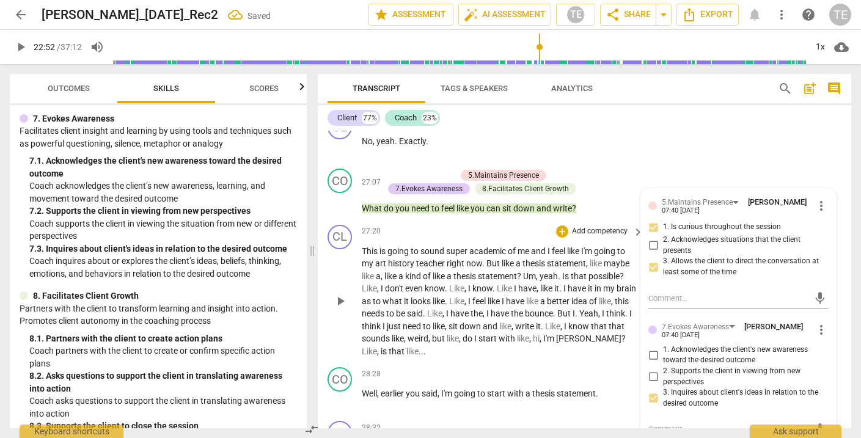
scroll to position [8929, 0]
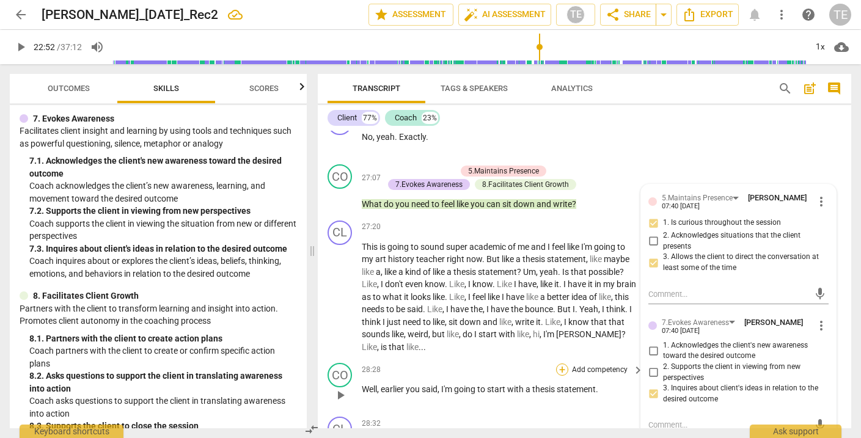
click at [559, 364] on div "+" at bounding box center [562, 370] width 12 height 12
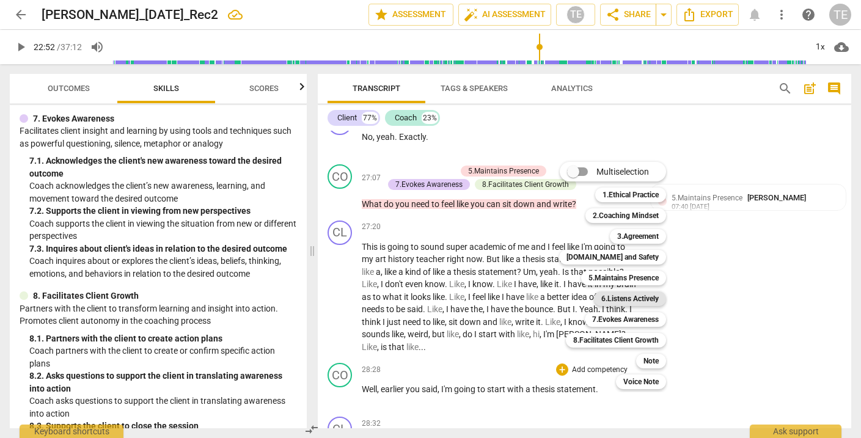
click at [616, 300] on b "6.Listens Actively" at bounding box center [630, 299] width 57 height 15
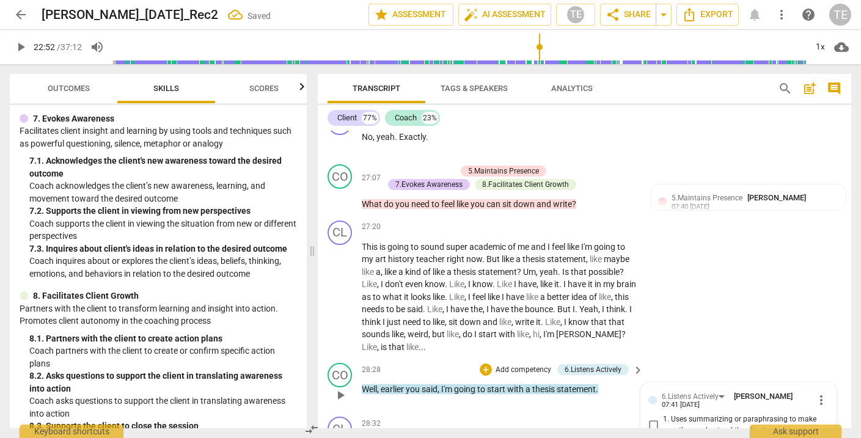
click at [653, 418] on input "1. Uses summarizing or paraphrasing to make sure they understood the client" at bounding box center [654, 425] width 20 height 15
checkbox input "true"
click at [652, 436] on input "2. Makes observations that support the client" at bounding box center [654, 443] width 20 height 15
checkbox input "true"
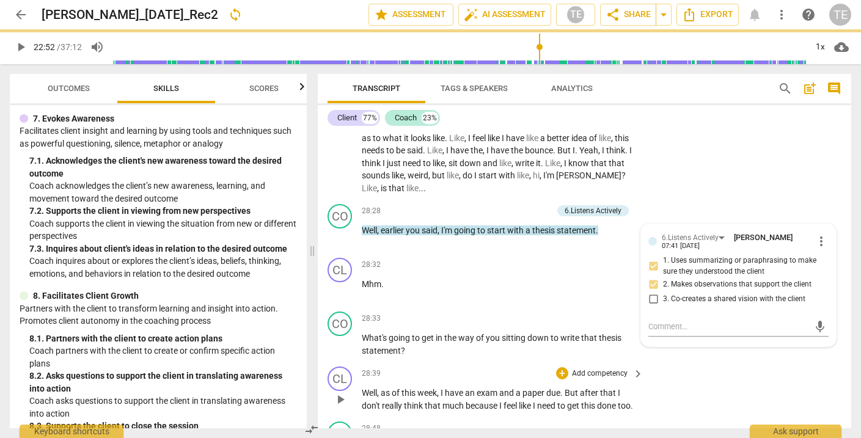
scroll to position [9089, 0]
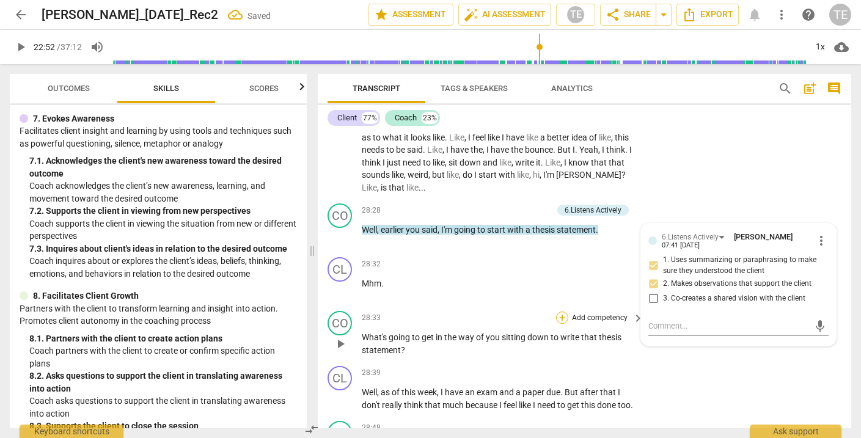
click at [562, 312] on div "+" at bounding box center [562, 318] width 12 height 12
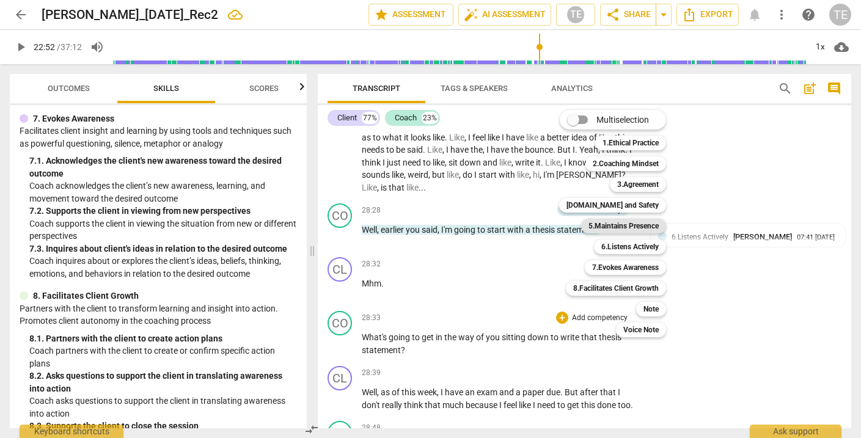
click at [606, 226] on b "5.Maintains Presence" at bounding box center [624, 226] width 70 height 15
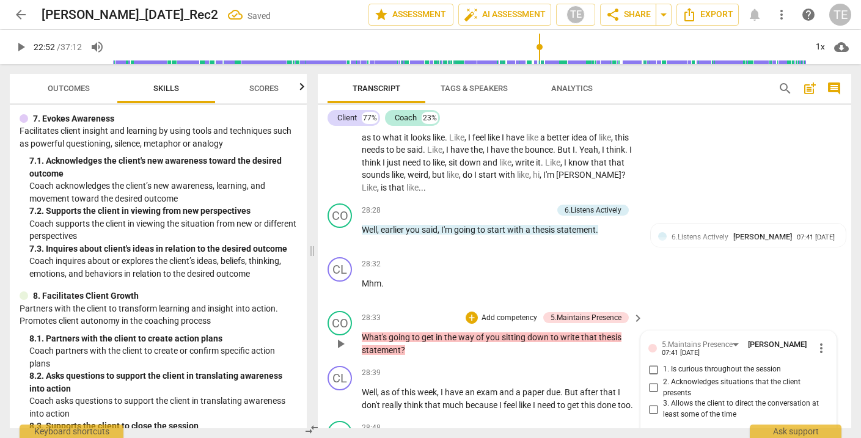
click at [652, 363] on input "1. Is curious throughout the session" at bounding box center [654, 370] width 20 height 15
checkbox input "true"
click at [654, 402] on input "3. Allows the client to direct the conversation at least some of the time" at bounding box center [654, 409] width 20 height 15
checkbox input "true"
click at [470, 312] on div "+" at bounding box center [472, 318] width 12 height 12
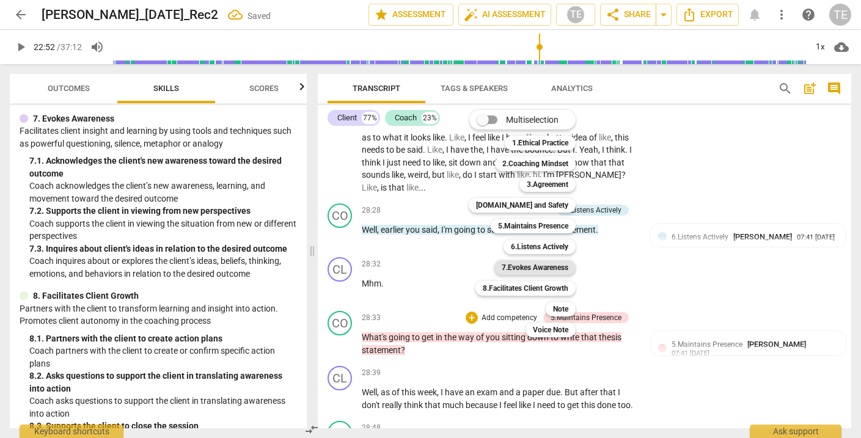
click at [527, 267] on b "7.Evokes Awareness" at bounding box center [535, 267] width 67 height 15
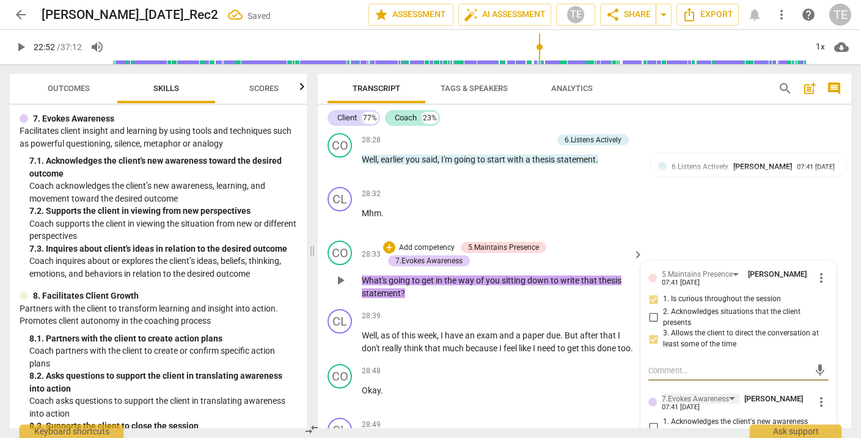
scroll to position [9167, 0]
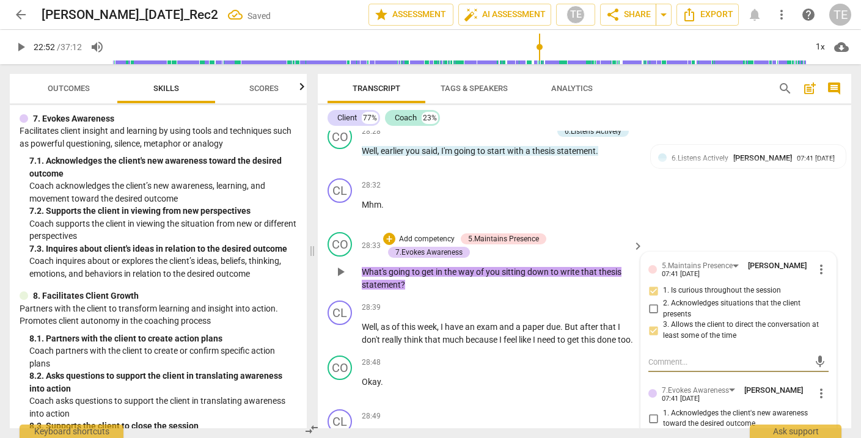
checkbox input "true"
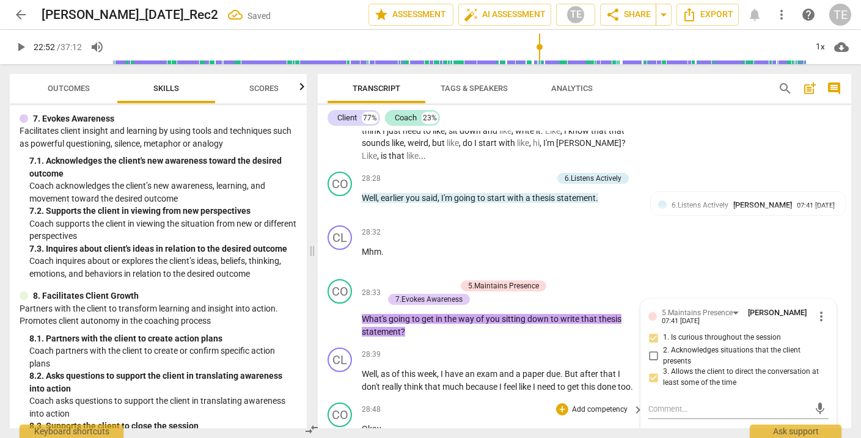
scroll to position [9107, 0]
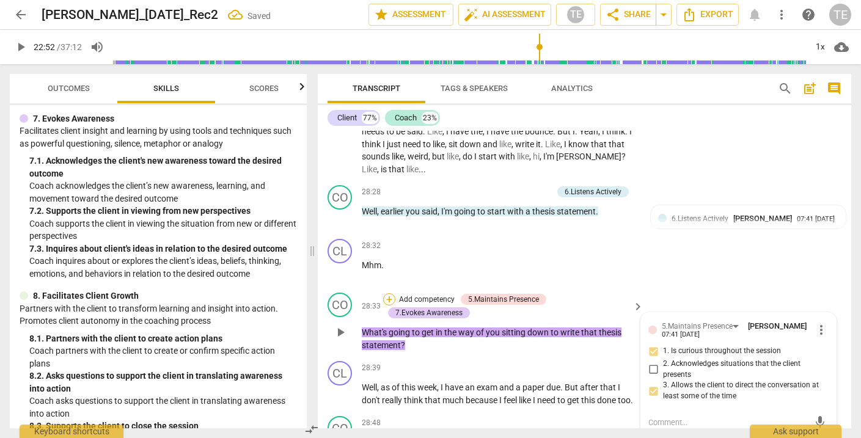
click at [389, 293] on div "+" at bounding box center [389, 299] width 12 height 12
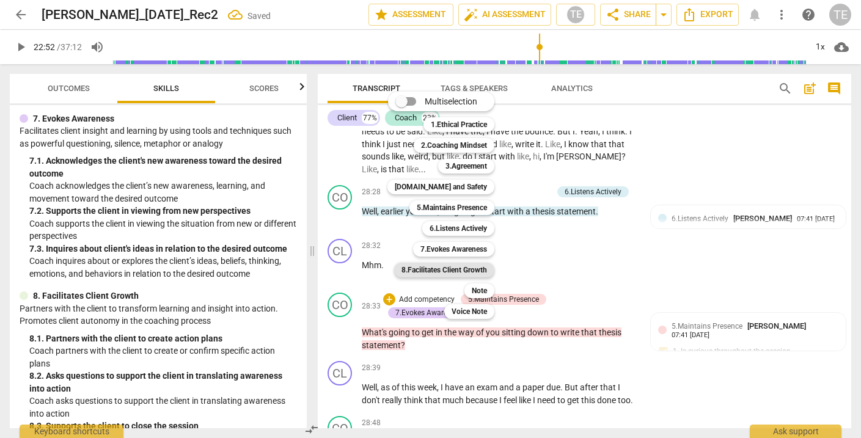
click at [441, 270] on b "8.Facilitates Client Growth" at bounding box center [445, 270] width 86 height 15
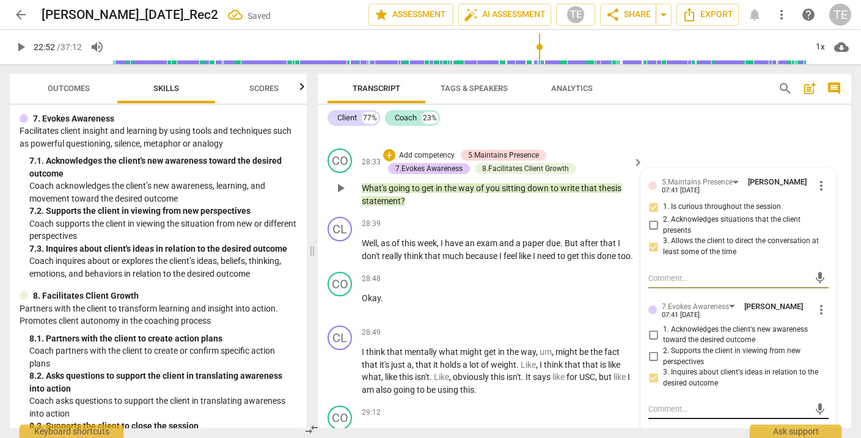
scroll to position [9252, 0]
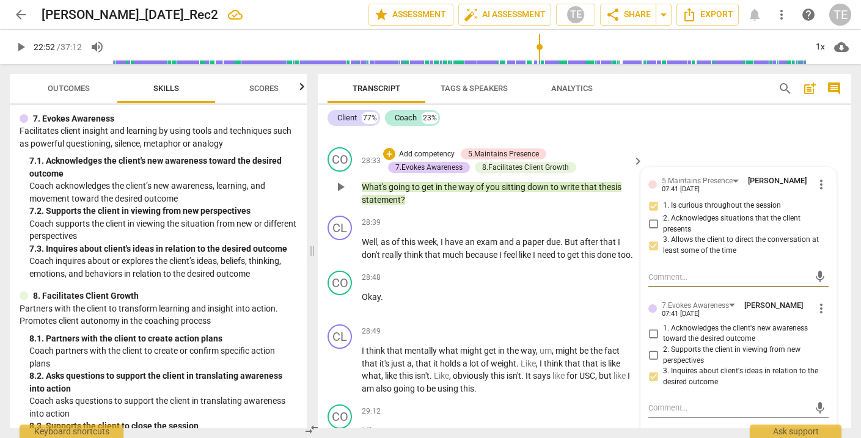
checkbox input "true"
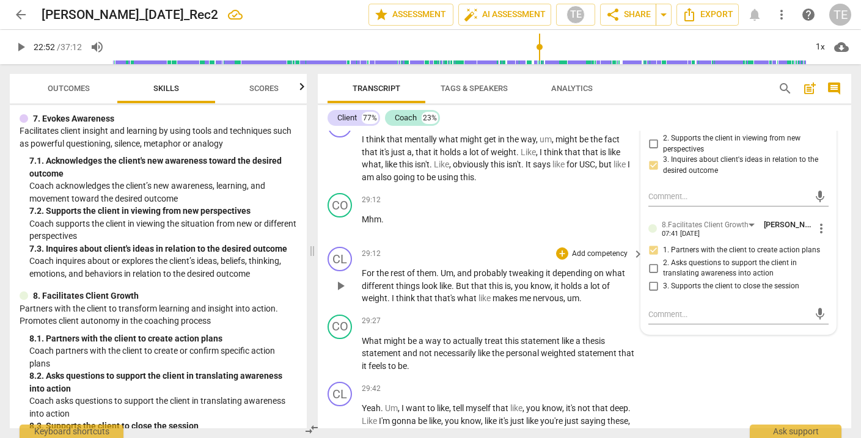
scroll to position [9476, 0]
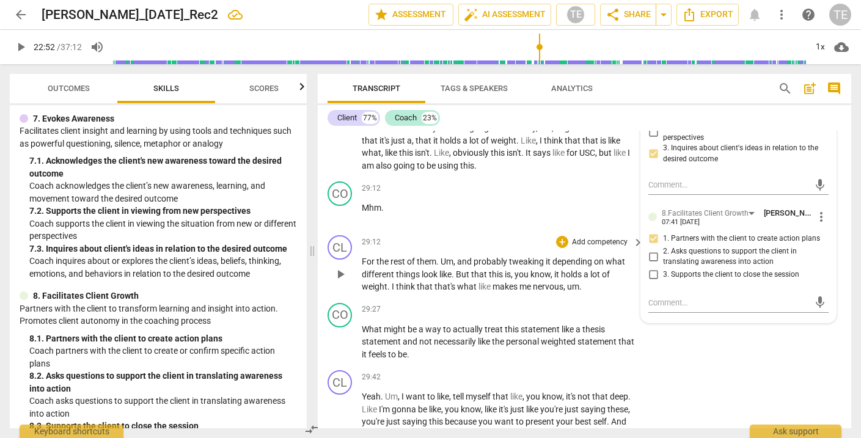
click at [345, 267] on span "play_arrow" at bounding box center [340, 274] width 15 height 15
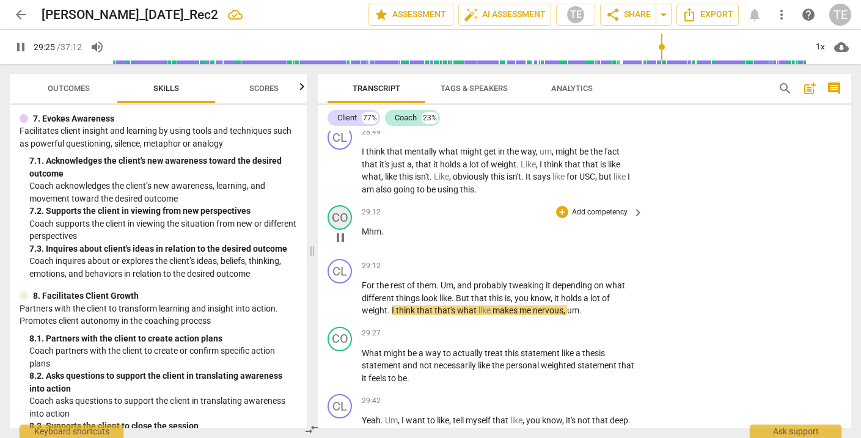
scroll to position [9455, 0]
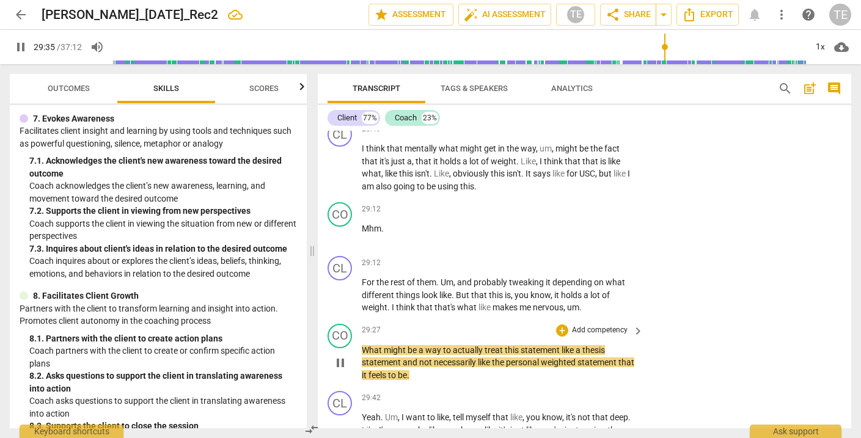
click at [339, 356] on span "pause" at bounding box center [340, 363] width 15 height 15
type input "1776"
click at [559, 325] on div "+" at bounding box center [562, 331] width 12 height 12
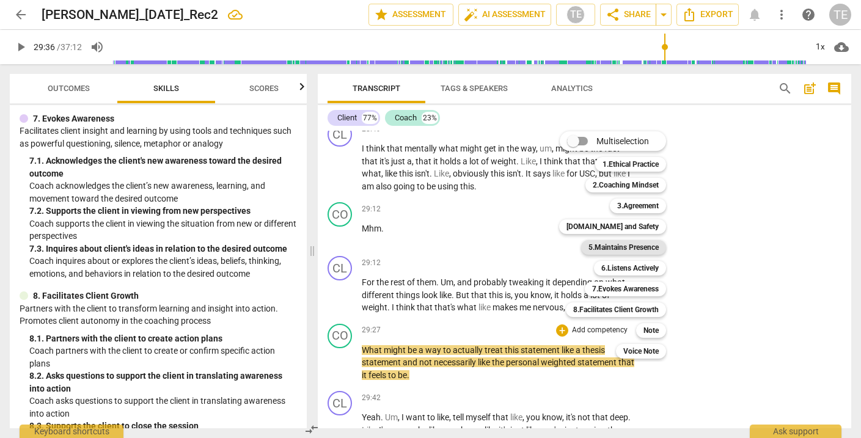
click at [613, 248] on b "5.Maintains Presence" at bounding box center [624, 247] width 70 height 15
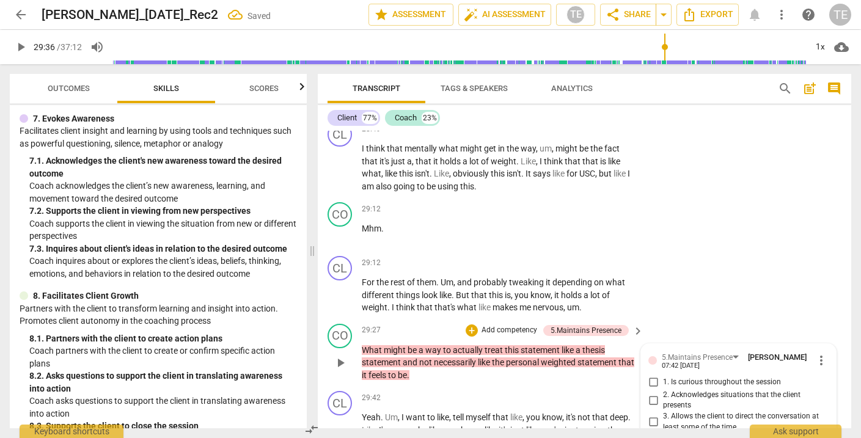
click at [649, 375] on input "1. Is curious throughout the session" at bounding box center [654, 382] width 20 height 15
checkbox input "true"
click at [651, 415] on input "3. Allows the client to direct the conversation at least some of the time" at bounding box center [654, 422] width 20 height 15
checkbox input "true"
click at [472, 325] on div "+" at bounding box center [472, 331] width 12 height 12
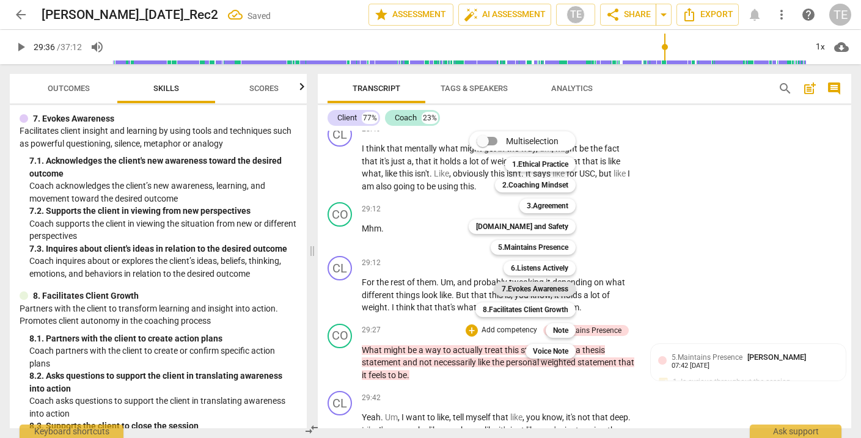
click at [541, 293] on b "7.Evokes Awareness" at bounding box center [535, 289] width 67 height 15
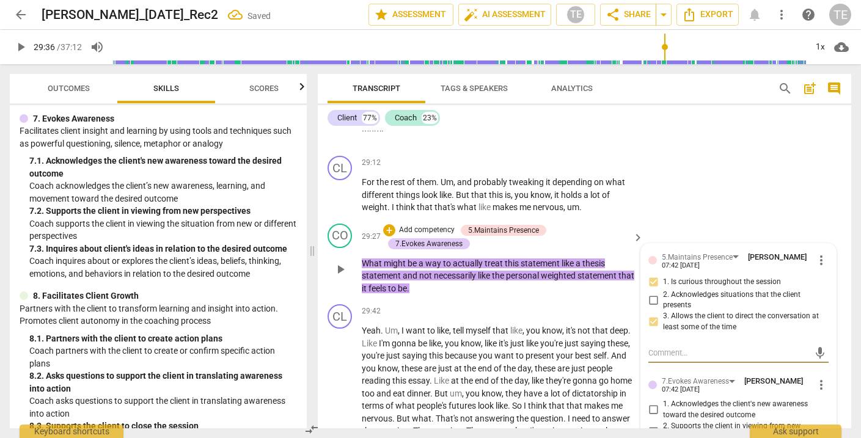
scroll to position [9562, 0]
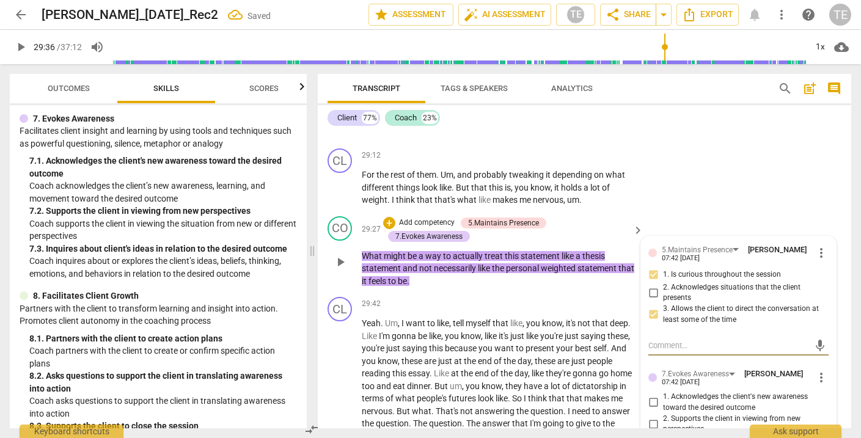
click at [650, 438] on input "3. Inquires about client's ideas in relation to the desired outcome" at bounding box center [654, 445] width 20 height 15
checkbox input "true"
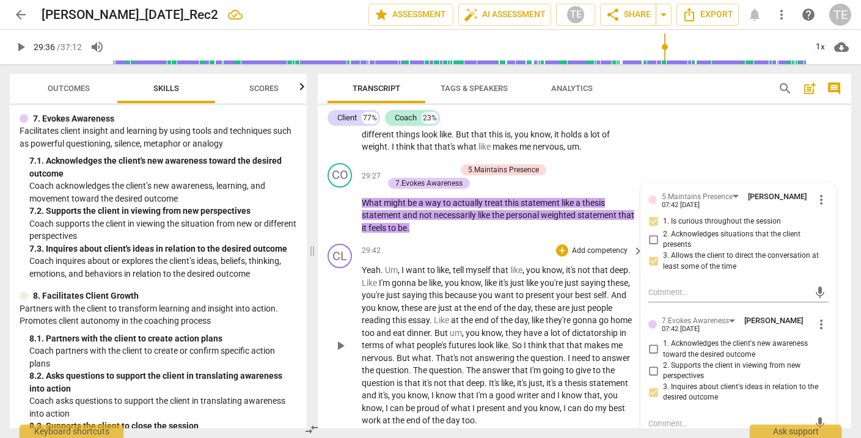
scroll to position [9611, 0]
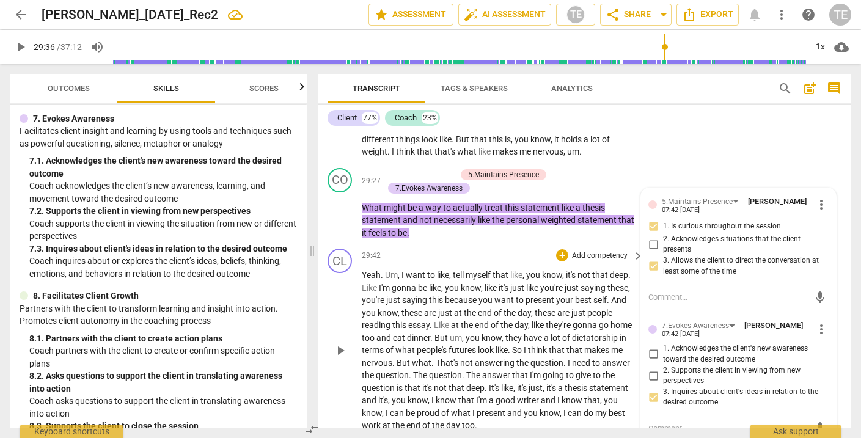
click at [342, 344] on span "play_arrow" at bounding box center [340, 351] width 15 height 15
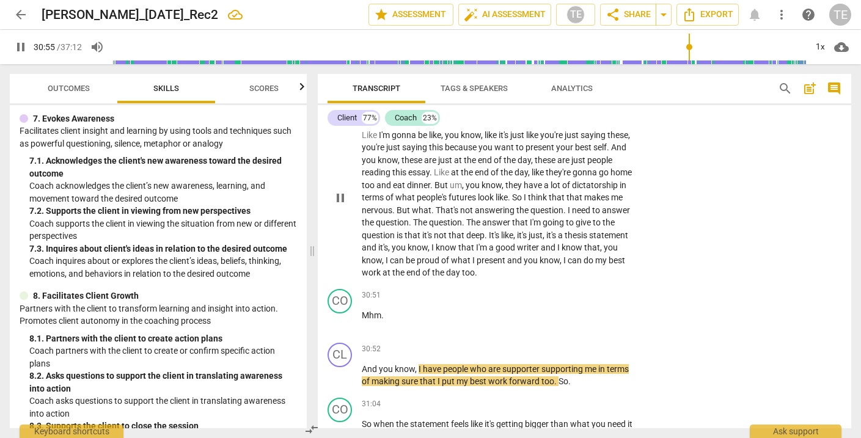
scroll to position [9768, 0]
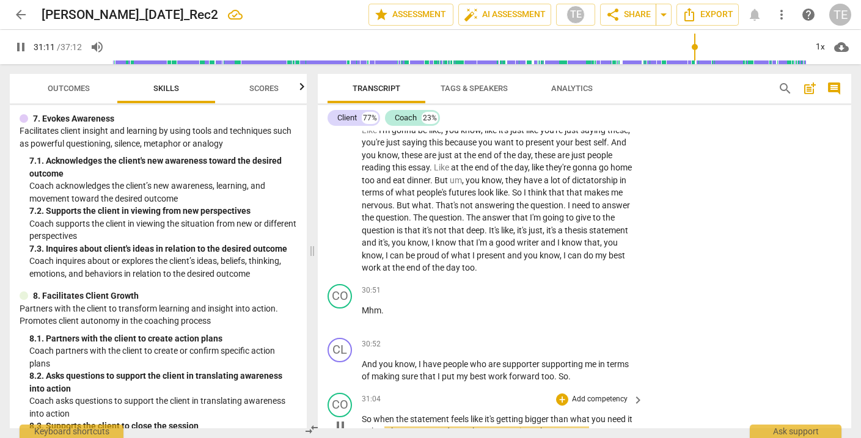
click at [341, 419] on span "pause" at bounding box center [340, 426] width 15 height 15
type input "1872"
click at [561, 394] on div "+" at bounding box center [562, 400] width 12 height 12
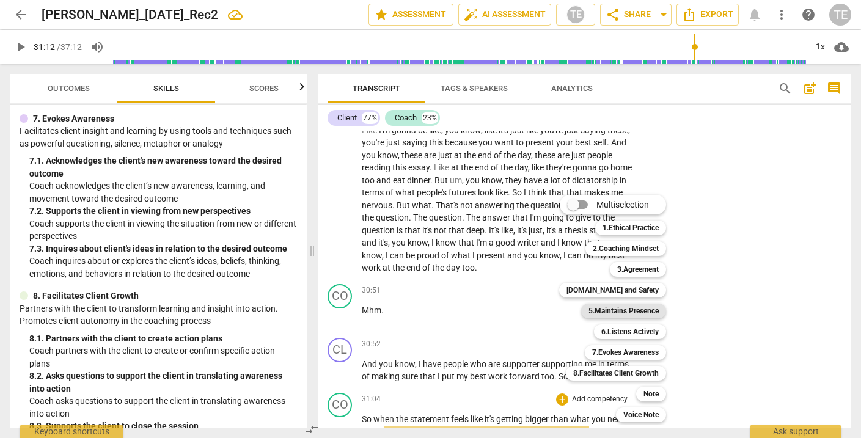
click at [618, 309] on b "5.Maintains Presence" at bounding box center [624, 311] width 70 height 15
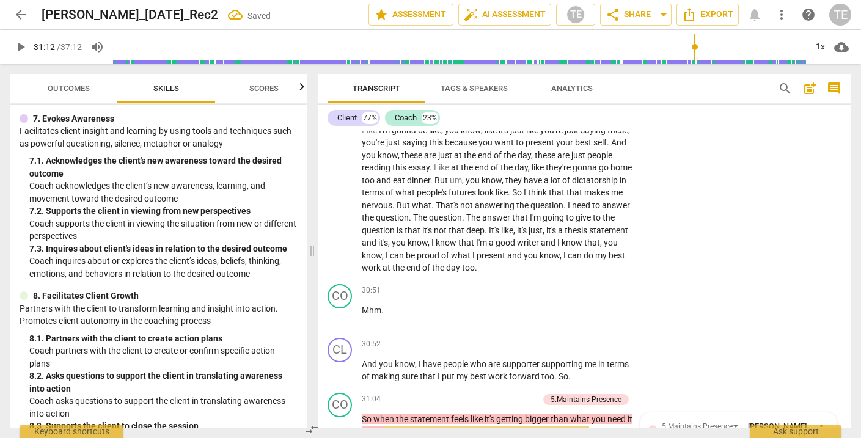
scroll to position [9774, 0]
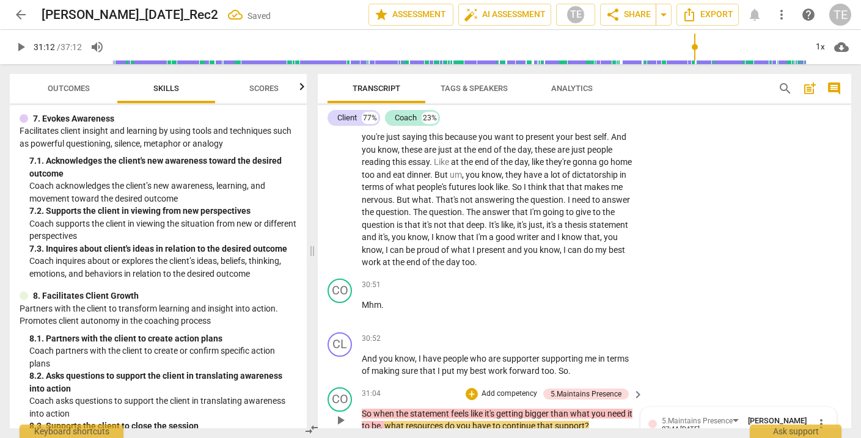
click at [650, 438] on input "1. Is curious throughout the session" at bounding box center [654, 446] width 20 height 15
checkbox input "true"
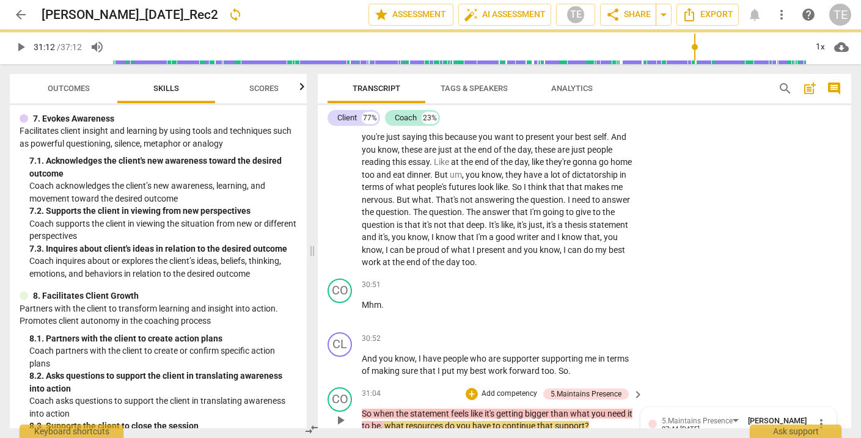
checkbox input "true"
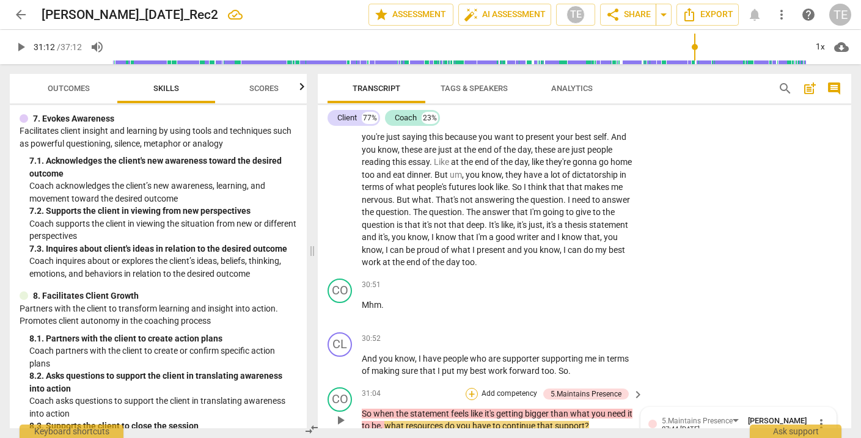
click at [473, 388] on div "+" at bounding box center [472, 394] width 12 height 12
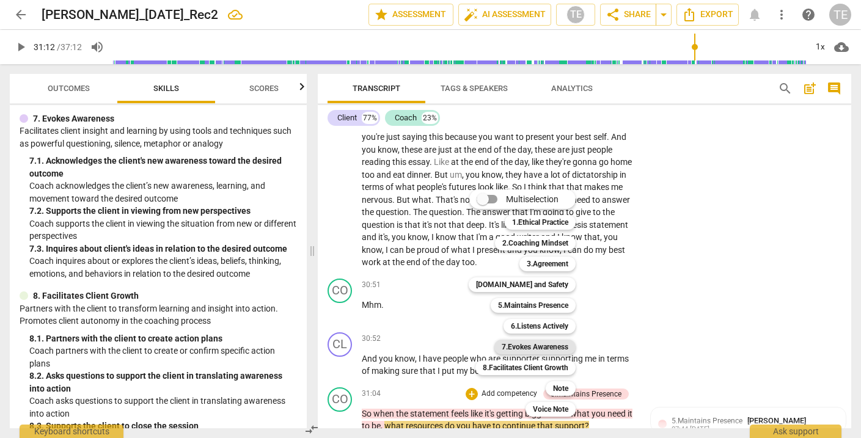
click at [527, 348] on b "7.Evokes Awareness" at bounding box center [535, 347] width 67 height 15
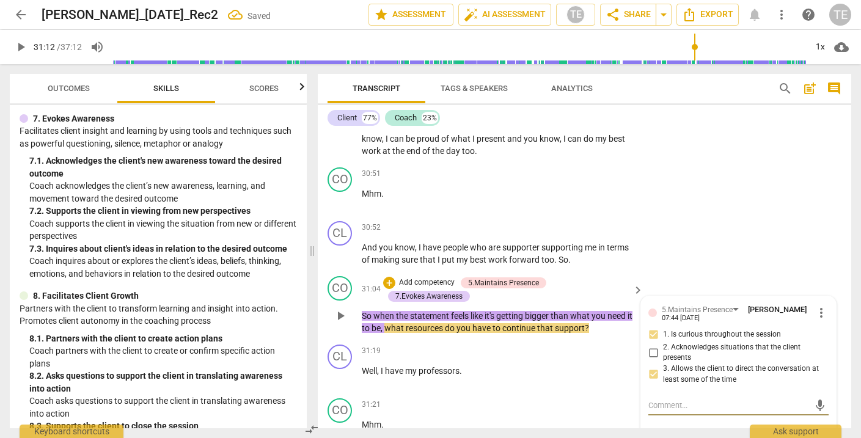
scroll to position [9900, 0]
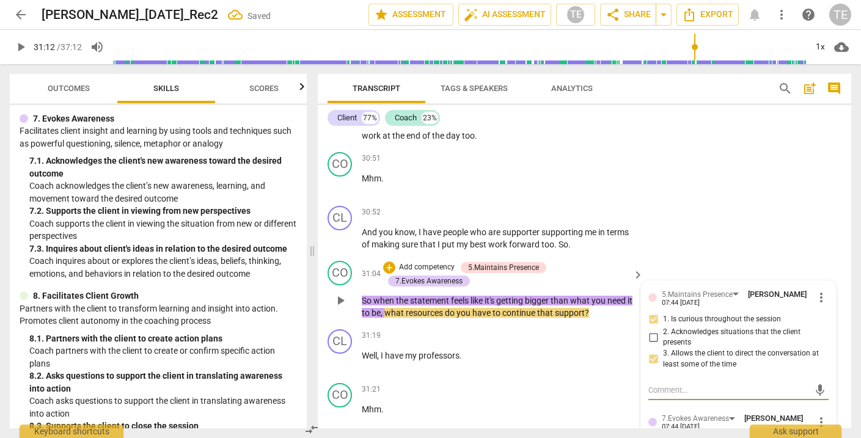
checkbox input "true"
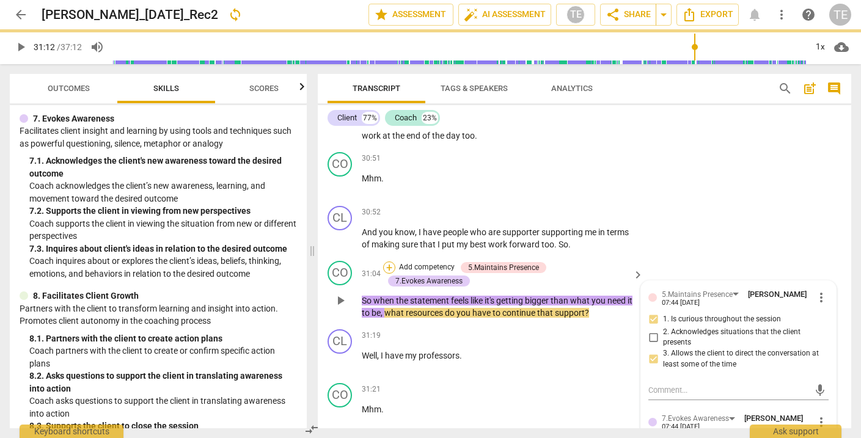
click at [388, 262] on div "+" at bounding box center [389, 268] width 12 height 12
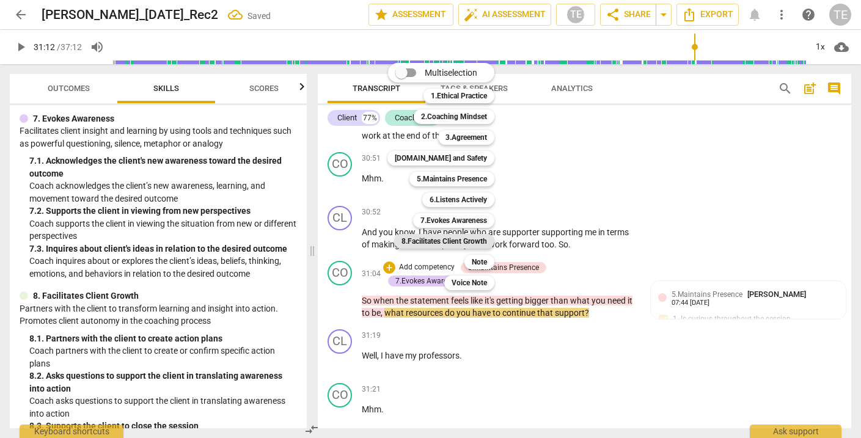
click at [431, 241] on b "8.Facilitates Client Growth" at bounding box center [445, 241] width 86 height 15
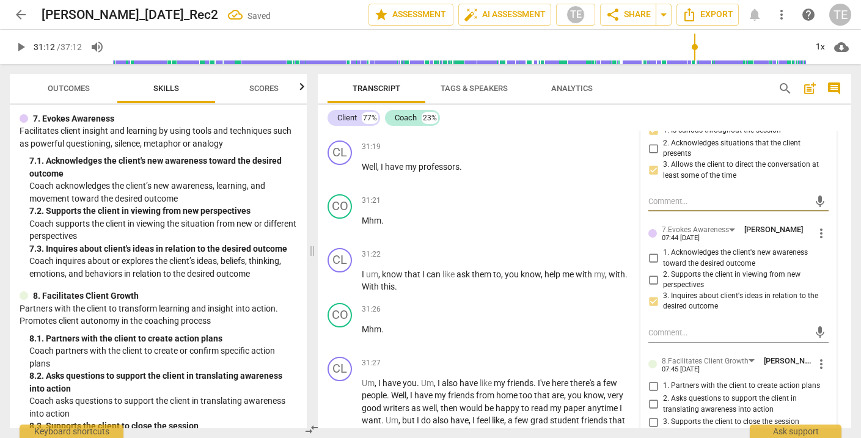
scroll to position [10091, 0]
click at [651, 378] on input "1. Partners with the client to create action plans" at bounding box center [654, 385] width 20 height 15
checkbox input "true"
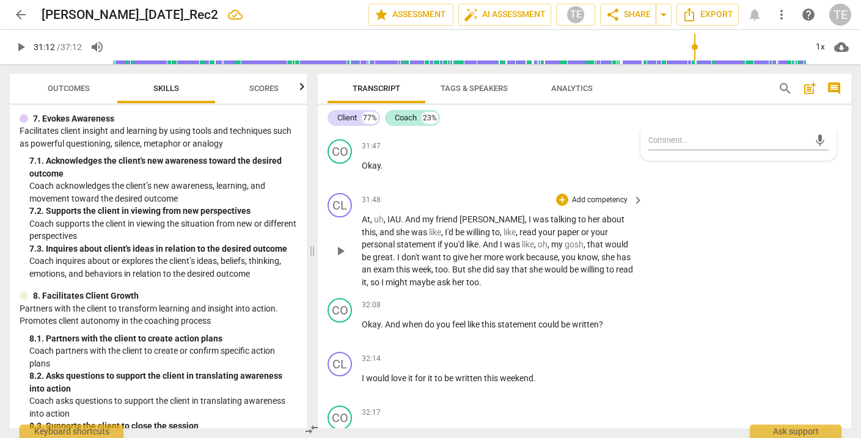
scroll to position [10399, 0]
click at [562, 300] on div "+" at bounding box center [562, 306] width 12 height 12
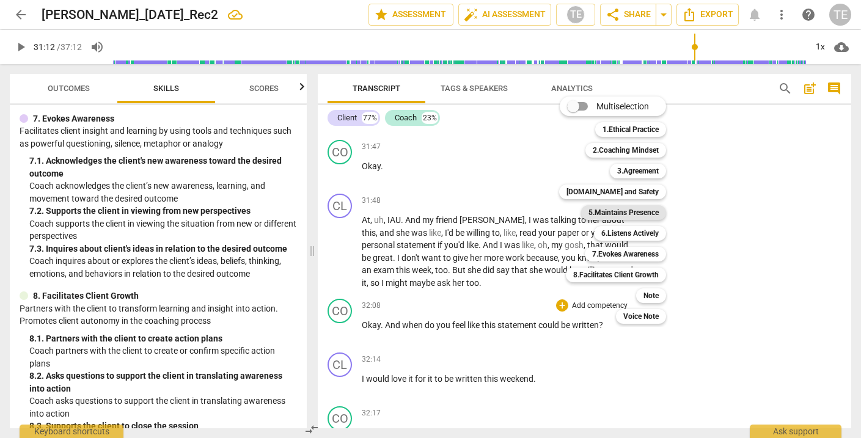
click at [612, 213] on b "5.Maintains Presence" at bounding box center [624, 212] width 70 height 15
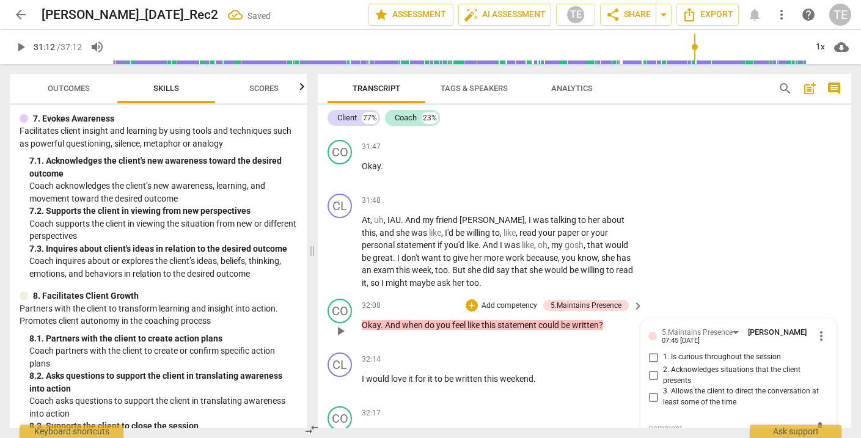
click at [652, 350] on input "1. Is curious throughout the session" at bounding box center [654, 357] width 20 height 15
checkbox input "true"
click at [651, 390] on input "3. Allows the client to direct the conversation at least some of the time" at bounding box center [654, 397] width 20 height 15
checkbox input "true"
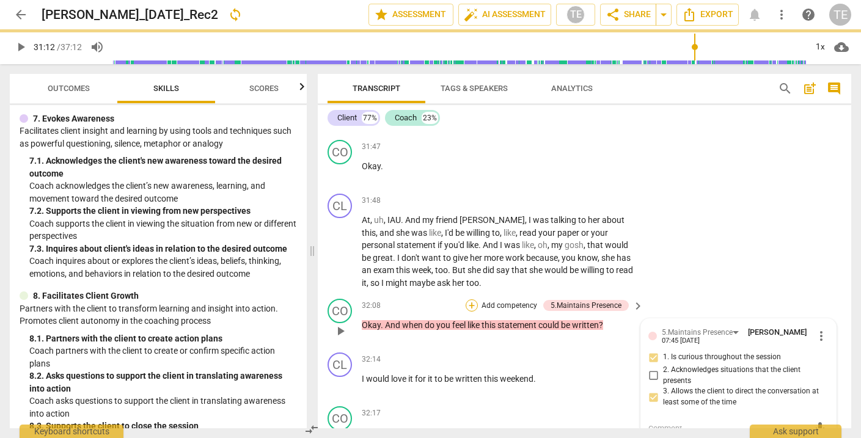
click at [471, 300] on div "+" at bounding box center [472, 306] width 12 height 12
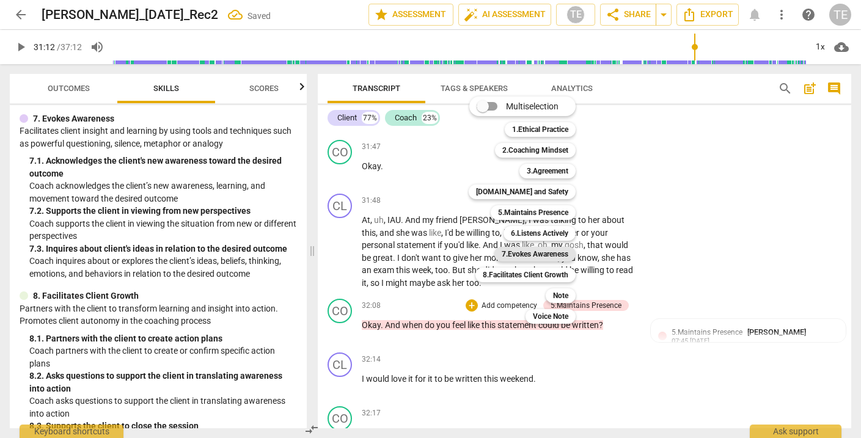
click at [530, 252] on b "7.Evokes Awareness" at bounding box center [535, 254] width 67 height 15
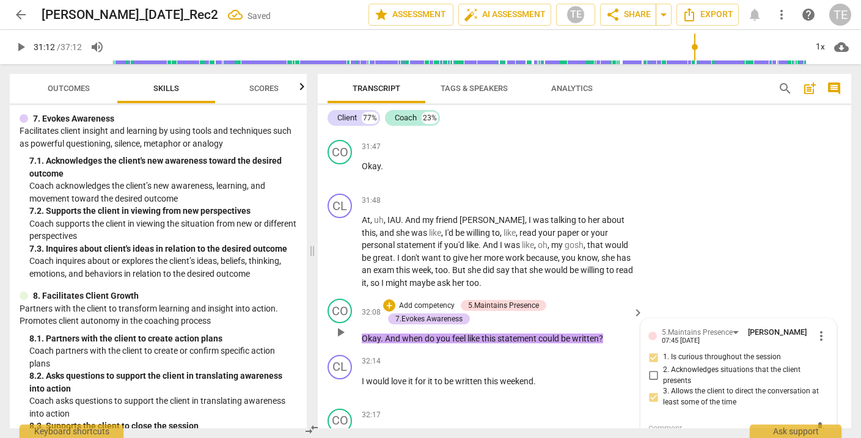
scroll to position [10478, 0]
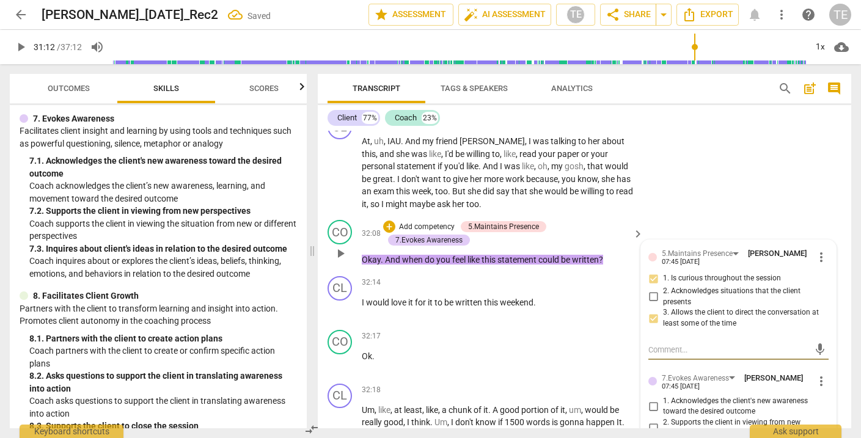
checkbox input "true"
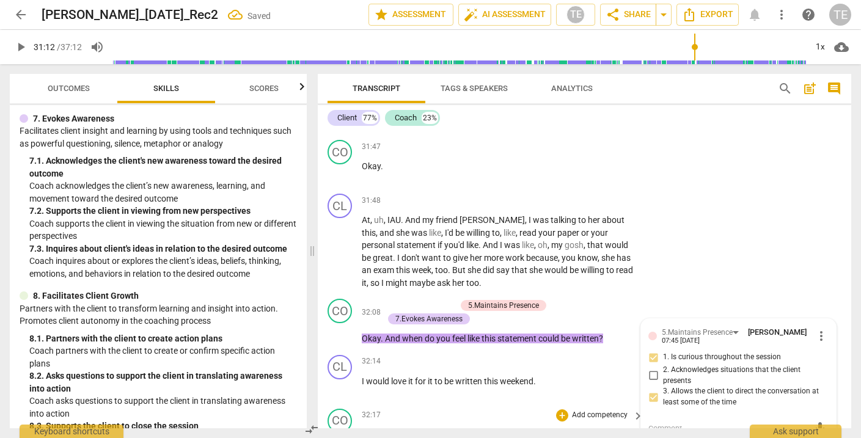
scroll to position [10395, 0]
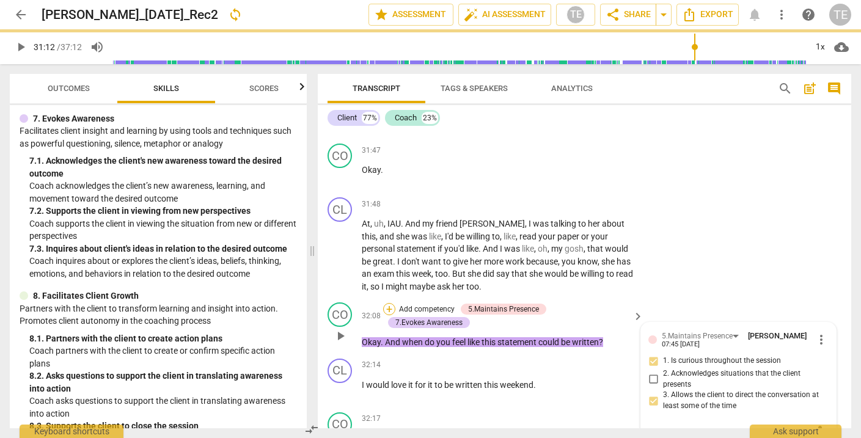
click at [389, 303] on div "+" at bounding box center [389, 309] width 12 height 12
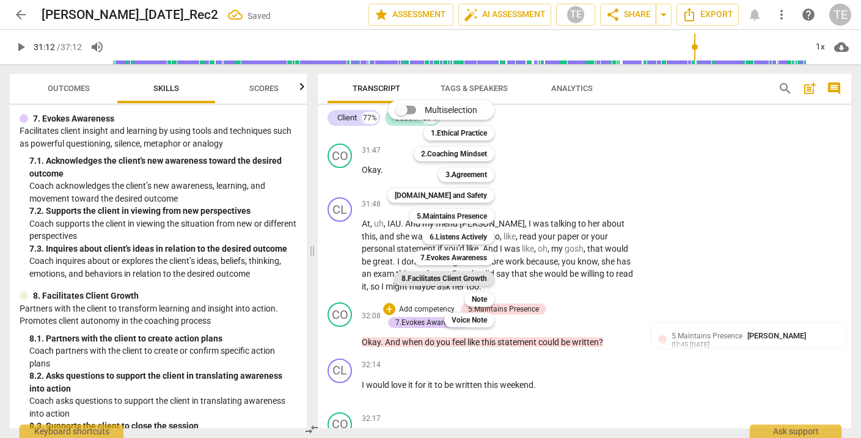
click at [475, 279] on b "8.Facilitates Client Growth" at bounding box center [445, 278] width 86 height 15
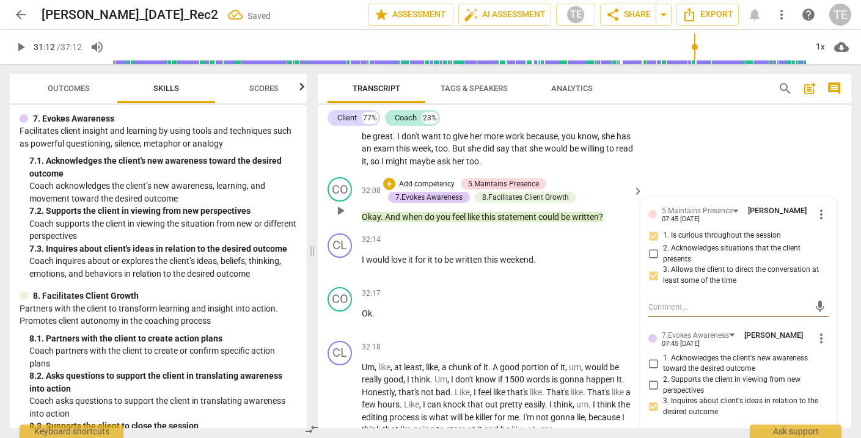
scroll to position [10528, 0]
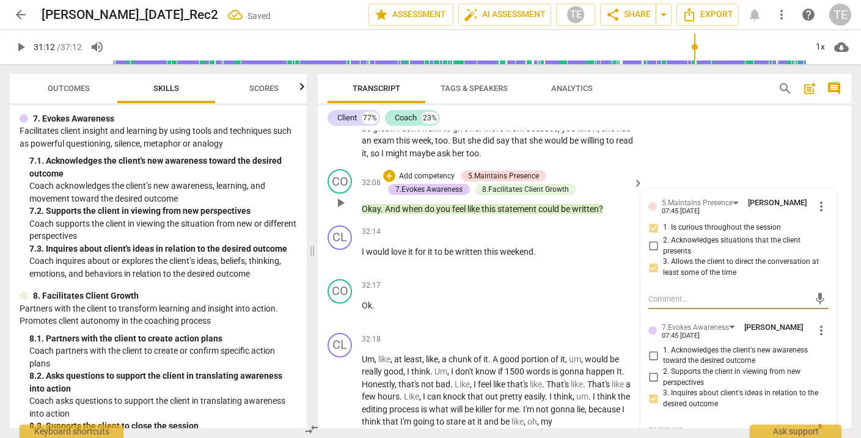
checkbox input "true"
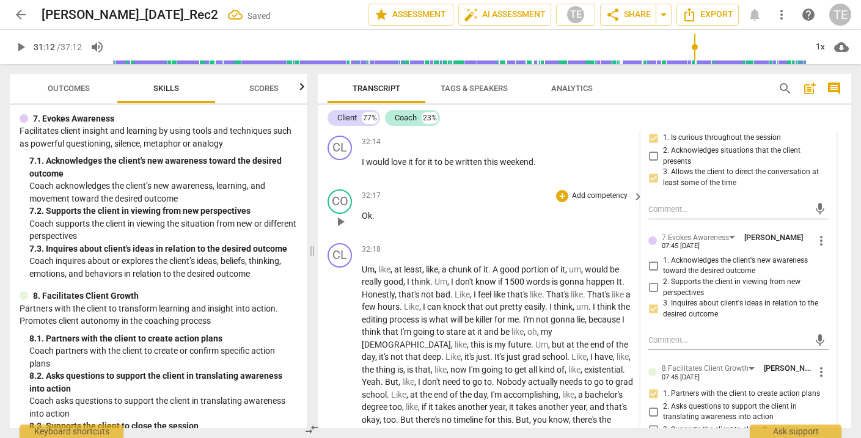
scroll to position [10620, 0]
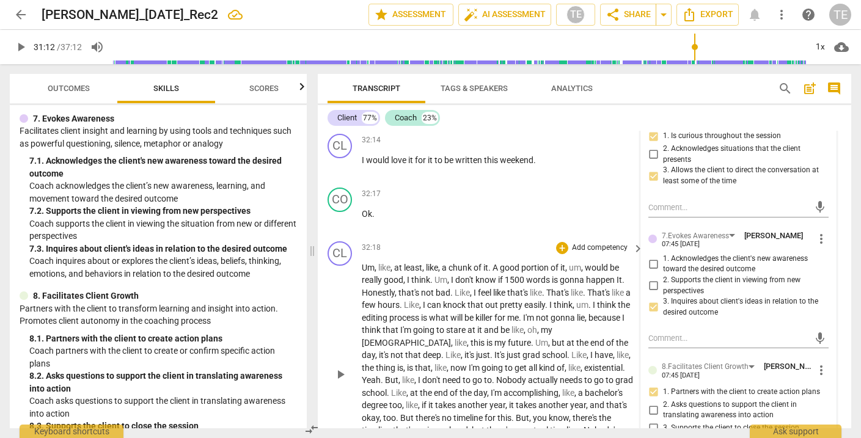
click at [341, 367] on span "play_arrow" at bounding box center [340, 374] width 15 height 15
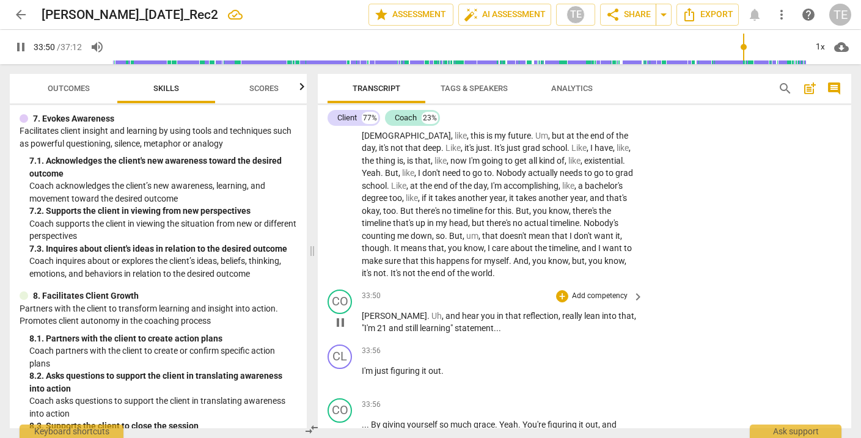
scroll to position [10828, 0]
click at [342, 314] on span "pause" at bounding box center [340, 321] width 15 height 15
type input "2037"
click at [564, 289] on div "+" at bounding box center [562, 295] width 12 height 12
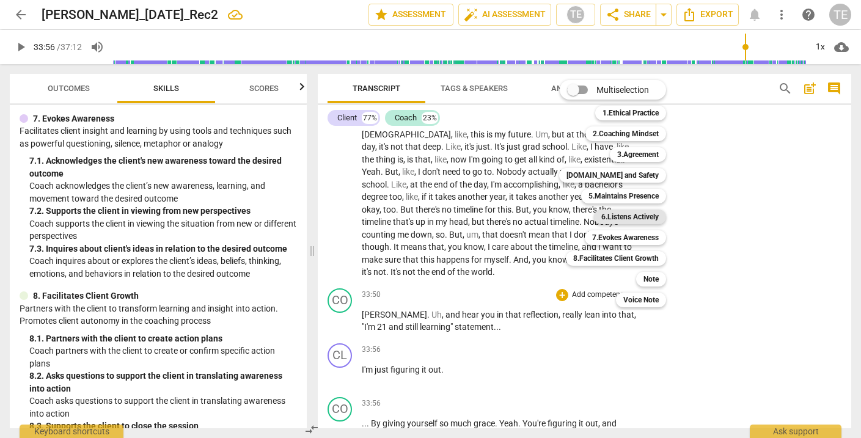
click at [619, 218] on b "6.Listens Actively" at bounding box center [630, 217] width 57 height 15
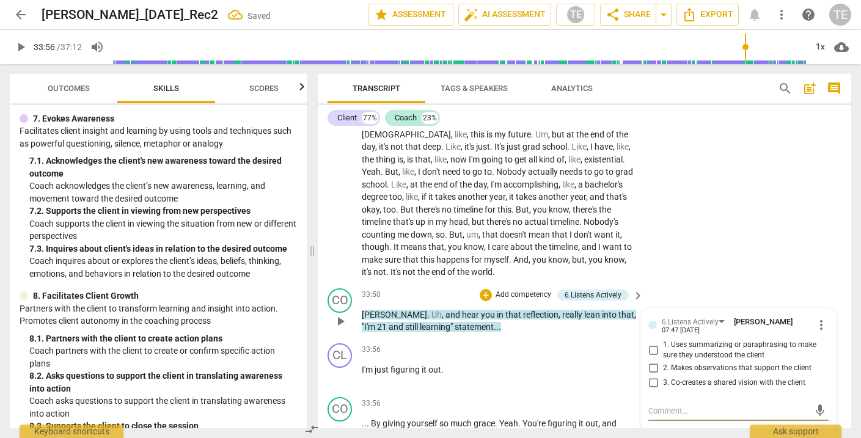
click at [652, 361] on input "2. Makes observations that support the client" at bounding box center [654, 368] width 20 height 15
checkbox input "true"
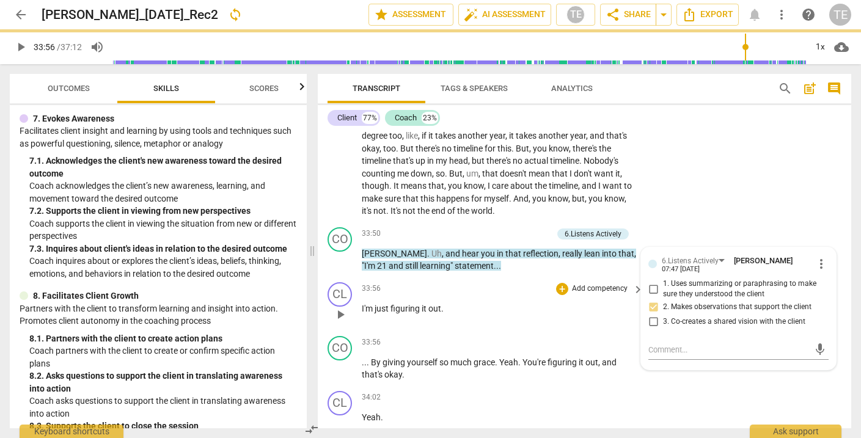
scroll to position [10911, 0]
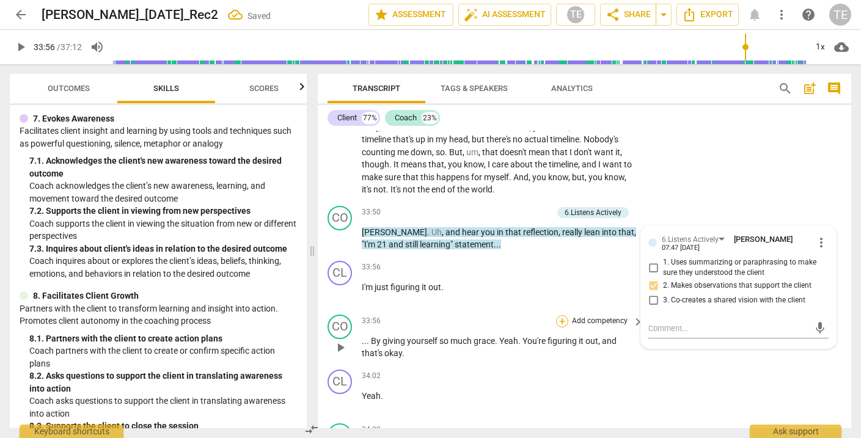
click at [561, 315] on div "+" at bounding box center [562, 321] width 12 height 12
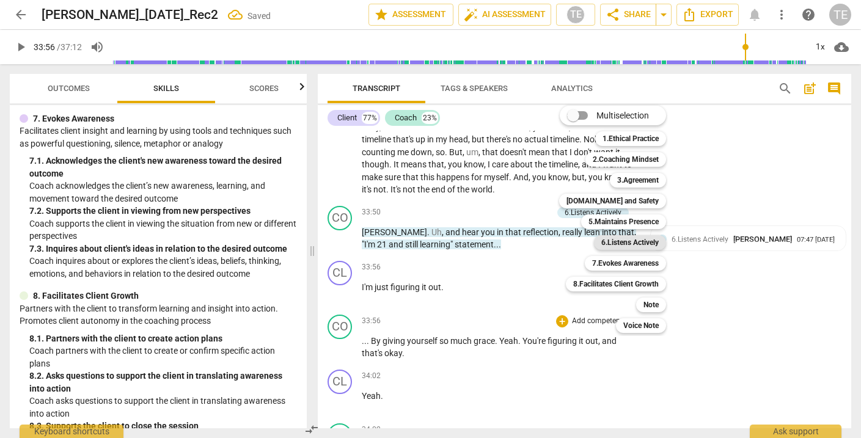
click at [620, 239] on b "6.Listens Actively" at bounding box center [630, 242] width 57 height 15
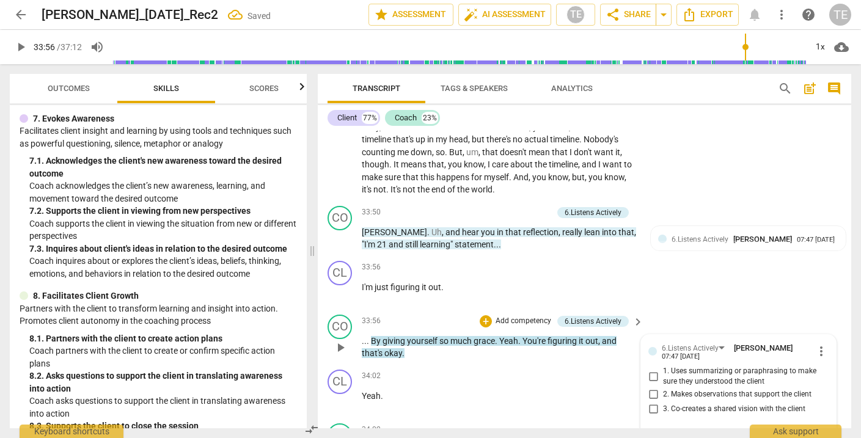
click at [651, 388] on input "2. Makes observations that support the client" at bounding box center [654, 395] width 20 height 15
checkbox input "true"
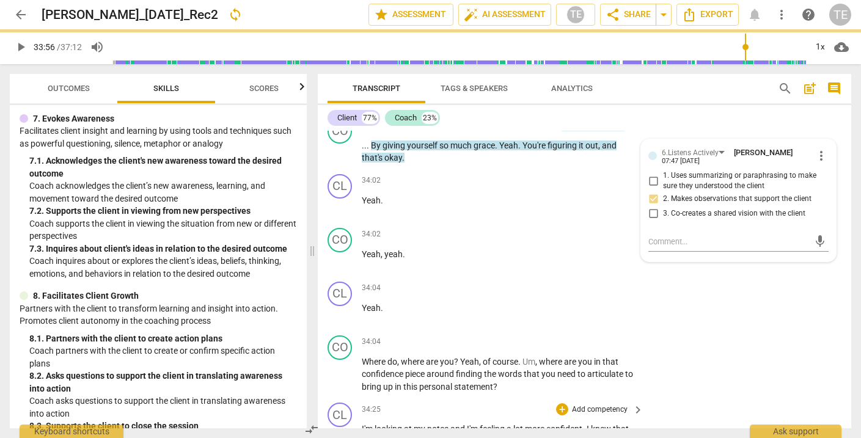
scroll to position [11107, 0]
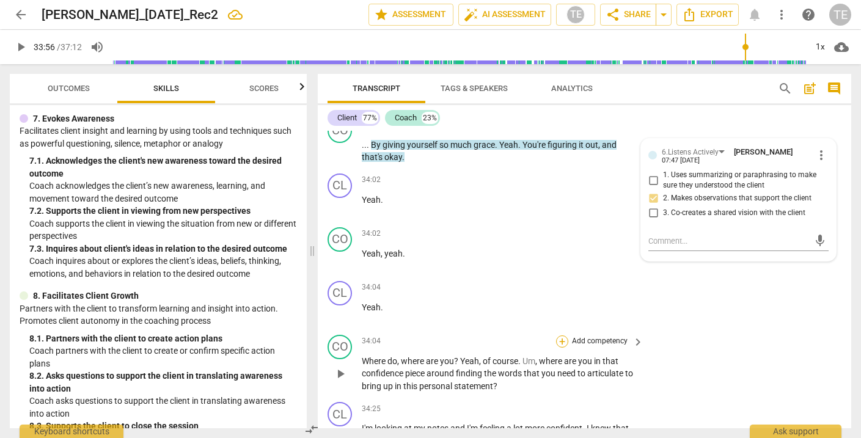
click at [558, 336] on div "+" at bounding box center [562, 342] width 12 height 12
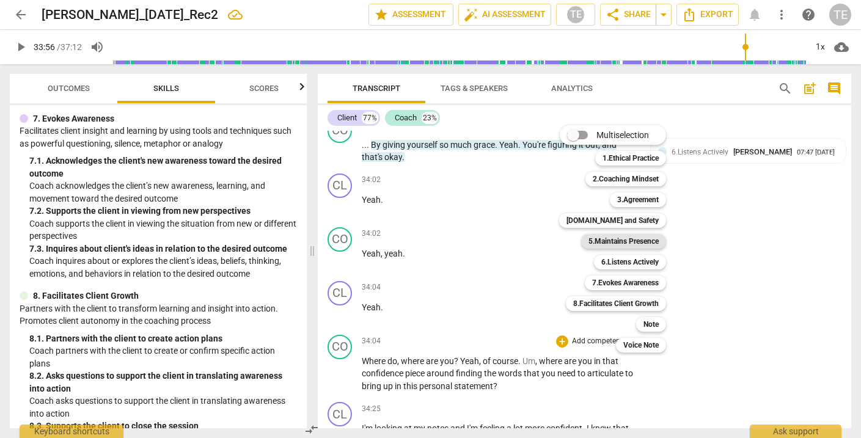
click at [612, 239] on b "5.Maintains Presence" at bounding box center [624, 241] width 70 height 15
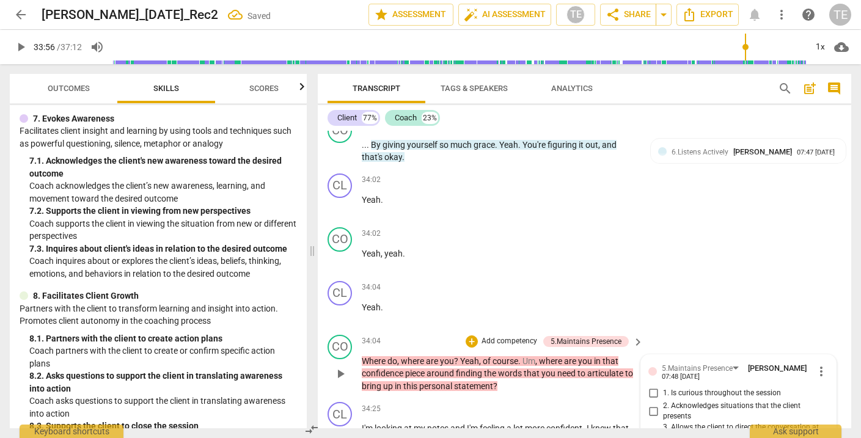
click at [653, 386] on input "1. Is curious throughout the session" at bounding box center [654, 393] width 20 height 15
checkbox input "true"
click at [653, 426] on input "3. Allows the client to direct the conversation at least some of the time" at bounding box center [654, 433] width 20 height 15
checkbox input "true"
click at [471, 336] on div "+" at bounding box center [472, 342] width 12 height 12
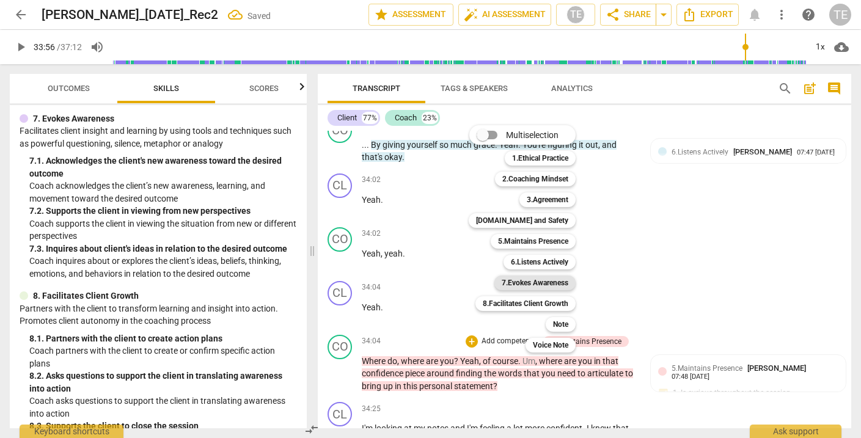
click at [517, 282] on b "7.Evokes Awareness" at bounding box center [535, 283] width 67 height 15
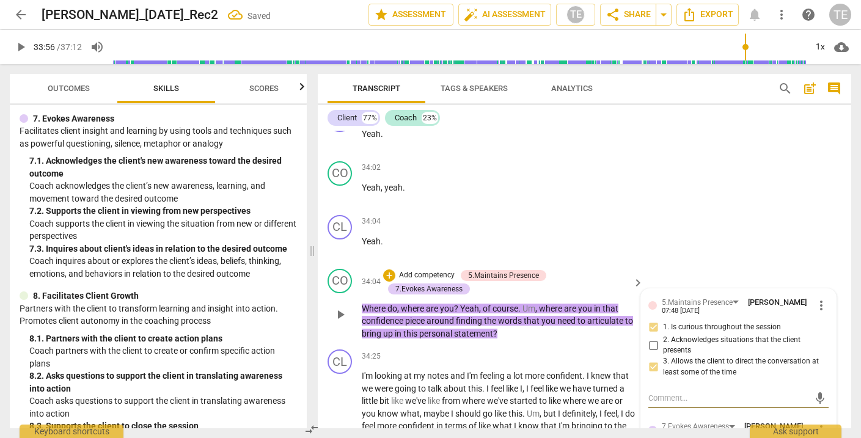
scroll to position [11186, 0]
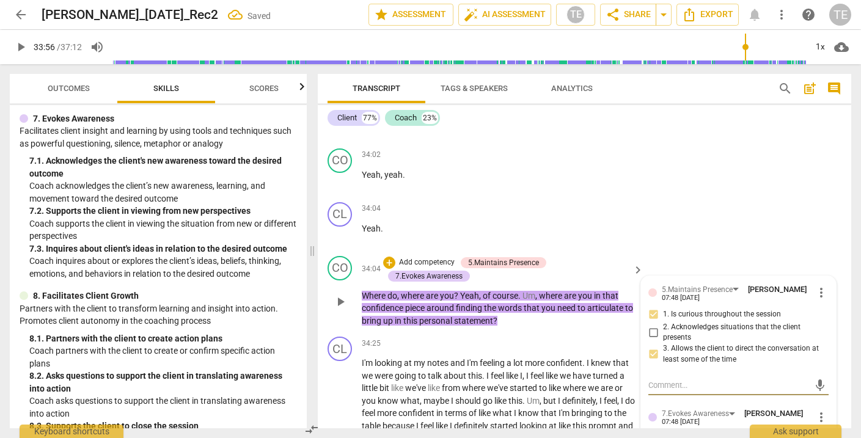
checkbox input "true"
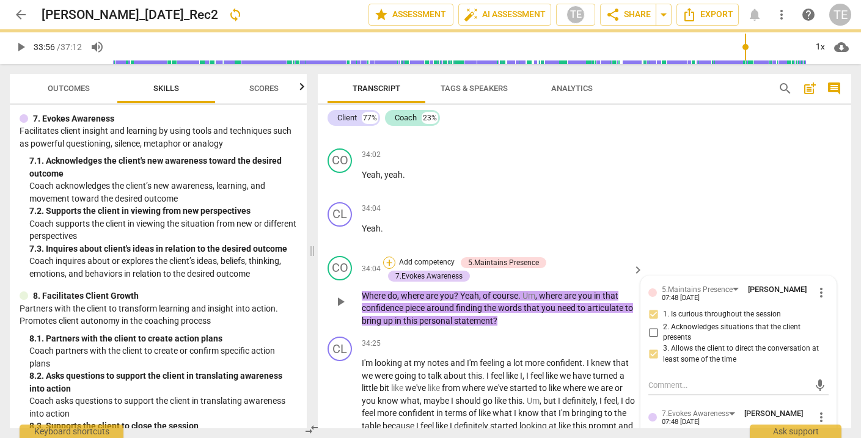
click at [388, 257] on div "+" at bounding box center [389, 263] width 12 height 12
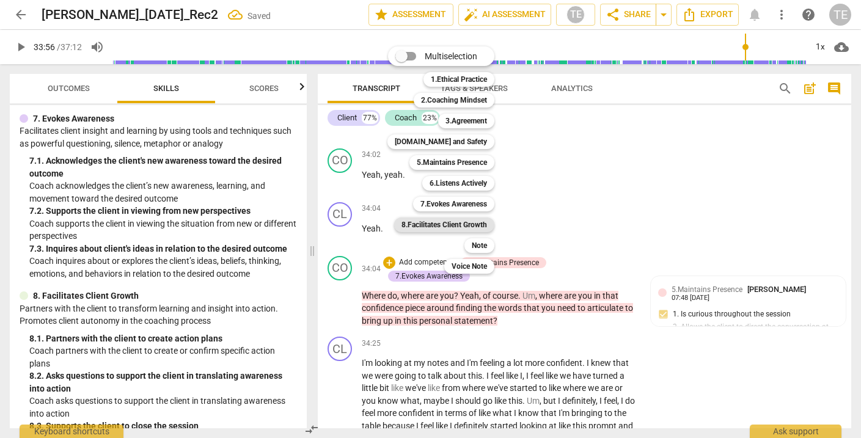
click at [446, 224] on b "8.Facilitates Client Growth" at bounding box center [445, 225] width 86 height 15
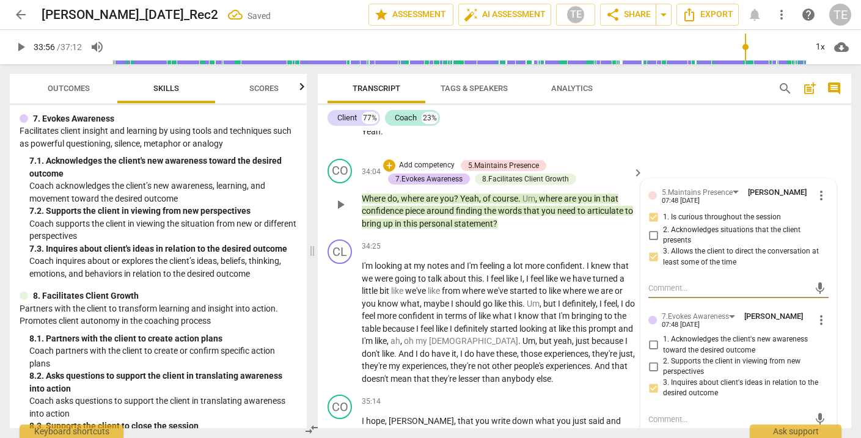
scroll to position [11289, 0]
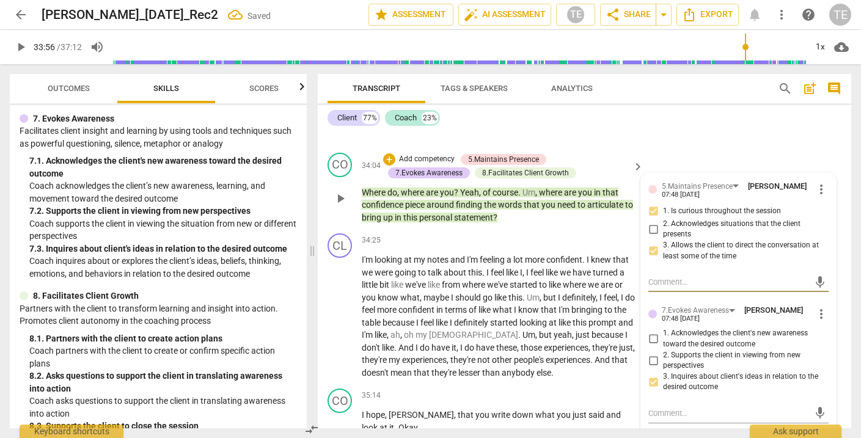
checkbox input "true"
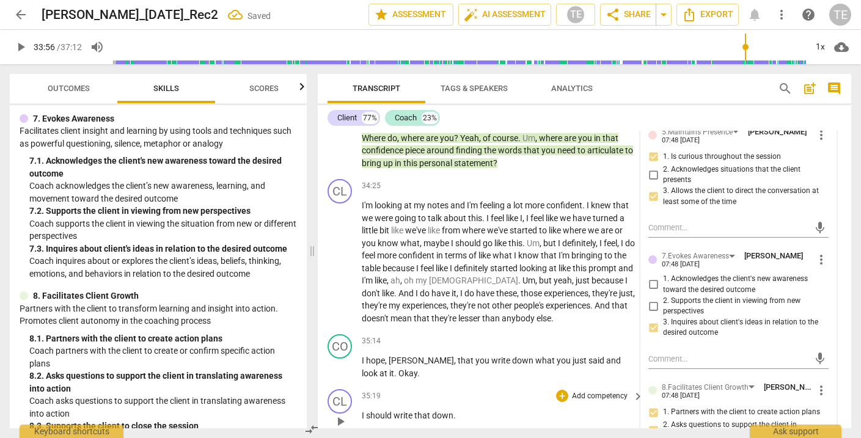
scroll to position [11348, 0]
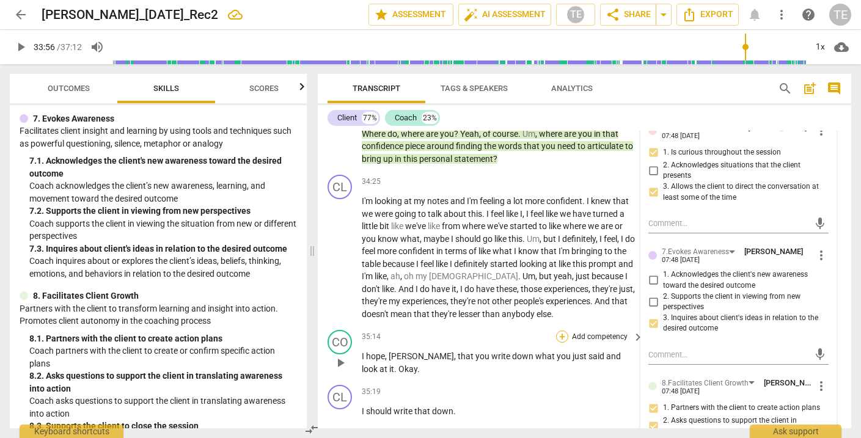
click at [560, 331] on div "+" at bounding box center [562, 337] width 12 height 12
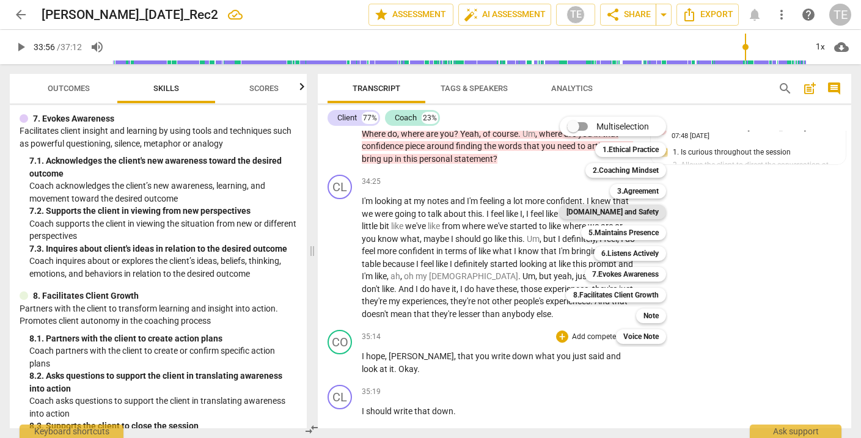
click at [628, 212] on b "[DOMAIN_NAME] and Safety" at bounding box center [613, 212] width 92 height 15
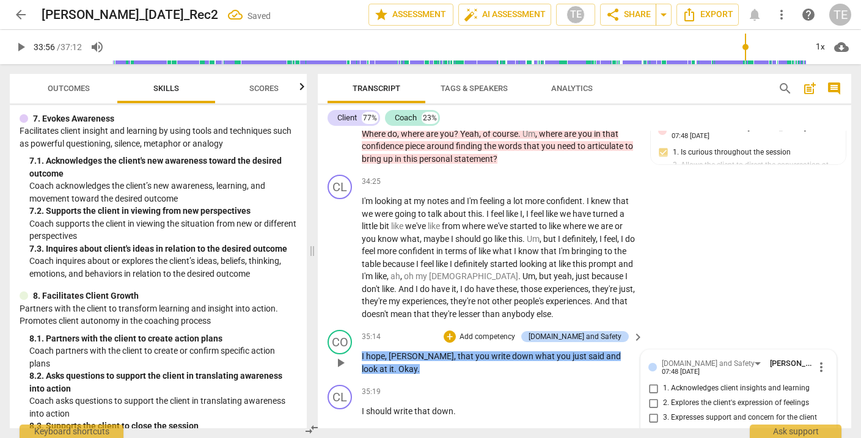
click at [650, 411] on input "3. Expresses support and concern for the client" at bounding box center [654, 418] width 20 height 15
checkbox input "true"
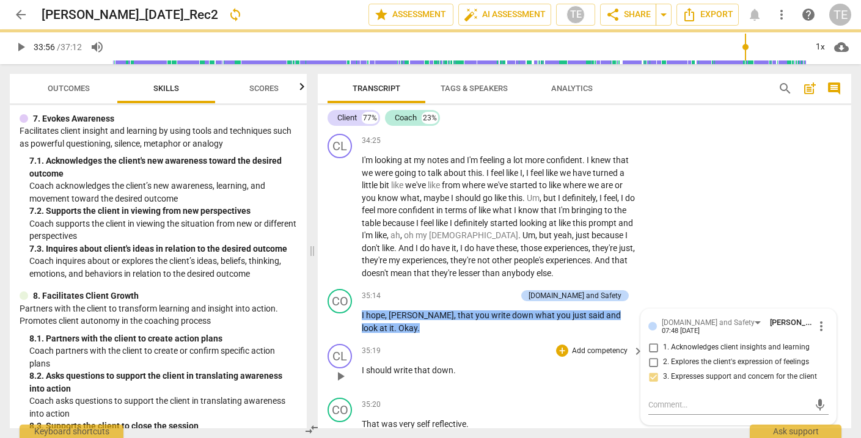
scroll to position [11409, 0]
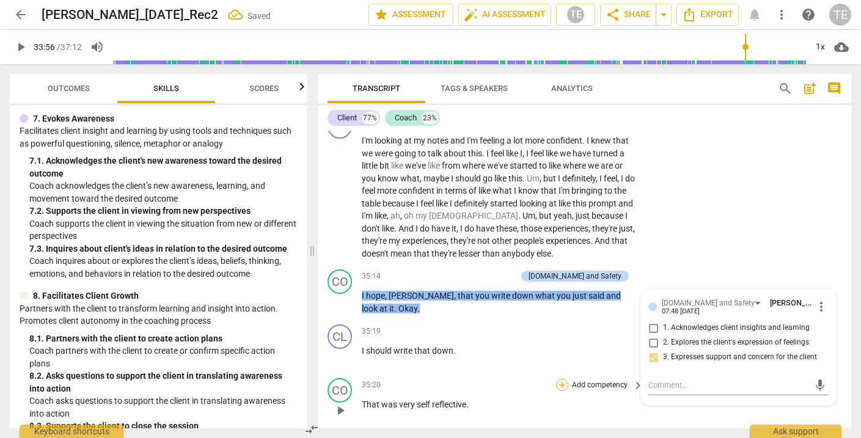
click at [561, 379] on div "+" at bounding box center [562, 385] width 12 height 12
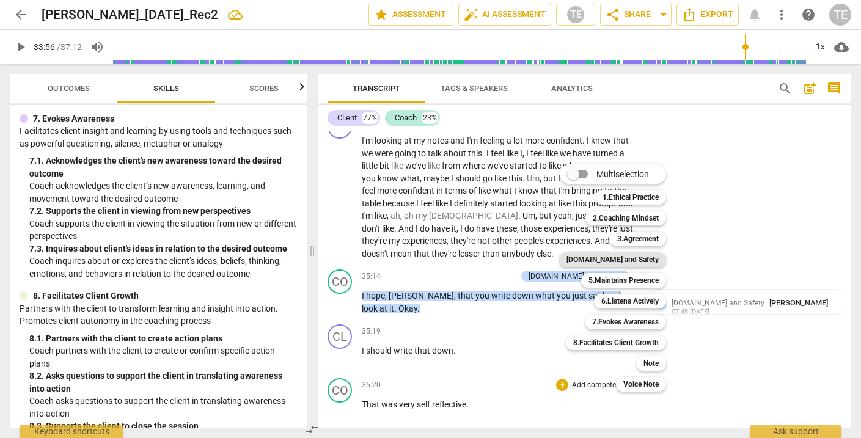
click at [630, 258] on b "[DOMAIN_NAME] and Safety" at bounding box center [613, 259] width 92 height 15
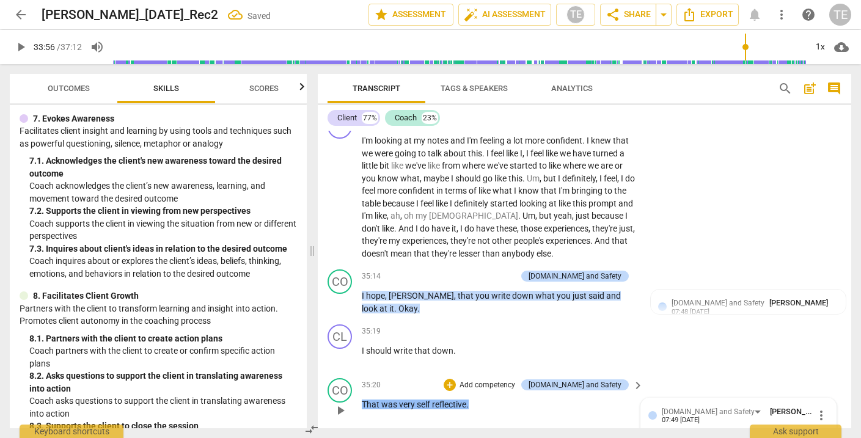
click at [649, 430] on input "1. Acknowledges client insights and learning" at bounding box center [654, 437] width 20 height 15
checkbox input "true"
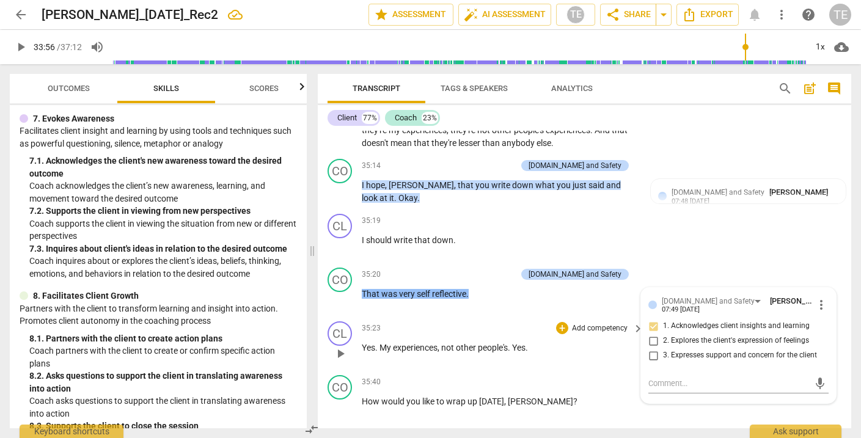
scroll to position [11524, 0]
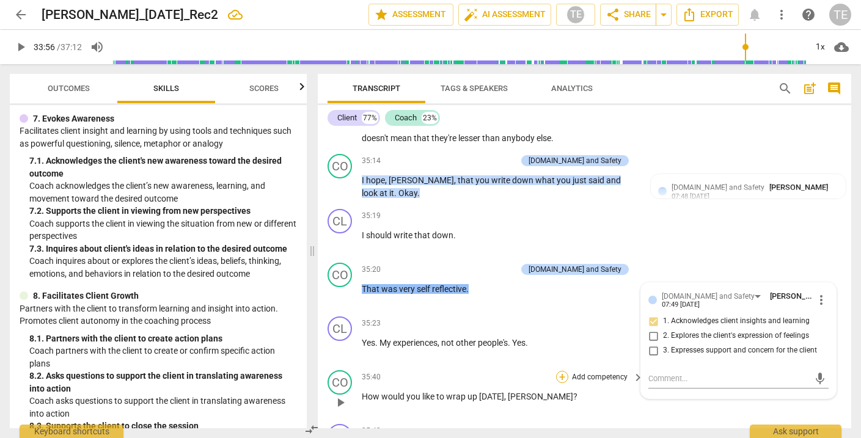
click at [562, 371] on div "+" at bounding box center [562, 377] width 12 height 12
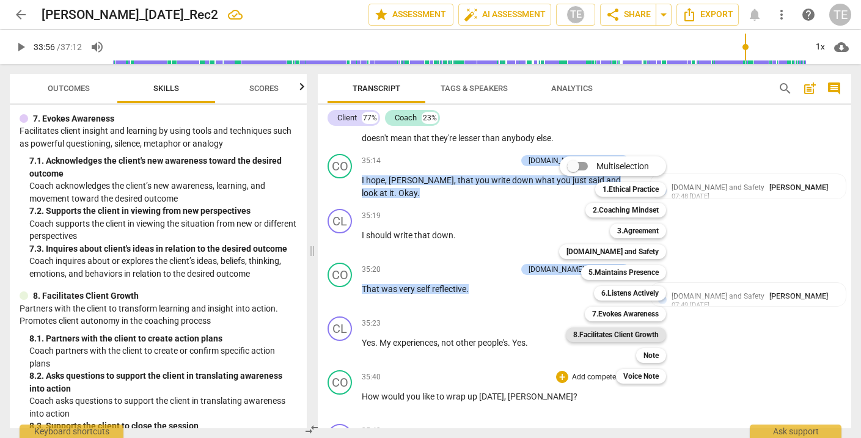
click at [621, 333] on b "8.Facilitates Client Growth" at bounding box center [616, 335] width 86 height 15
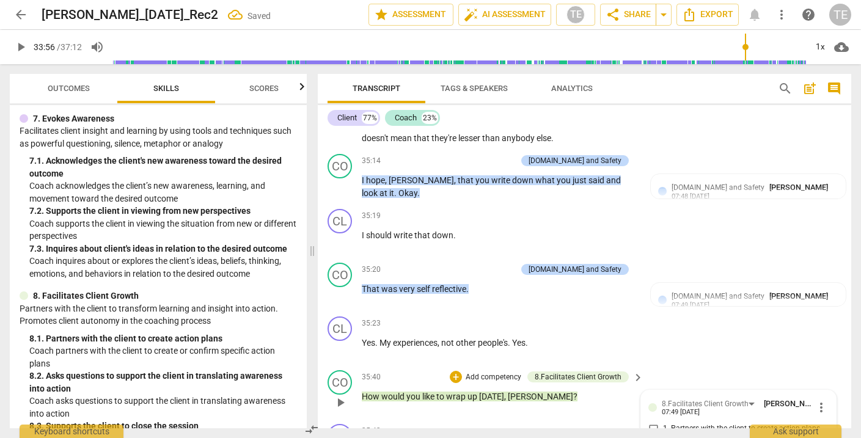
checkbox input "true"
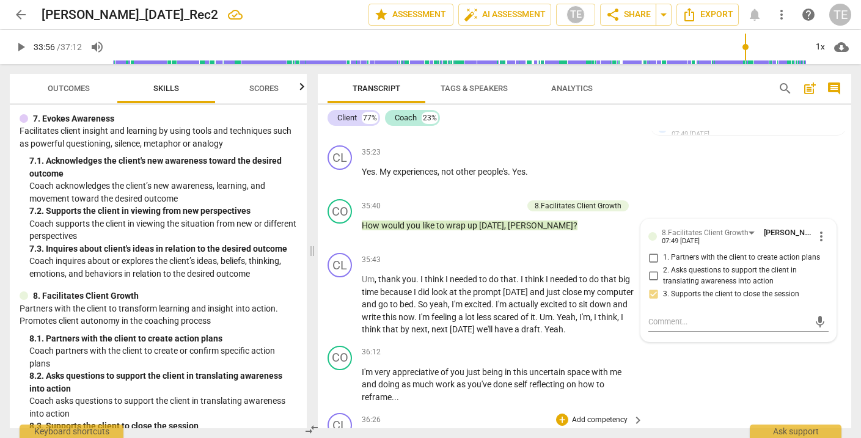
scroll to position [11697, 0]
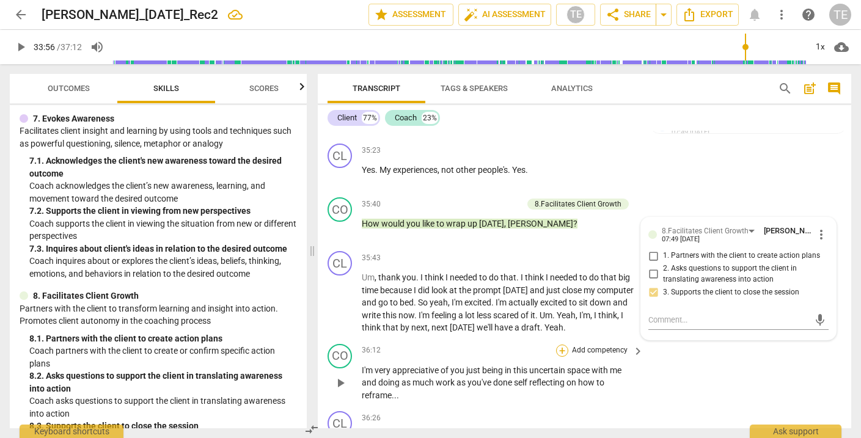
click at [559, 345] on div "+" at bounding box center [562, 351] width 12 height 12
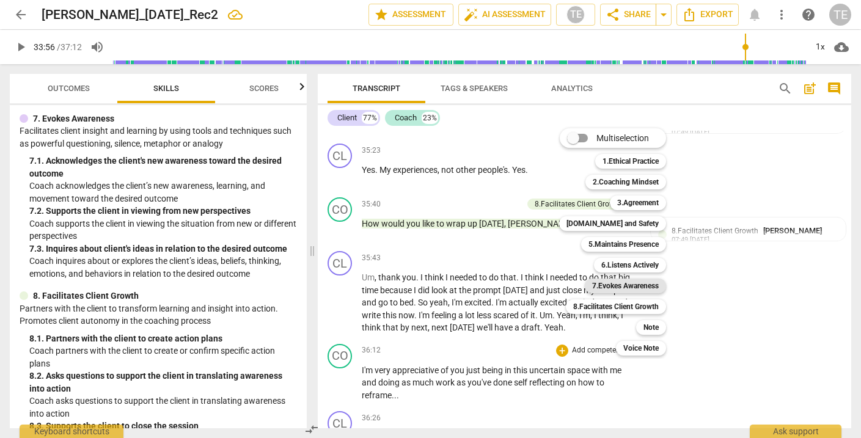
click at [619, 284] on b "7.Evokes Awareness" at bounding box center [625, 286] width 67 height 15
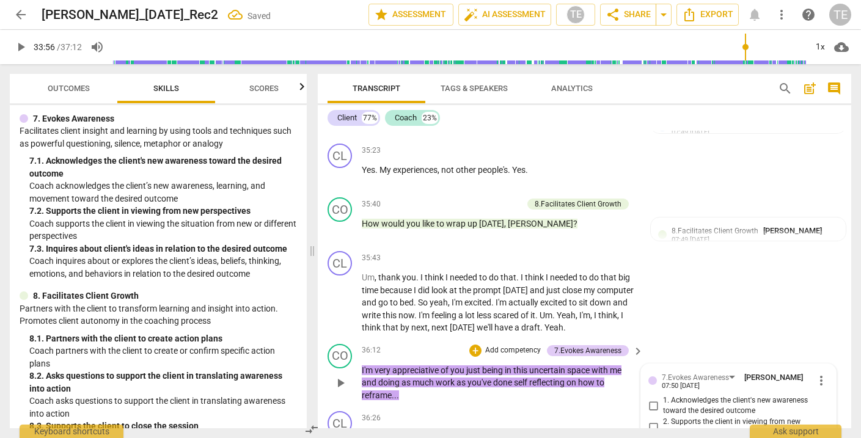
click at [650, 399] on input "1. Acknowledges the client's new awareness toward the desired outcome" at bounding box center [654, 406] width 20 height 15
checkbox input "false"
click at [819, 374] on span "more_vert" at bounding box center [821, 381] width 15 height 15
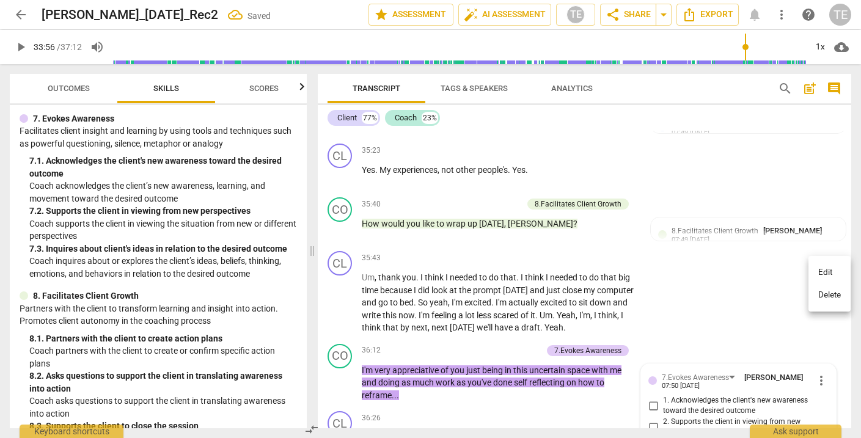
click at [826, 292] on li "Delete" at bounding box center [830, 295] width 42 height 23
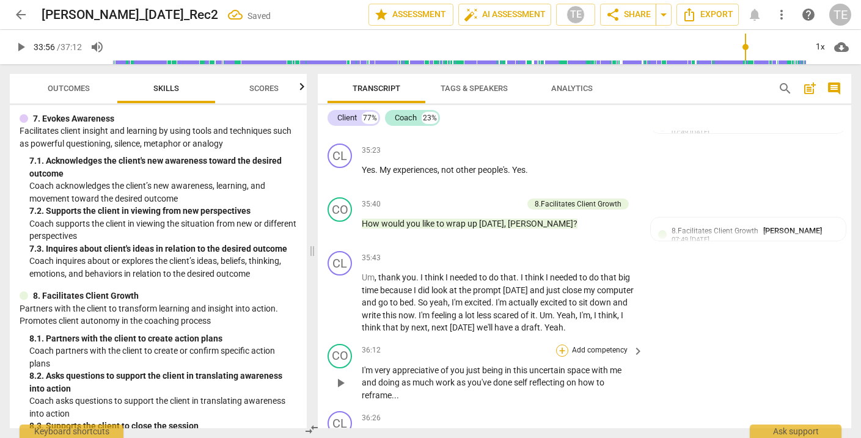
click at [560, 345] on div "+" at bounding box center [562, 351] width 12 height 12
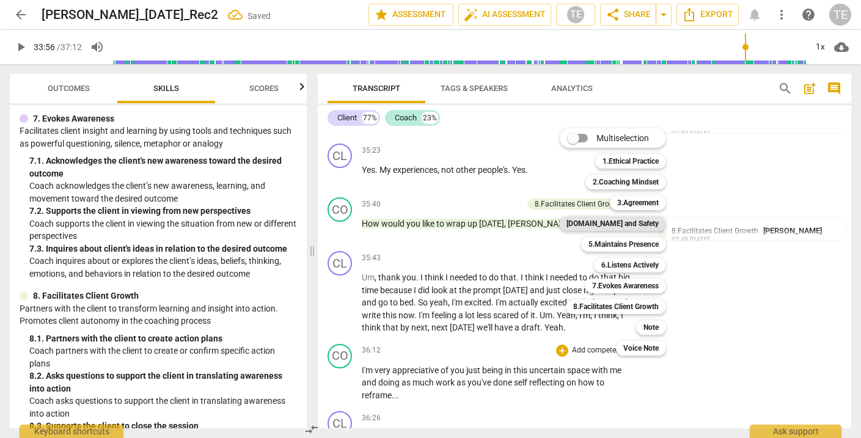
click at [617, 219] on b "[DOMAIN_NAME] and Safety" at bounding box center [613, 223] width 92 height 15
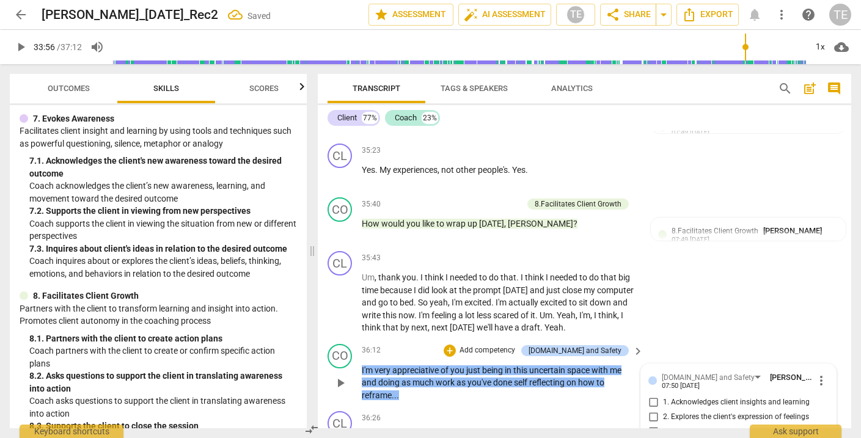
click at [650, 396] on input "1. Acknowledges client insights and learning" at bounding box center [654, 403] width 20 height 15
checkbox input "true"
click at [456, 345] on div "+" at bounding box center [450, 351] width 12 height 12
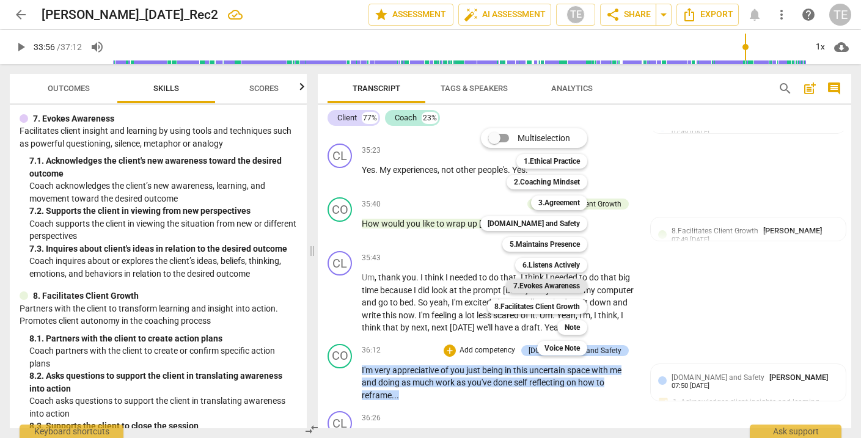
click at [538, 284] on b "7.Evokes Awareness" at bounding box center [547, 286] width 67 height 15
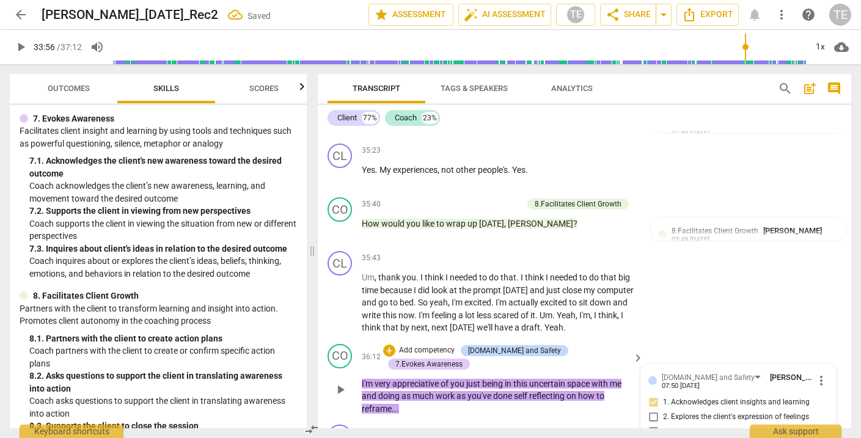
checkbox input "true"
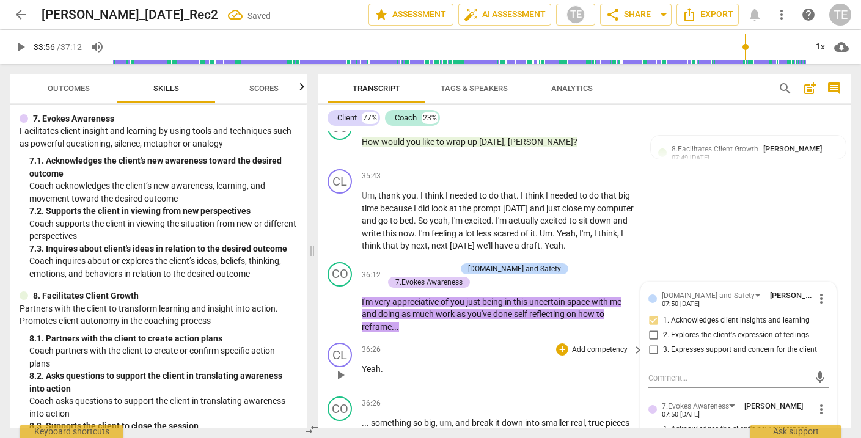
scroll to position [11779, 0]
click at [559, 397] on div "+" at bounding box center [562, 403] width 12 height 12
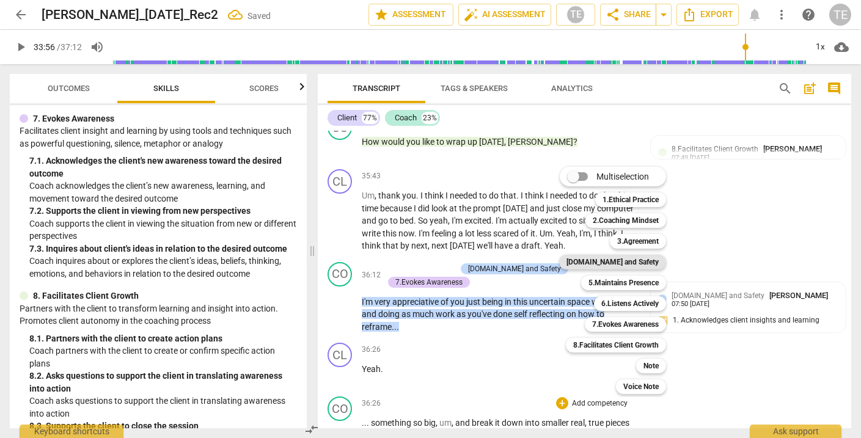
click at [631, 258] on b "[DOMAIN_NAME] and Safety" at bounding box center [613, 262] width 92 height 15
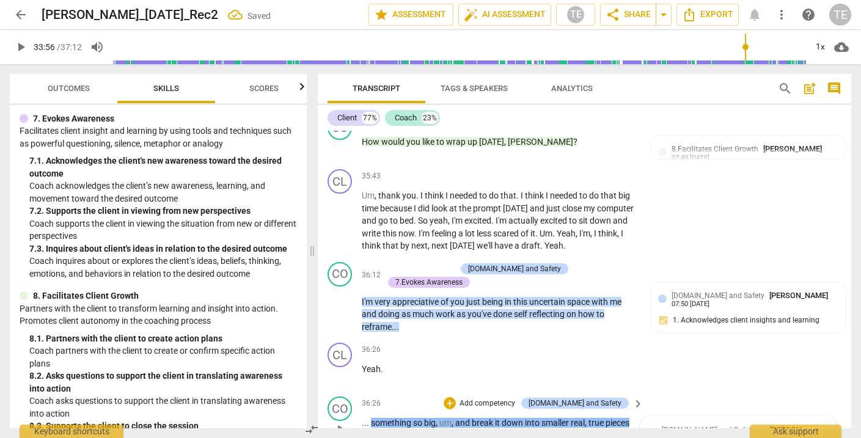
checkbox input "true"
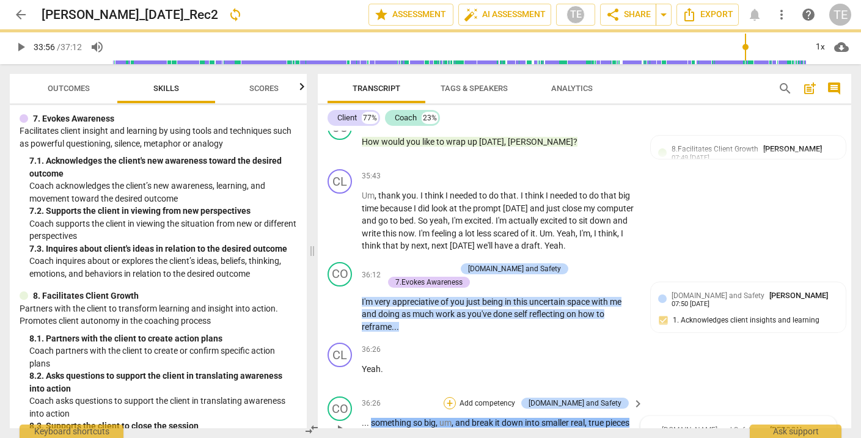
click at [456, 397] on div "+" at bounding box center [450, 403] width 12 height 12
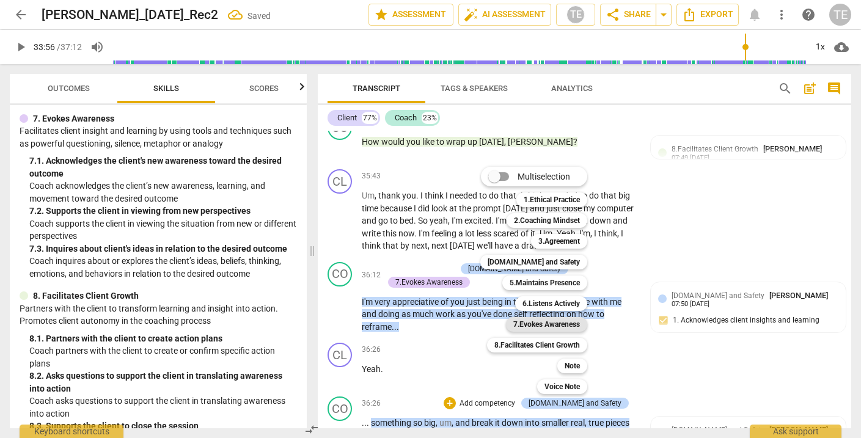
click at [531, 323] on b "7.Evokes Awareness" at bounding box center [547, 324] width 67 height 15
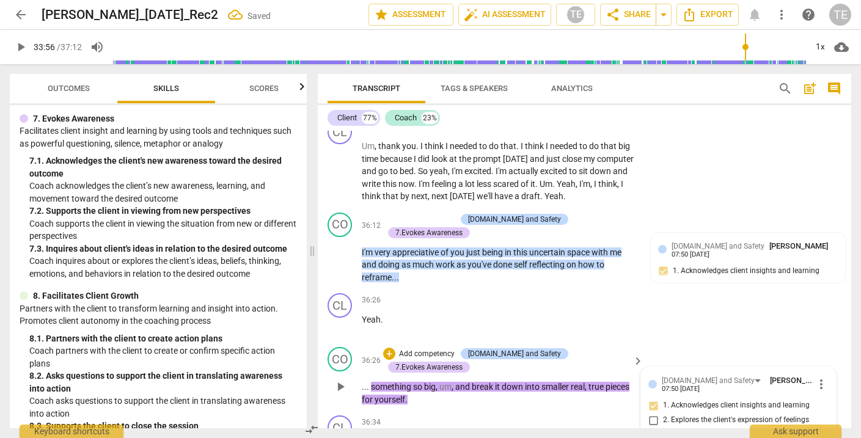
scroll to position [11841, 0]
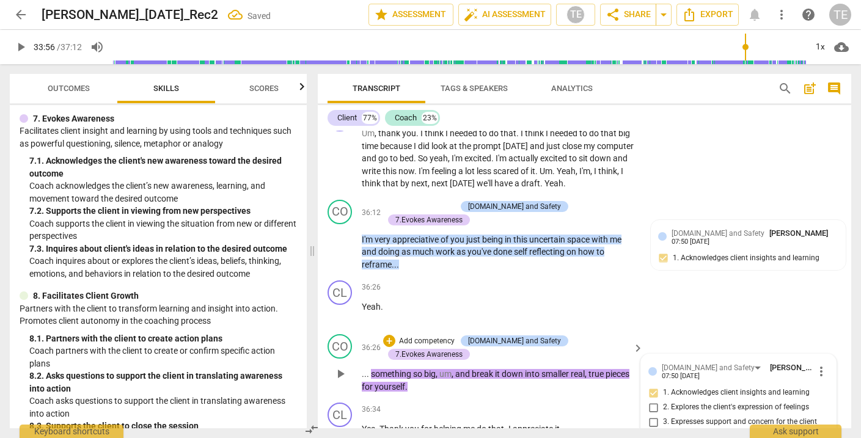
checkbox input "true"
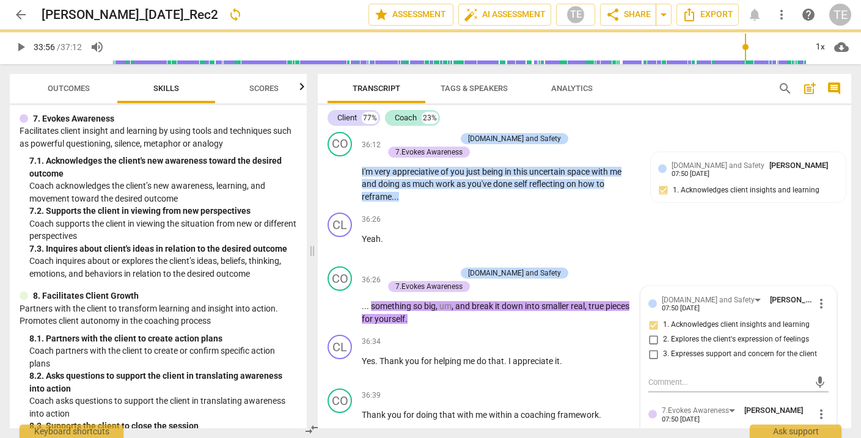
scroll to position [11918, 0]
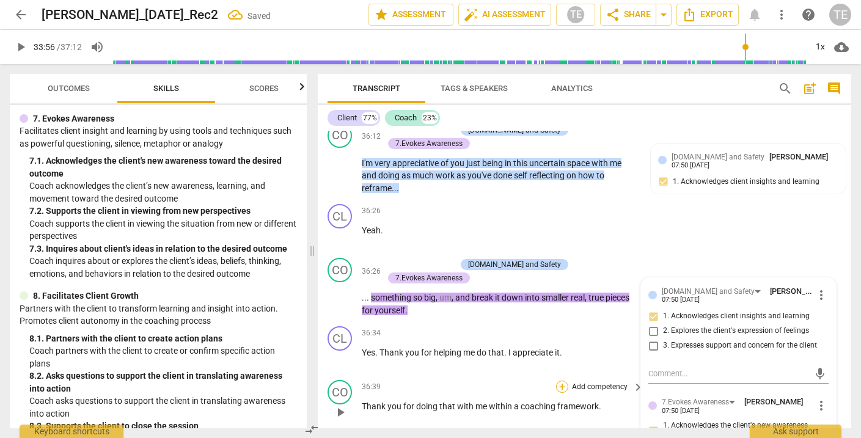
click at [559, 381] on div "+" at bounding box center [562, 387] width 12 height 12
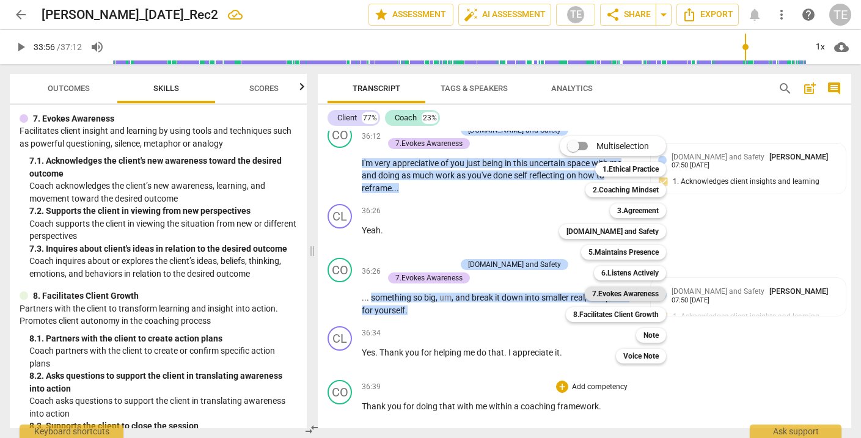
click at [613, 293] on b "7.Evokes Awareness" at bounding box center [625, 294] width 67 height 15
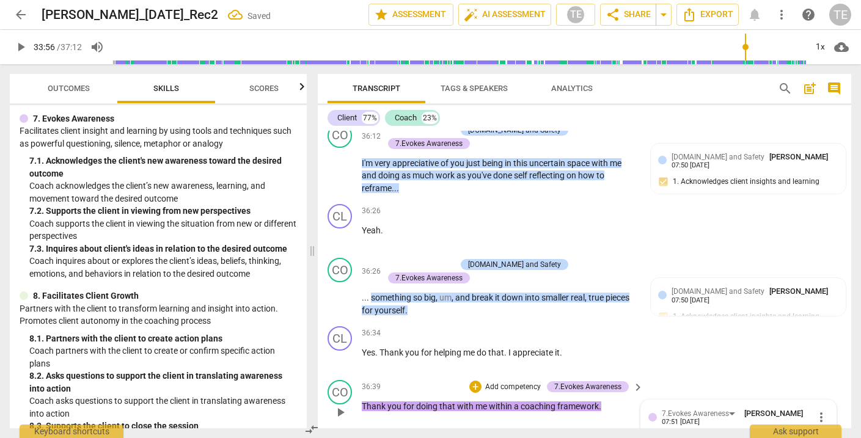
click at [650, 435] on input "1. Acknowledges the client's new awareness toward the desired outcome" at bounding box center [654, 442] width 20 height 15
checkbox input "true"
click at [474, 381] on div "+" at bounding box center [475, 387] width 12 height 12
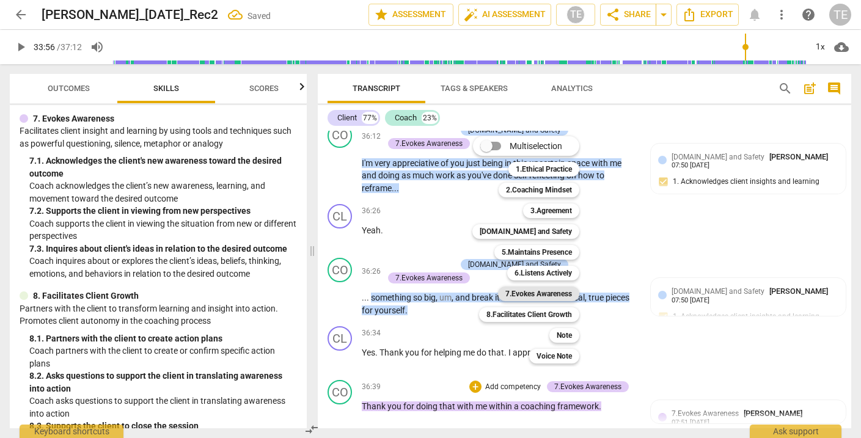
click at [531, 293] on b "7.Evokes Awareness" at bounding box center [539, 294] width 67 height 15
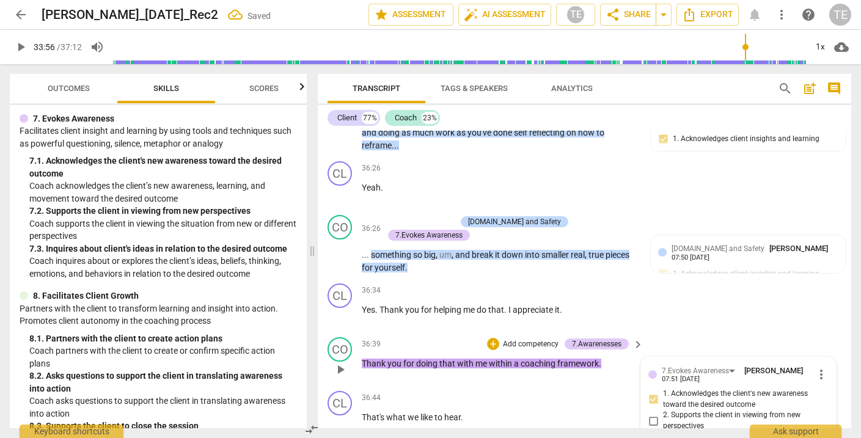
scroll to position [11973, 0]
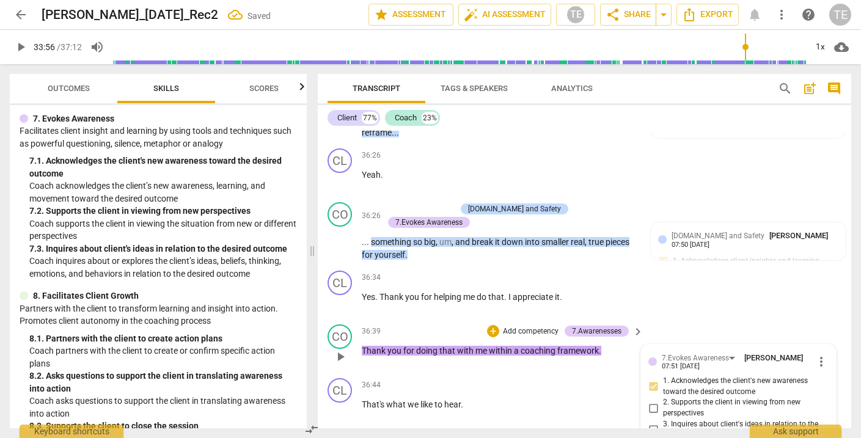
checkbox input "true"
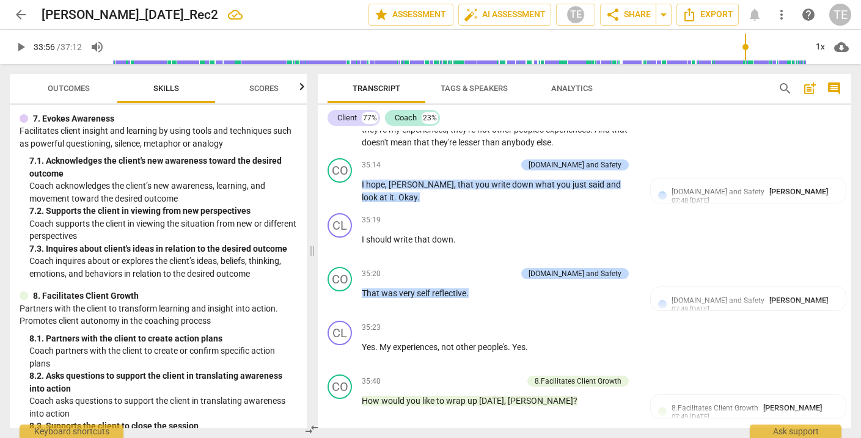
scroll to position [11519, 0]
click at [256, 20] on span "edit" at bounding box center [263, 14] width 15 height 15
click at [124, 13] on input "[PERSON_NAME]_[DATE]_Rec2" at bounding box center [178, 14] width 273 height 23
type input "[PERSON_NAME]_[DATE]_Rec2"
click at [482, 214] on div "35:19 + Add competency keyboard_arrow_right I should write that down ." at bounding box center [503, 236] width 283 height 44
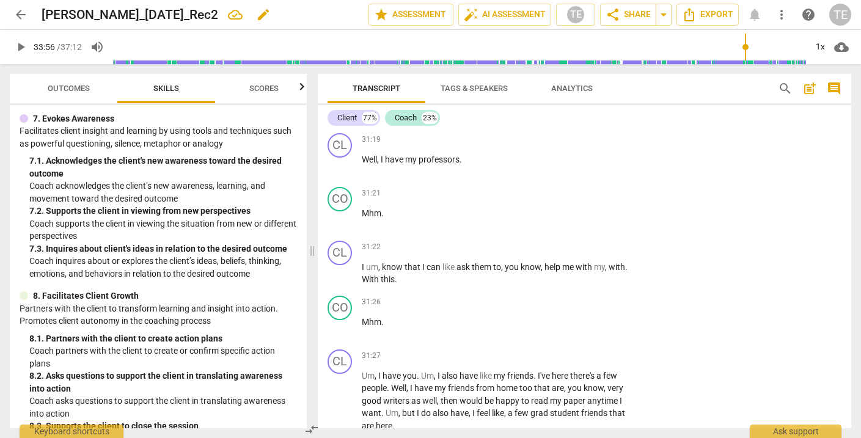
scroll to position [10086, 0]
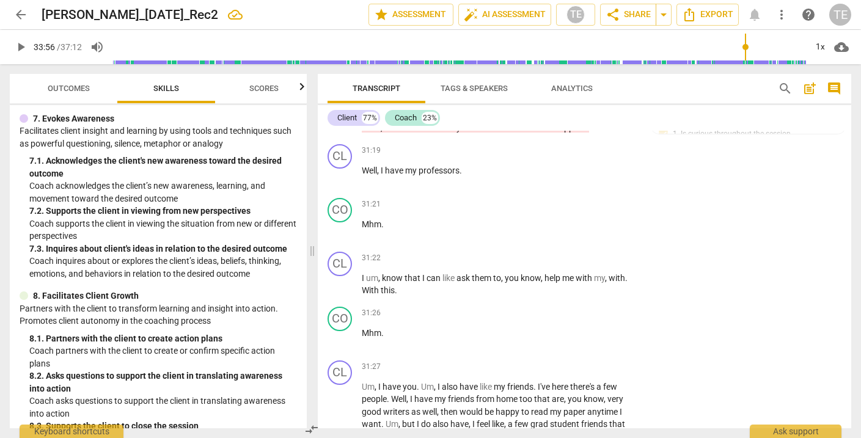
click at [18, 12] on span "arrow_back" at bounding box center [20, 14] width 15 height 15
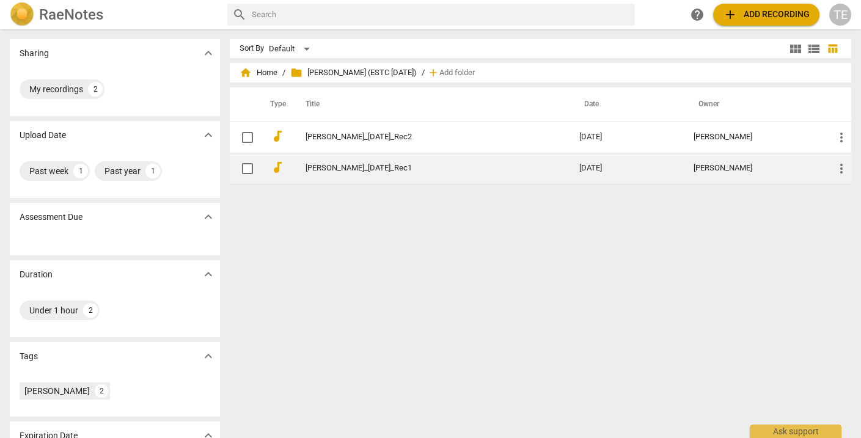
click at [312, 168] on link "[PERSON_NAME]_[DATE]_Rec1" at bounding box center [421, 168] width 230 height 9
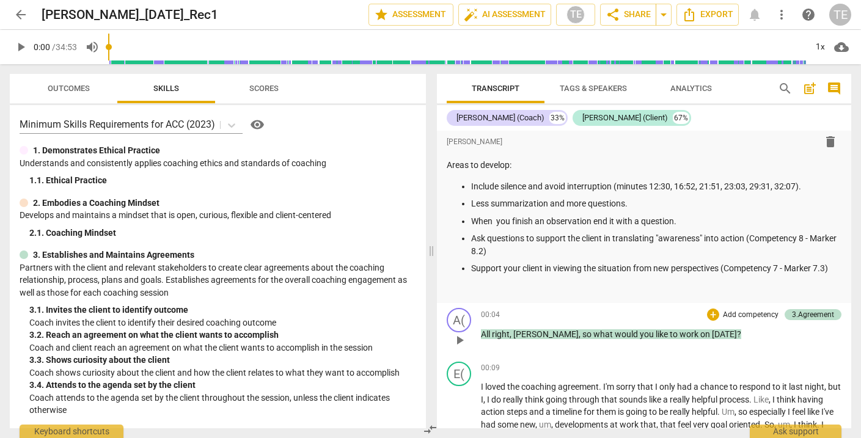
scroll to position [149, 0]
click at [21, 15] on span "arrow_back" at bounding box center [20, 14] width 15 height 15
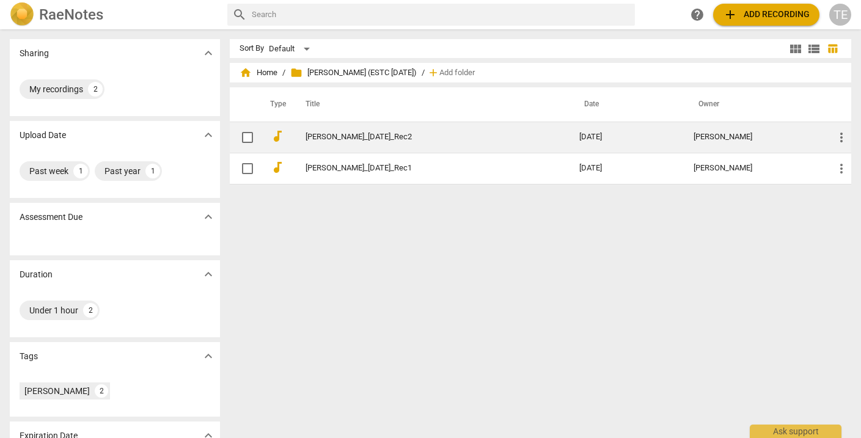
click at [338, 141] on link "[PERSON_NAME]_[DATE]_Rec2" at bounding box center [421, 137] width 230 height 9
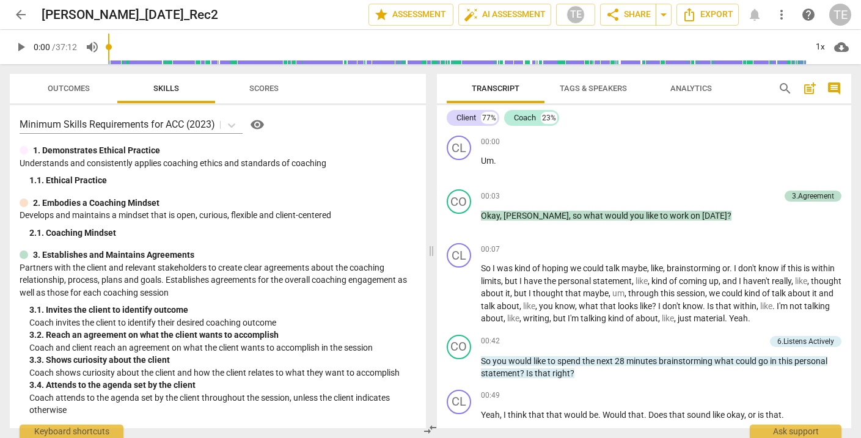
click at [808, 90] on span "post_add" at bounding box center [810, 88] width 15 height 15
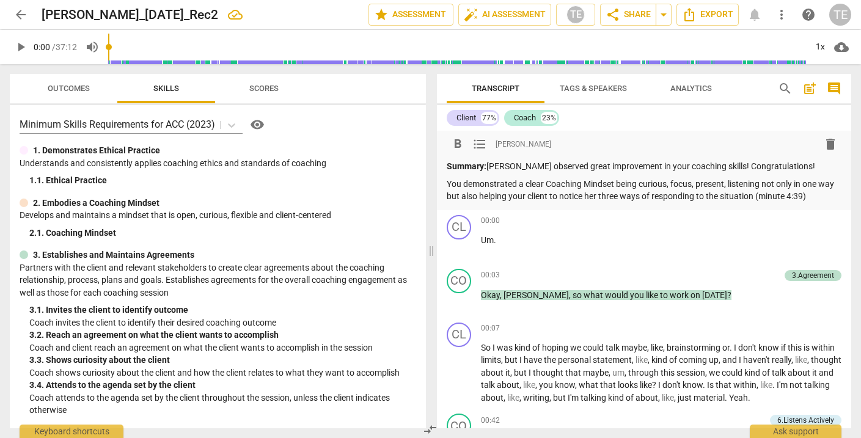
click at [730, 186] on p "You demonstrated a clear Coaching Mindset being curious, focus, present, listen…" at bounding box center [645, 190] width 396 height 25
click at [473, 203] on p "You demonstrated a clear Coaching Mindset being curious, focus, present, effect…" at bounding box center [645, 190] width 396 height 25
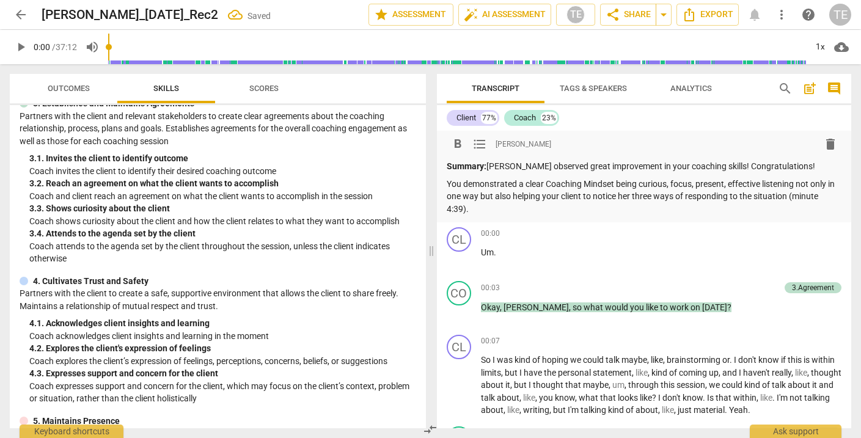
scroll to position [154, 0]
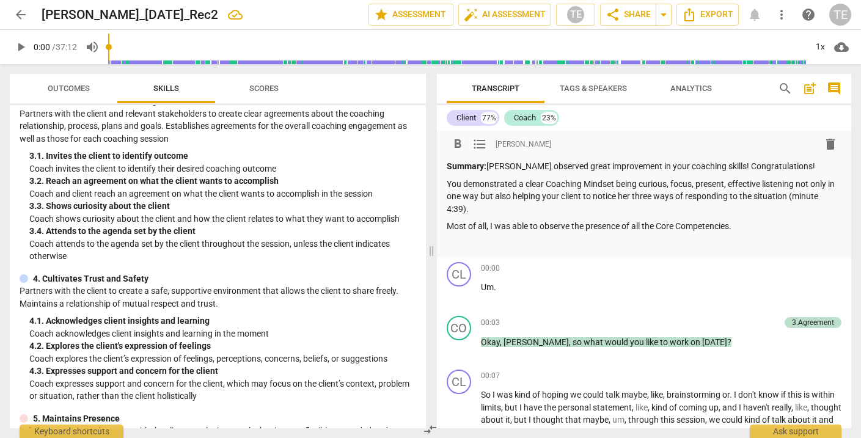
click at [658, 226] on p "Most of all, I was able to observe the presence of all the Core Competencies." at bounding box center [645, 226] width 396 height 13
click at [775, 225] on p "Most of all, I was able to observe the presence of all the ICF Core Competencie…" at bounding box center [645, 226] width 396 height 13
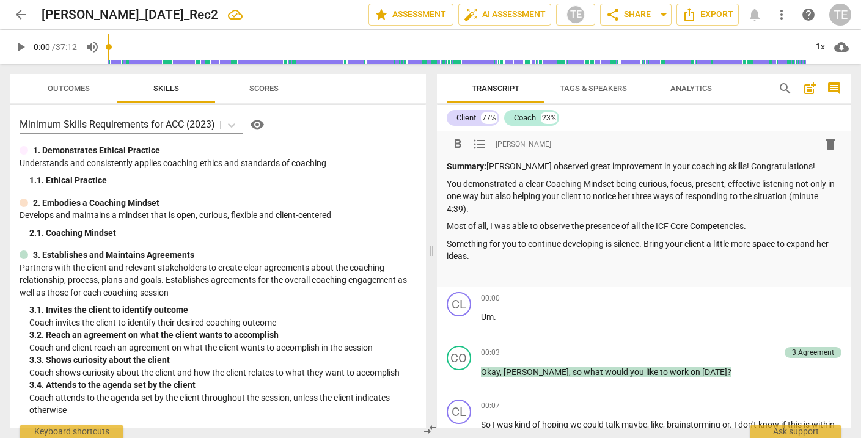
scroll to position [0, 0]
click at [24, 13] on span "arrow_back" at bounding box center [20, 14] width 15 height 15
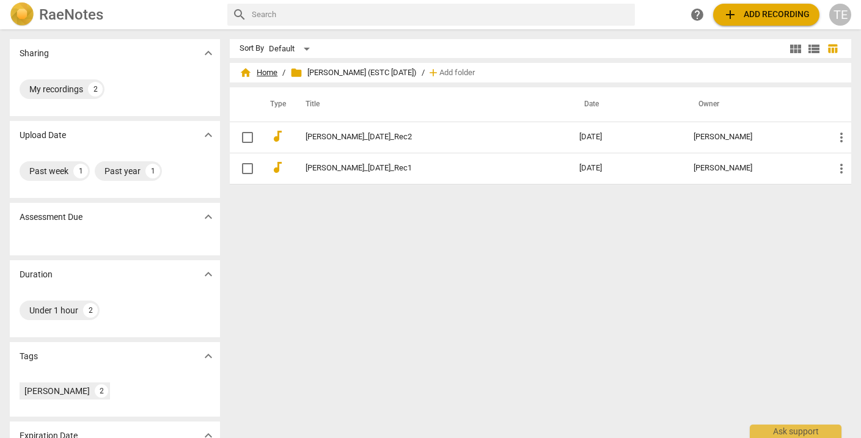
click at [266, 71] on span "home Home" at bounding box center [259, 73] width 38 height 12
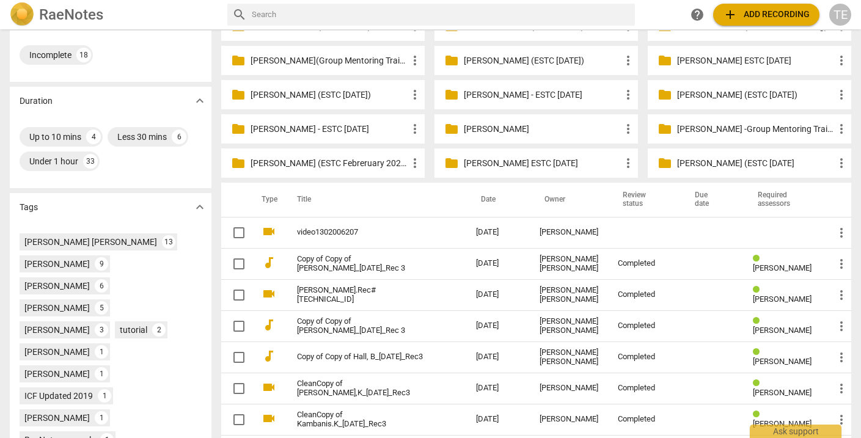
scroll to position [249, 0]
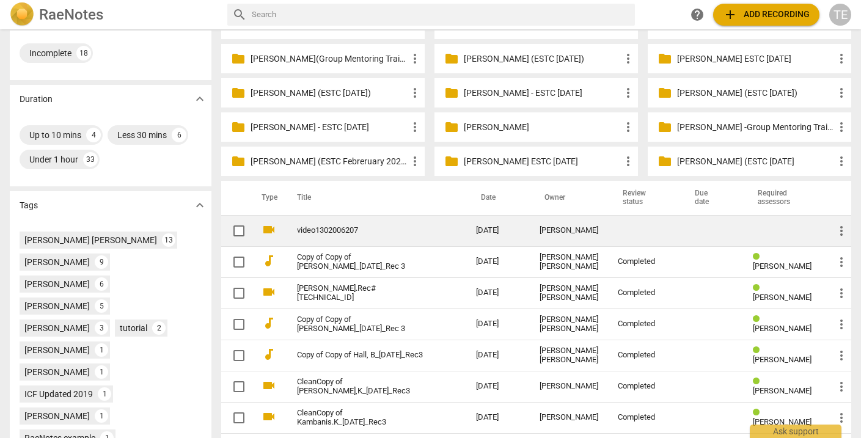
click at [342, 231] on link "video1302006207" at bounding box center [364, 230] width 135 height 9
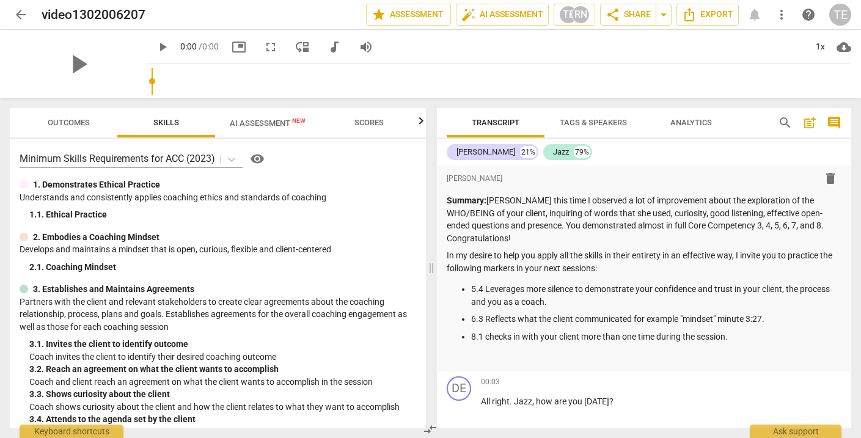
click at [20, 13] on span "arrow_back" at bounding box center [20, 14] width 15 height 15
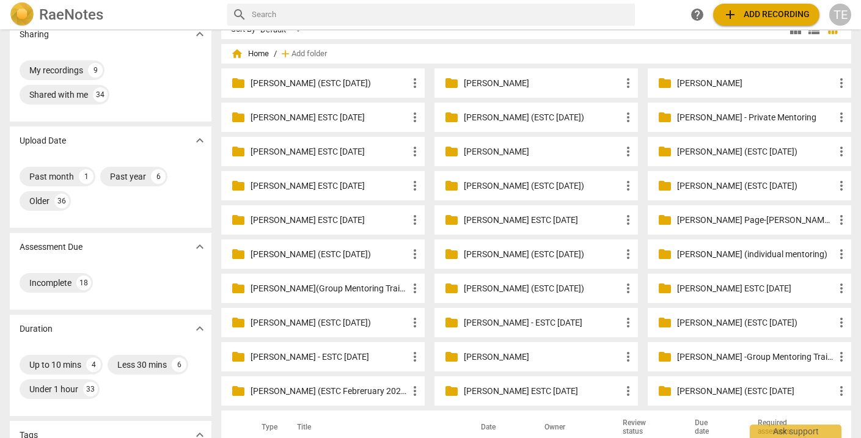
scroll to position [15, 0]
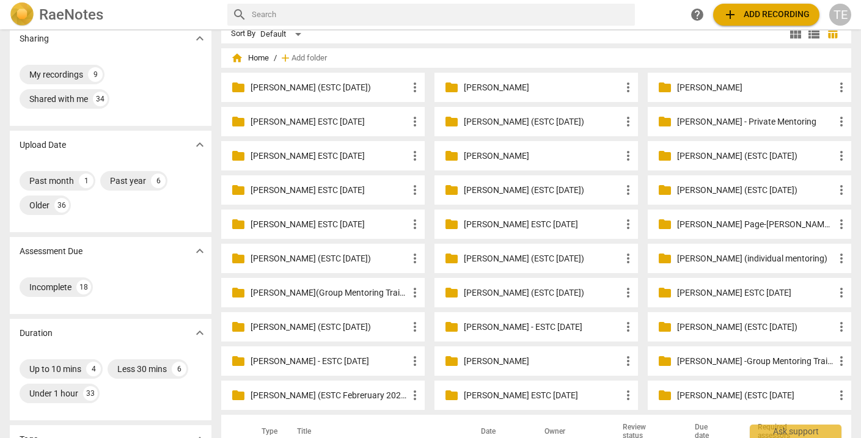
click at [753, 118] on p "[PERSON_NAME] - Private Mentoring" at bounding box center [755, 122] width 157 height 13
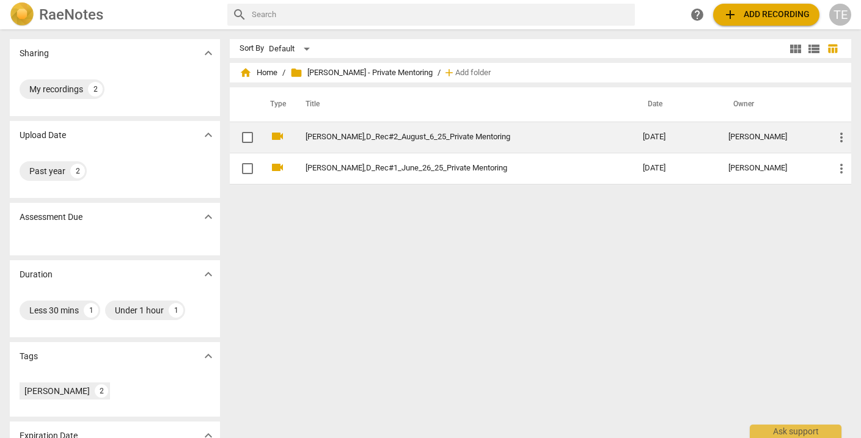
click at [416, 137] on link "Moore,D_Rec#2_August_6_25_Private Mentoring" at bounding box center [452, 137] width 293 height 9
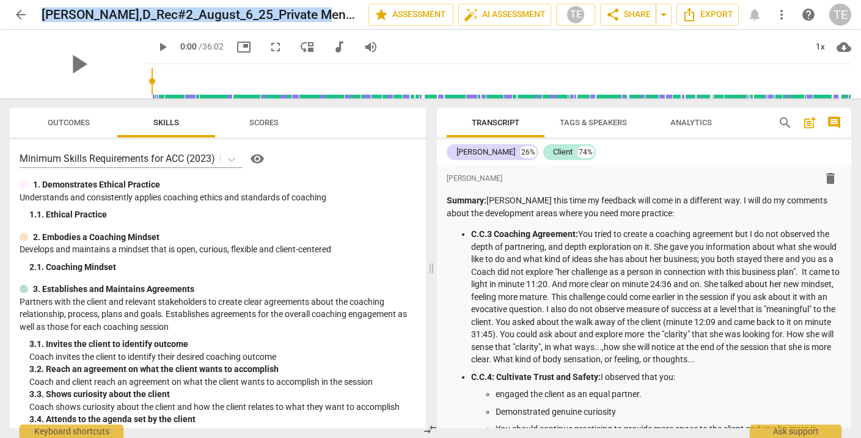
drag, startPoint x: 320, startPoint y: 15, endPoint x: 148, endPoint y: 3, distance: 172.2
click at [148, 3] on div "arrow_back Moore,D_Rec#2_August_6_25_Private Mentoring edit star Assessment aut…" at bounding box center [431, 14] width 842 height 29
copy h2 "Moore,D_Rec#2_August_6_25_Private Mentoring"
click at [24, 12] on span "arrow_back" at bounding box center [20, 14] width 15 height 15
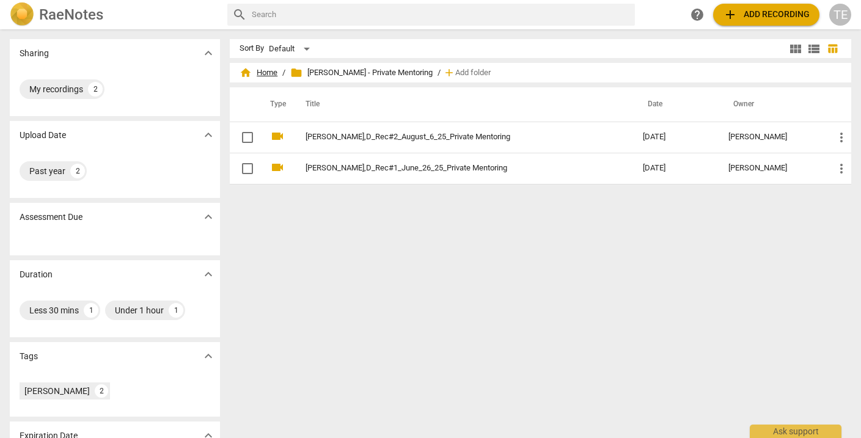
click at [271, 72] on span "home Home" at bounding box center [259, 73] width 38 height 12
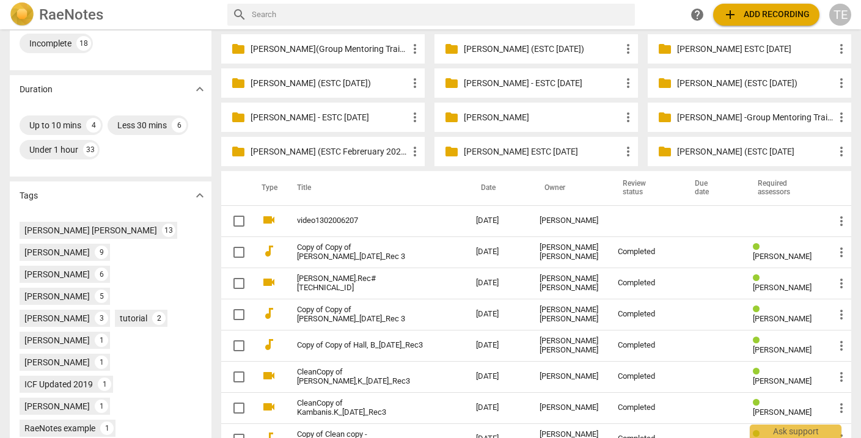
scroll to position [260, 0]
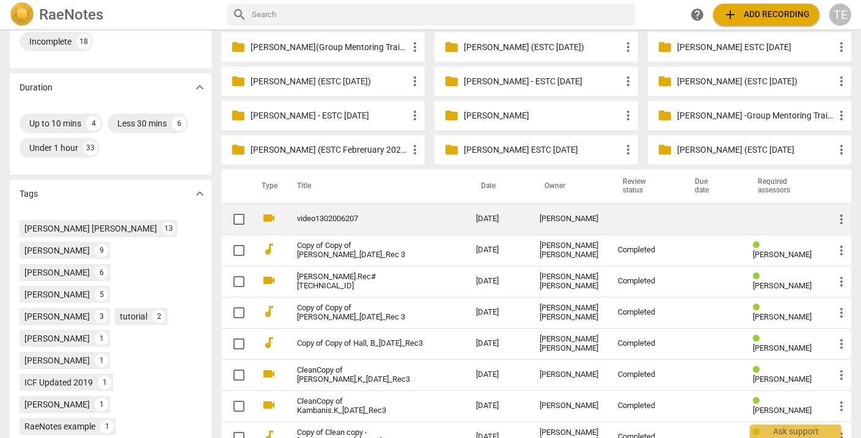
click at [382, 216] on link "video1302006207" at bounding box center [364, 219] width 135 height 9
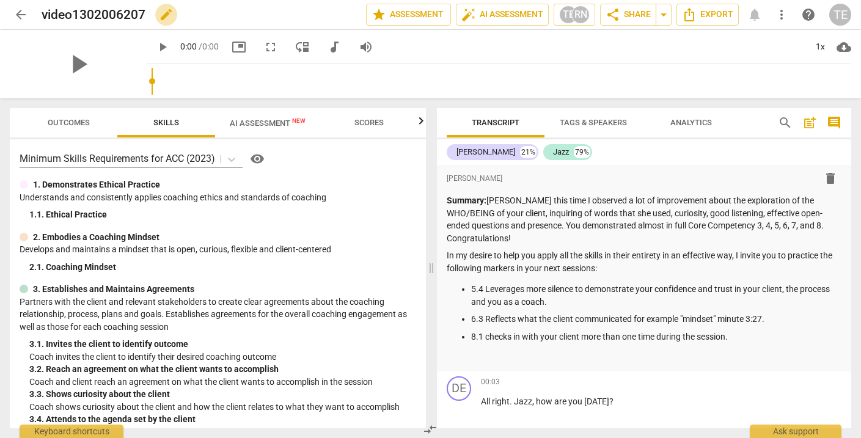
click at [166, 12] on span "edit" at bounding box center [166, 14] width 15 height 15
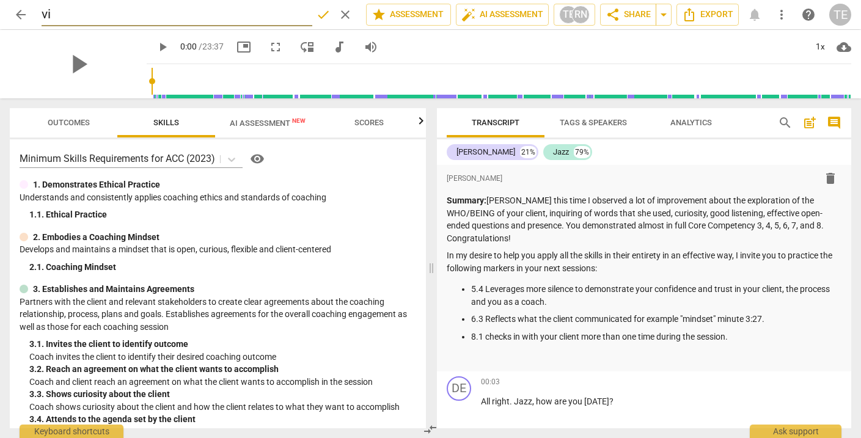
type input "v"
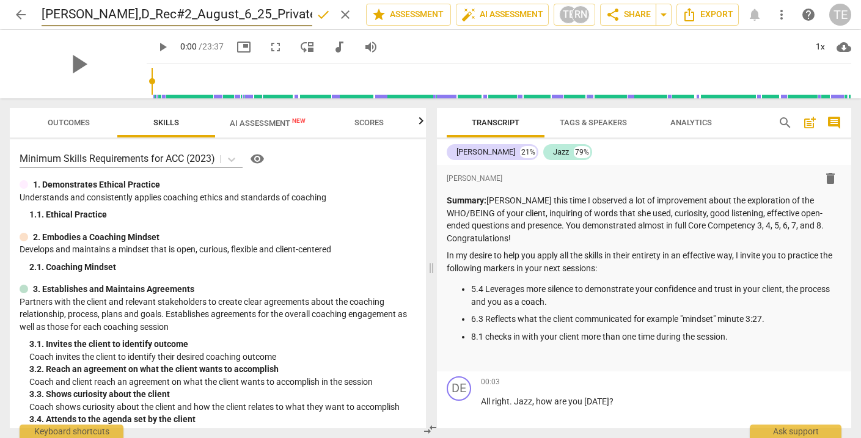
click at [119, 14] on input "Moore,D_Rec#2_August_6_25_Private Mentoring" at bounding box center [177, 14] width 271 height 23
click at [48, 15] on input "Moore,D_Rec#3_August_6_25_Private Mentoring" at bounding box center [177, 14] width 271 height 23
click at [177, 15] on input "Moore,D_Rec#3_August_6_25_Private Mentoring" at bounding box center [177, 14] width 271 height 23
click at [171, 13] on input "Moore,D_Rec#3_Oct_6_25_Private Mentoring" at bounding box center [177, 14] width 271 height 23
type input "Moore,D_Rec#3_Oct_7_25_Private Mentoring"
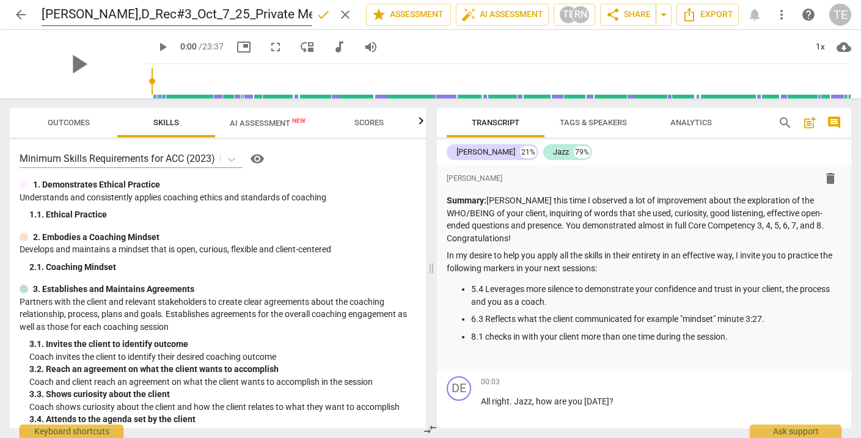
click at [405, 42] on div "play_arrow 0:00 / 23:37 picture_in_picture fullscreen move_down audiotrack volu…" at bounding box center [499, 47] width 705 height 34
click at [169, 16] on h2 "Moore,D_Rec#3_Oct_7_25_Private Mentoring" at bounding box center [171, 14] width 259 height 15
click at [22, 11] on span "arrow_back" at bounding box center [20, 14] width 15 height 15
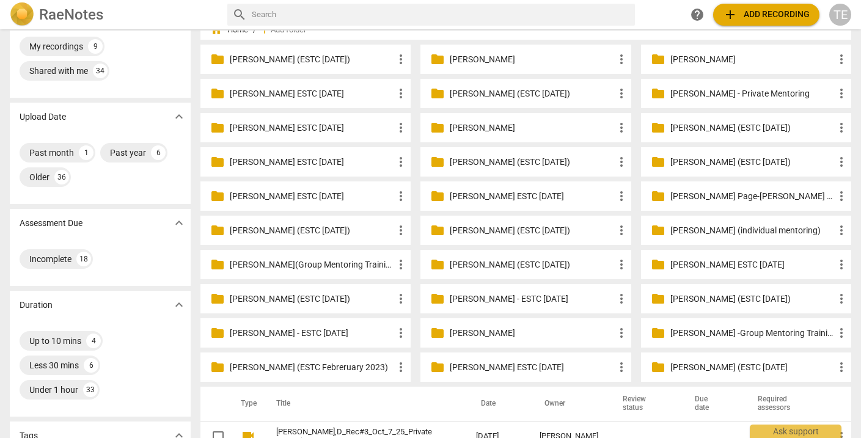
scroll to position [51, 0]
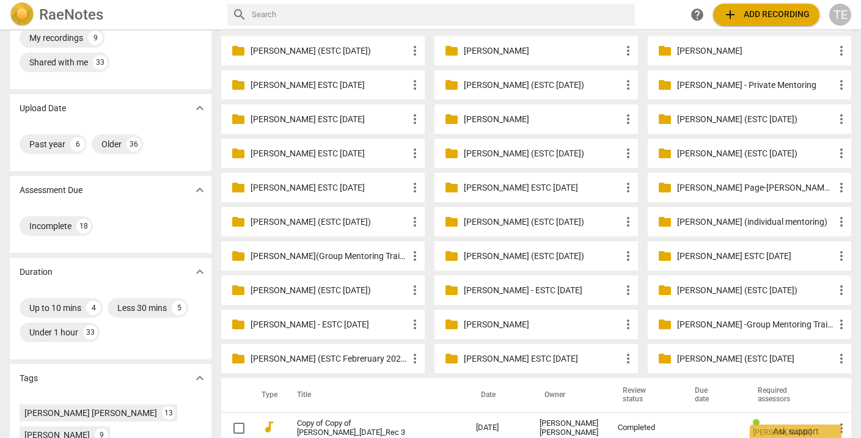
click at [694, 86] on p "[PERSON_NAME] - Private Mentoring" at bounding box center [755, 85] width 157 height 13
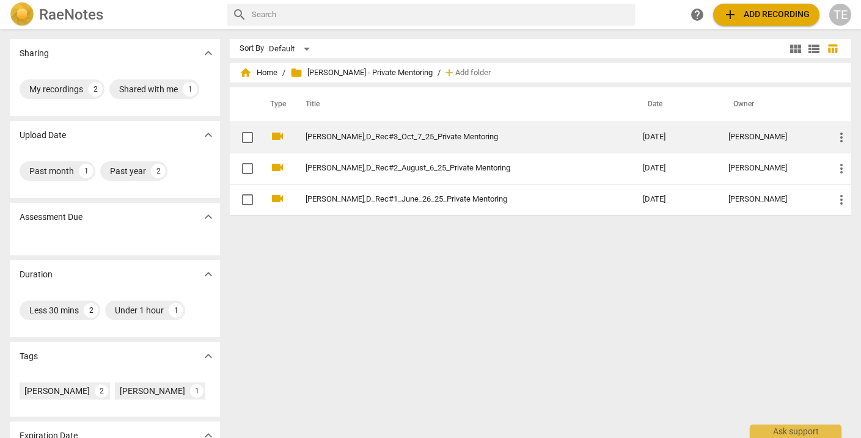
click at [381, 138] on link "Moore,D_Rec#3_Oct_7_25_Private Mentoring" at bounding box center [452, 137] width 293 height 9
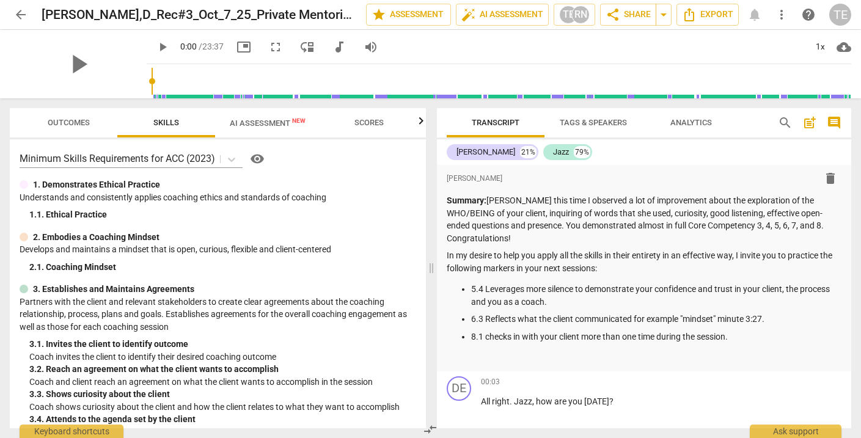
click at [21, 15] on span "arrow_back" at bounding box center [20, 14] width 15 height 15
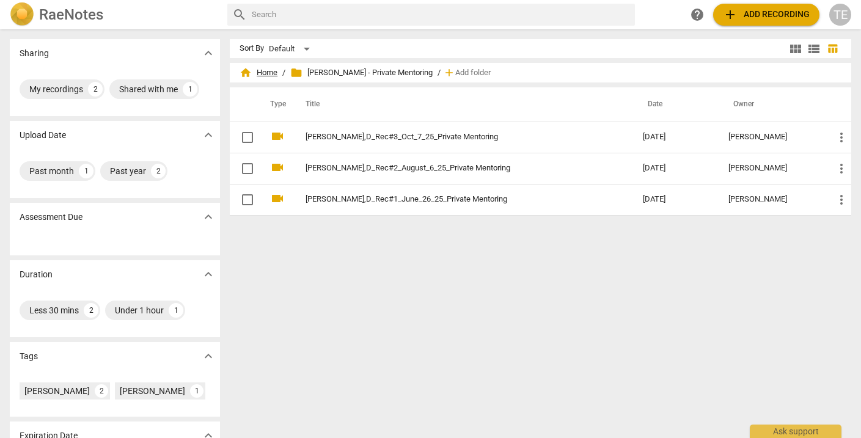
click at [263, 74] on span "home Home" at bounding box center [259, 73] width 38 height 12
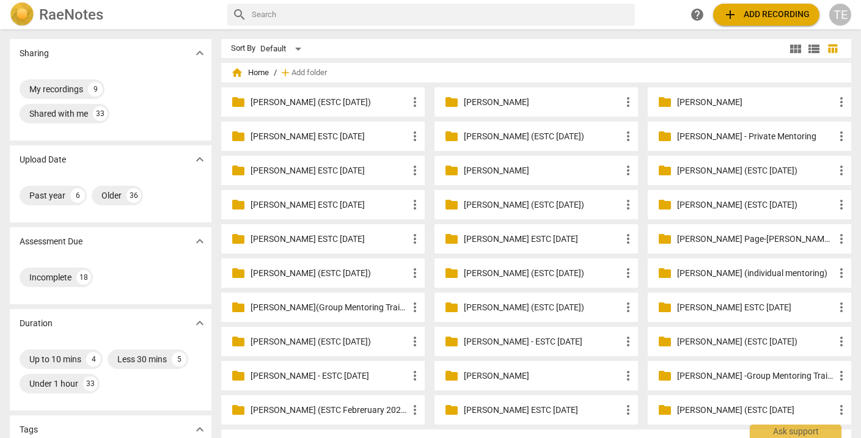
click at [341, 341] on p "[PERSON_NAME] (ESTC [DATE])" at bounding box center [329, 342] width 157 height 13
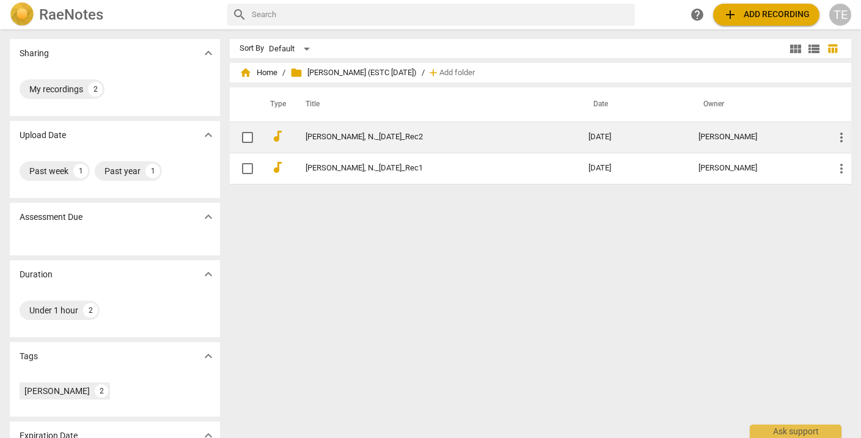
click at [333, 138] on link "Dreifus, N._08Oct25_Rec2" at bounding box center [425, 137] width 239 height 9
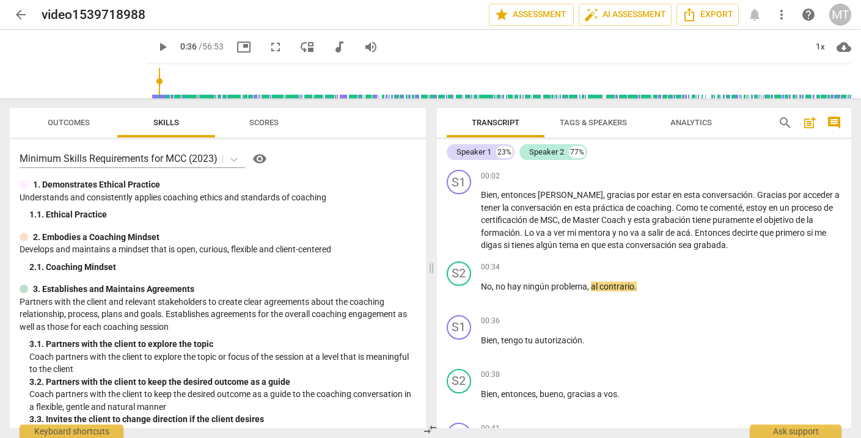
scroll to position [115, 0]
